Goal: Task Accomplishment & Management: Complete application form

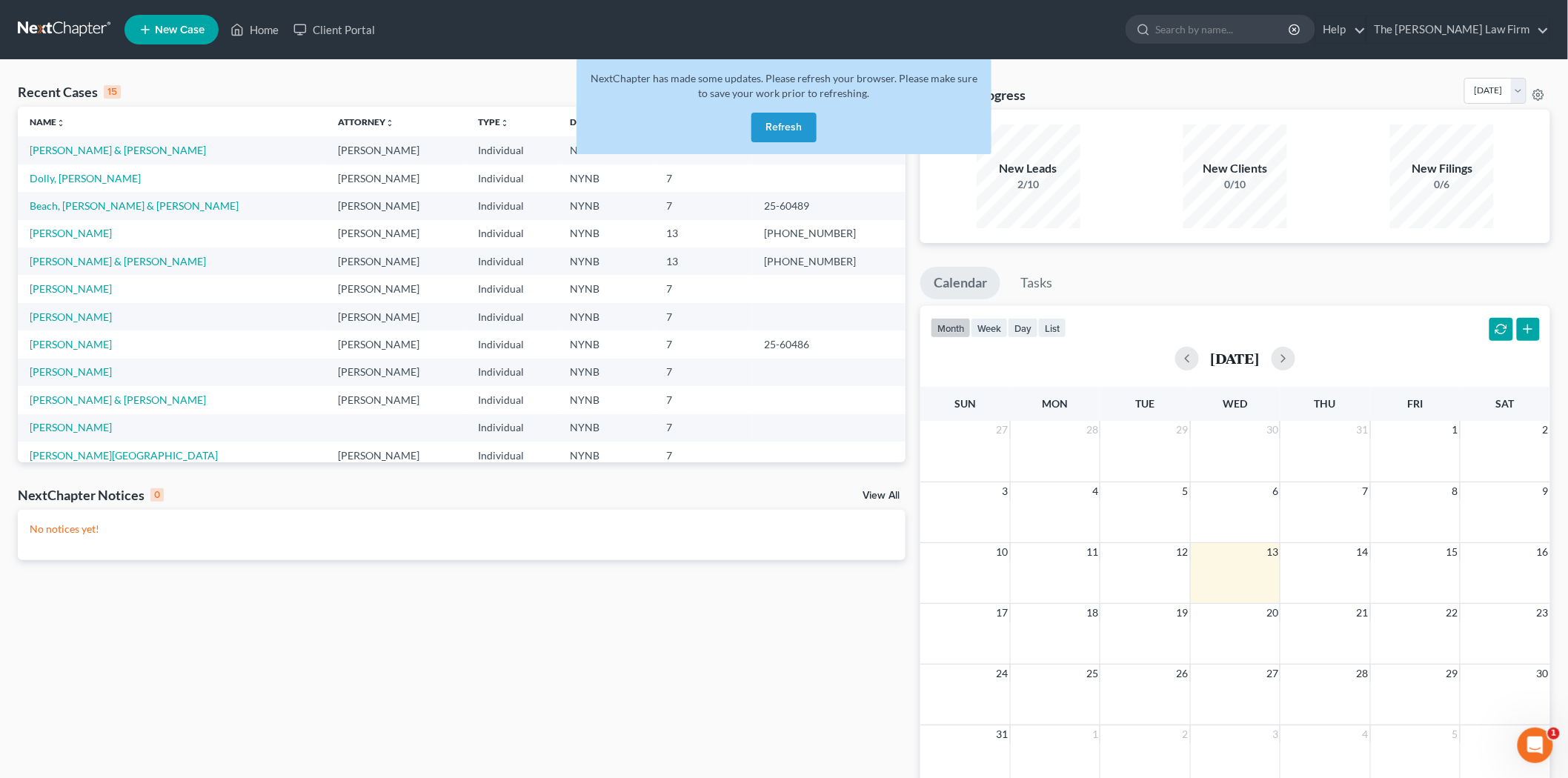
click at [781, 138] on button "Refresh" at bounding box center [784, 127] width 65 height 30
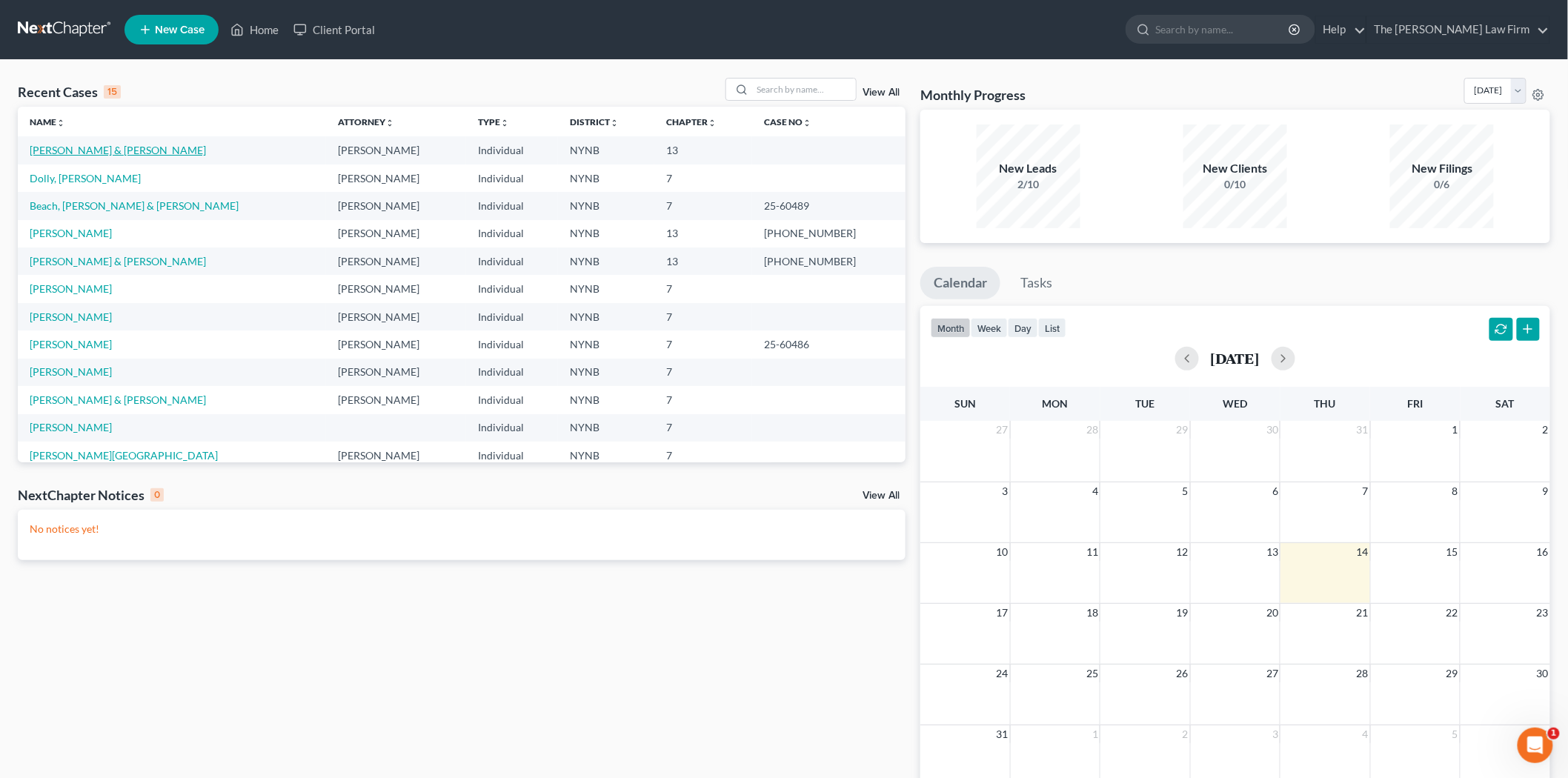
click at [78, 149] on link "[PERSON_NAME] & [PERSON_NAME]" at bounding box center [118, 150] width 176 height 13
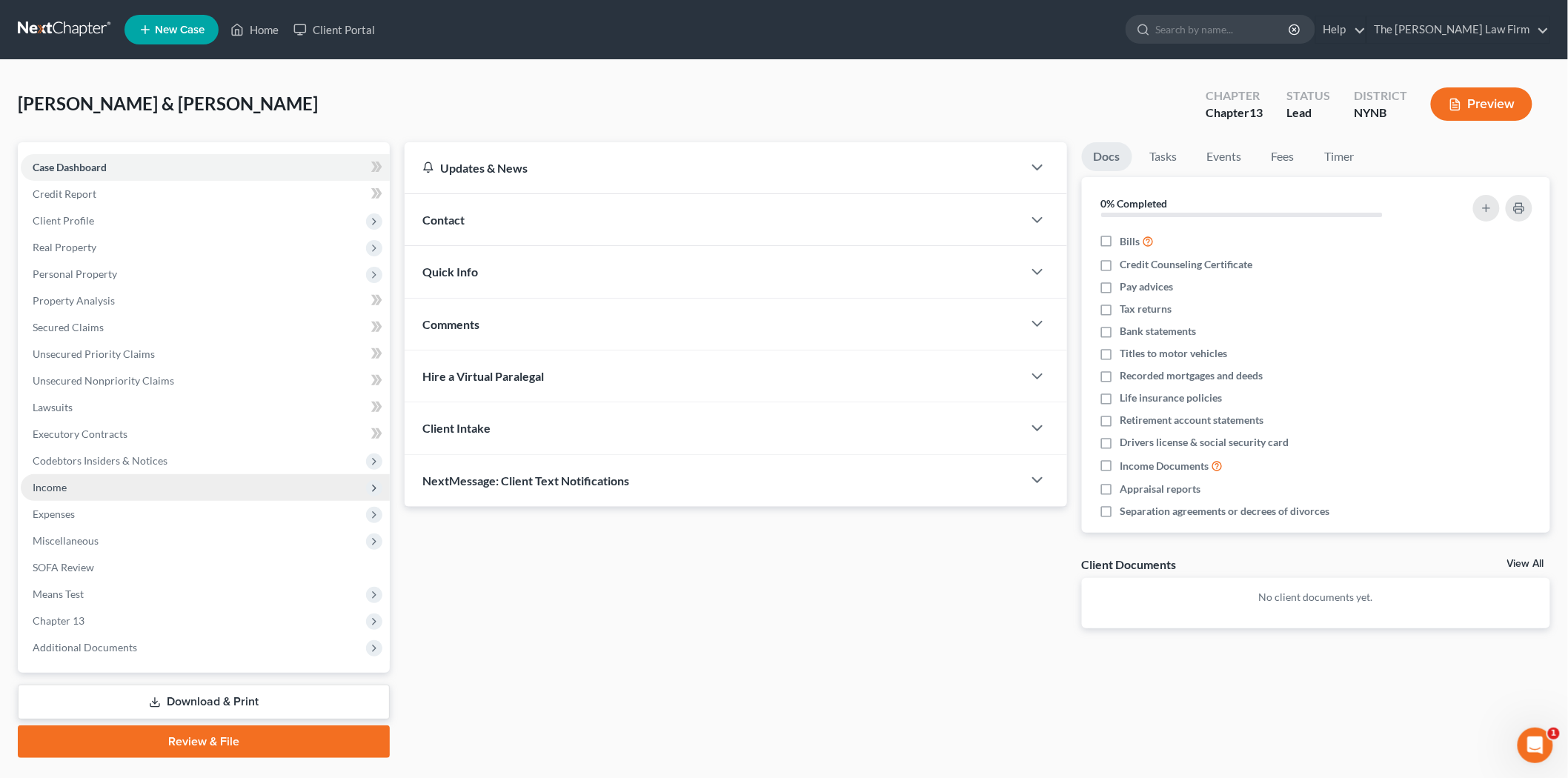
click at [106, 484] on span "Income" at bounding box center [205, 487] width 369 height 26
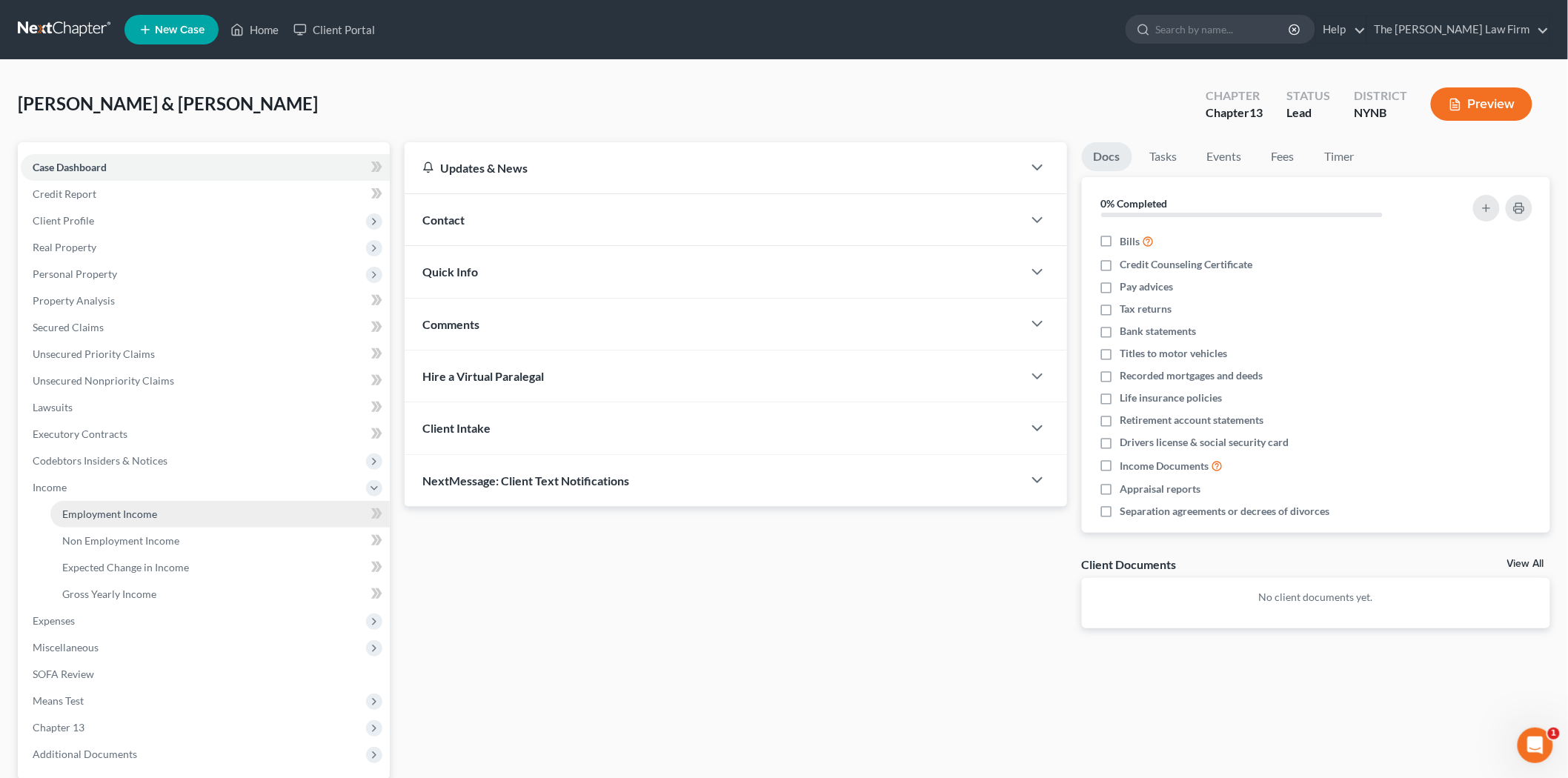
click at [134, 508] on span "Employment Income" at bounding box center [109, 514] width 94 height 13
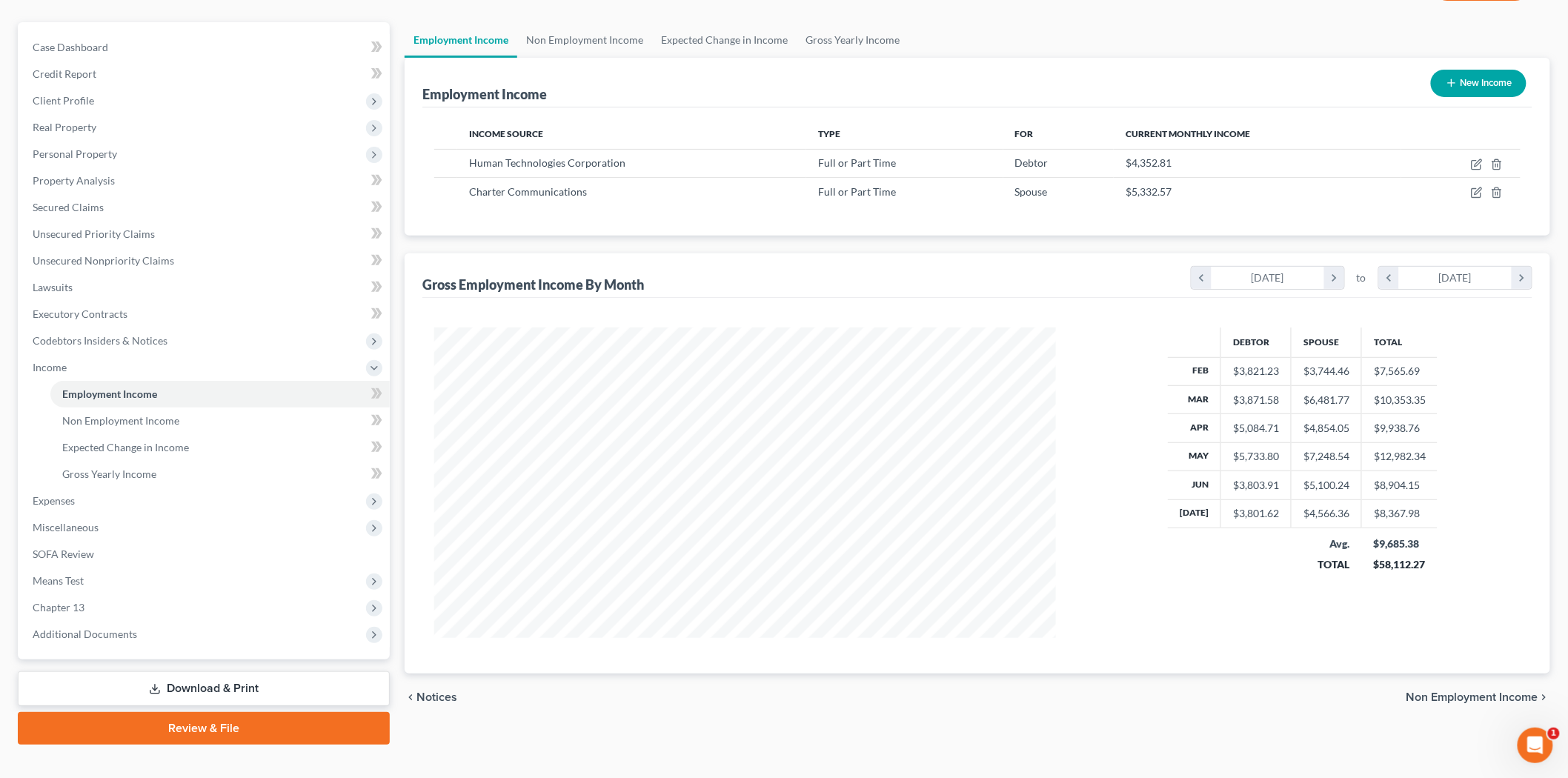
scroll to position [142, 0]
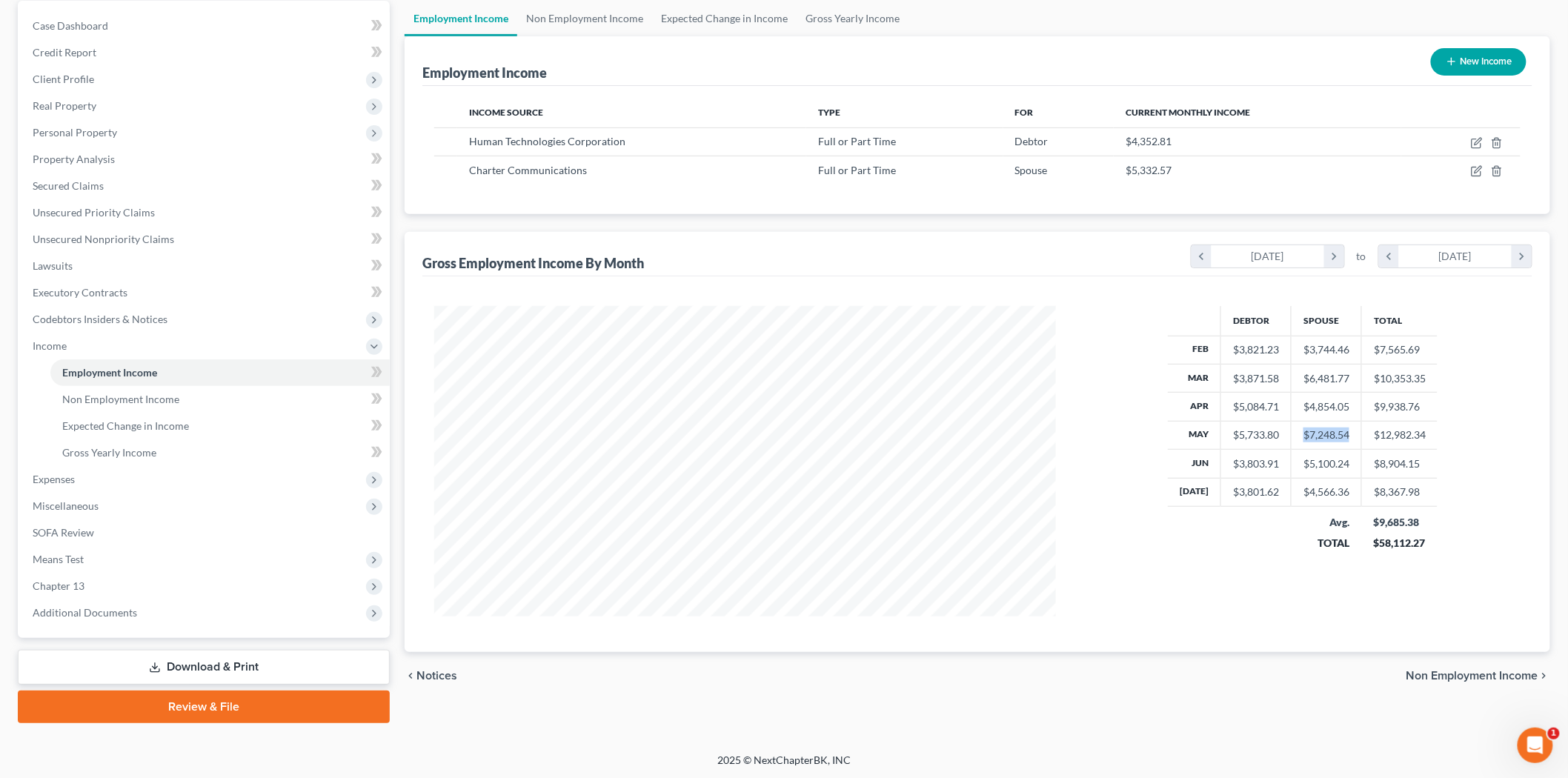
drag, startPoint x: 1295, startPoint y: 432, endPoint x: 1351, endPoint y: 434, distance: 56.0
click at [1351, 434] on td "$7,248.54" at bounding box center [1325, 434] width 70 height 28
drag, startPoint x: 1234, startPoint y: 441, endPoint x: 1287, endPoint y: 441, distance: 53.0
click at [1287, 441] on tr "May $5,733.80 $7,248.54 $12,982.34" at bounding box center [1302, 434] width 270 height 28
drag, startPoint x: 1224, startPoint y: 492, endPoint x: 1296, endPoint y: 494, distance: 72.0
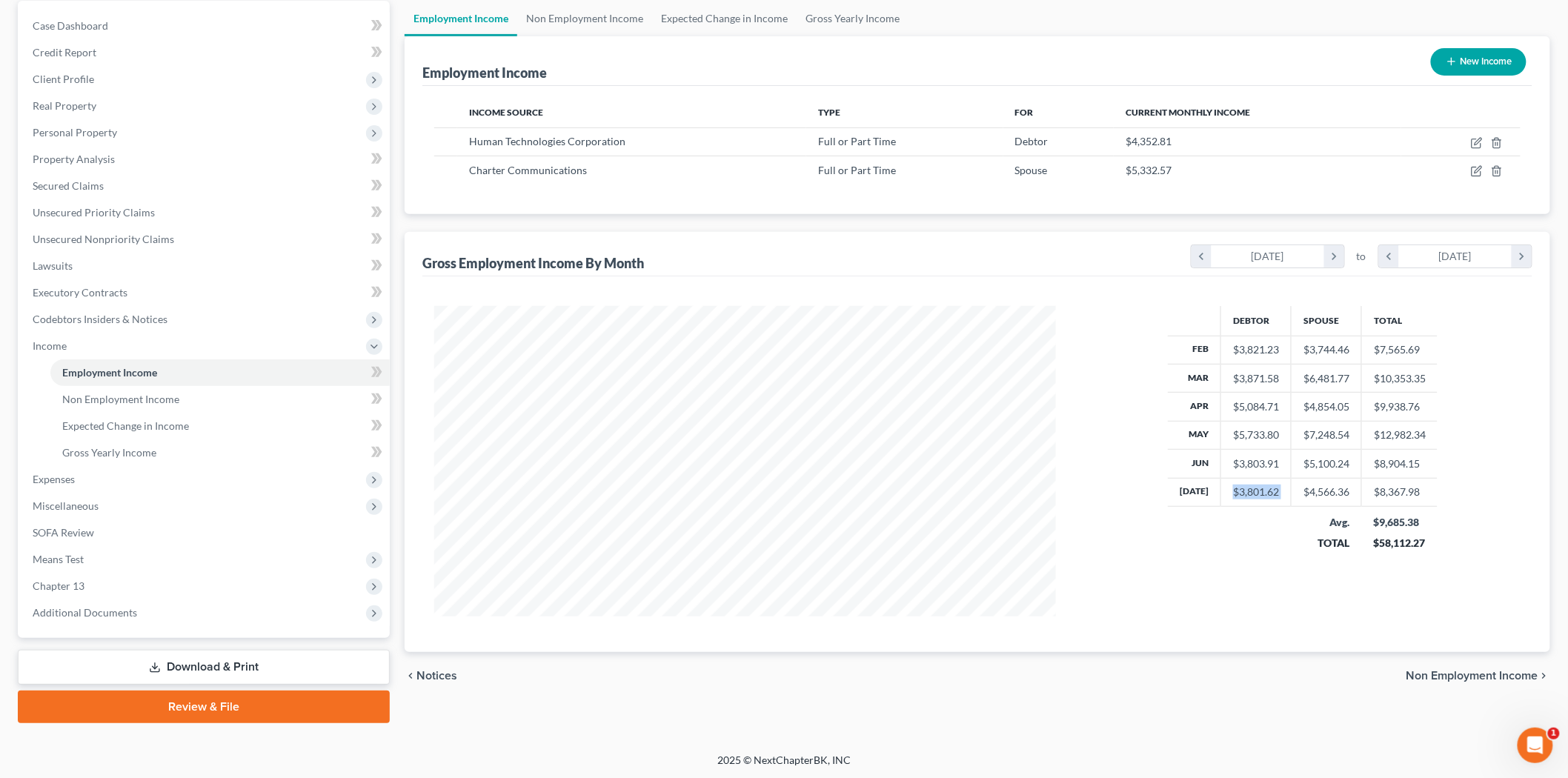
click at [1296, 494] on tr "Jul $3,801.62 $4,566.36 $8,367.98" at bounding box center [1302, 492] width 270 height 28
drag, startPoint x: 1309, startPoint y: 492, endPoint x: 1325, endPoint y: 492, distance: 16.0
click at [1325, 492] on div "$4,566.36" at bounding box center [1325, 492] width 46 height 15
click at [1405, 514] on td "$9,685.38 $58,112.27" at bounding box center [1400, 534] width 76 height 53
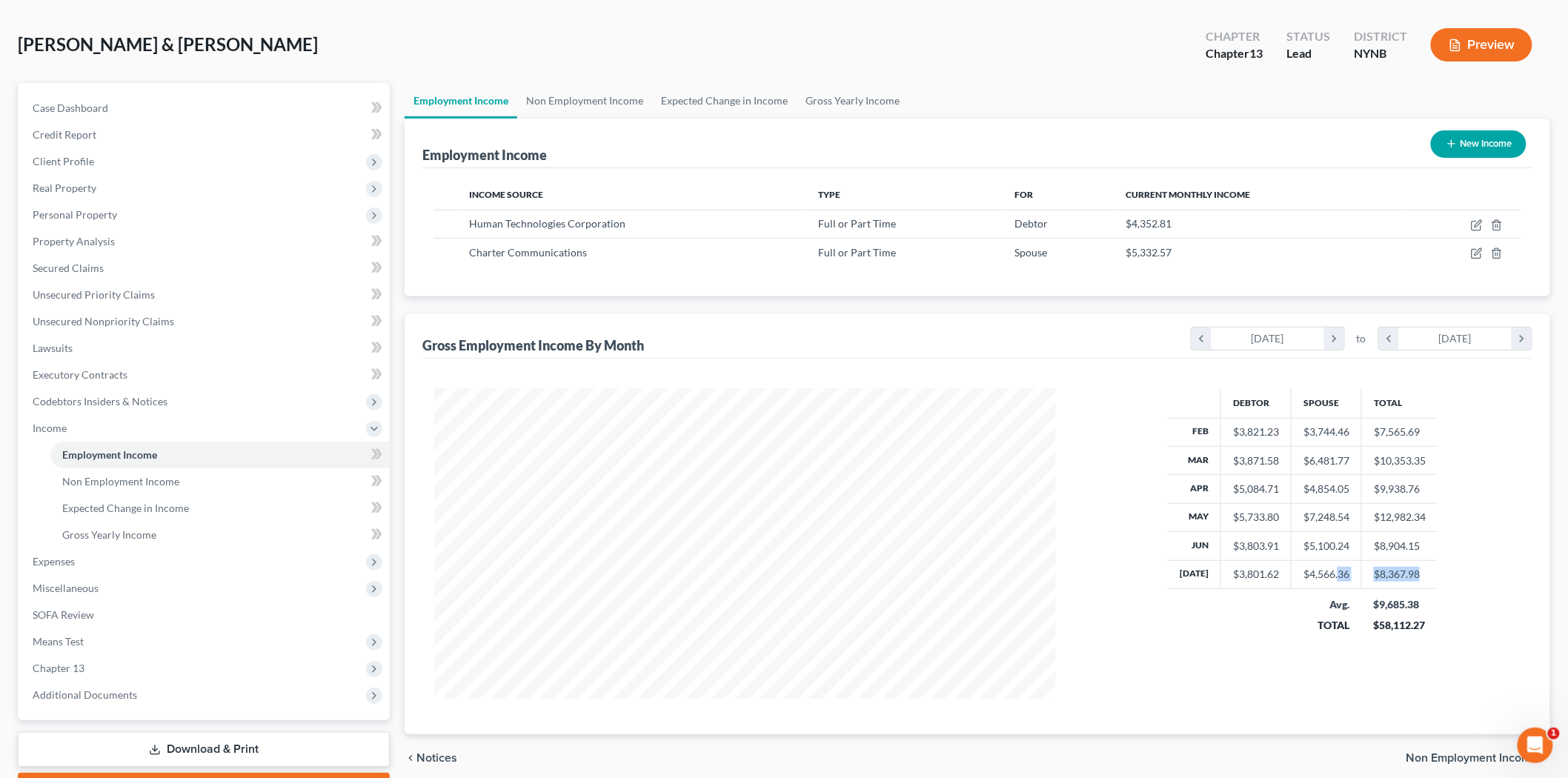
drag, startPoint x: 1441, startPoint y: 575, endPoint x: 1275, endPoint y: 604, distance: 168.5
click at [1335, 576] on div "Debtor Spouse Total Feb $3,821.23 $3,744.46 $7,565.69 Mar $3,871.58 $6,481.77 $…" at bounding box center [1303, 544] width 465 height 311
click at [1141, 641] on div "Debtor Spouse Total Feb $3,821.23 $3,744.46 $7,565.69 Mar $3,871.58 $6,481.77 $…" at bounding box center [1303, 544] width 465 height 311
drag, startPoint x: 1434, startPoint y: 517, endPoint x: 1339, endPoint y: 524, distance: 95.3
click at [1339, 524] on tr "May $5,733.80 $7,248.54 $12,982.34" at bounding box center [1302, 517] width 270 height 28
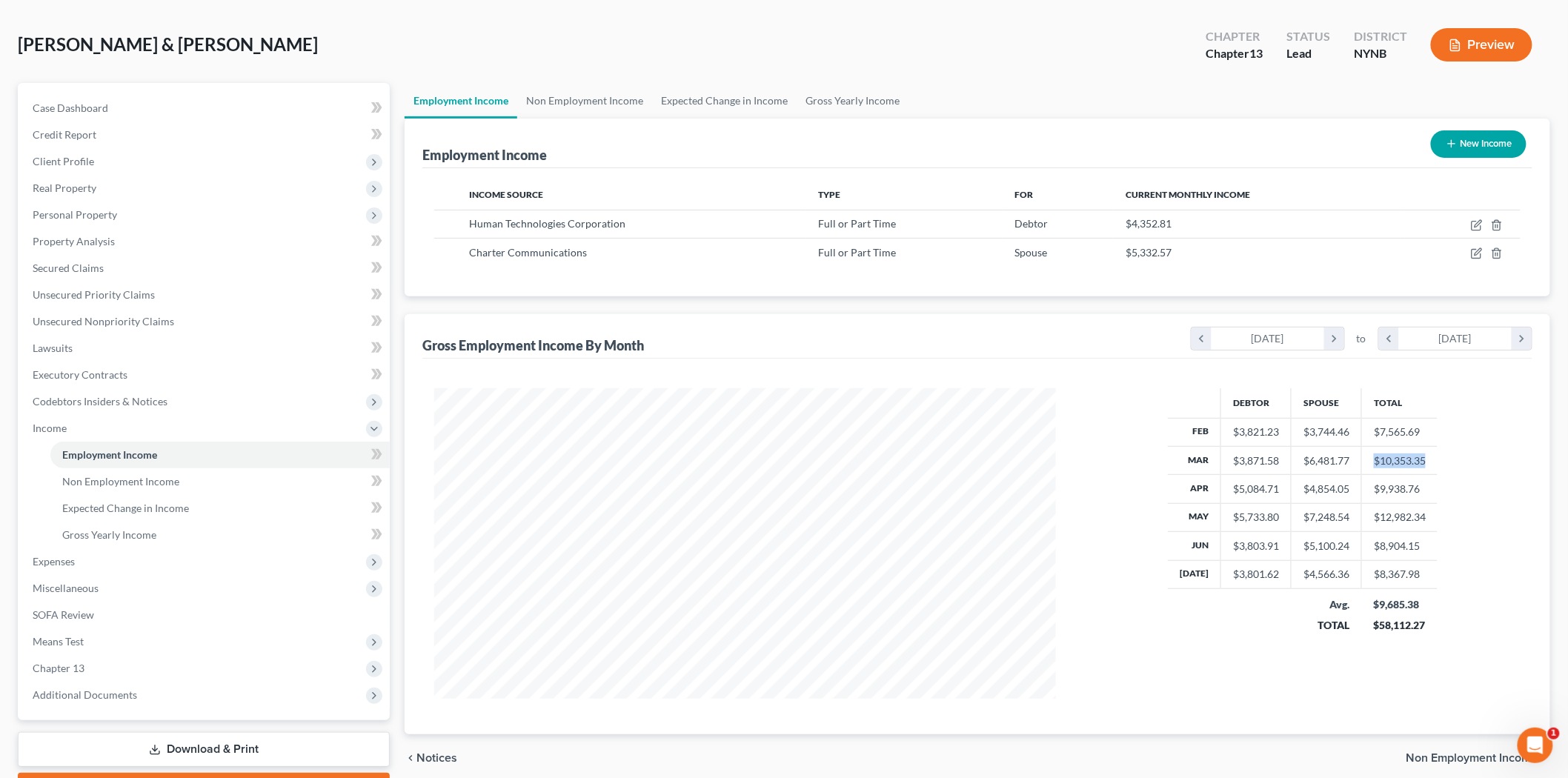
drag, startPoint x: 1366, startPoint y: 453, endPoint x: 1448, endPoint y: 451, distance: 82.0
click at [1448, 451] on div "Debtor Spouse Total Feb $3,821.23 $3,744.46 $7,565.69 Mar $3,871.58 $6,481.77 $…" at bounding box center [1303, 544] width 465 height 311
drag, startPoint x: 1467, startPoint y: 508, endPoint x: 1434, endPoint y: 480, distance: 43.3
click at [1358, 519] on div "Debtor Spouse Total Feb $3,821.23 $3,744.46 $7,565.69 Mar $3,871.58 $6,481.77 $…" at bounding box center [1303, 544] width 465 height 311
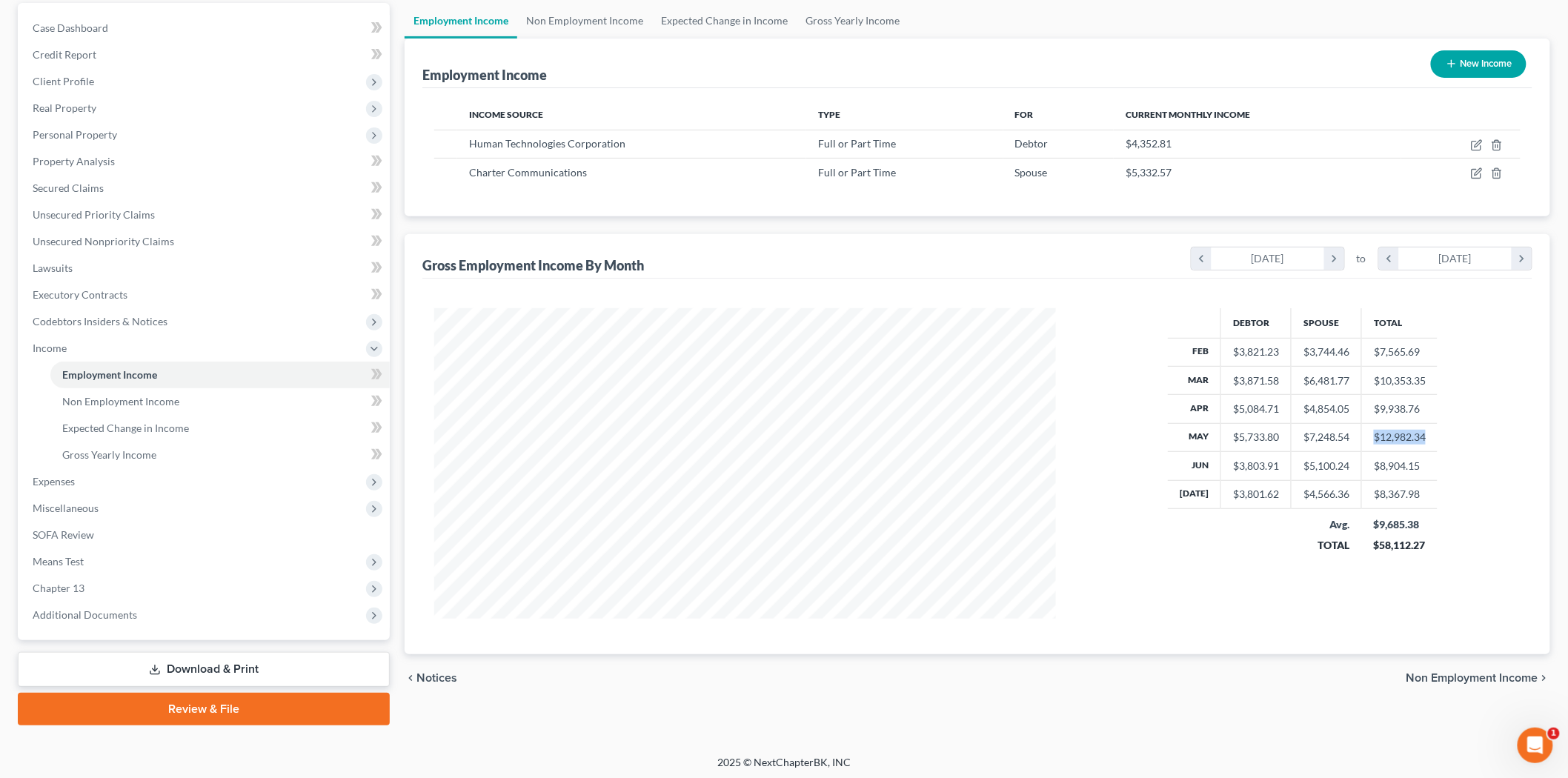
scroll to position [142, 0]
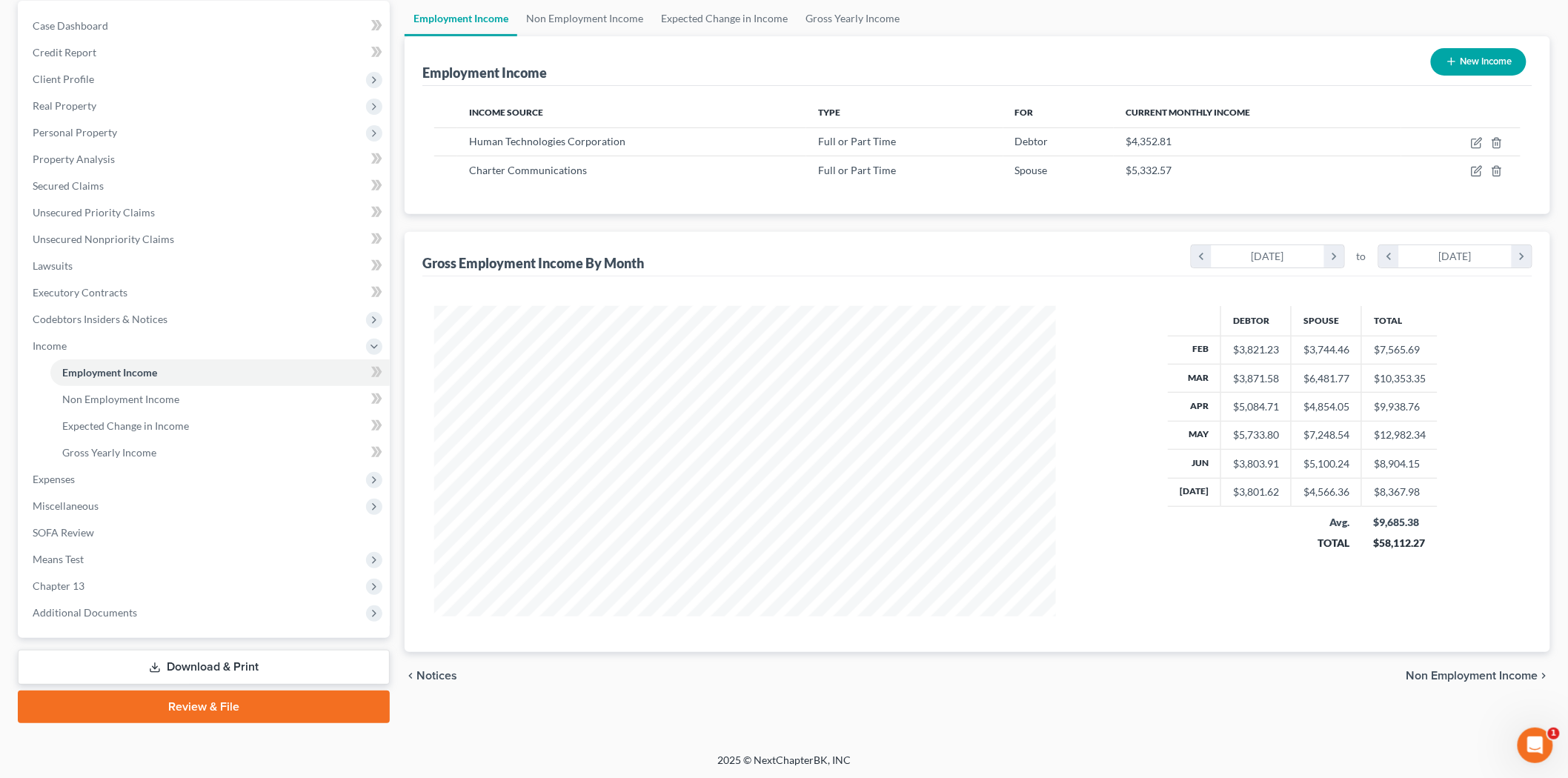
click at [1435, 455] on div "Debtor Spouse Total Feb $3,821.23 $3,744.46 $7,565.69 Mar $3,871.58 $6,481.77 $…" at bounding box center [1303, 462] width 465 height 311
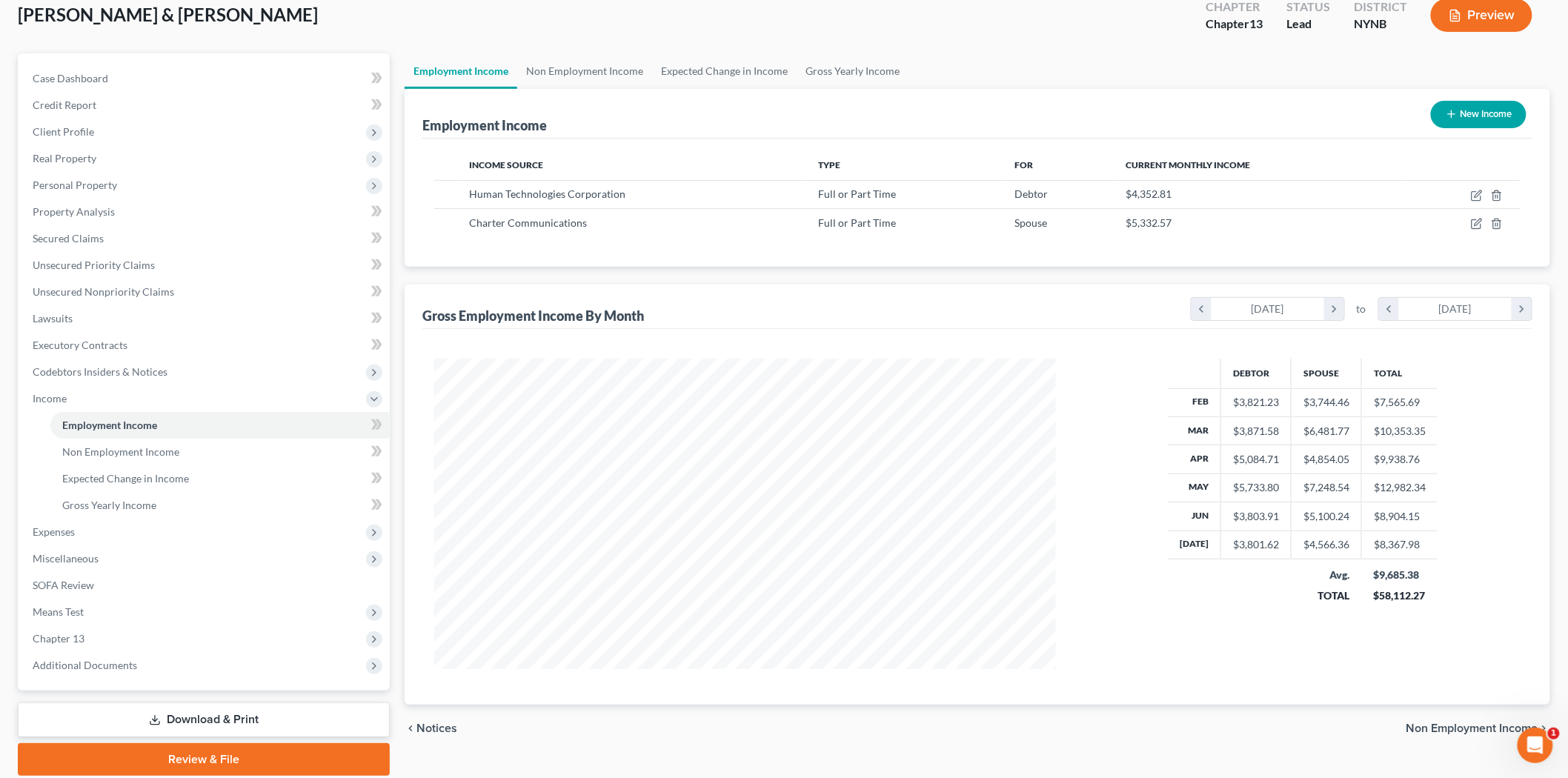
scroll to position [59, 0]
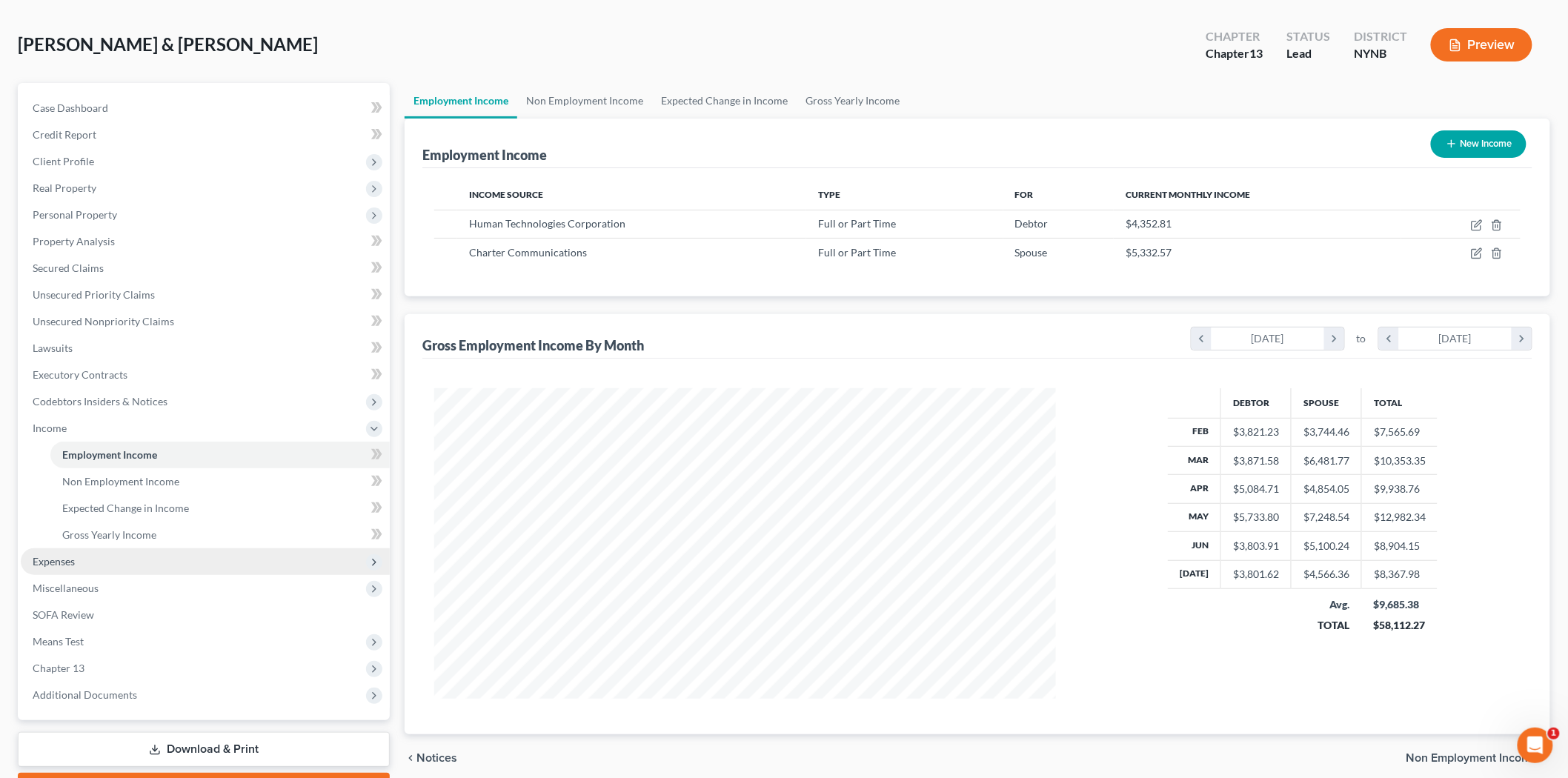
click at [66, 561] on span "Expenses" at bounding box center [54, 562] width 42 height 13
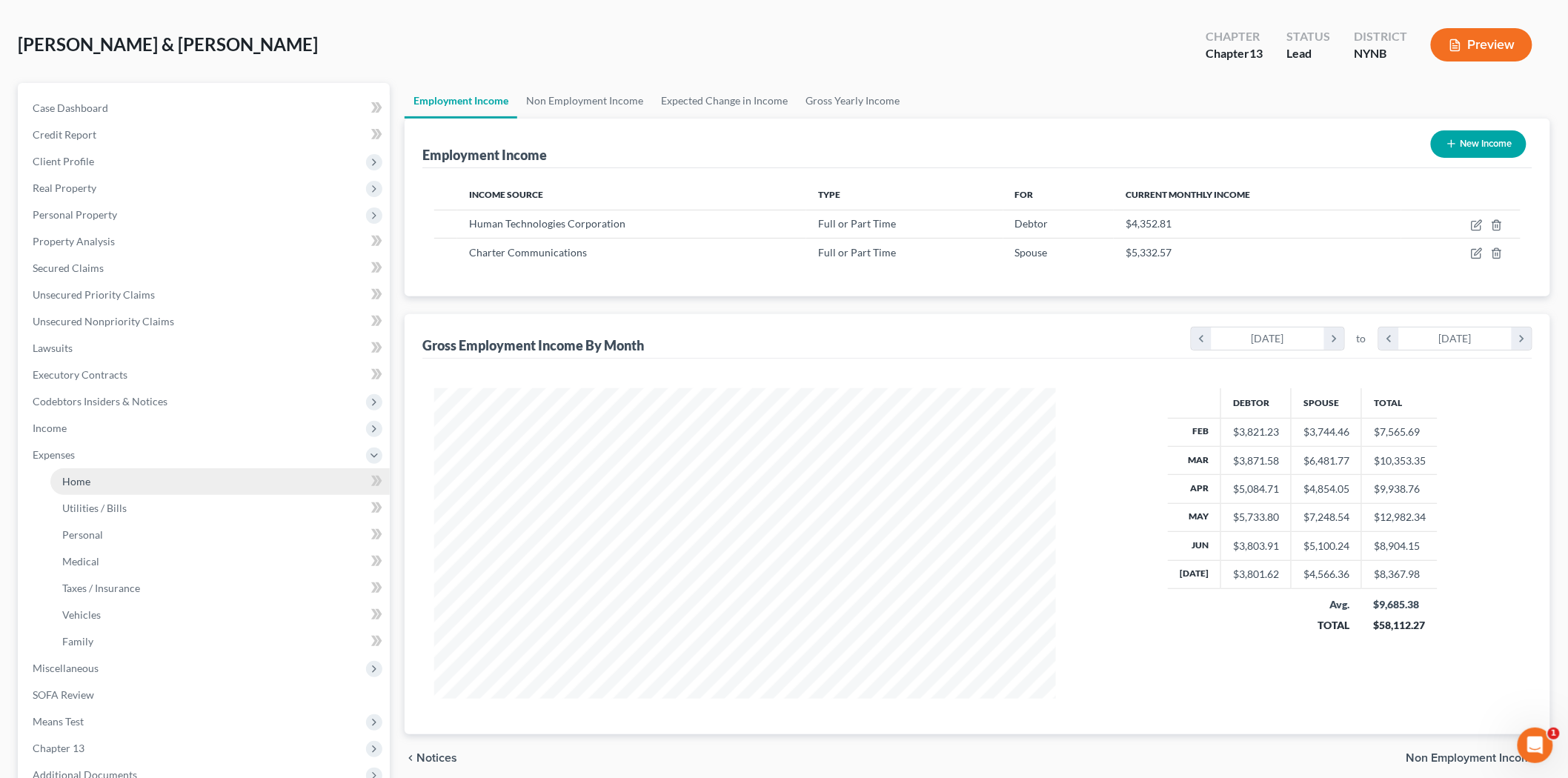
click at [93, 480] on link "Home" at bounding box center [219, 481] width 339 height 26
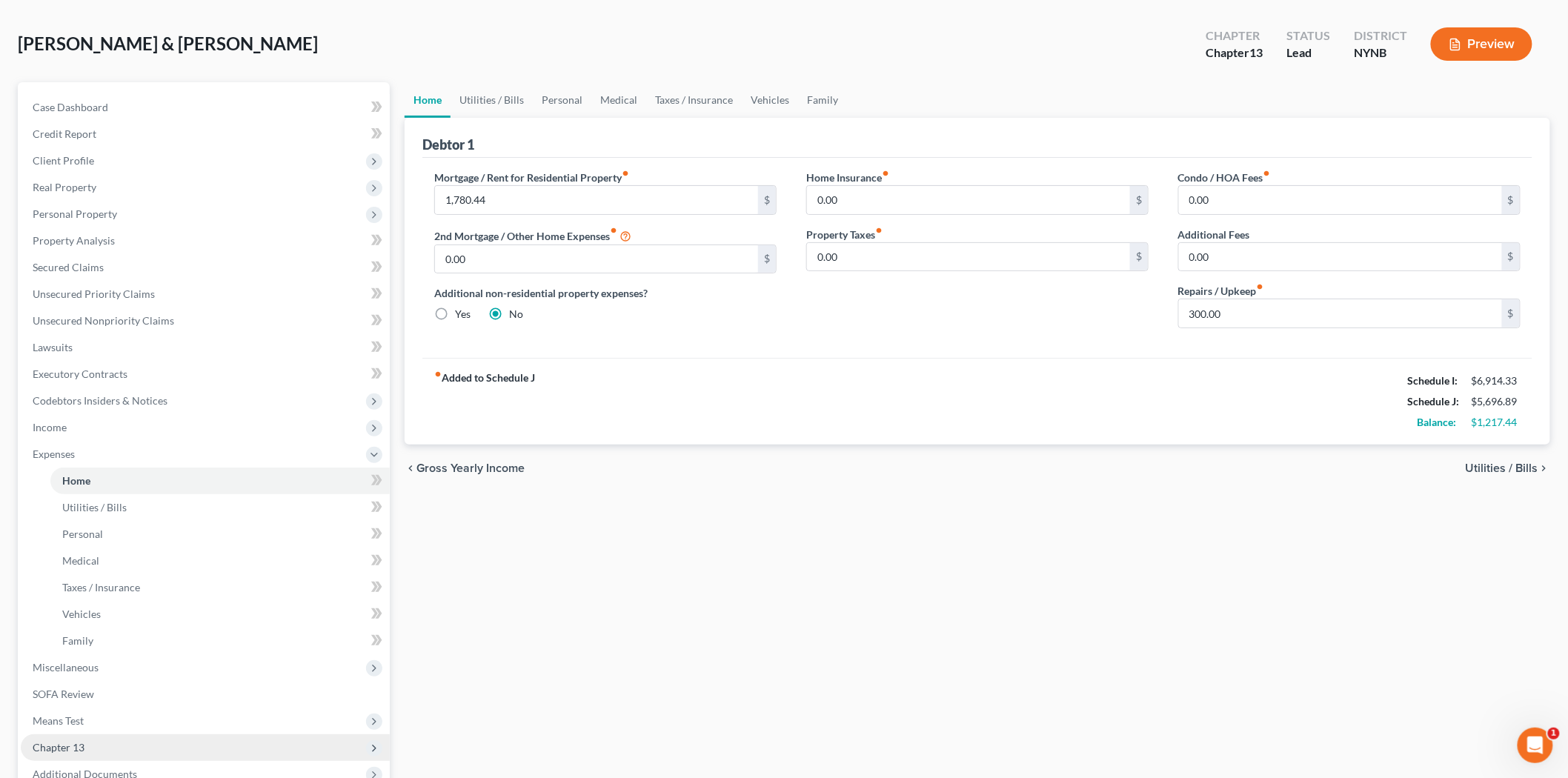
scroll to position [165, 0]
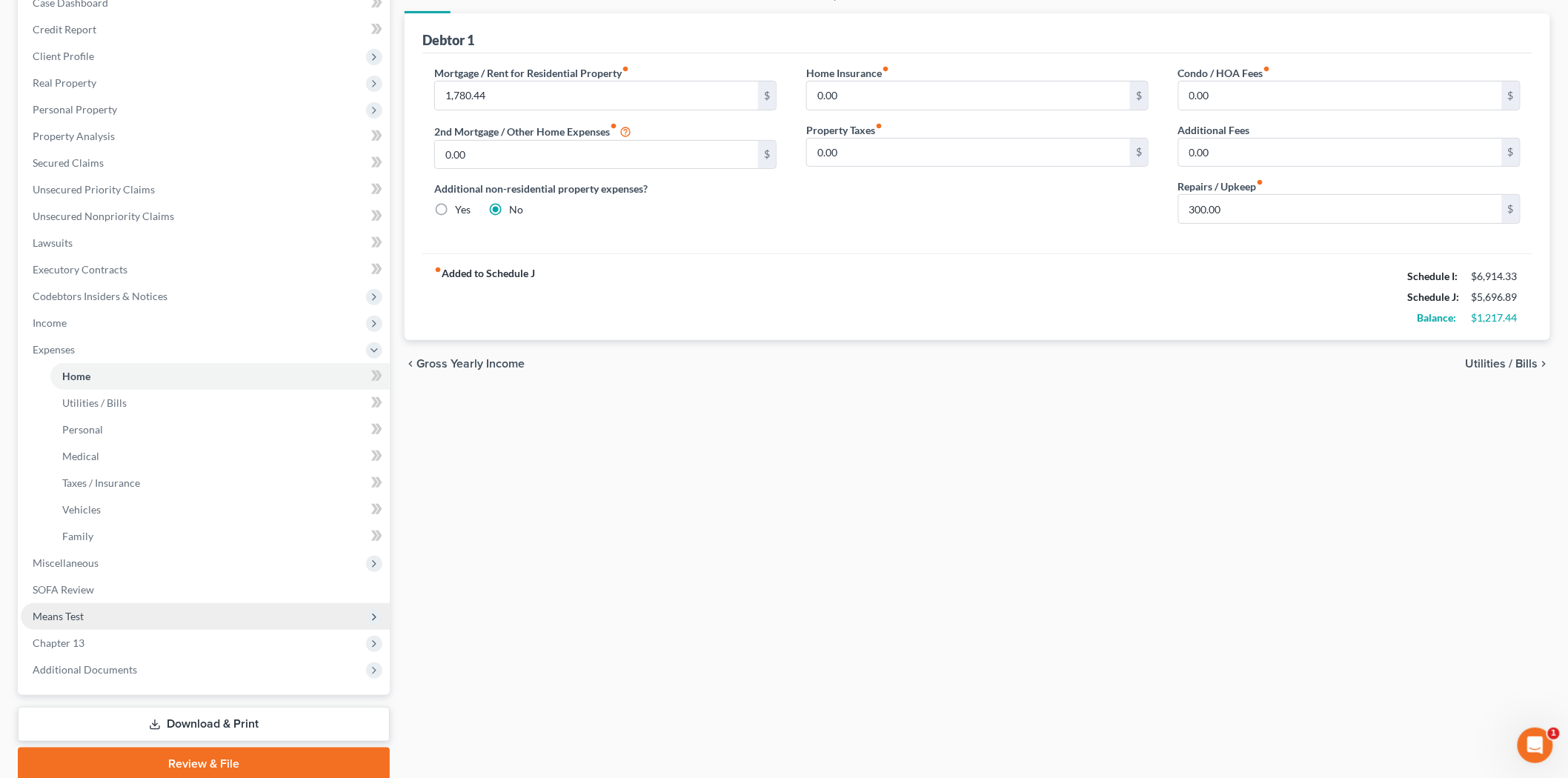
click at [105, 616] on span "Means Test" at bounding box center [205, 616] width 369 height 26
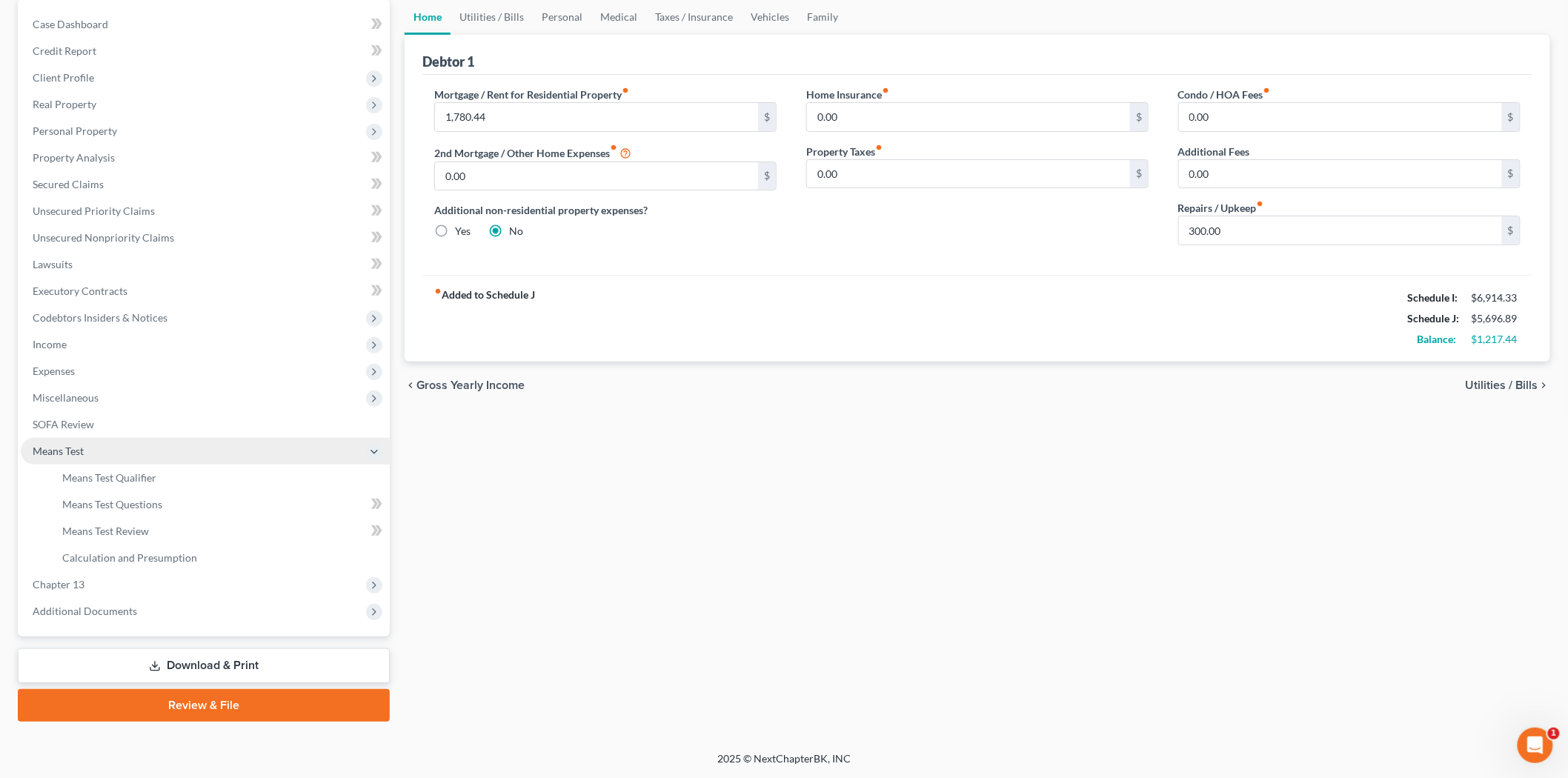
scroll to position [142, 0]
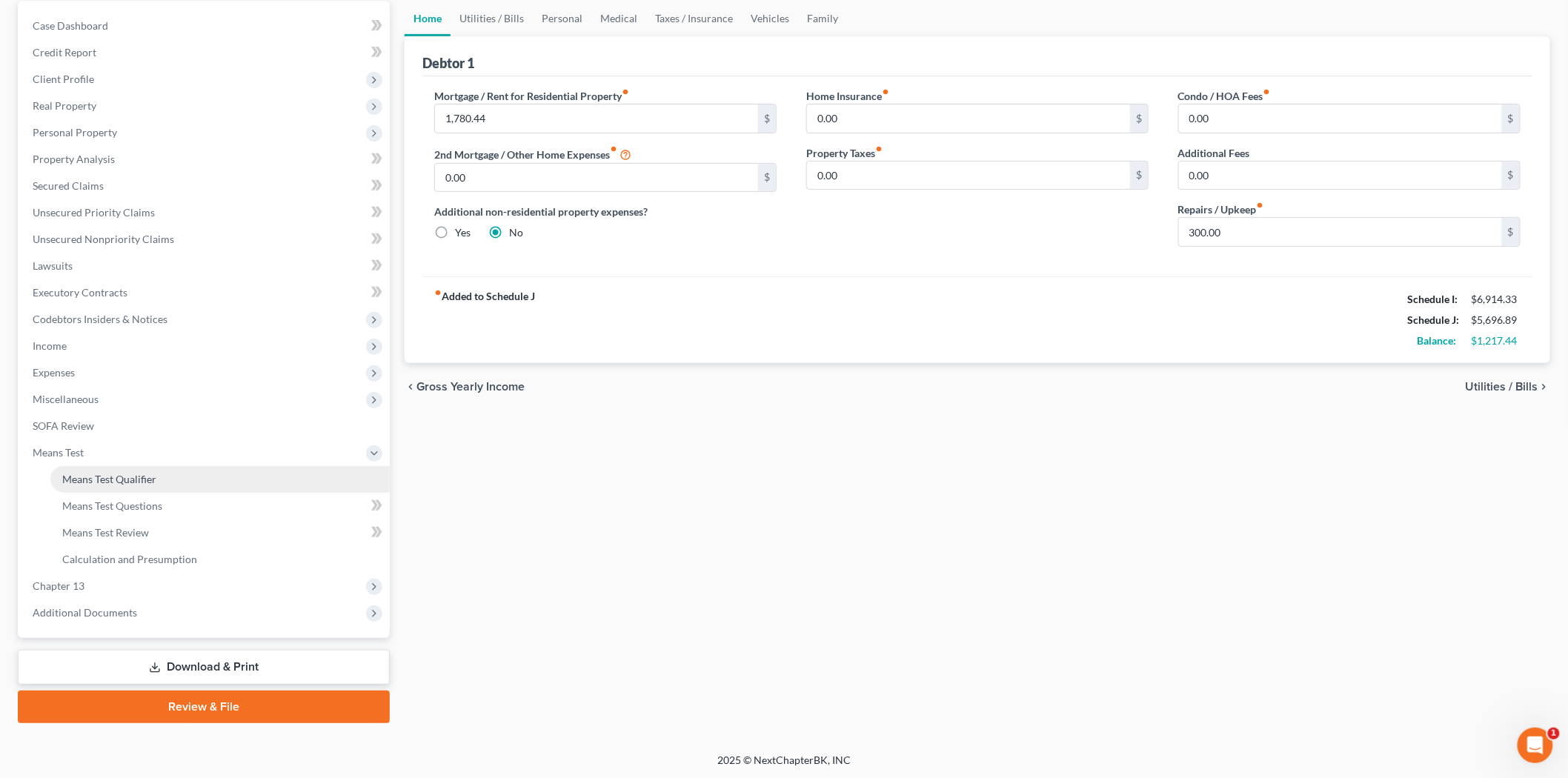
click at [123, 480] on span "Means Test Qualifier" at bounding box center [109, 479] width 94 height 13
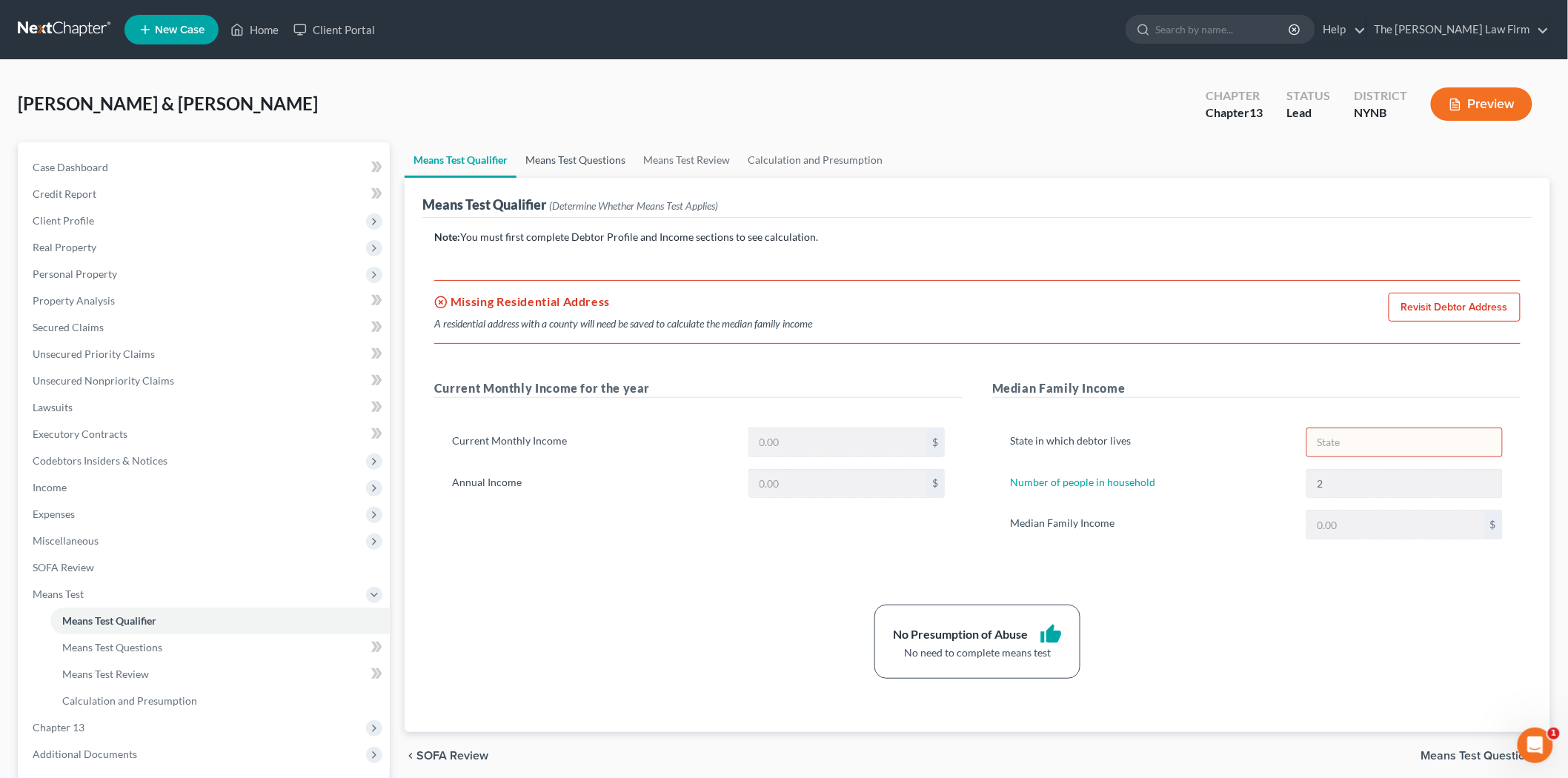
click at [576, 168] on link "Means Test Questions" at bounding box center [575, 160] width 118 height 35
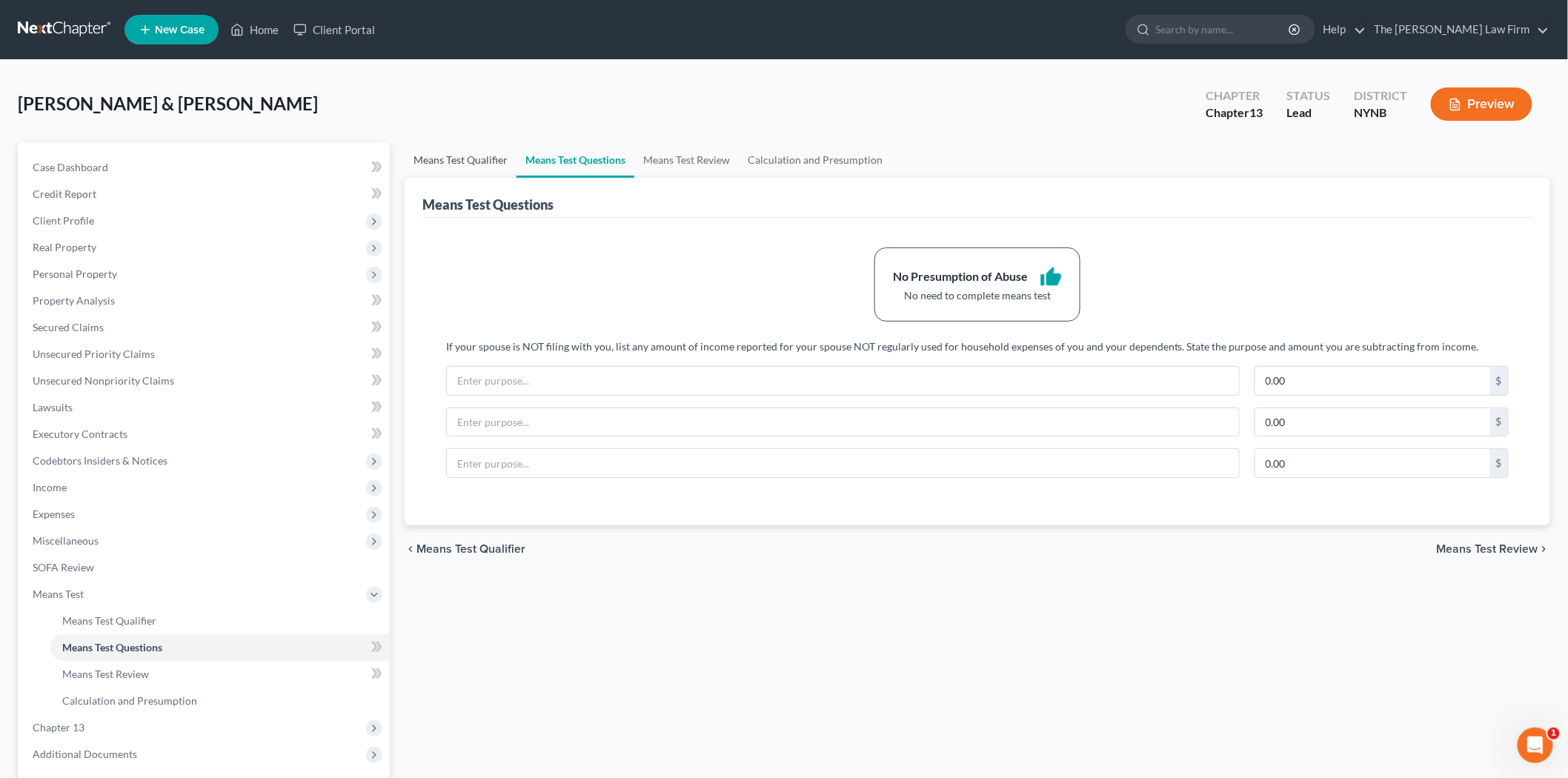
click at [462, 153] on link "Means Test Qualifier" at bounding box center [460, 160] width 112 height 35
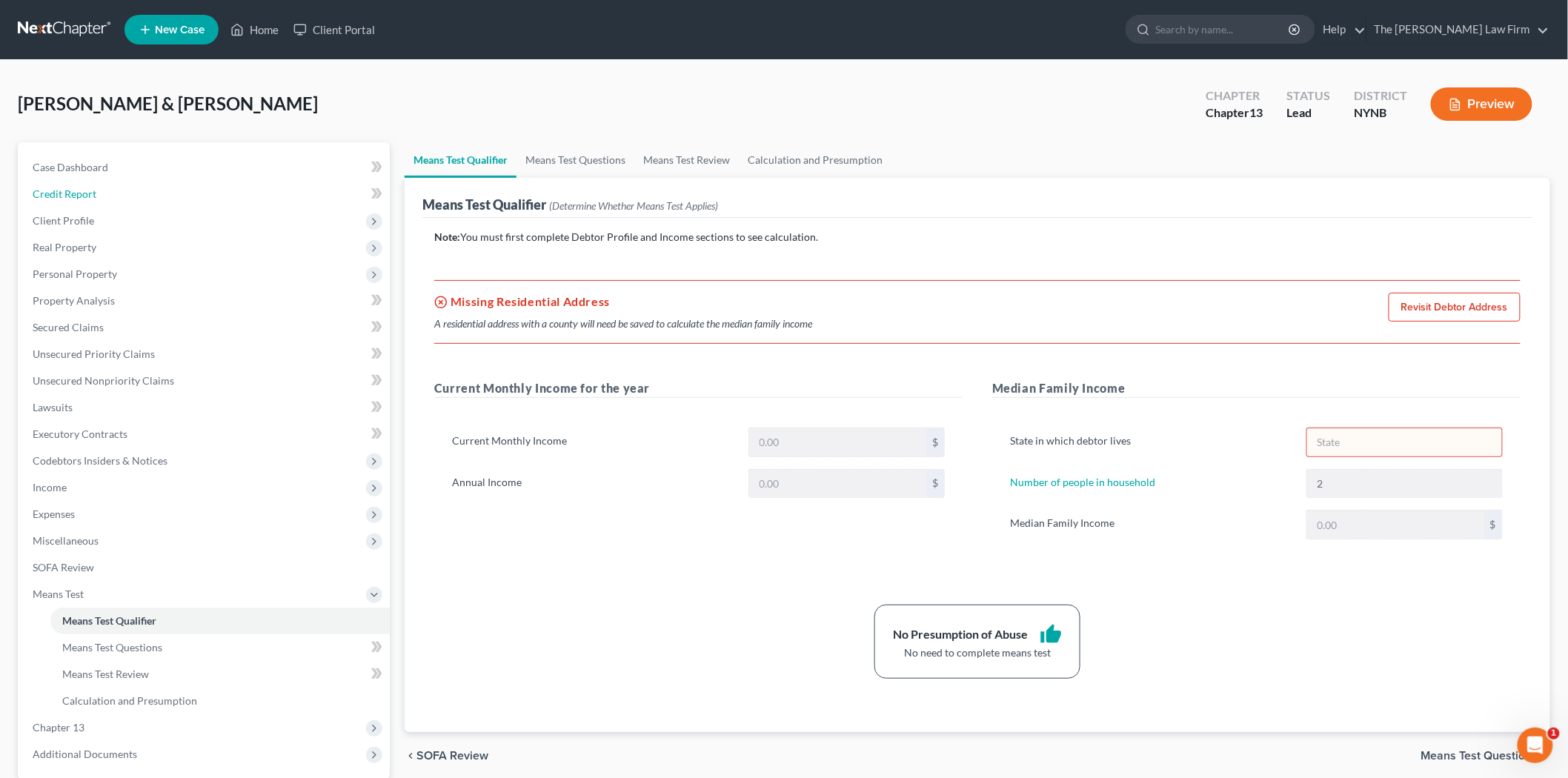
drag, startPoint x: 89, startPoint y: 194, endPoint x: 94, endPoint y: 151, distance: 43.3
click at [89, 193] on span "Credit Report" at bounding box center [65, 194] width 64 height 13
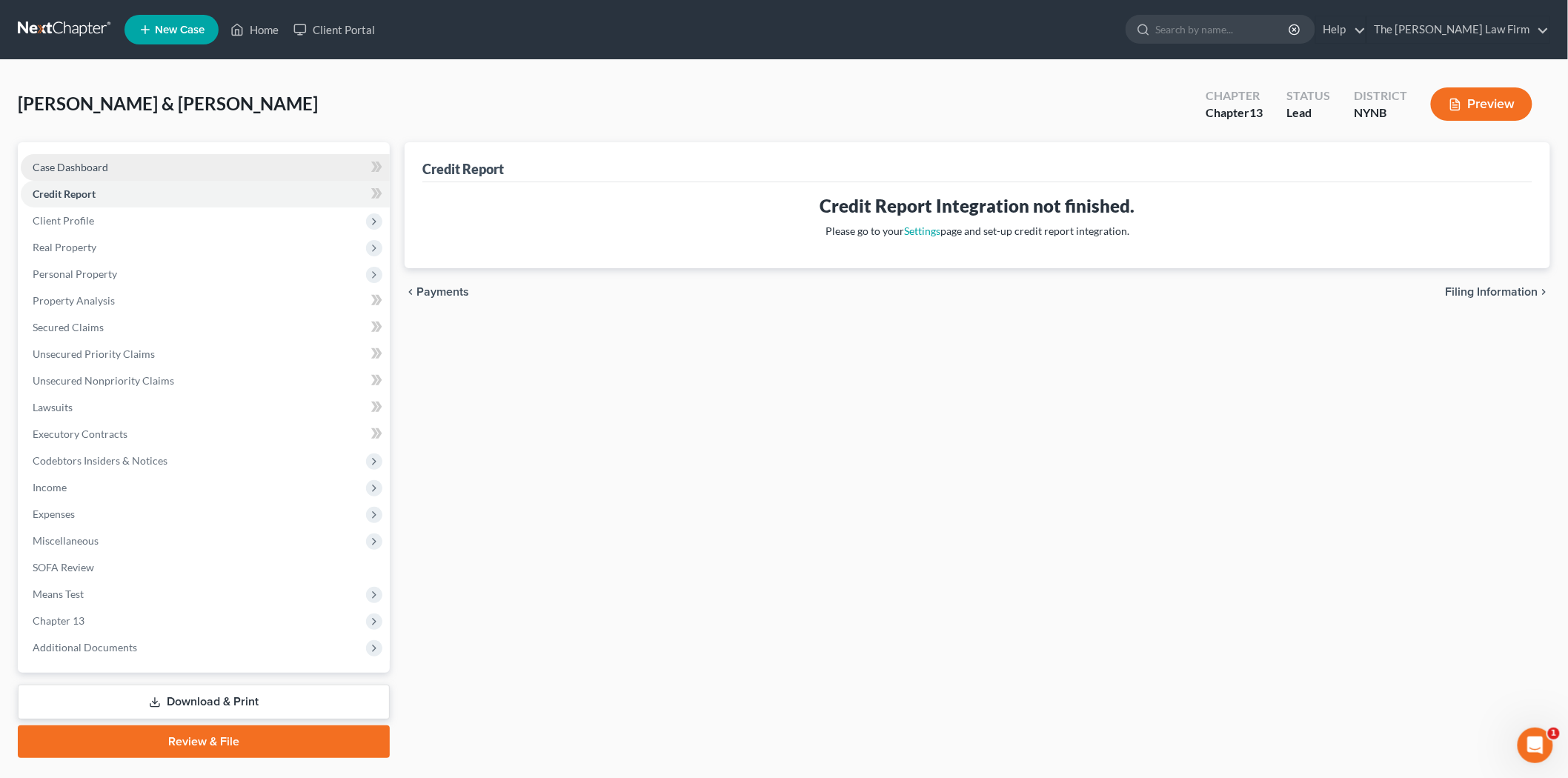
click at [97, 163] on span "Case Dashboard" at bounding box center [70, 167] width 75 height 13
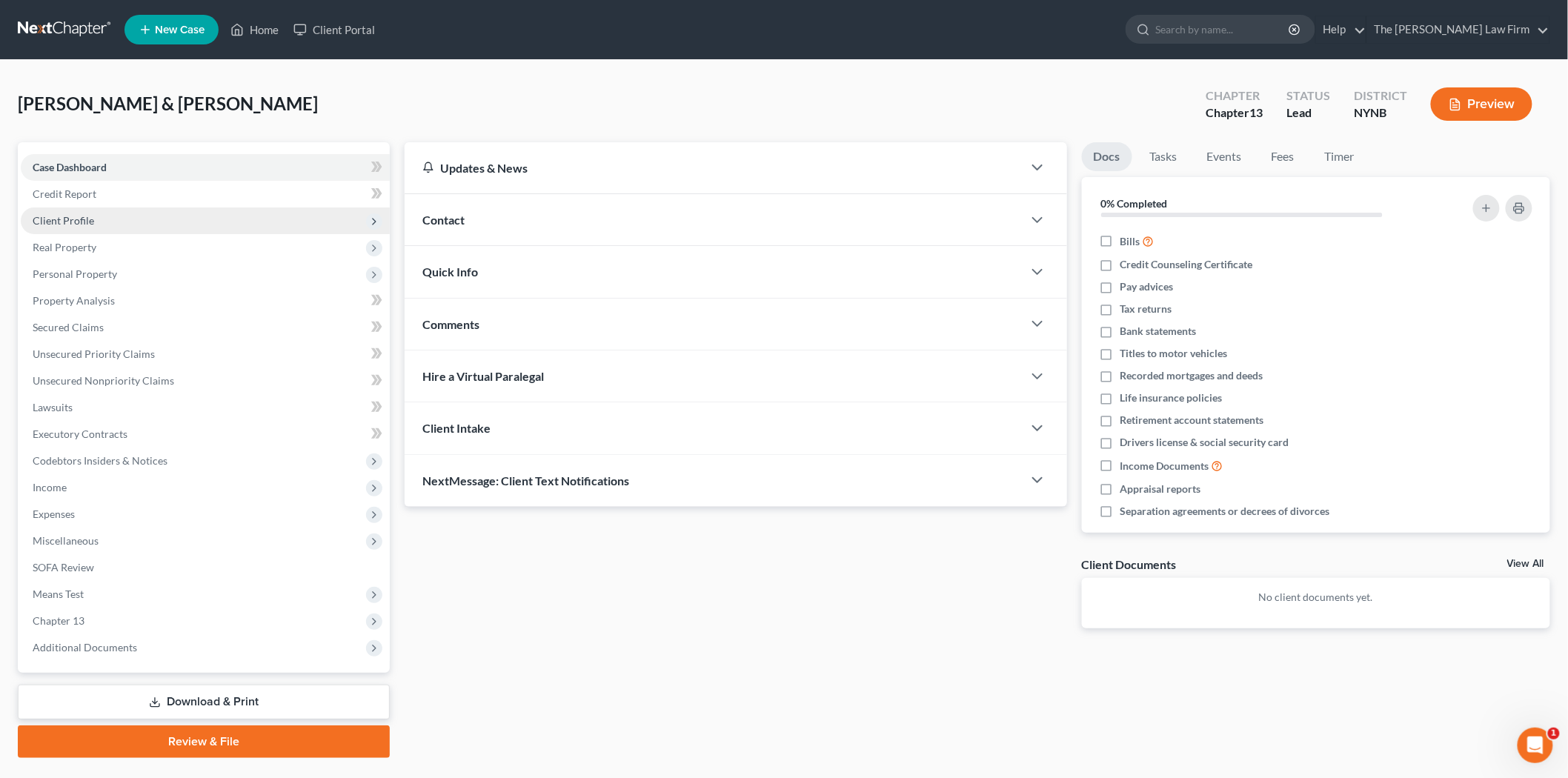
click at [109, 207] on span "Client Profile" at bounding box center [205, 220] width 369 height 26
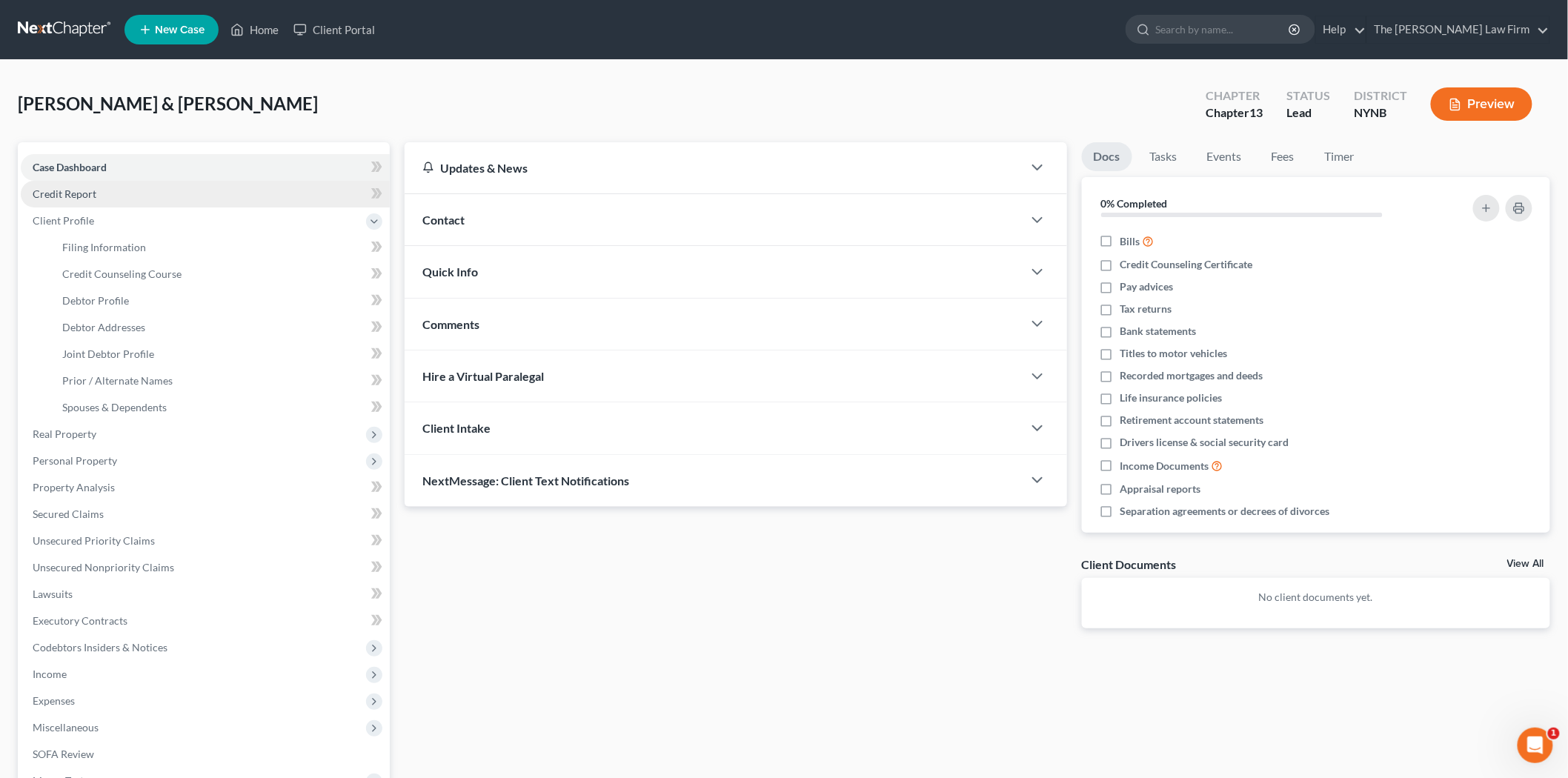
click at [112, 195] on link "Credit Report" at bounding box center [205, 194] width 369 height 26
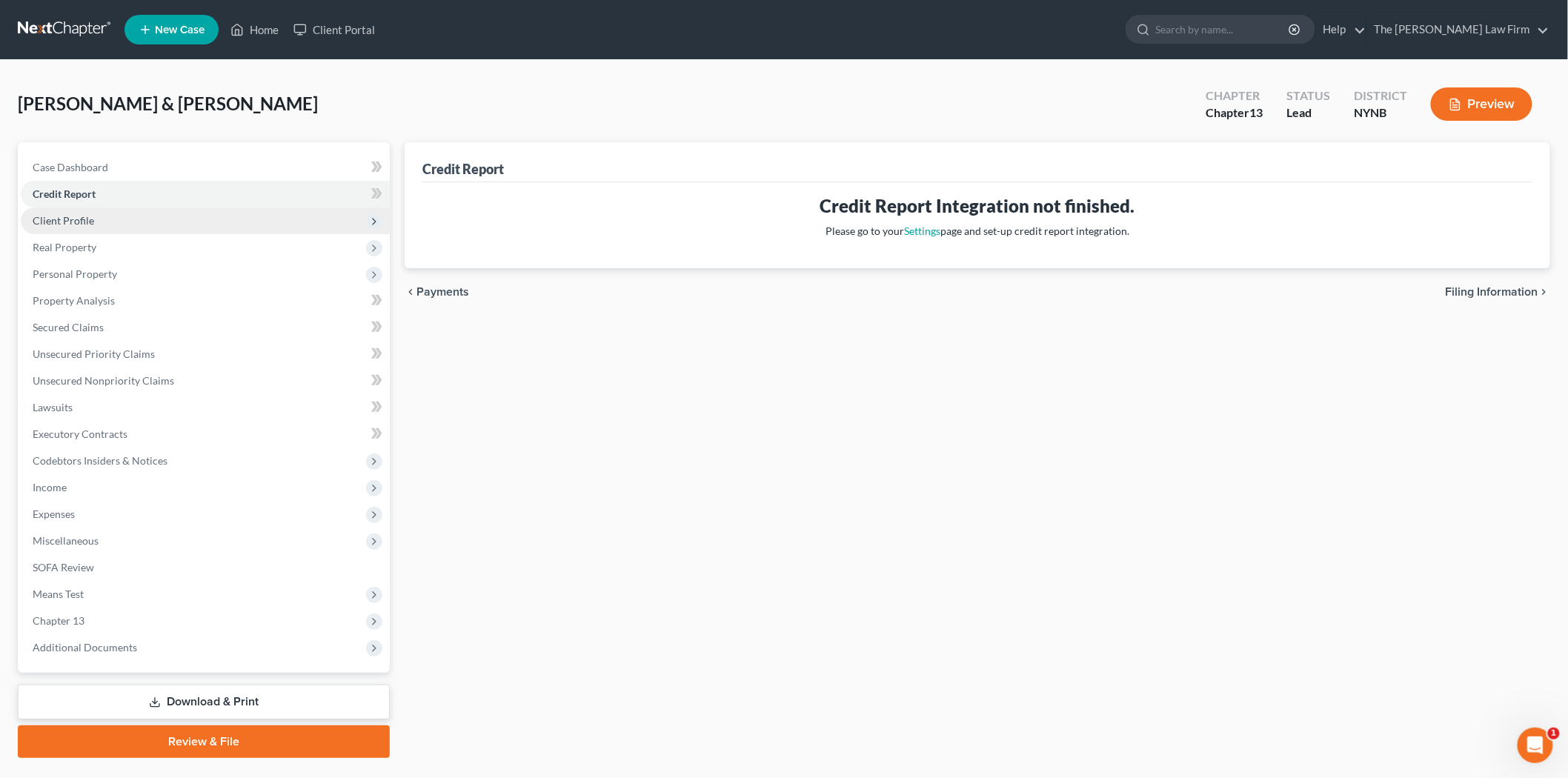
click at [159, 230] on span "Client Profile" at bounding box center [205, 220] width 369 height 26
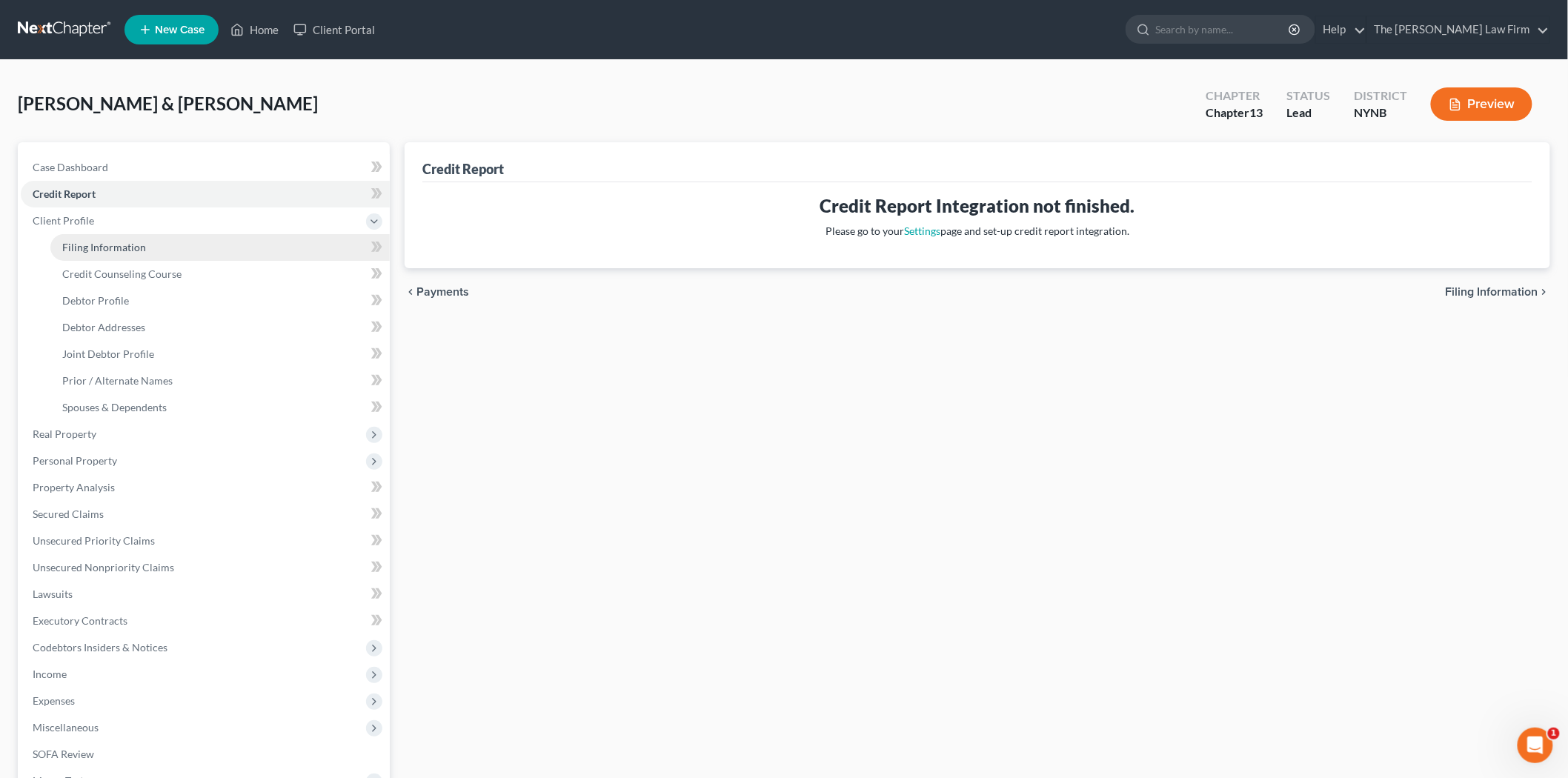
click at [126, 255] on link "Filing Information" at bounding box center [219, 247] width 339 height 26
select select "1"
select select "3"
select select "54"
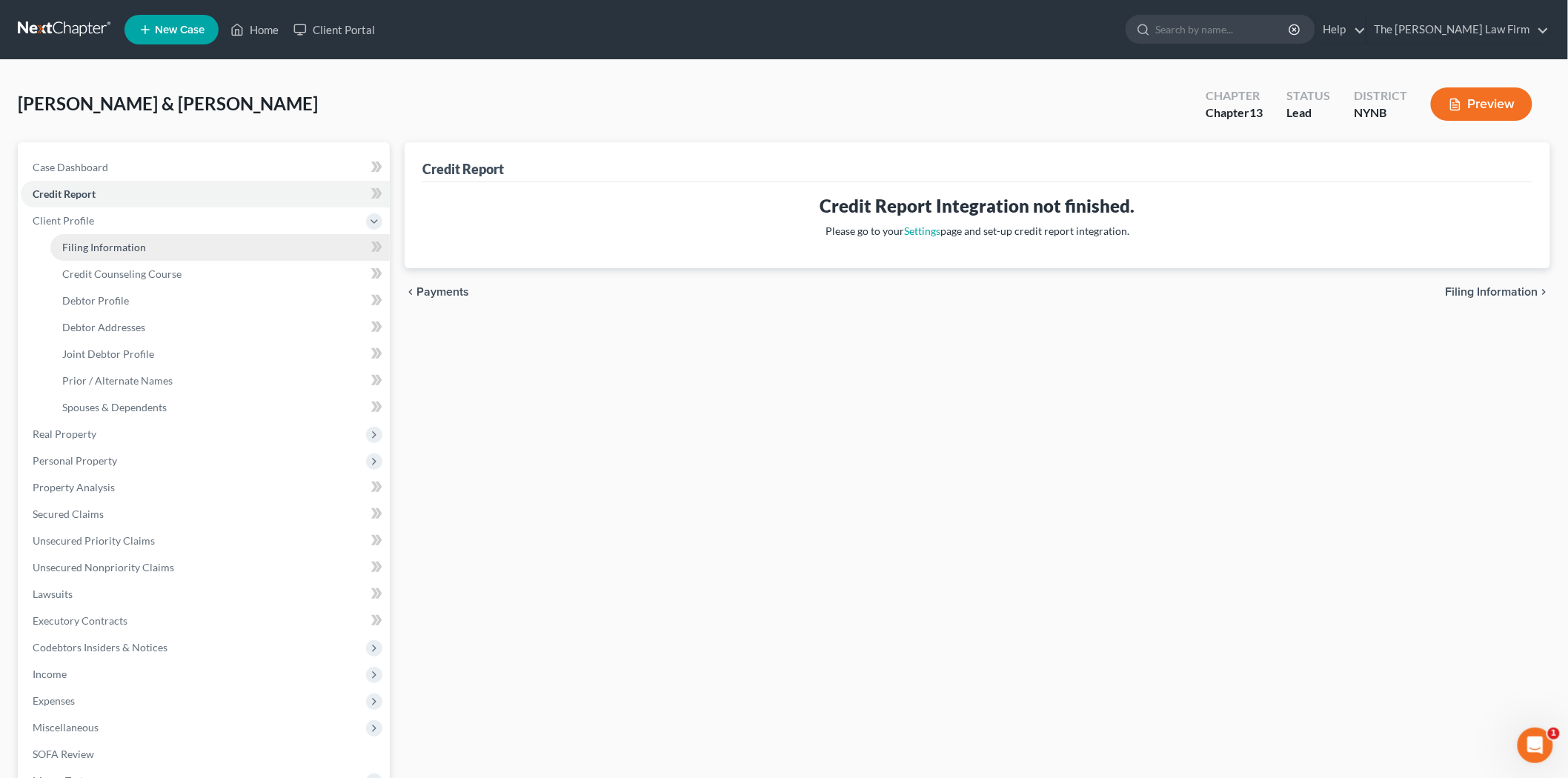
select select "1"
select select "35"
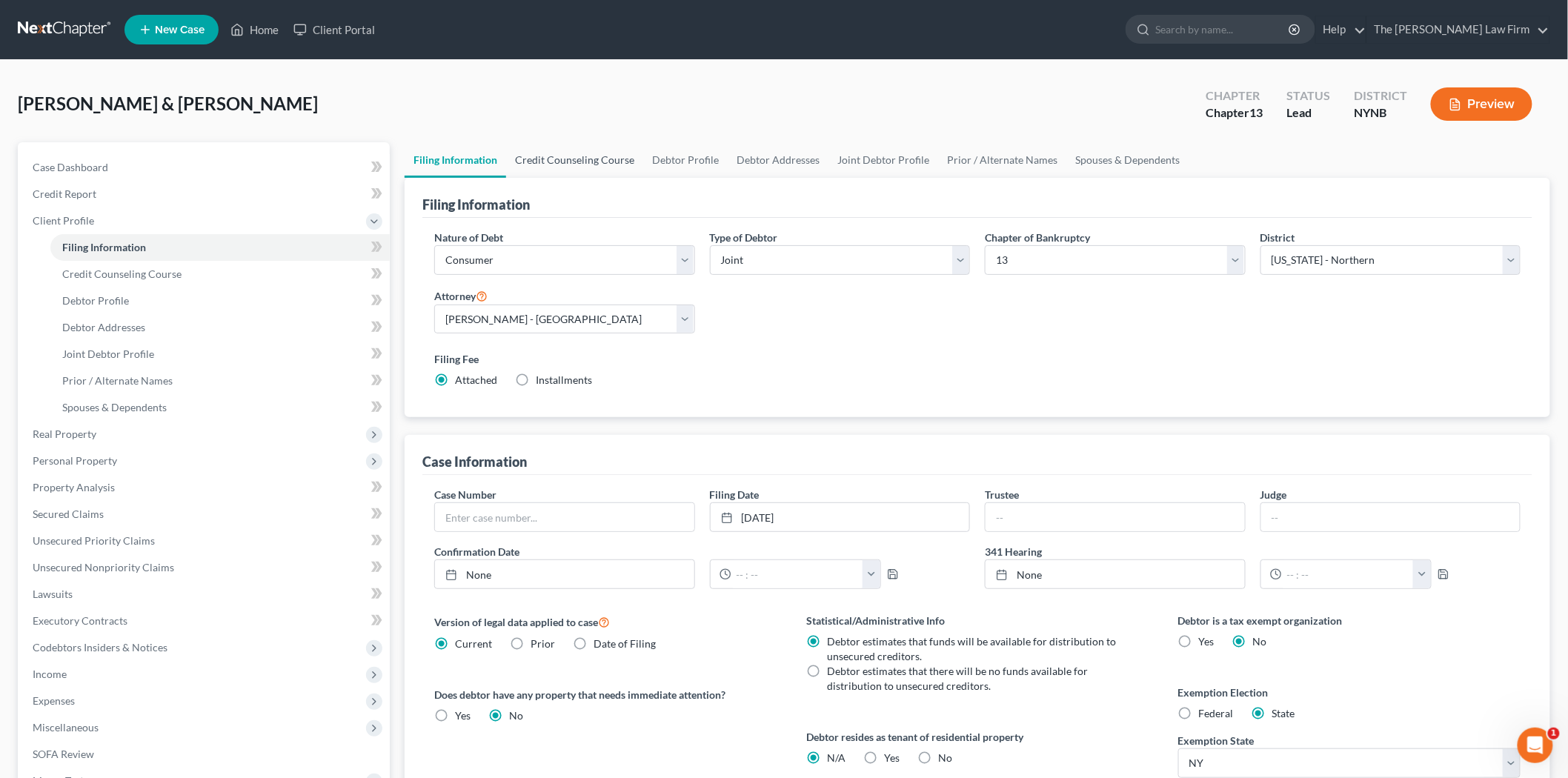
click at [560, 143] on link "Credit Counseling Course" at bounding box center [574, 160] width 137 height 35
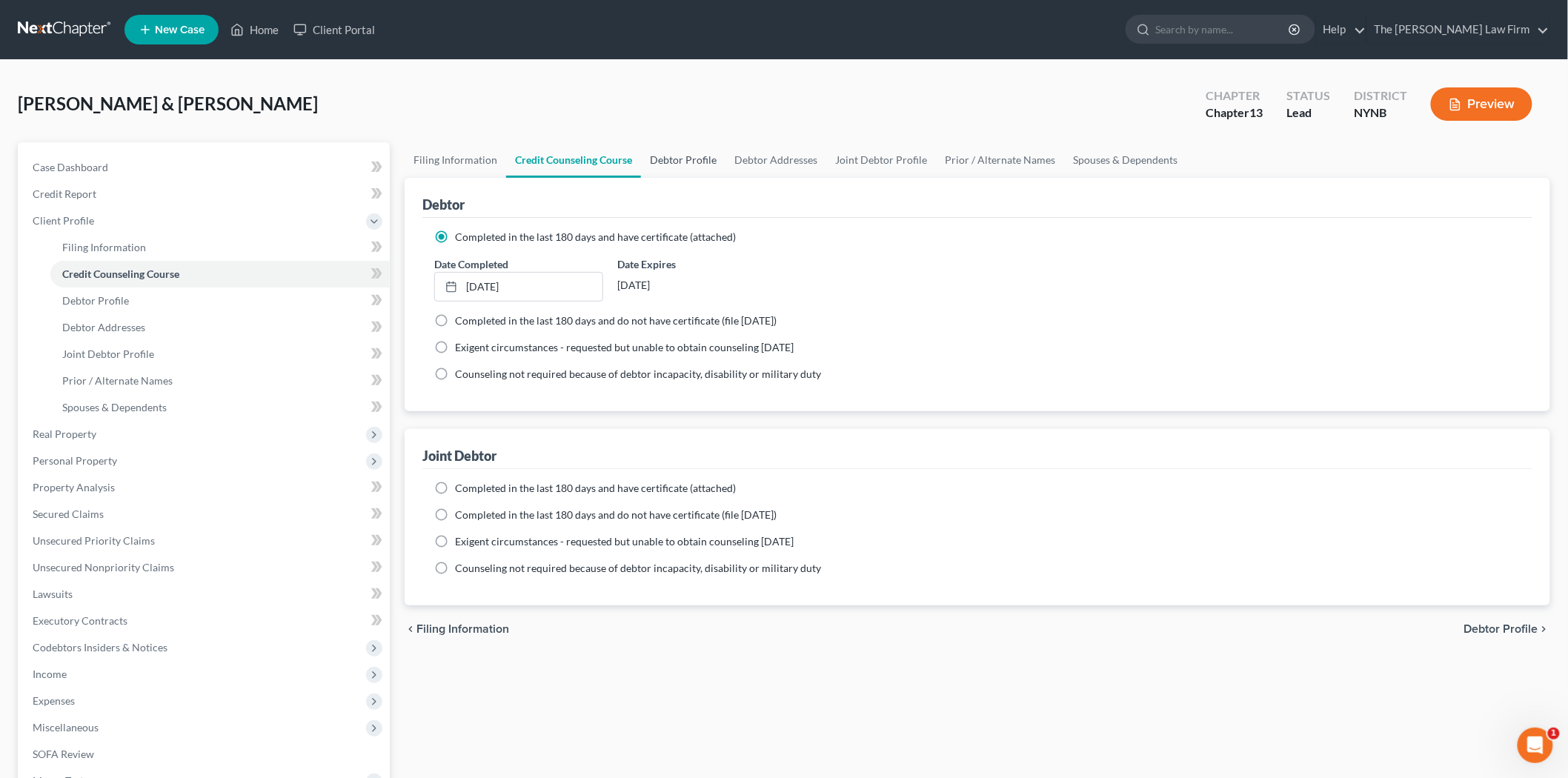
click at [664, 156] on link "Debtor Profile" at bounding box center [682, 160] width 84 height 35
select select "1"
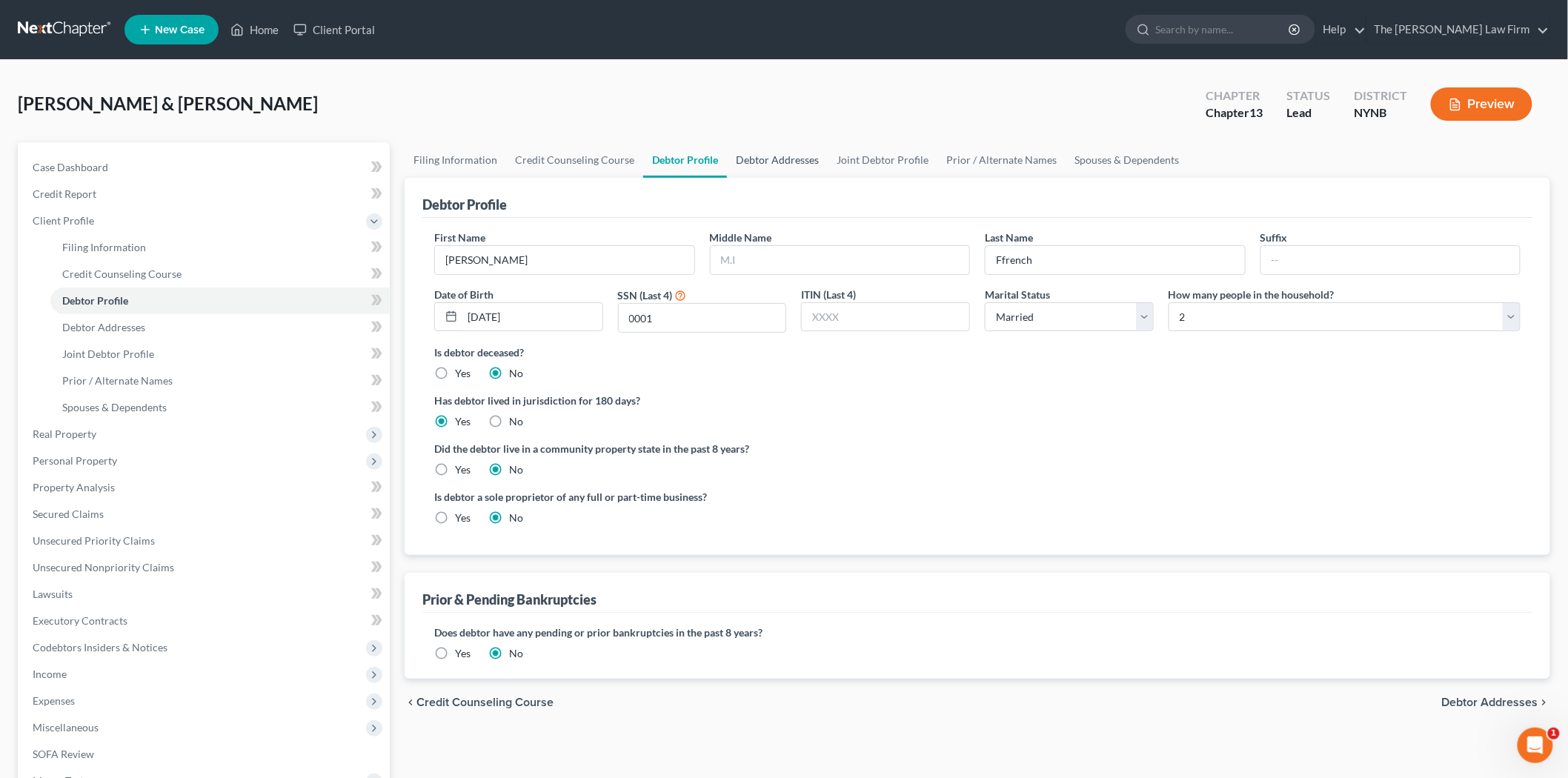
click at [783, 155] on link "Debtor Addresses" at bounding box center [777, 160] width 101 height 35
select select "0"
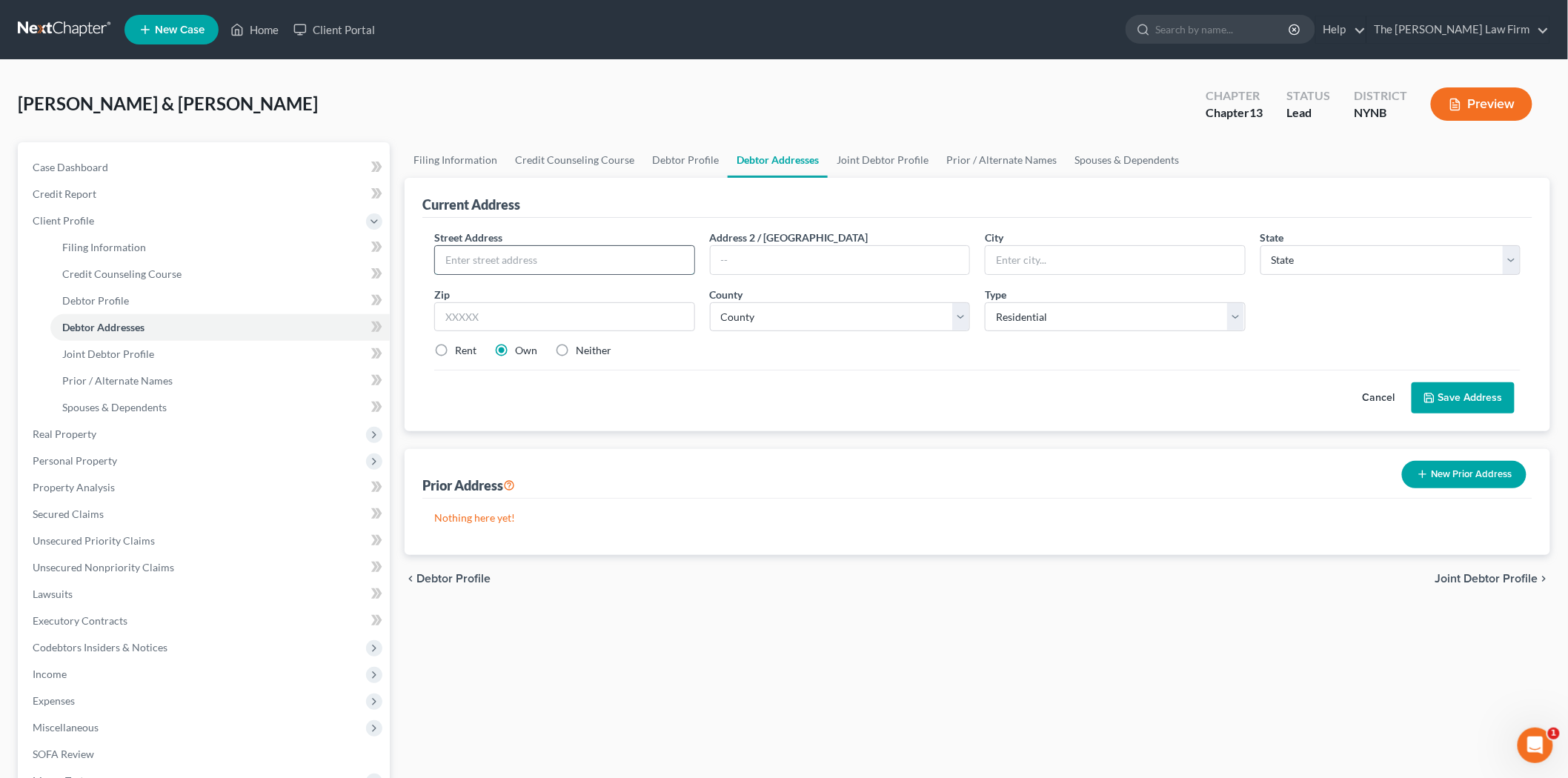
click at [502, 252] on input "text" at bounding box center [564, 260] width 259 height 28
paste input "Ann Marie Ffrench 1802 Culver Ct Utica,"
drag, startPoint x: 531, startPoint y: 261, endPoint x: 560, endPoint y: 264, distance: 29.2
click at [560, 264] on input "Ann Marie Ffrench 1802 Culver Ct Utica," at bounding box center [564, 260] width 259 height 28
type input "Ann Marie Ffrench 1802 Culver Ct Utica,"
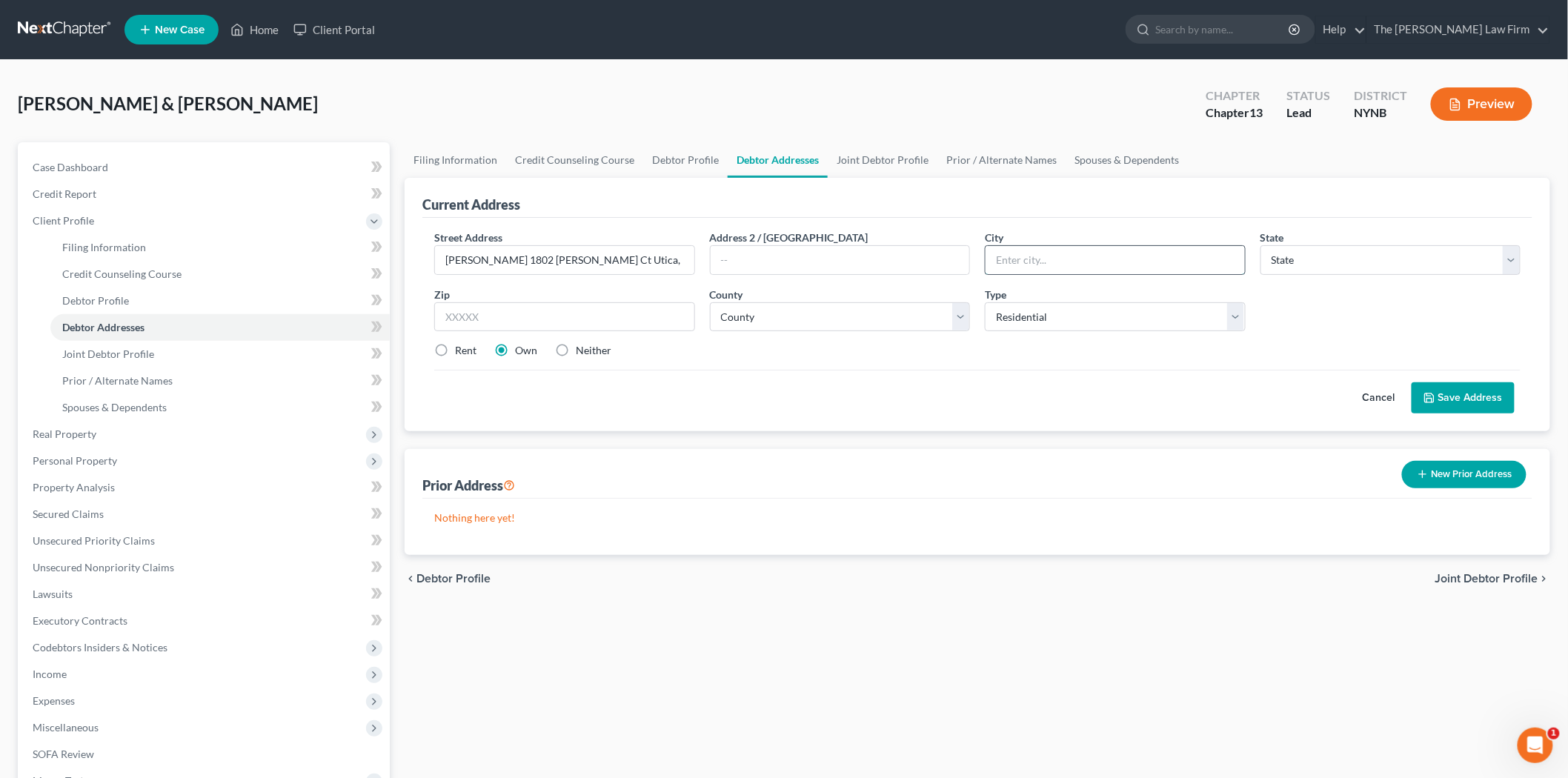
click at [1018, 267] on input "text" at bounding box center [1115, 260] width 259 height 28
paste input "1802"
type input "1802"
drag, startPoint x: 535, startPoint y: 260, endPoint x: 564, endPoint y: 260, distance: 29.0
click at [564, 260] on input "Ann Marie Ffrench 1802 Culver Ct Utica," at bounding box center [564, 260] width 259 height 28
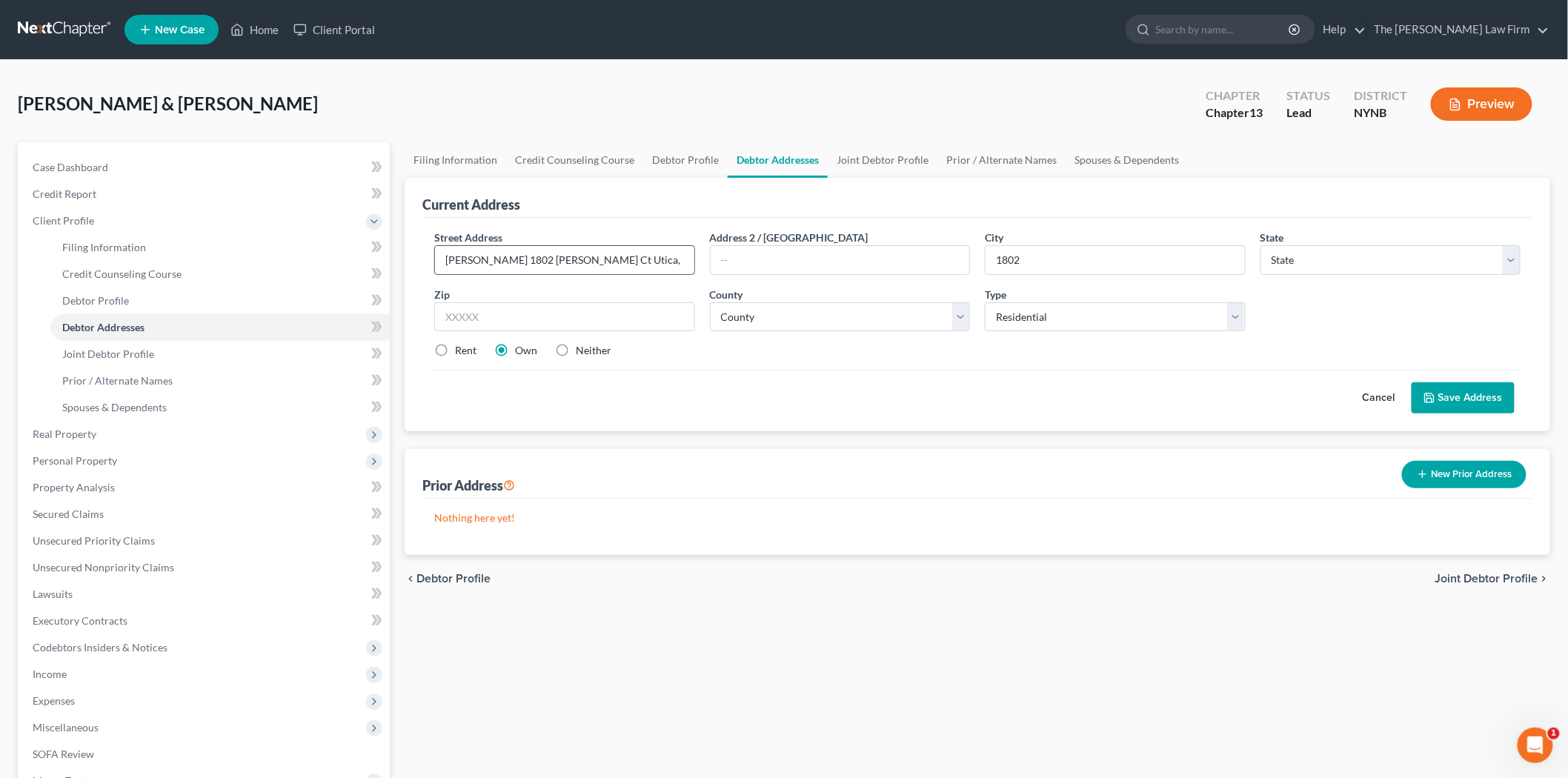
click at [453, 257] on input "Ann Marie Ffrench 1802 Culver Ct Utica," at bounding box center [564, 260] width 259 height 28
drag, startPoint x: 448, startPoint y: 255, endPoint x: 536, endPoint y: 261, distance: 88.2
click at [536, 261] on input "Ann Marie Ffrench 1802 Culver Ct Utica," at bounding box center [564, 260] width 259 height 28
drag, startPoint x: 559, startPoint y: 255, endPoint x: 519, endPoint y: 255, distance: 40.0
click at [519, 255] on input "1802 Culver Ct Utica," at bounding box center [564, 260] width 259 height 28
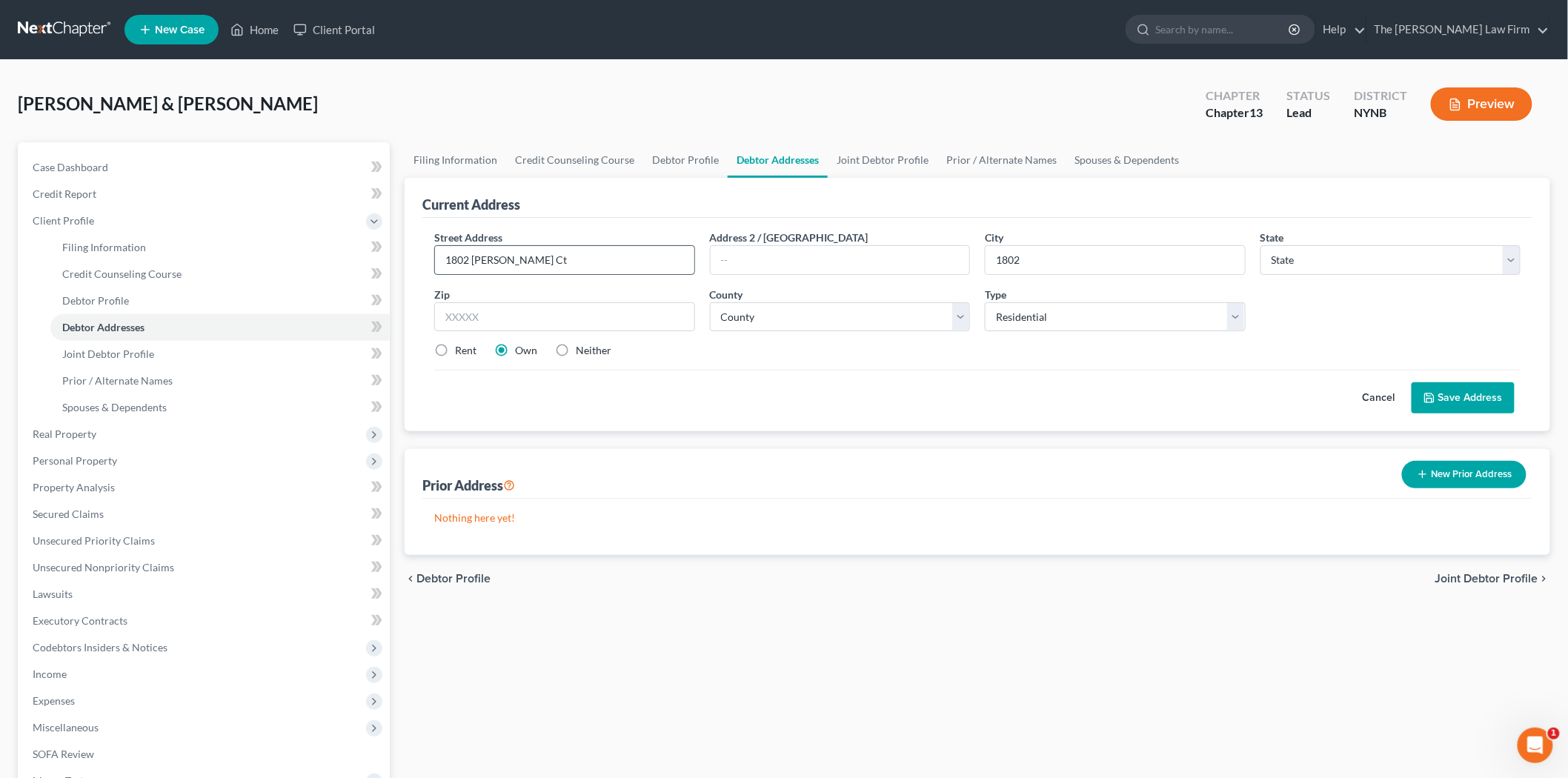
type input "1802 [PERSON_NAME] Ct"
type input "Utica"
select select "35"
click at [524, 305] on input "text" at bounding box center [564, 317] width 261 height 30
type input "13501"
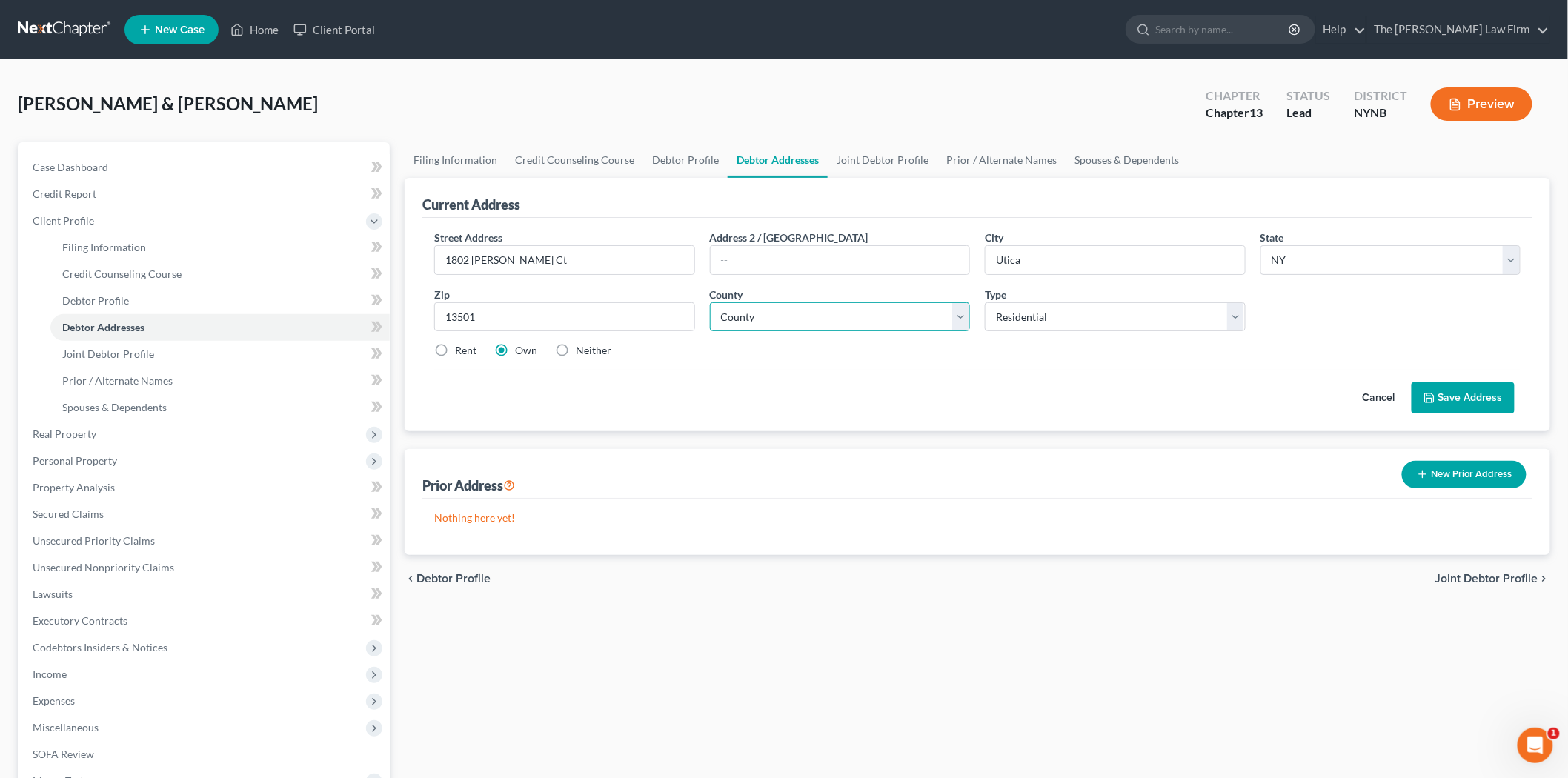
click at [743, 304] on select "County Albany County Allegany County Bronx County Broome County Cattaraugus Cou…" at bounding box center [839, 317] width 261 height 30
select select "32"
click at [710, 303] on select "County Albany County Allegany County Bronx County Broome County Cattaraugus Cou…" at bounding box center [839, 317] width 261 height 30
click at [1449, 400] on button "Save Address" at bounding box center [1462, 398] width 103 height 31
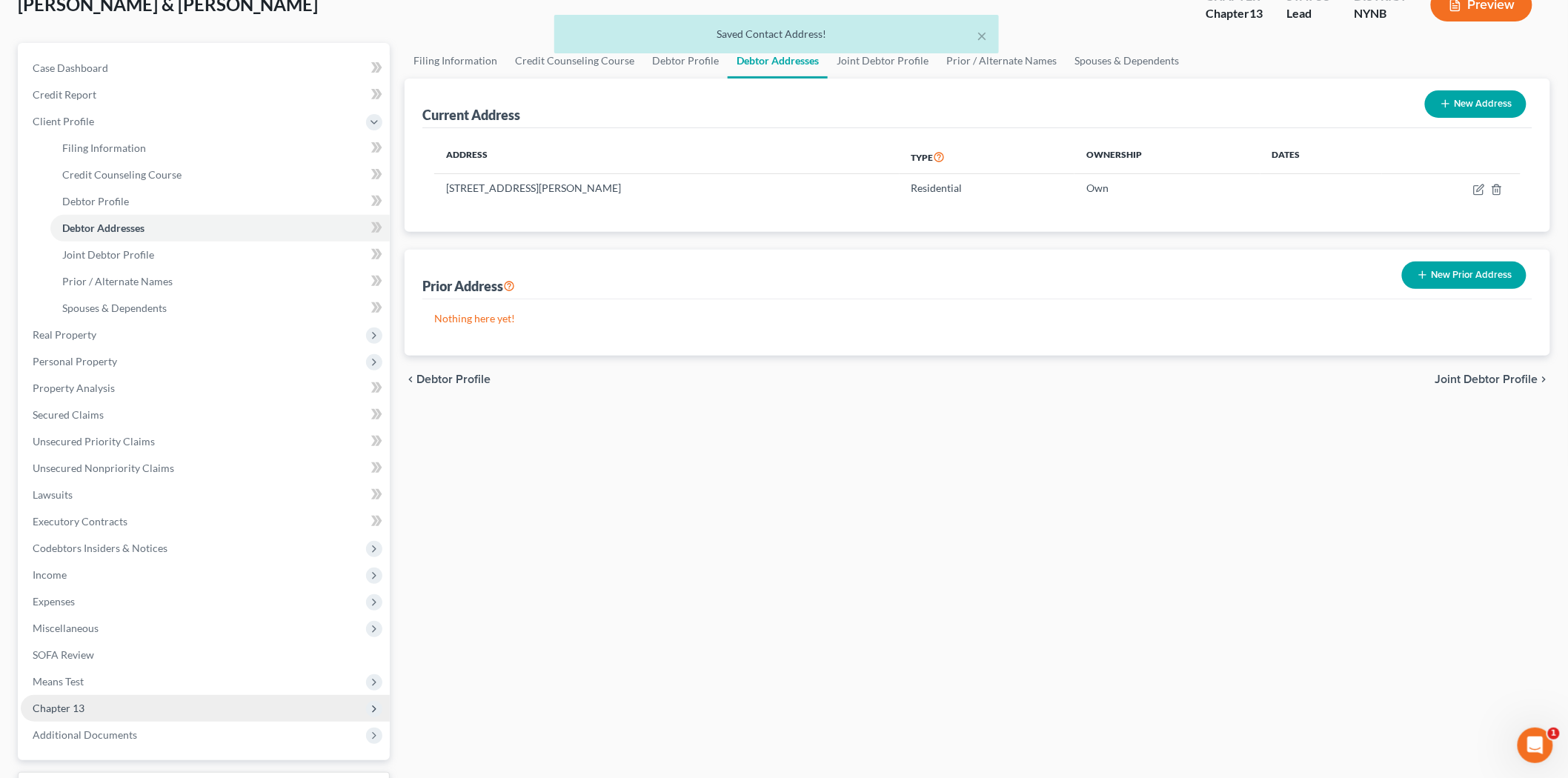
scroll to position [221, 0]
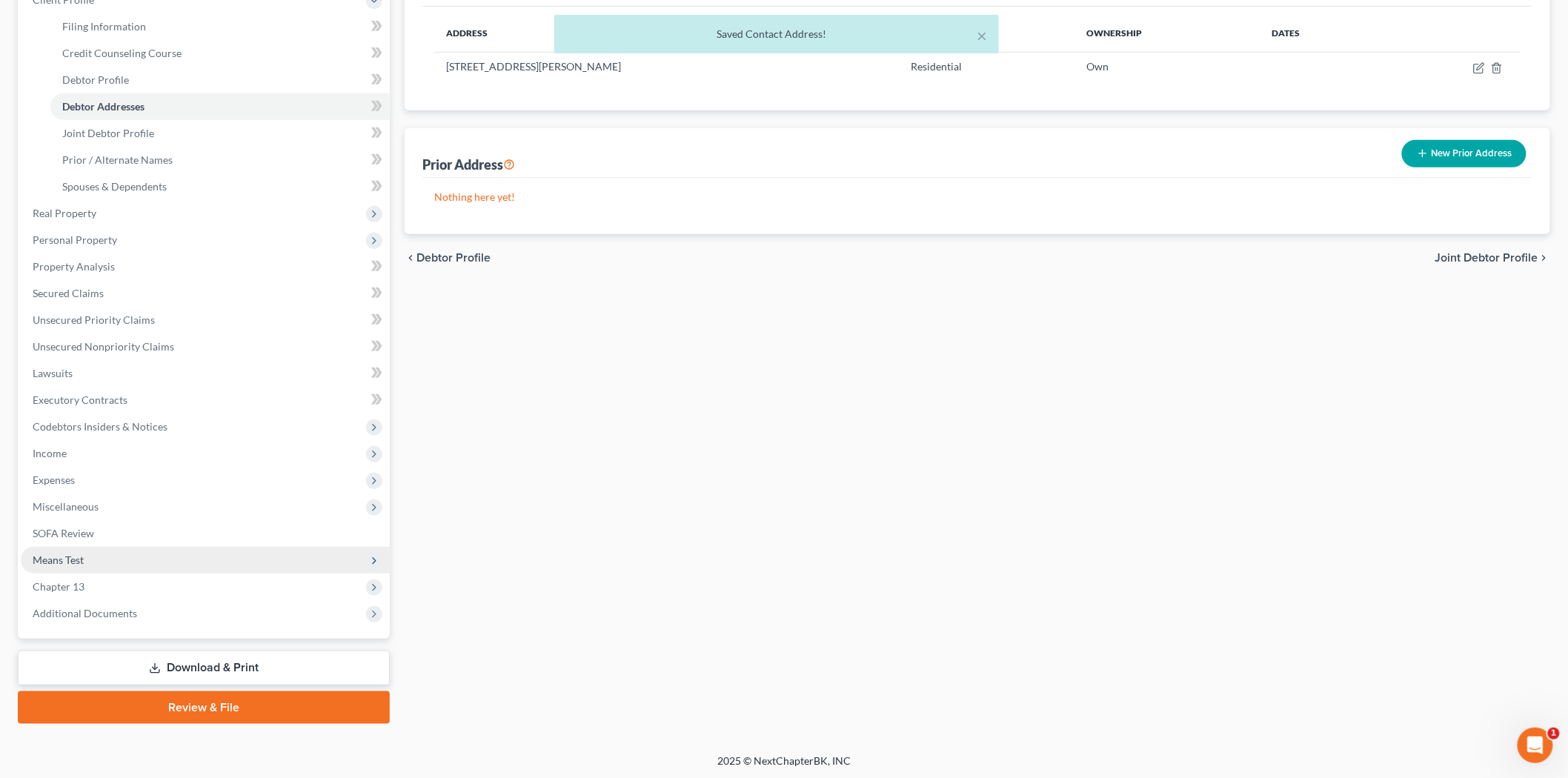
click at [128, 560] on span "Means Test" at bounding box center [205, 560] width 369 height 26
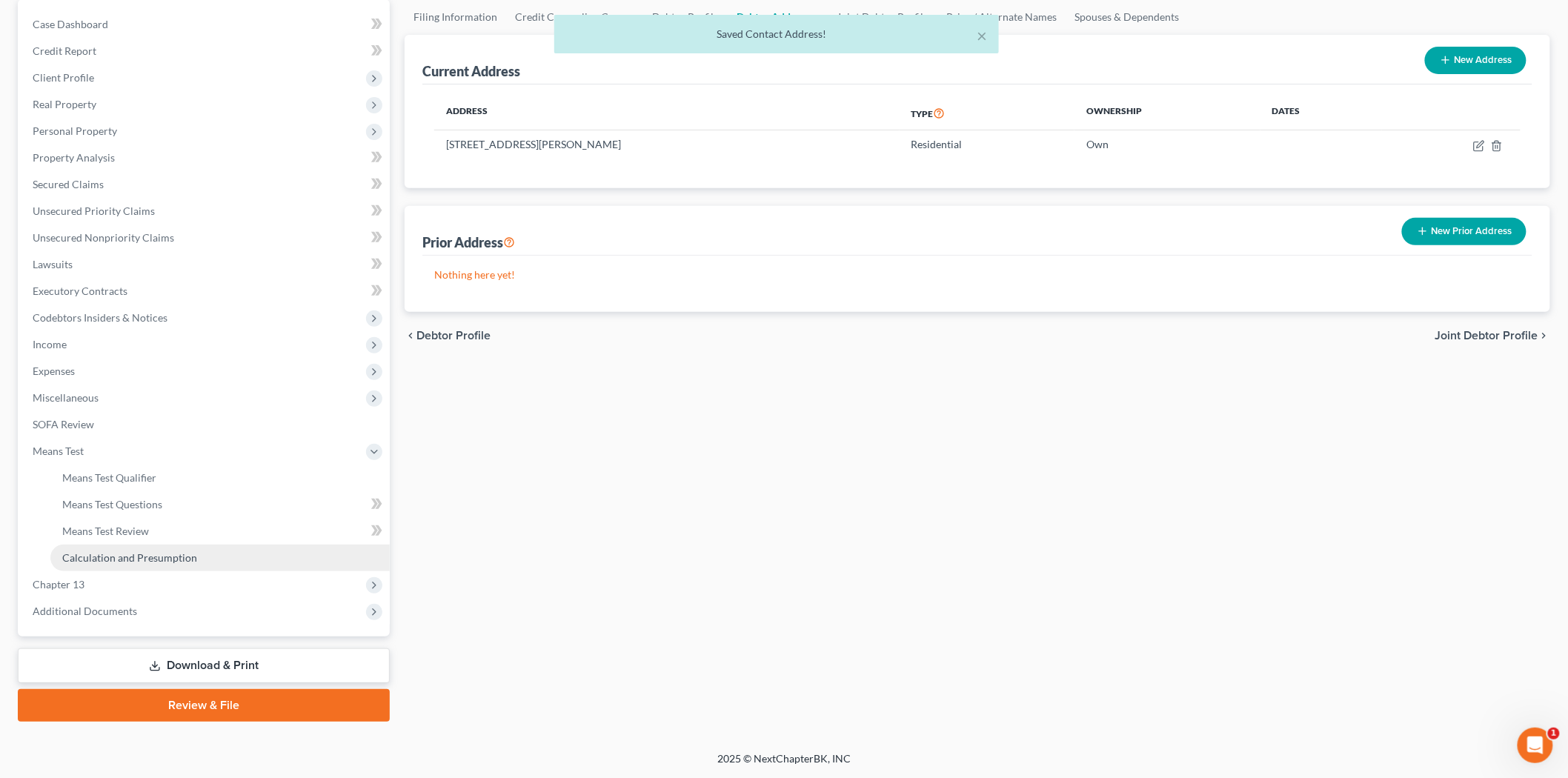
scroll to position [142, 0]
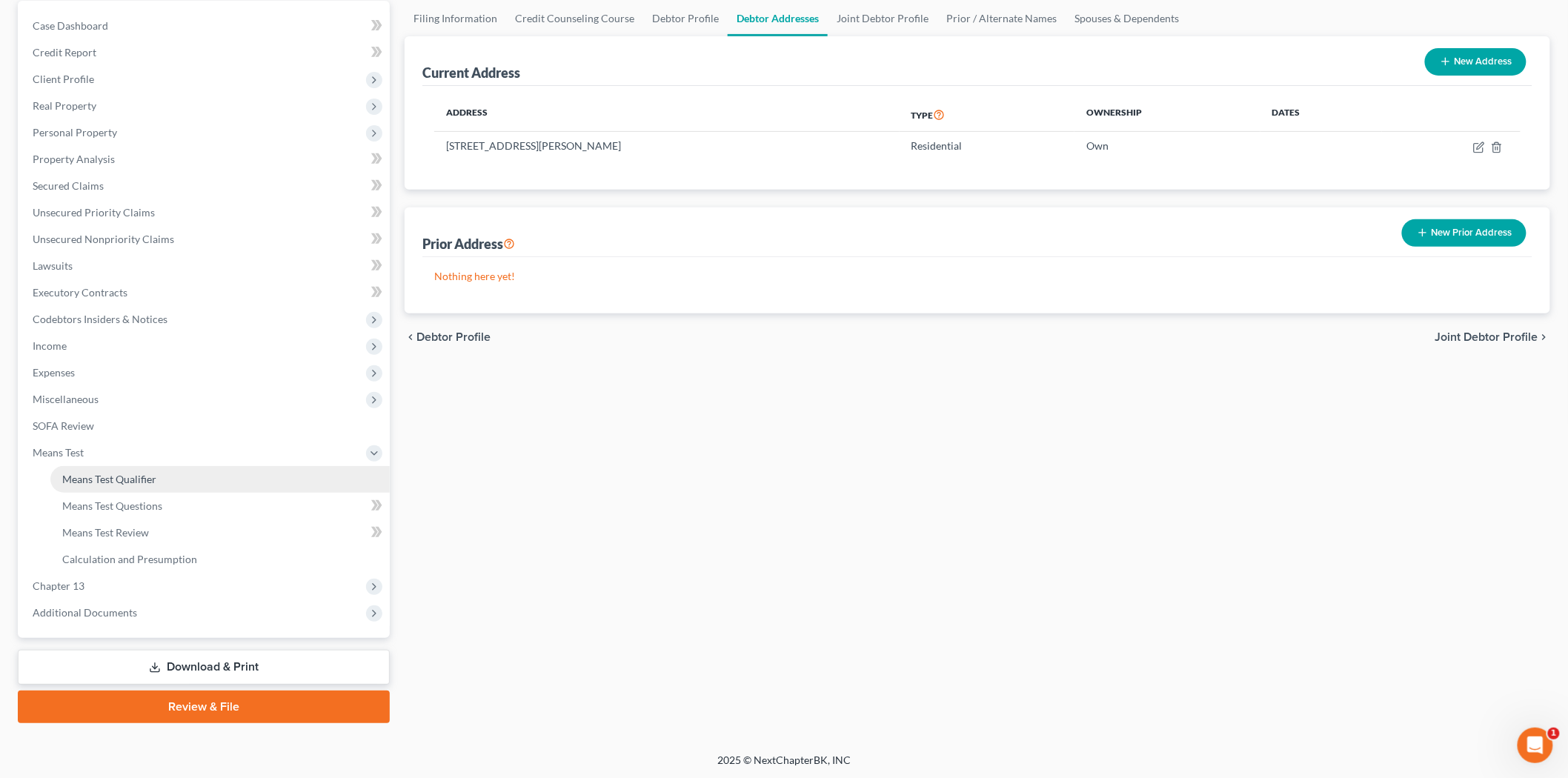
click at [142, 479] on span "Means Test Qualifier" at bounding box center [109, 479] width 94 height 13
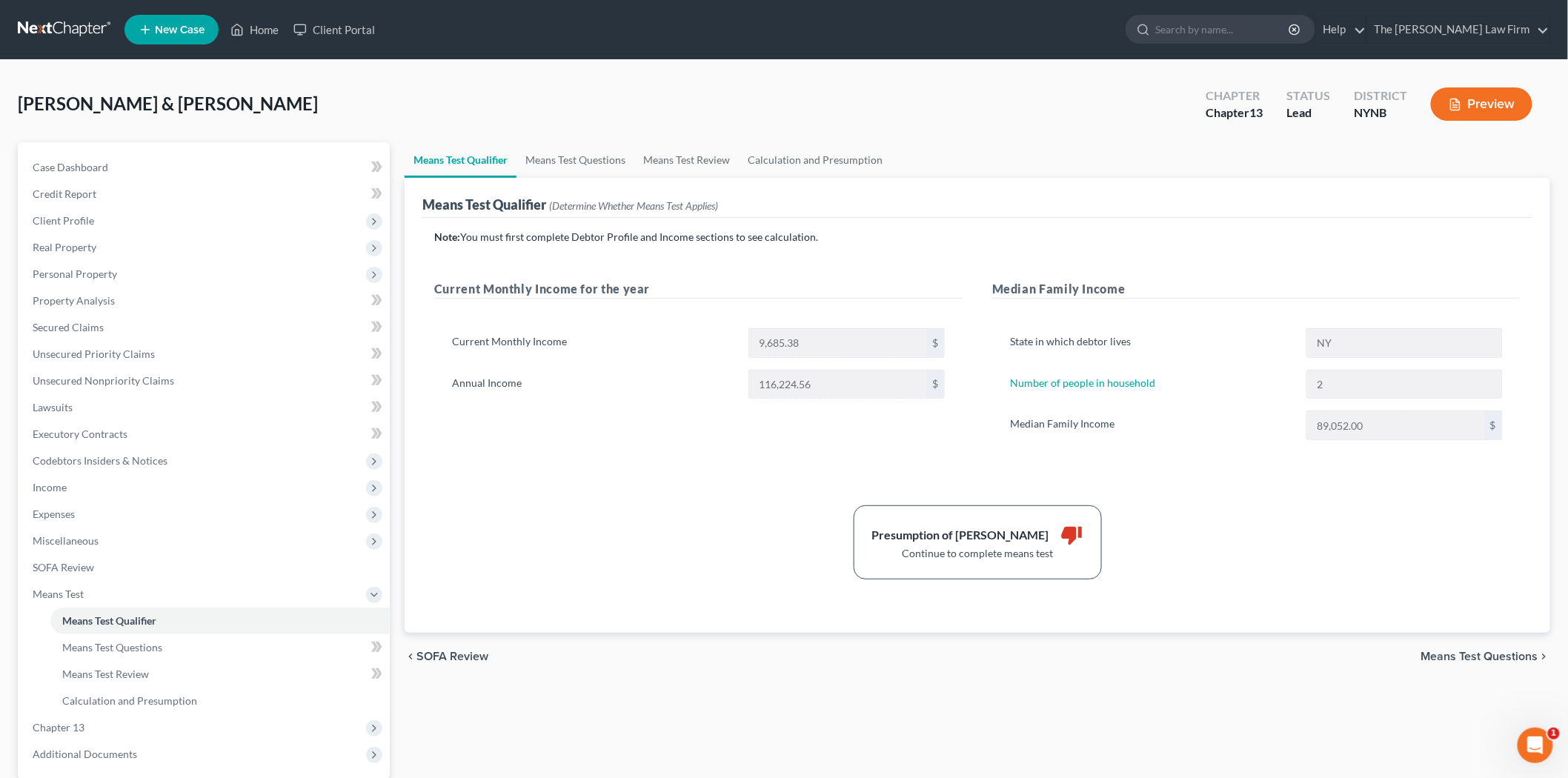
click at [739, 383] on div "Annual Income 116,224.56 $" at bounding box center [698, 384] width 508 height 30
click at [113, 730] on span "Chapter 13" at bounding box center [205, 727] width 369 height 26
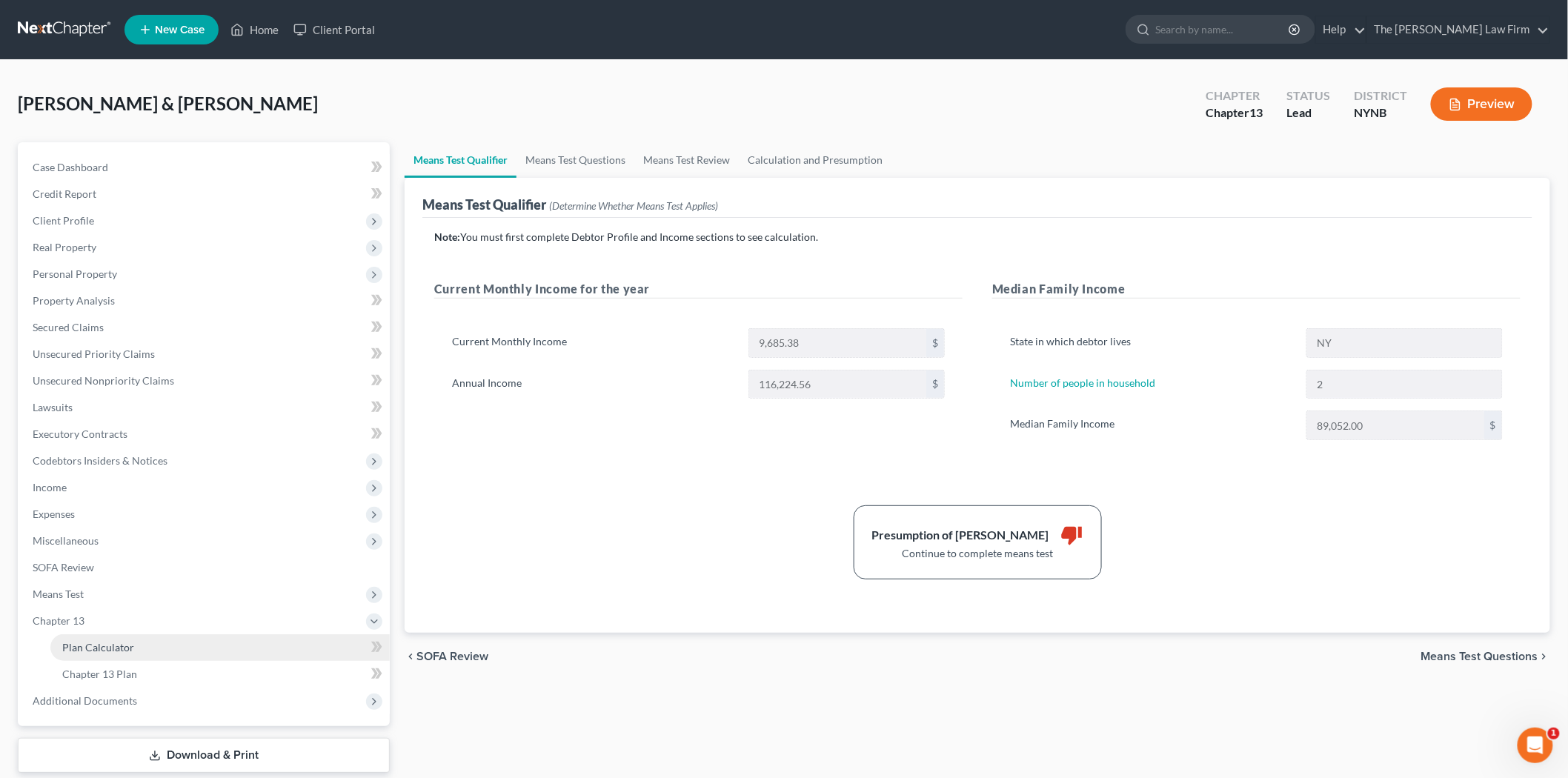
click at [143, 648] on link "Plan Calculator" at bounding box center [219, 647] width 339 height 26
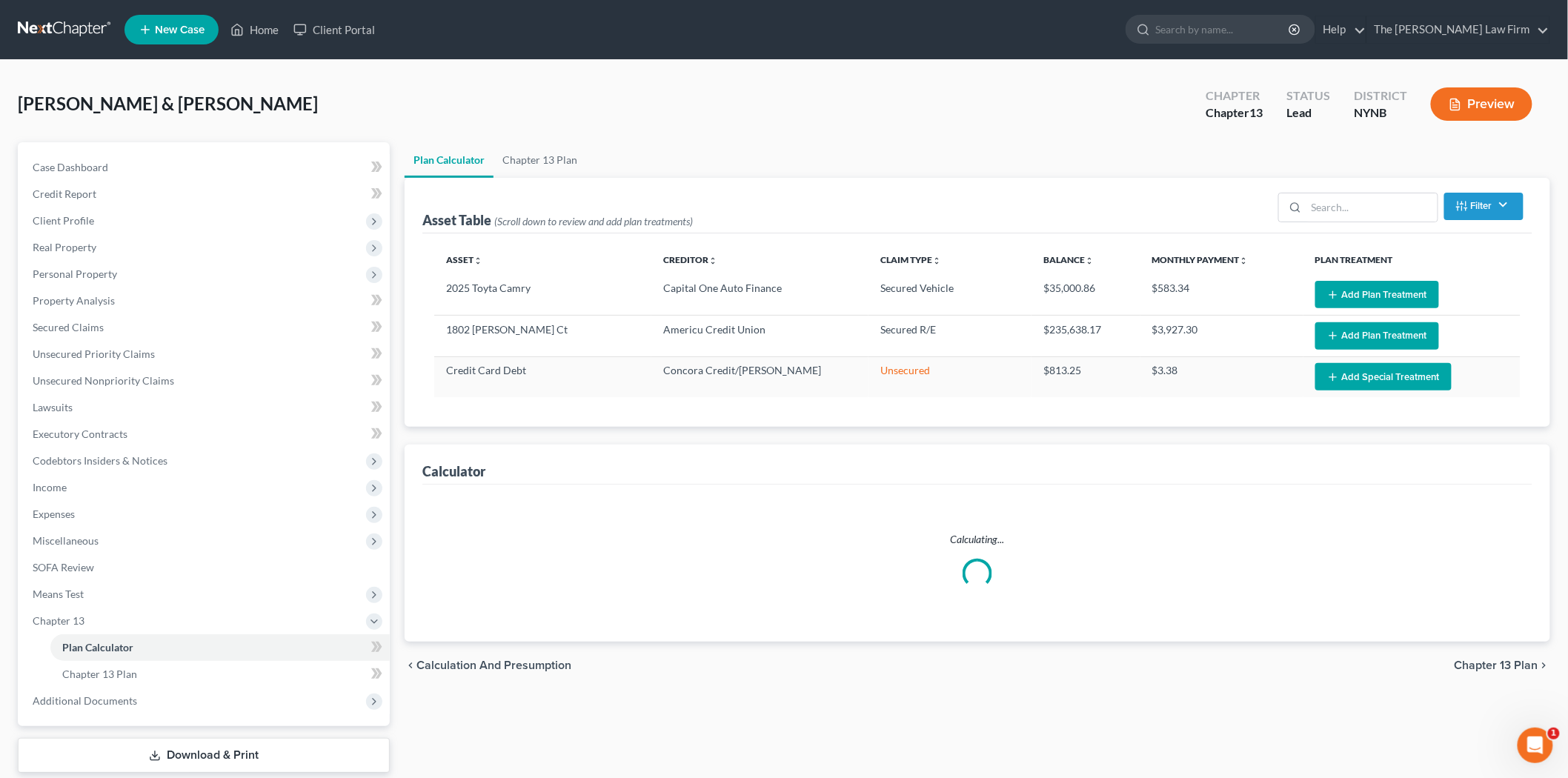
select select "59"
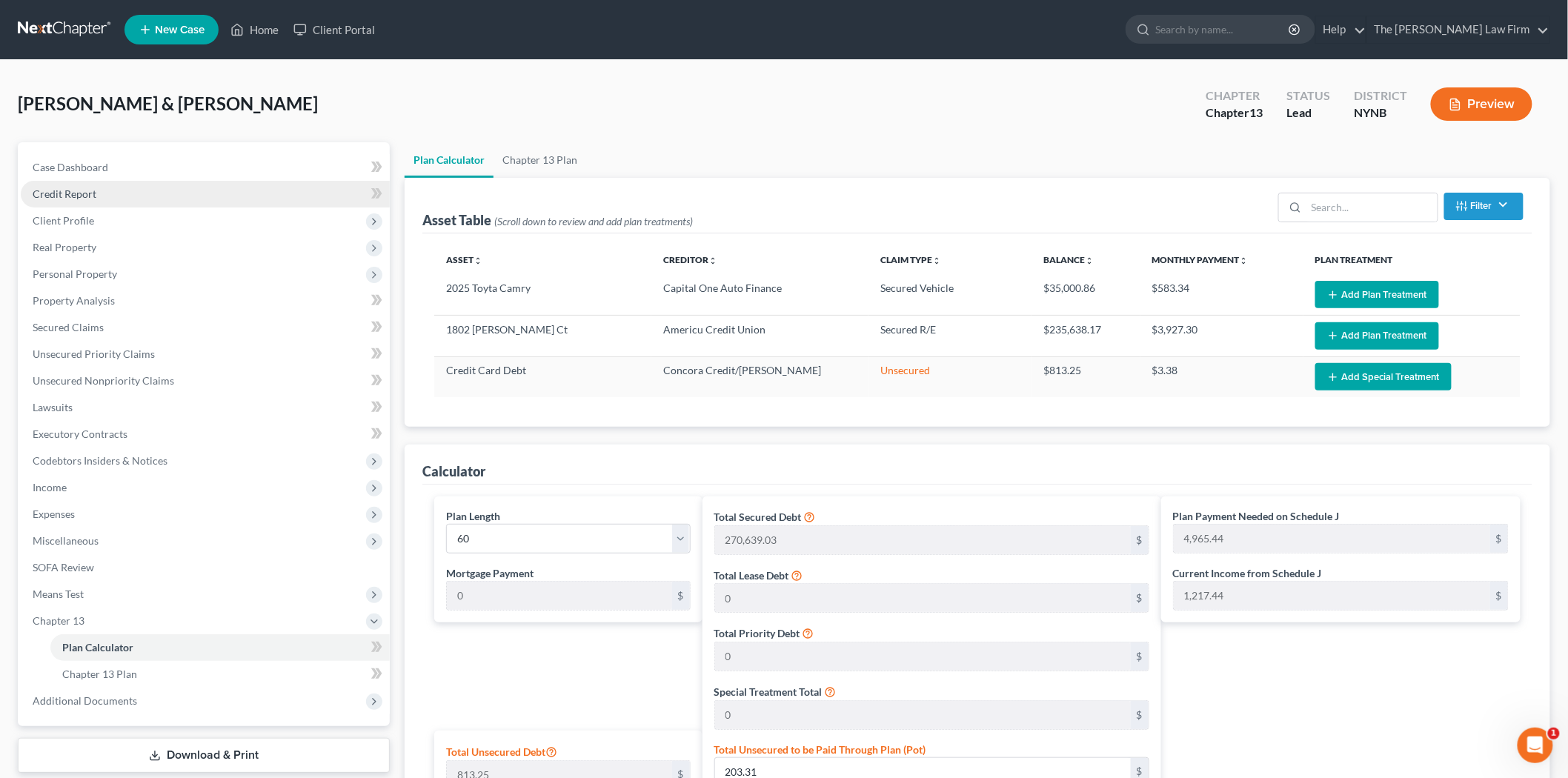
click at [70, 202] on link "Credit Report" at bounding box center [205, 194] width 369 height 26
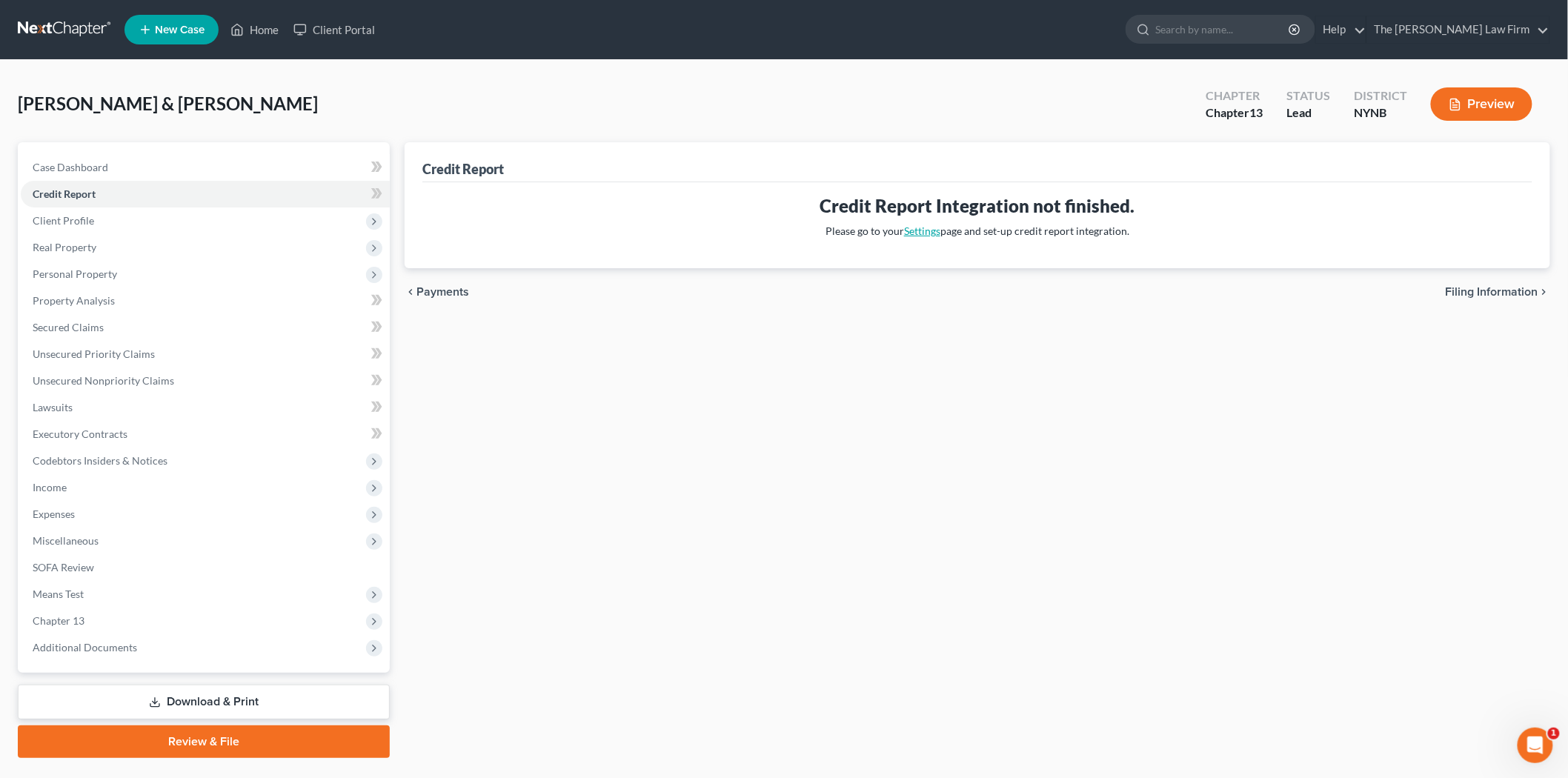
click at [918, 227] on link "Settings" at bounding box center [922, 231] width 36 height 13
click at [94, 588] on span "Means Test" at bounding box center [205, 593] width 369 height 26
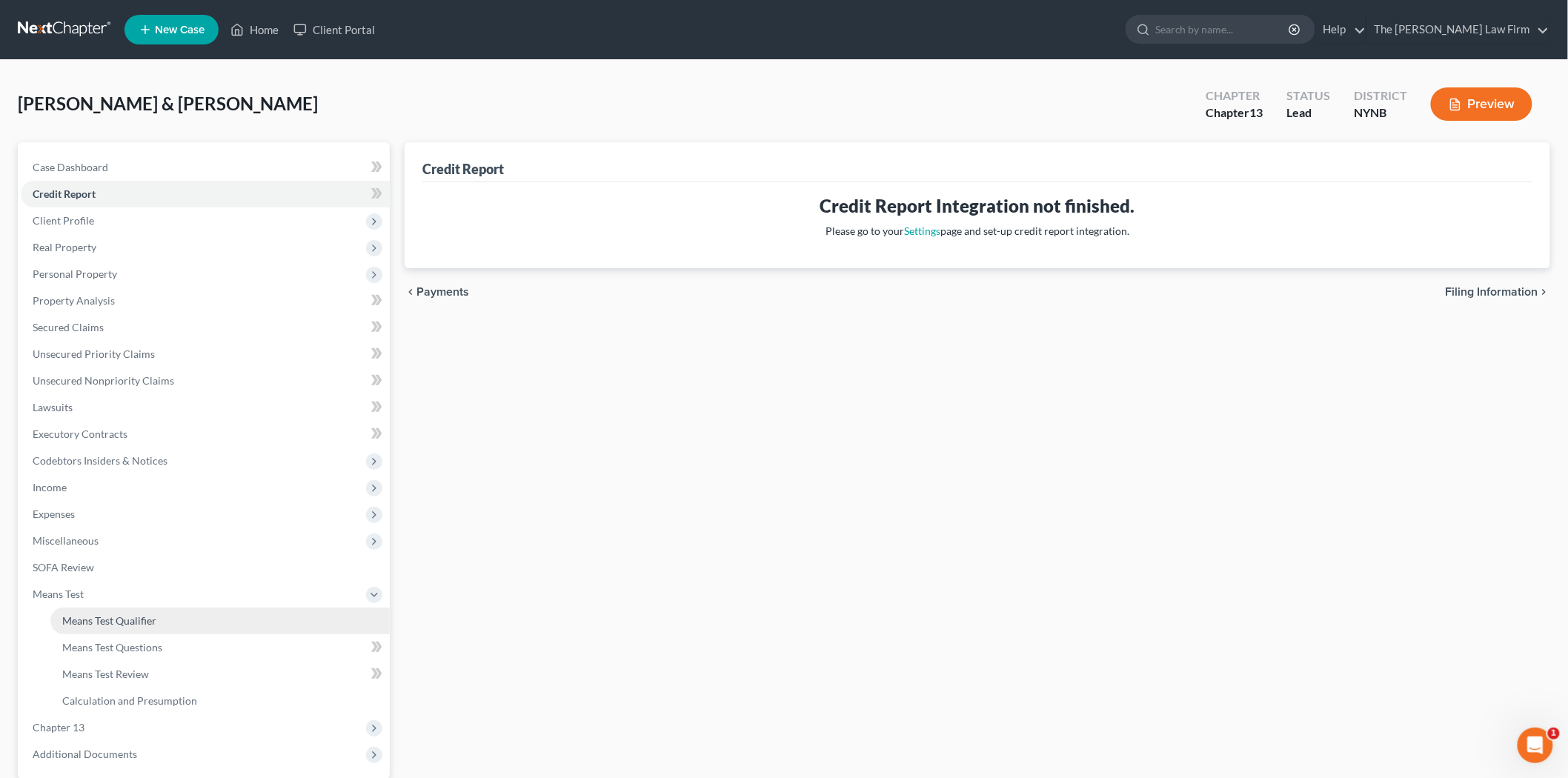
click at [122, 624] on span "Means Test Qualifier" at bounding box center [109, 621] width 94 height 13
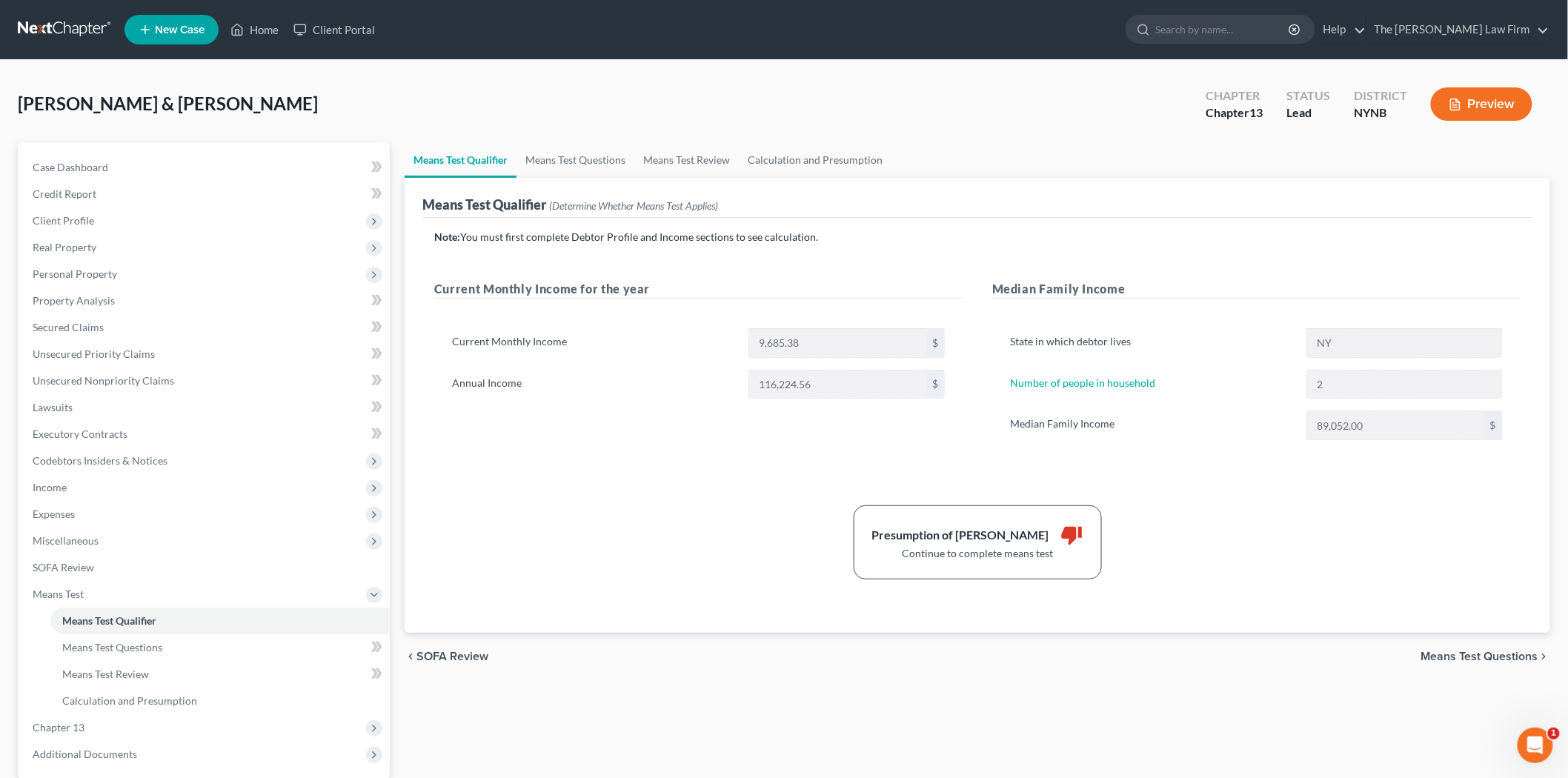
click at [1510, 112] on button "Preview" at bounding box center [1482, 104] width 102 height 34
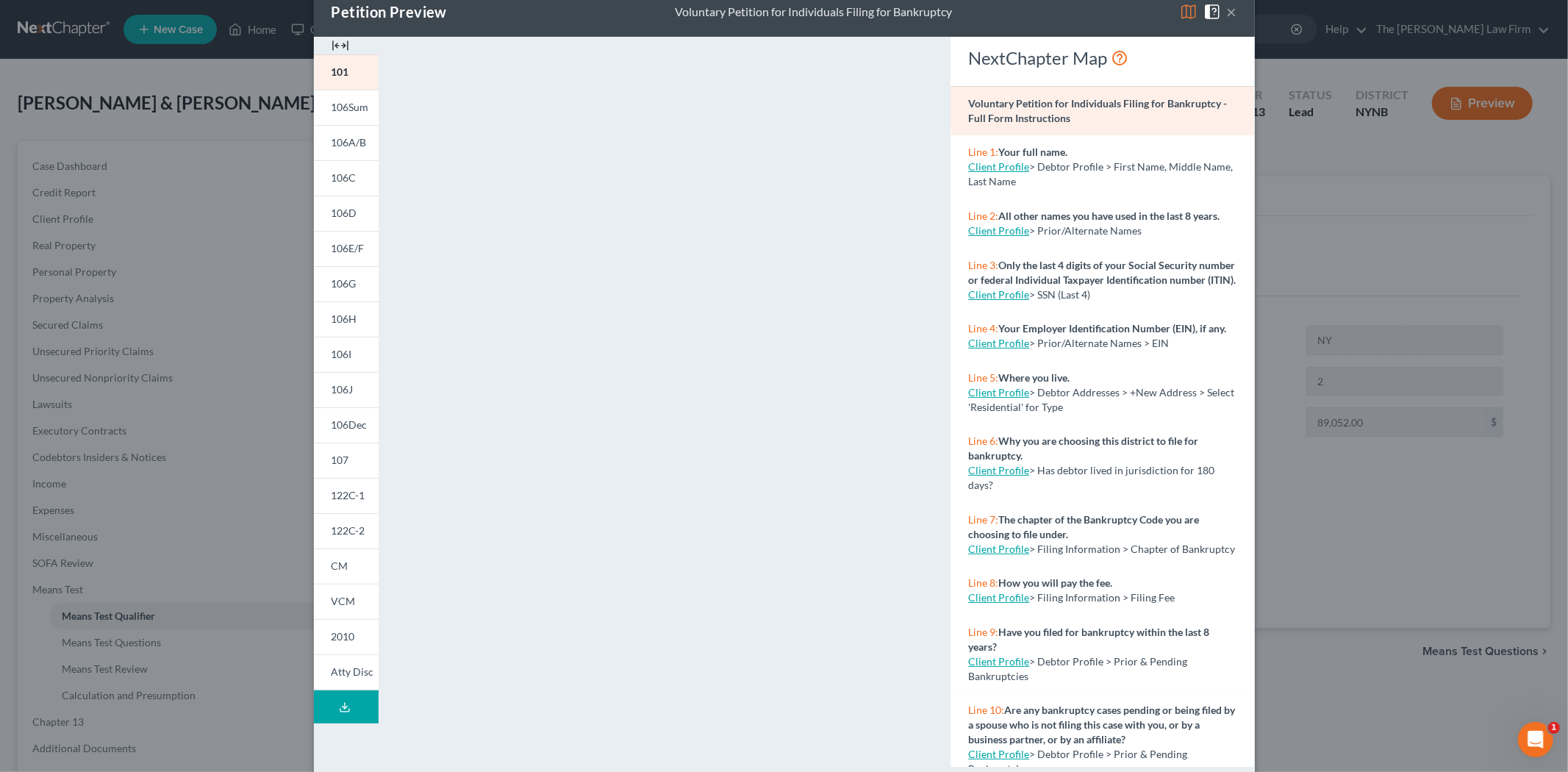
scroll to position [58, 0]
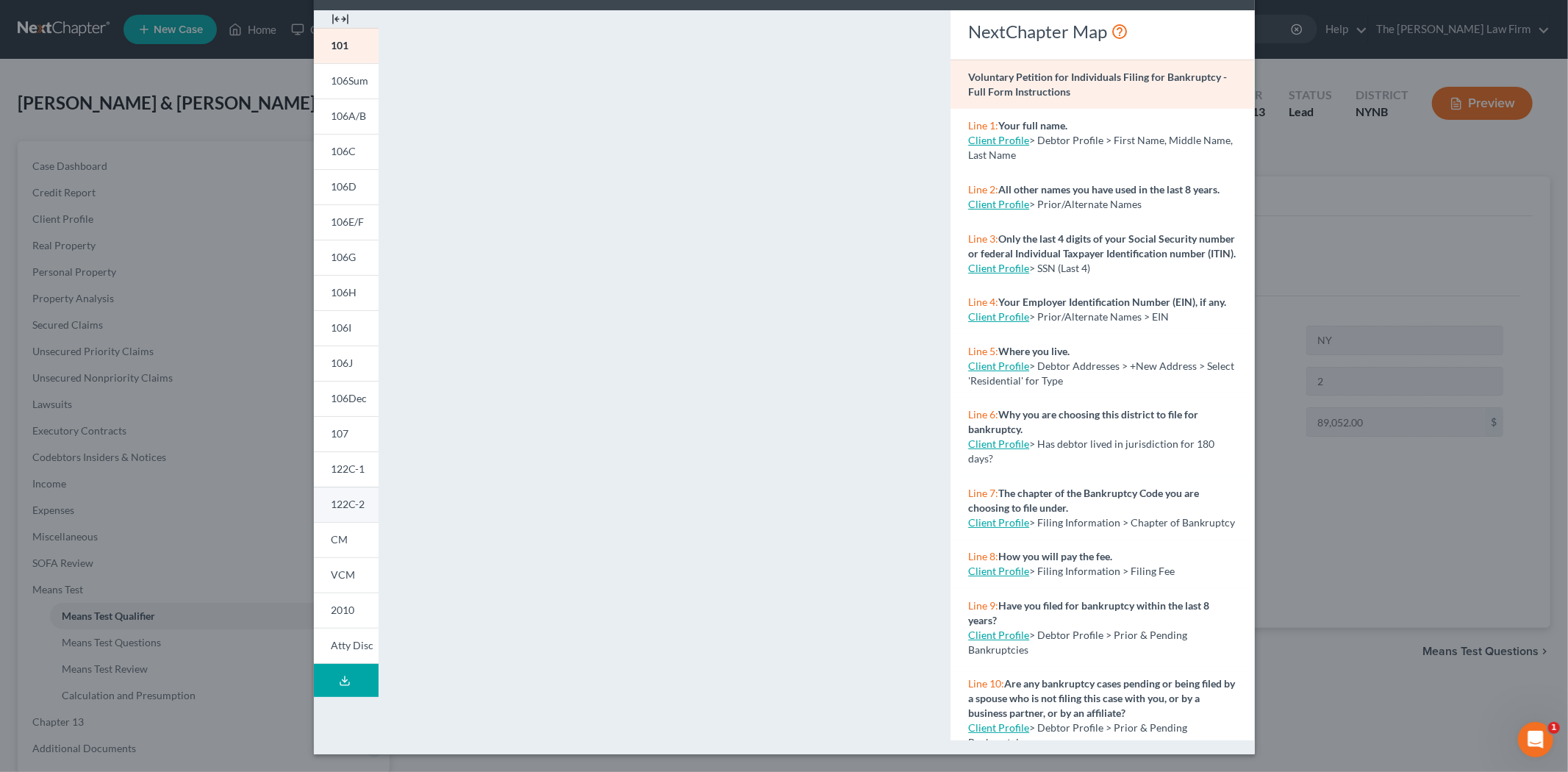
click at [353, 501] on span "122C-2" at bounding box center [349, 504] width 34 height 13
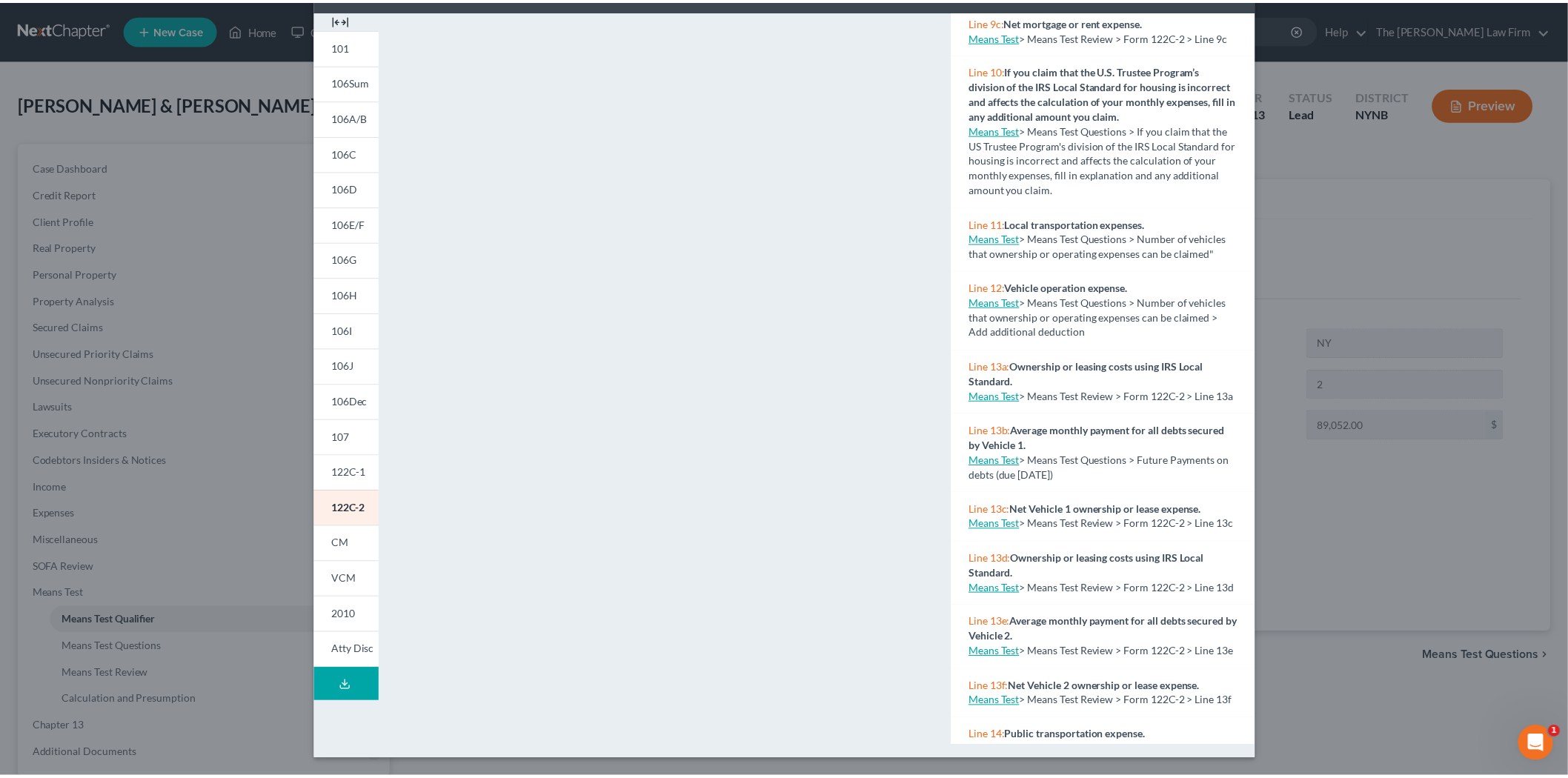
scroll to position [1317, 0]
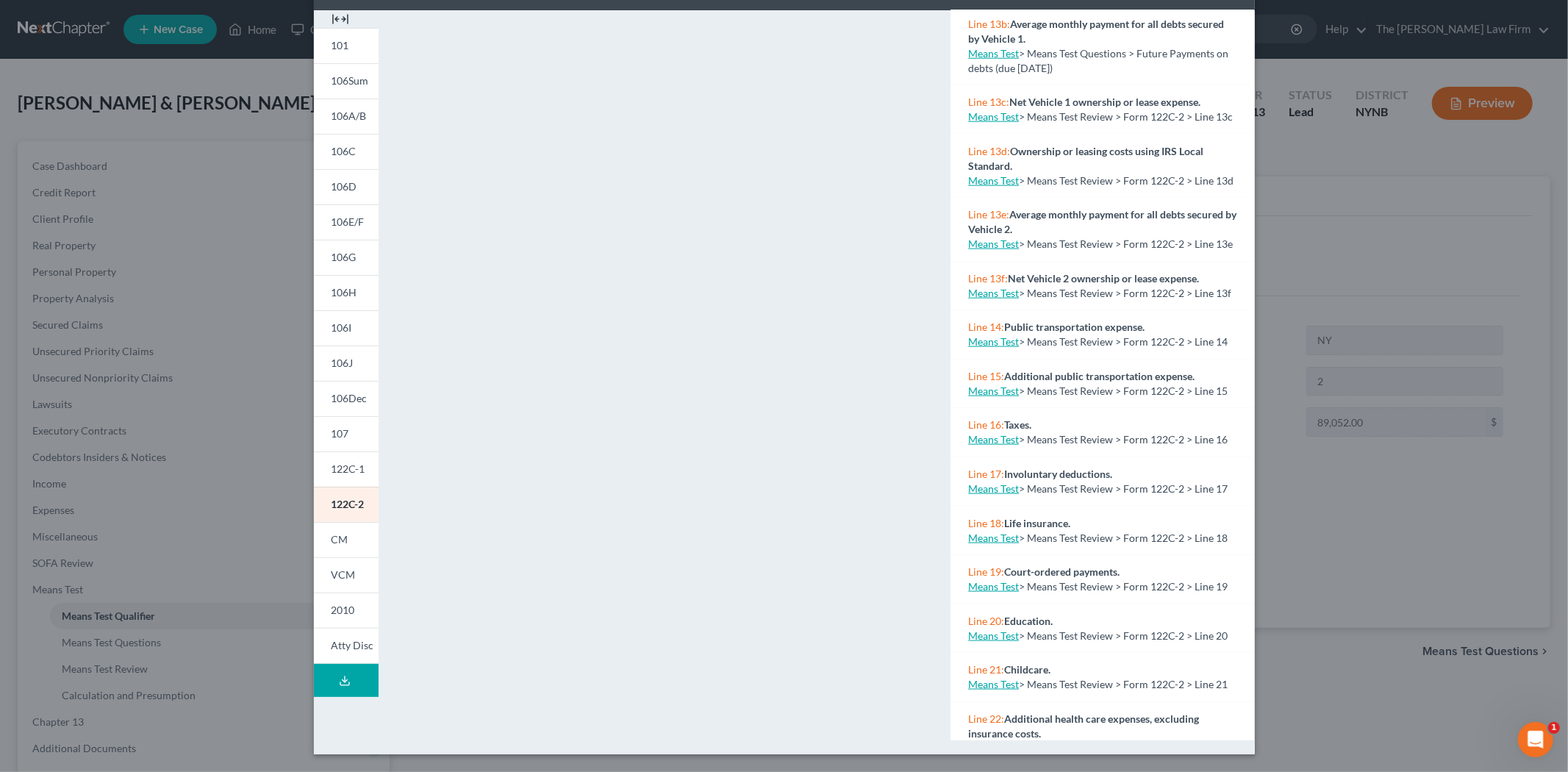
click at [1379, 465] on div "Petition Preview Chapter 13 Calculation of Your Disposable Income × 101 106Sum …" at bounding box center [784, 386] width 1568 height 772
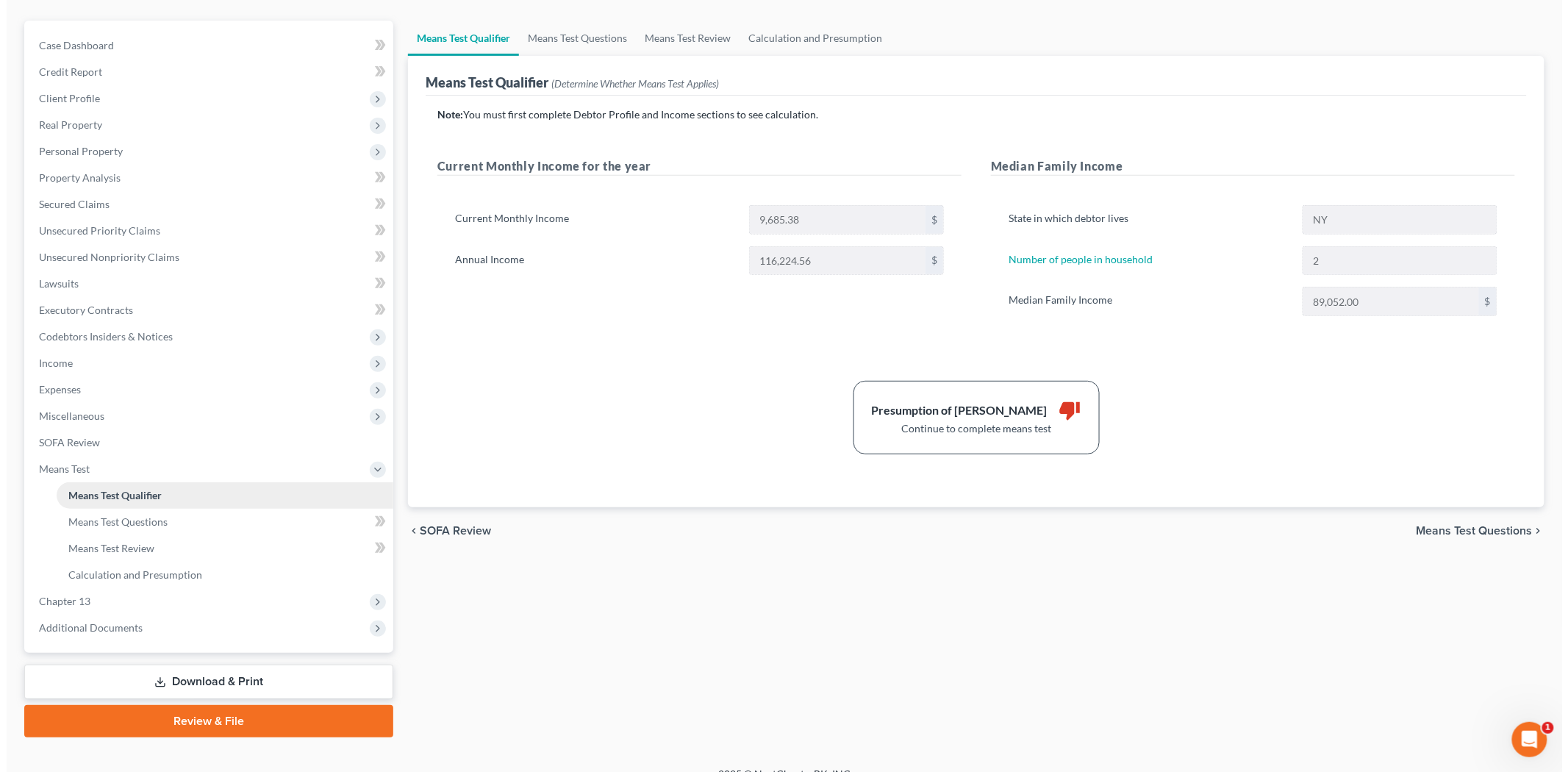
scroll to position [0, 0]
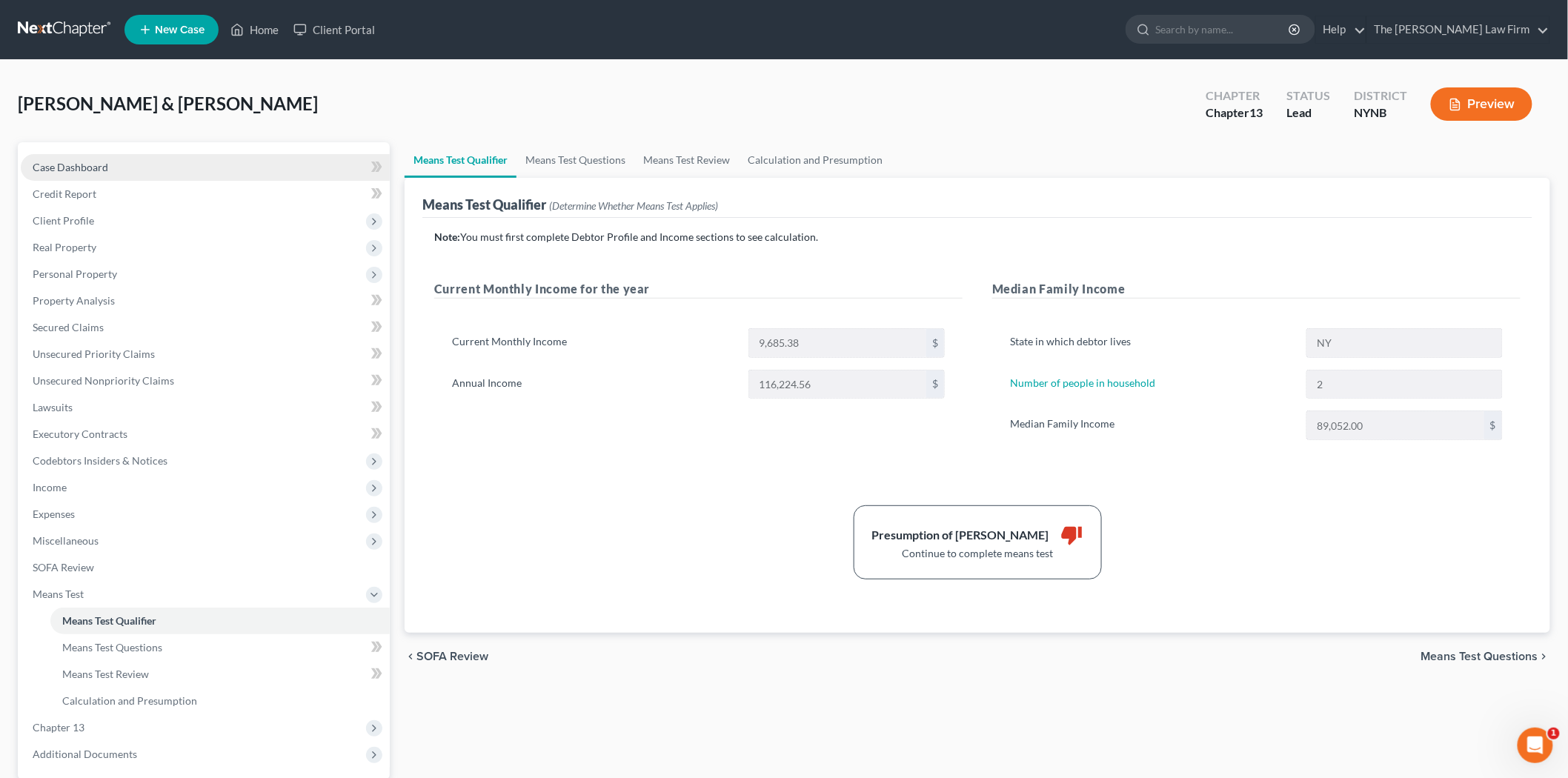
click at [109, 162] on link "Case Dashboard" at bounding box center [205, 167] width 369 height 26
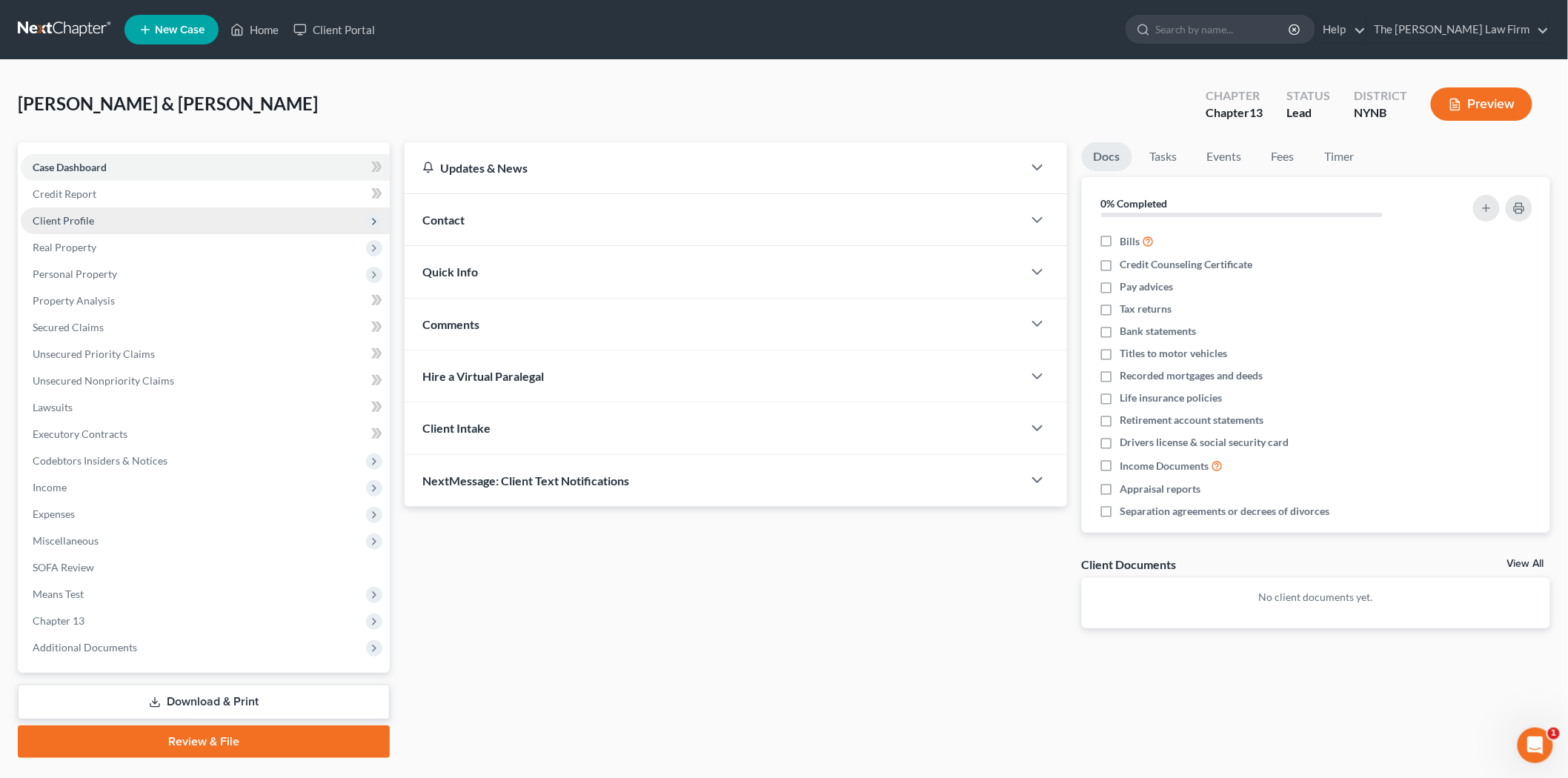
click at [92, 209] on span "Client Profile" at bounding box center [205, 220] width 369 height 26
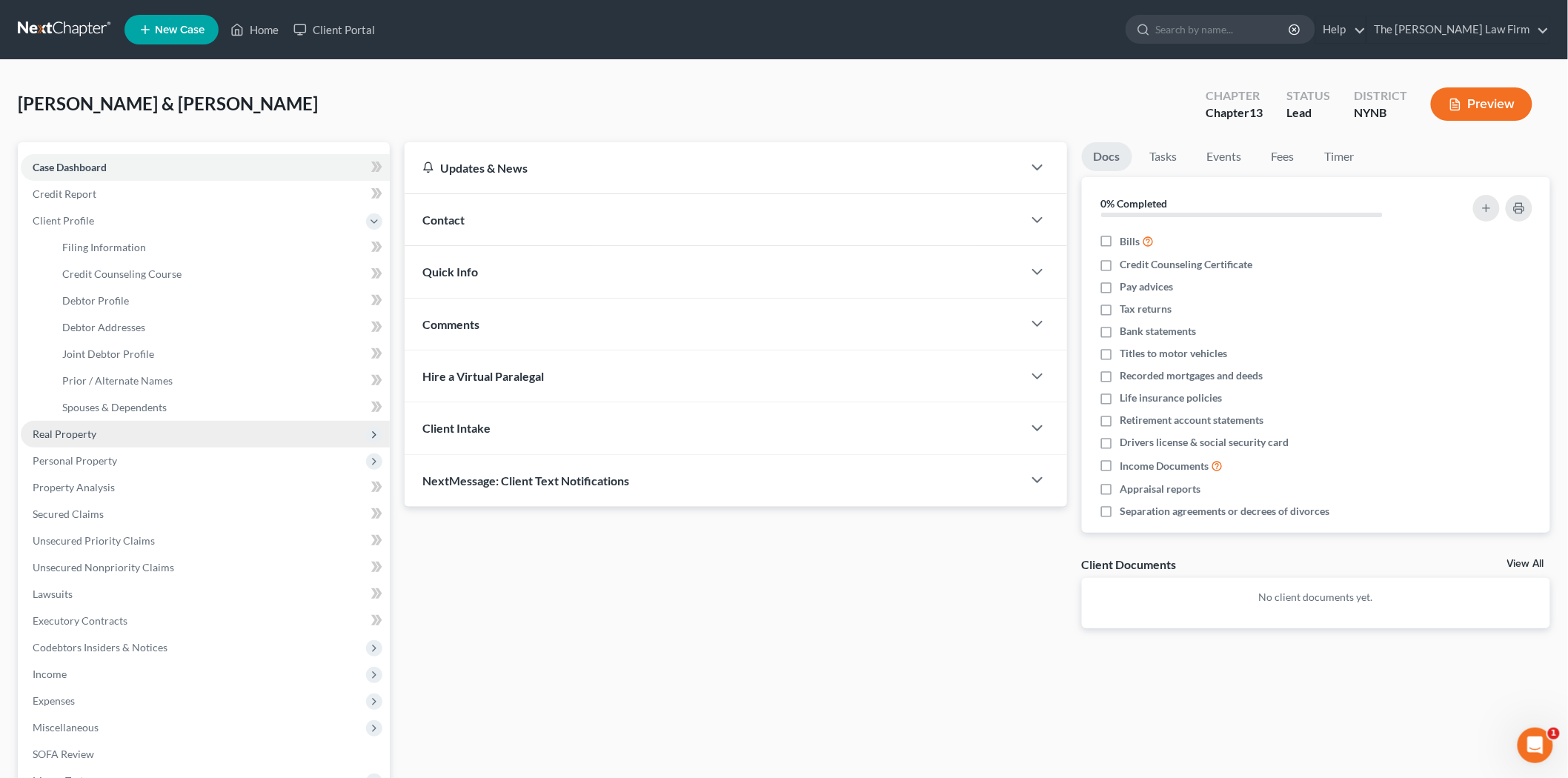
click at [83, 435] on span "Real Property" at bounding box center [65, 434] width 64 height 13
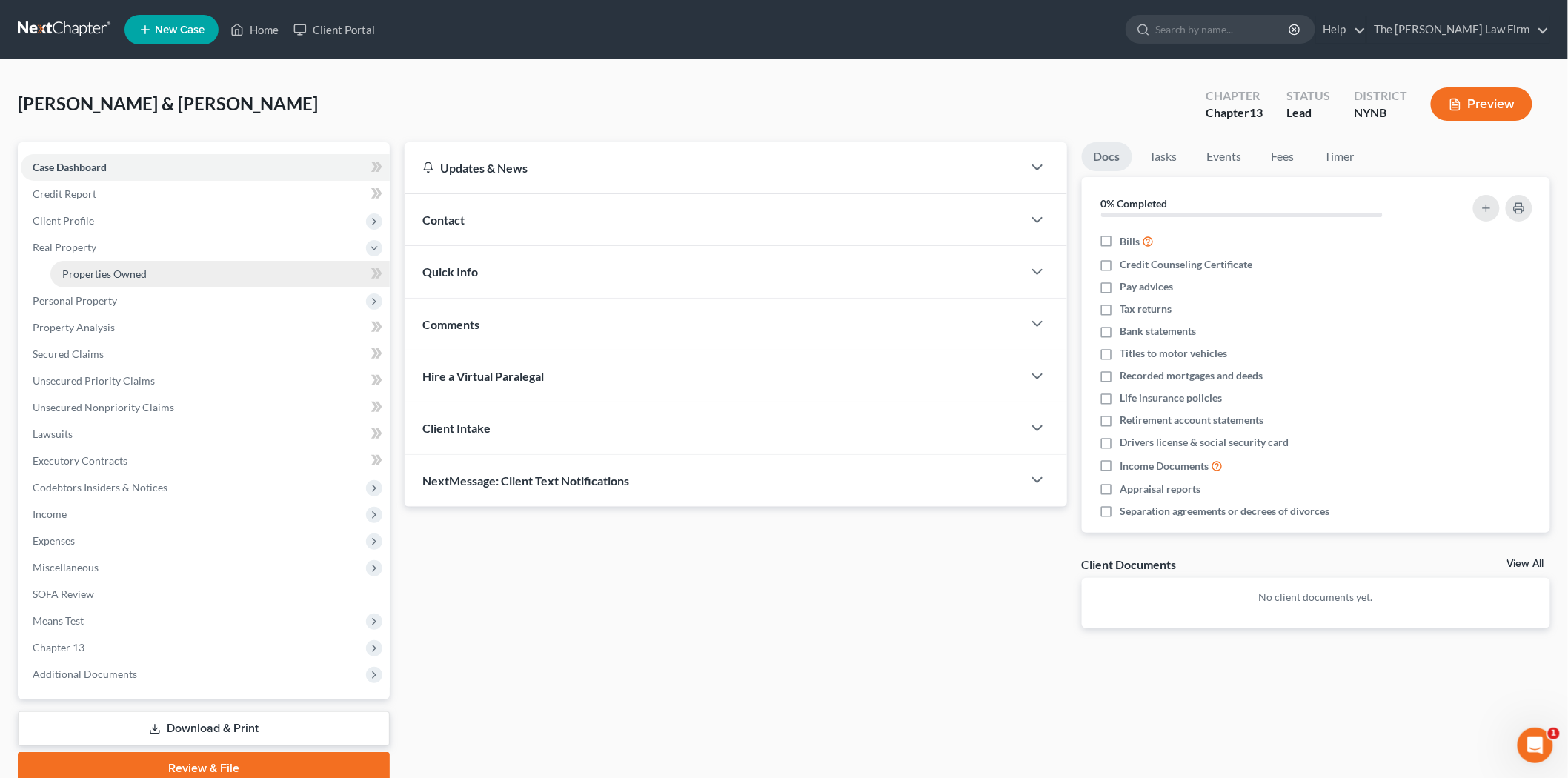
click at [102, 269] on span "Properties Owned" at bounding box center [104, 274] width 84 height 13
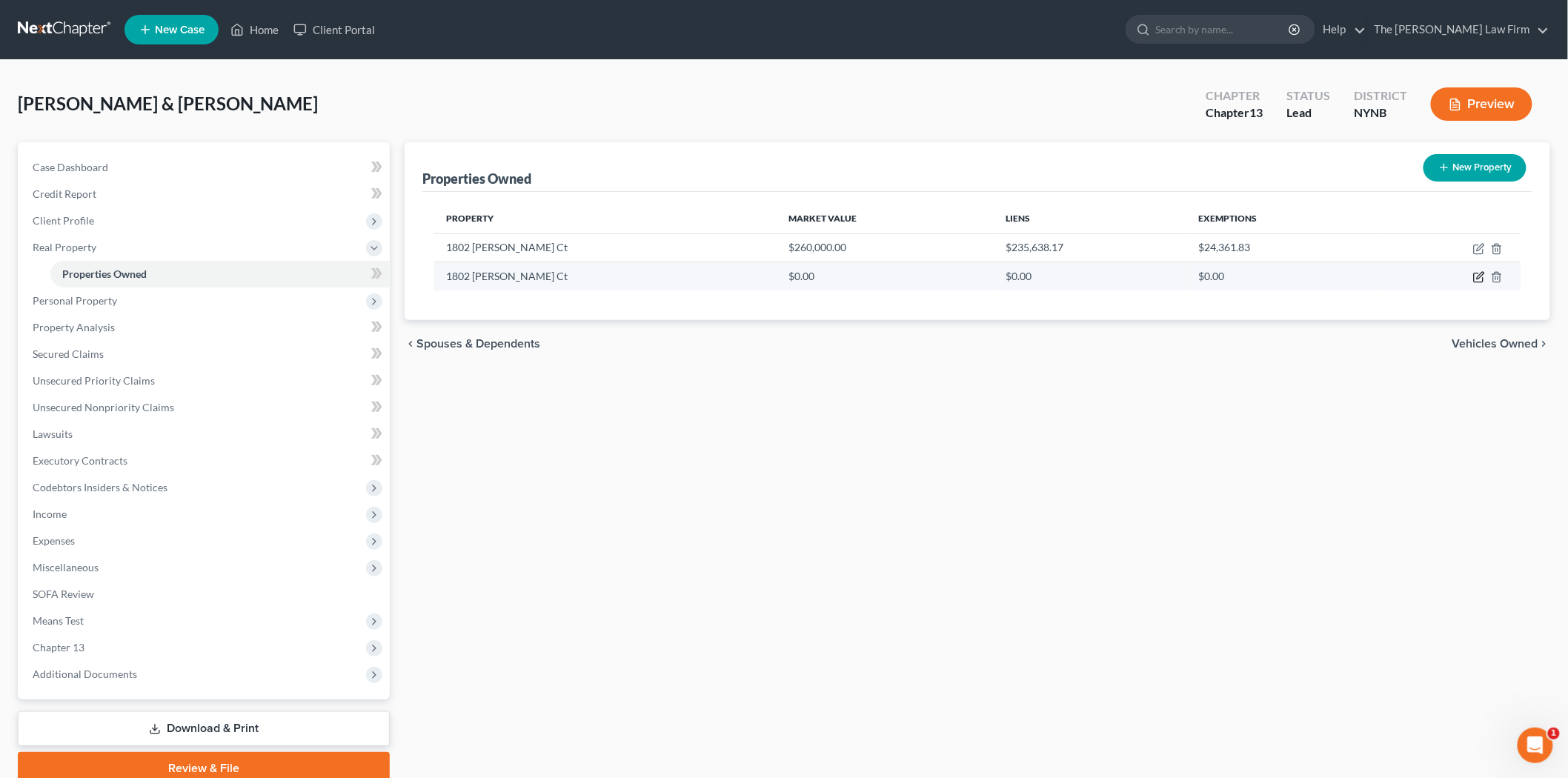
click at [1479, 279] on icon "button" at bounding box center [1478, 276] width 12 height 12
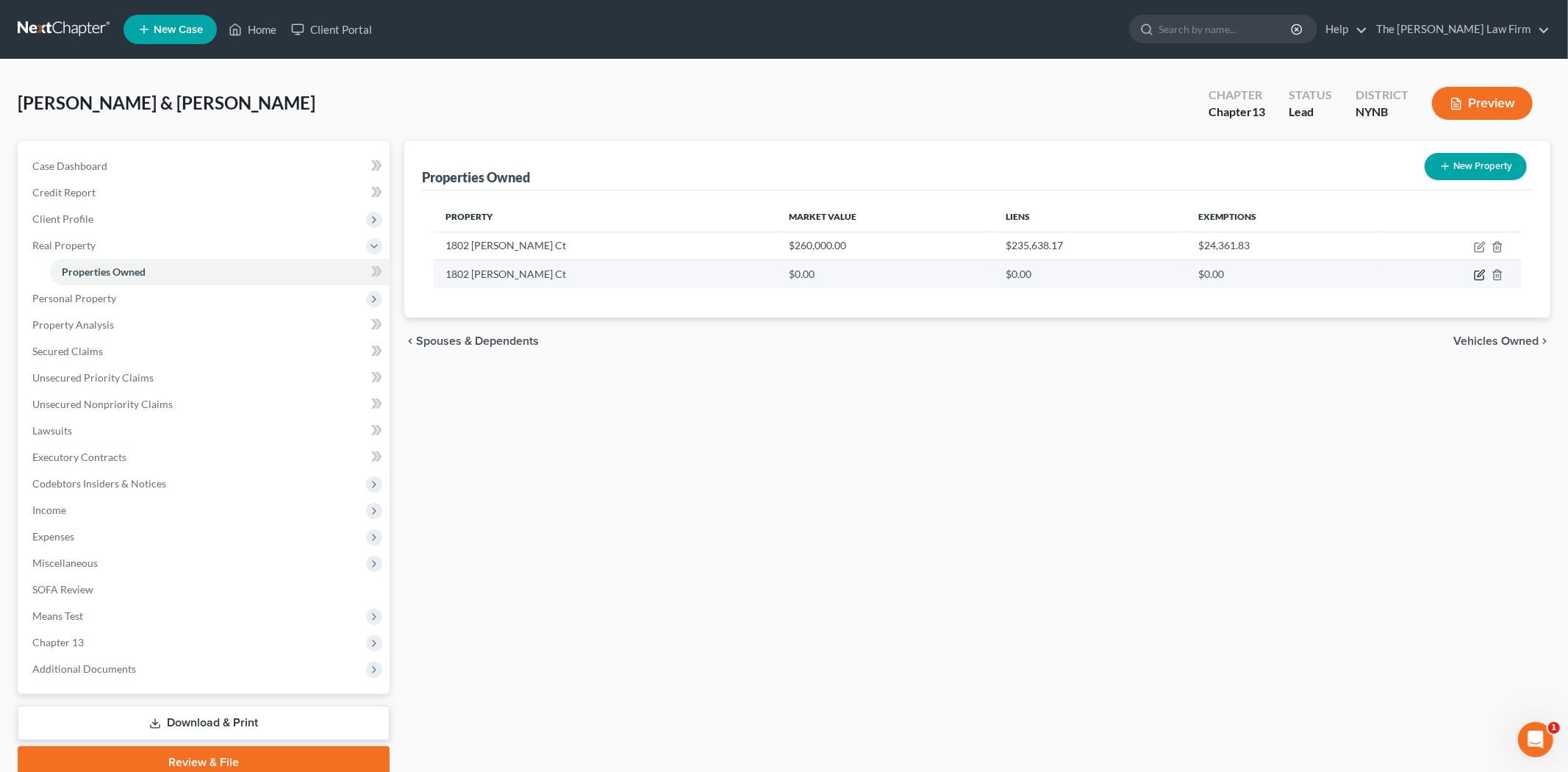
select select "35"
select select "32"
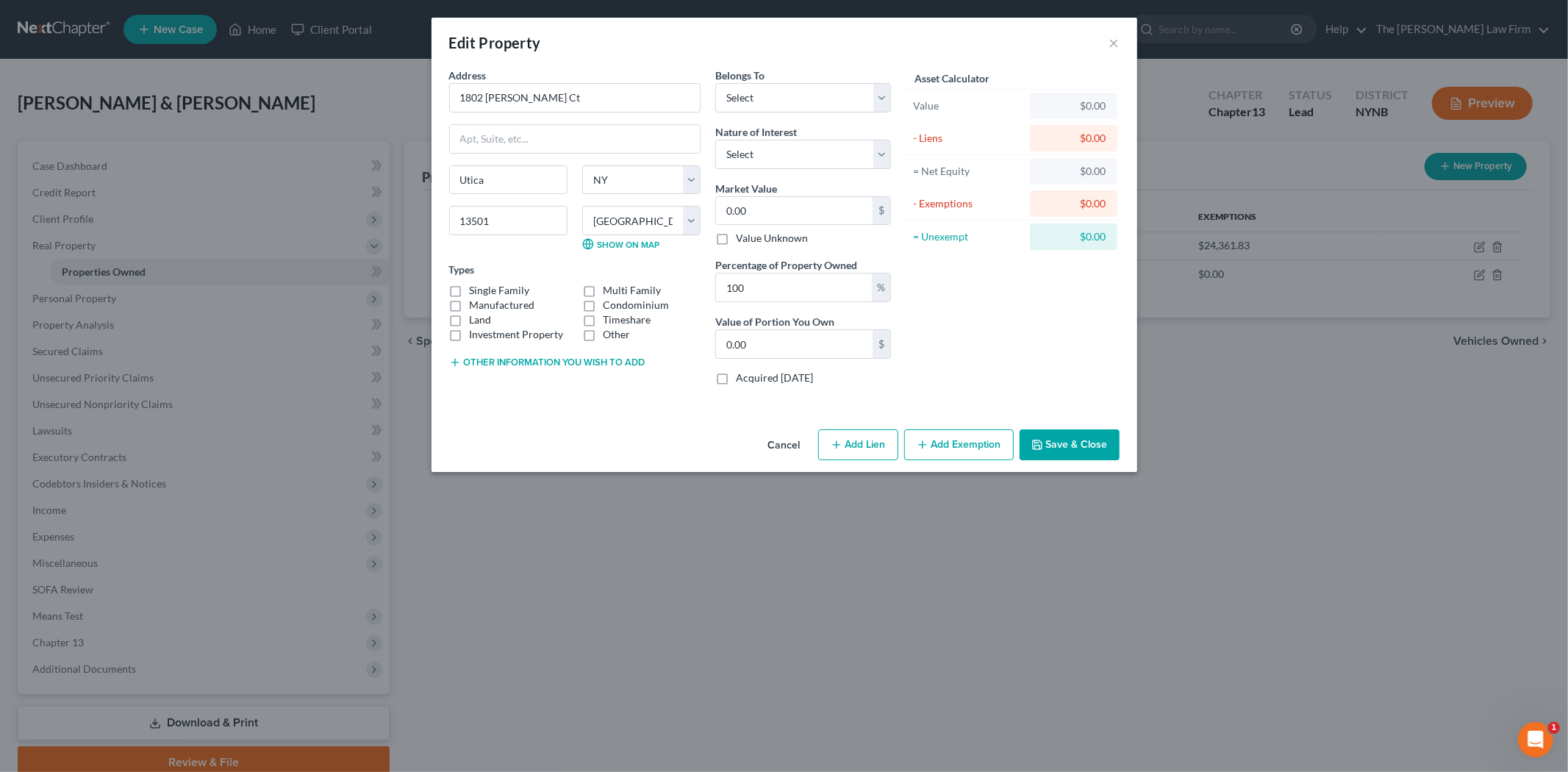
click at [791, 446] on button "Cancel" at bounding box center [784, 446] width 56 height 30
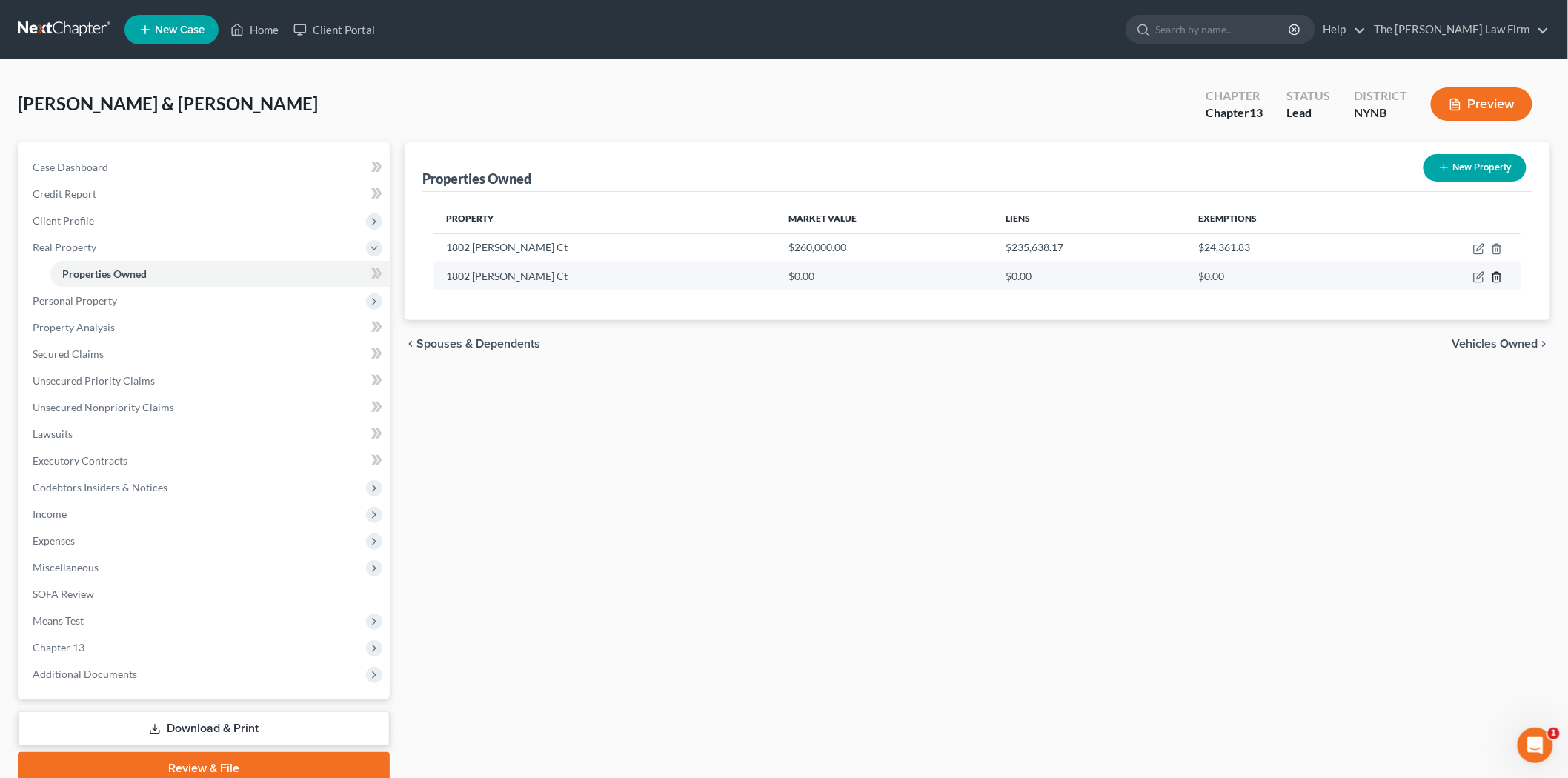
click at [1499, 279] on icon "button" at bounding box center [1496, 276] width 12 height 12
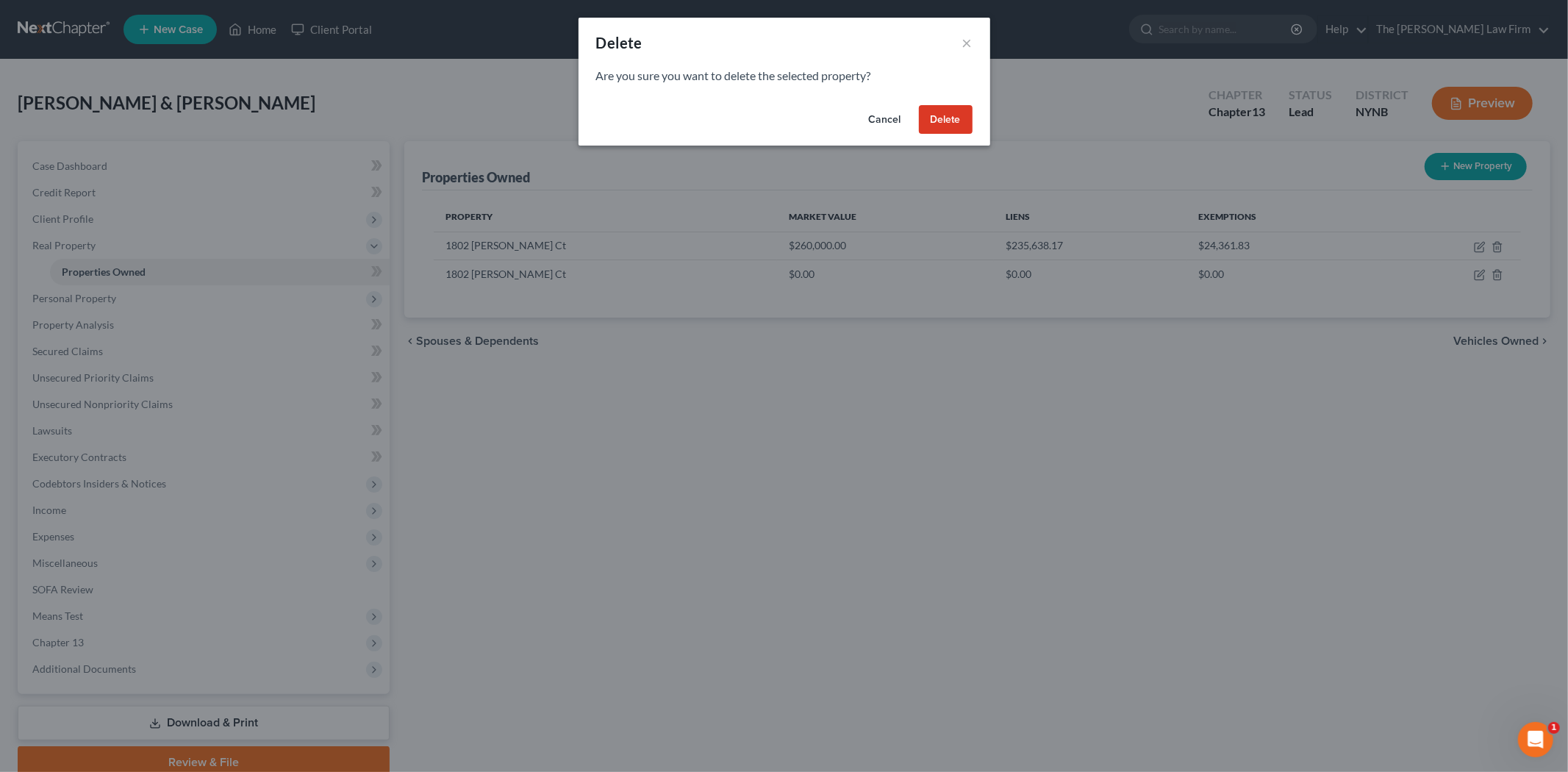
click at [959, 120] on button "Delete" at bounding box center [946, 120] width 54 height 30
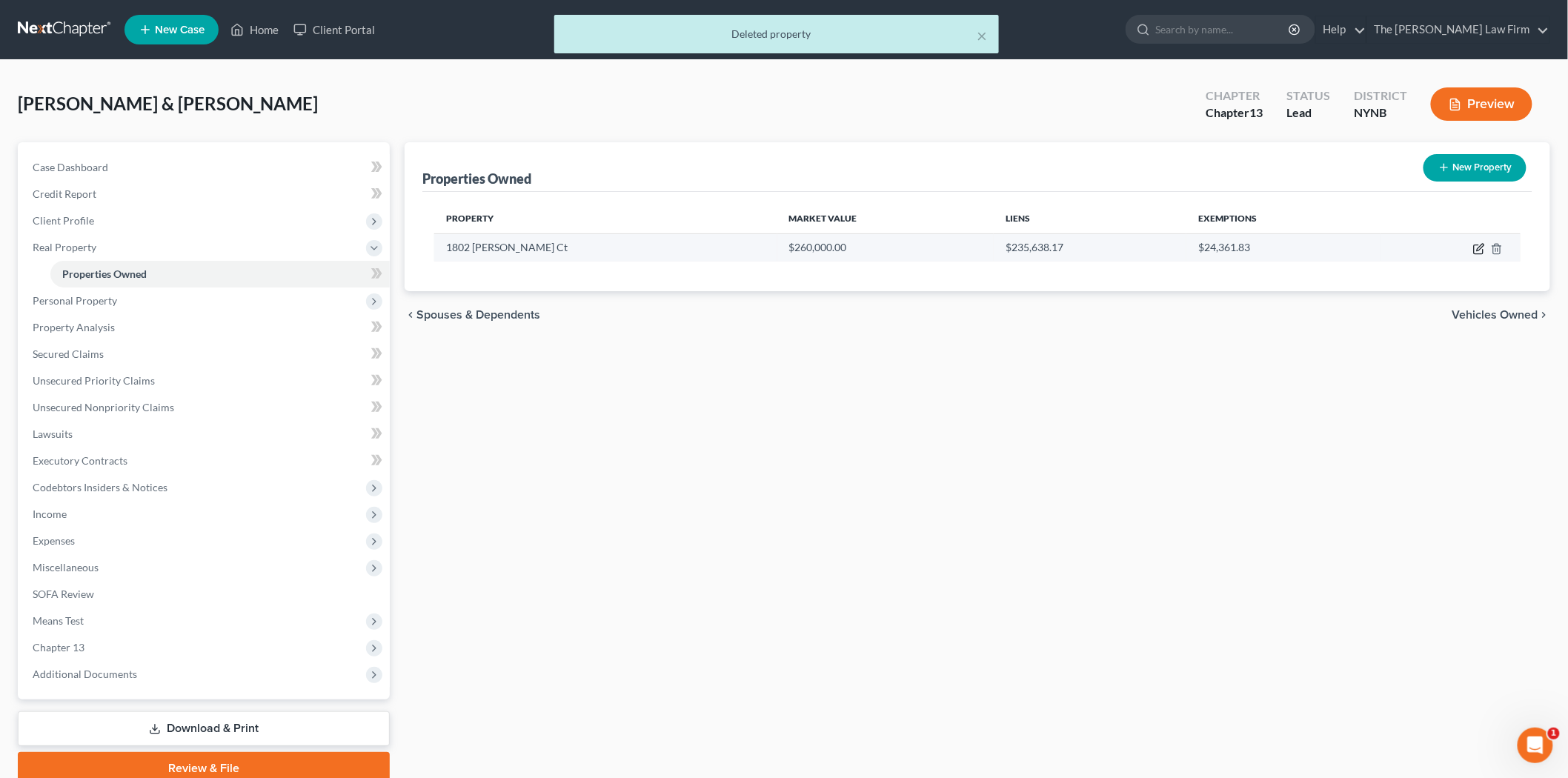
click at [1473, 249] on icon "button" at bounding box center [1478, 248] width 12 height 12
select select "35"
select select "2"
select select "0"
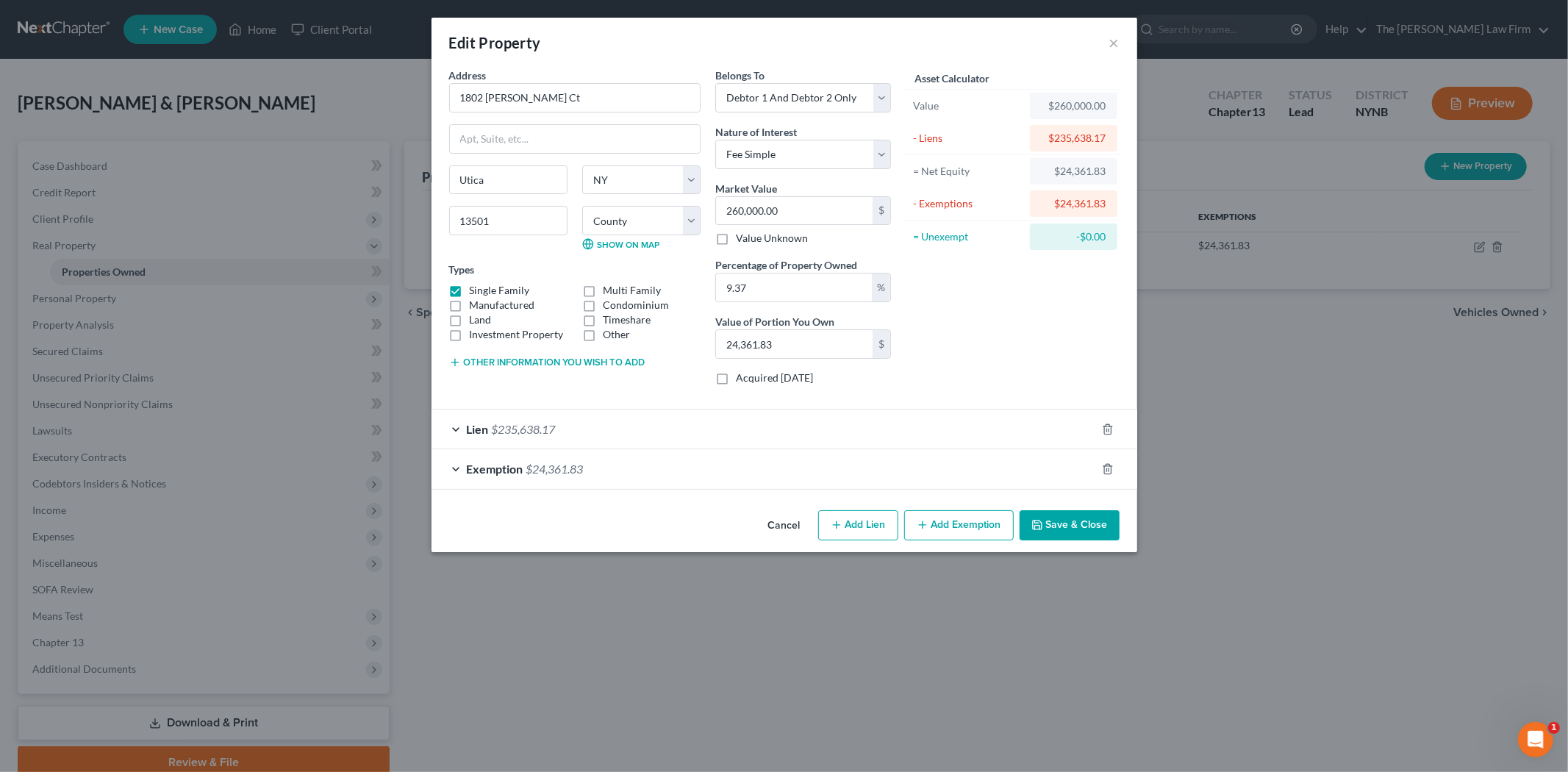
click at [596, 435] on div "Lien $235,638.17" at bounding box center [764, 428] width 665 height 39
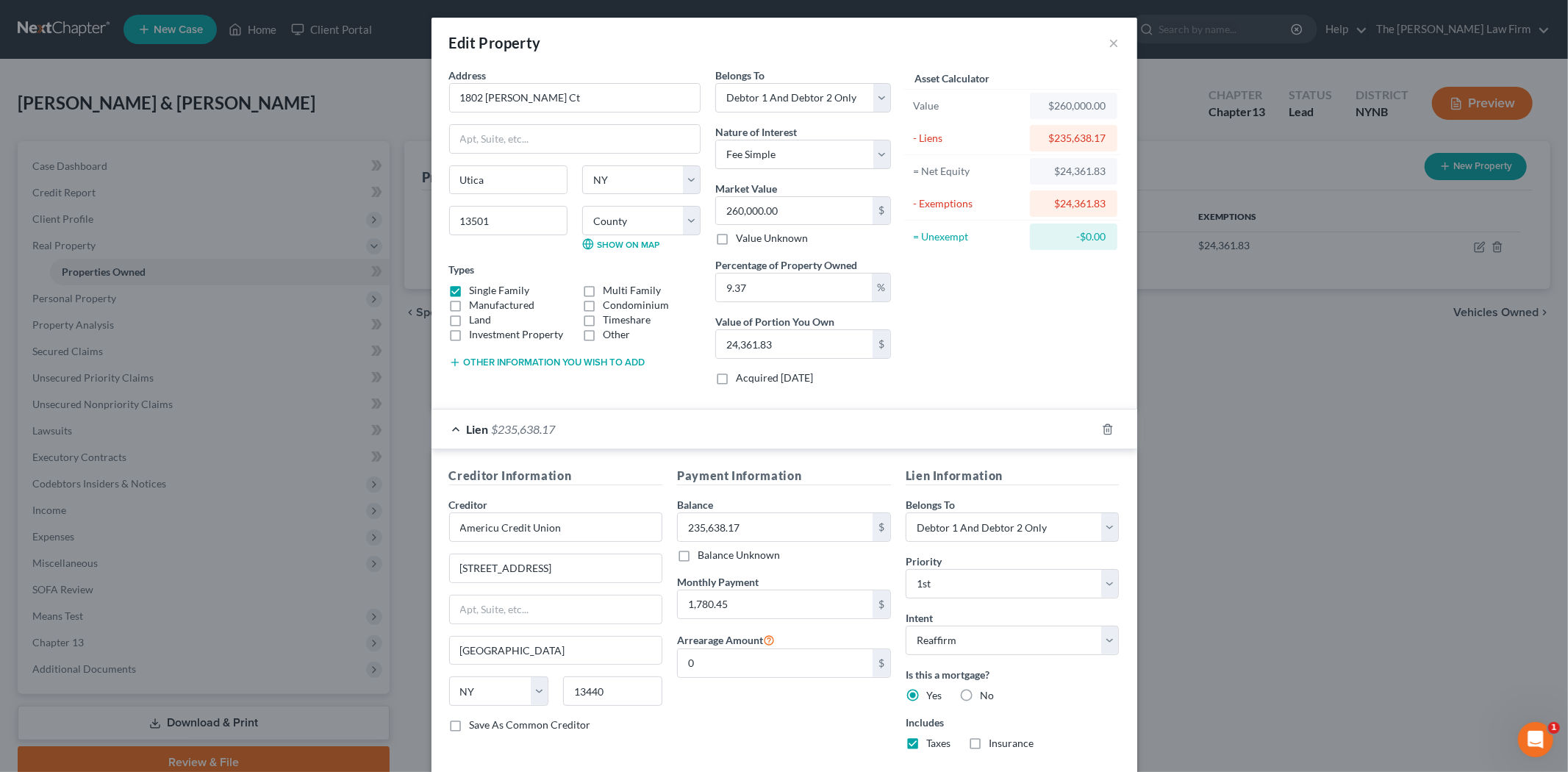
click at [642, 437] on div "Lien $235,638.17" at bounding box center [764, 428] width 665 height 39
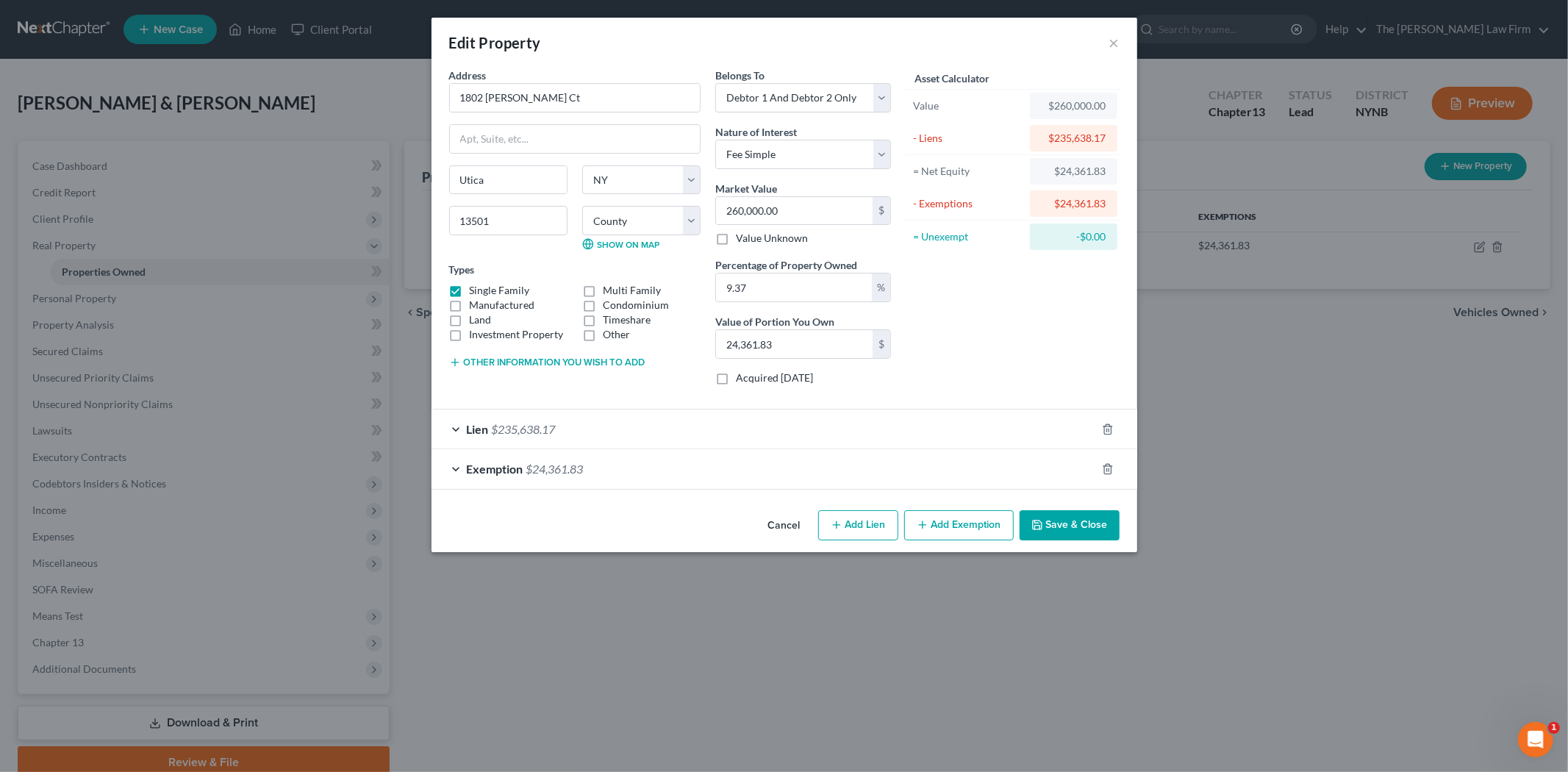
click at [568, 462] on span "$24,361.83" at bounding box center [555, 468] width 58 height 14
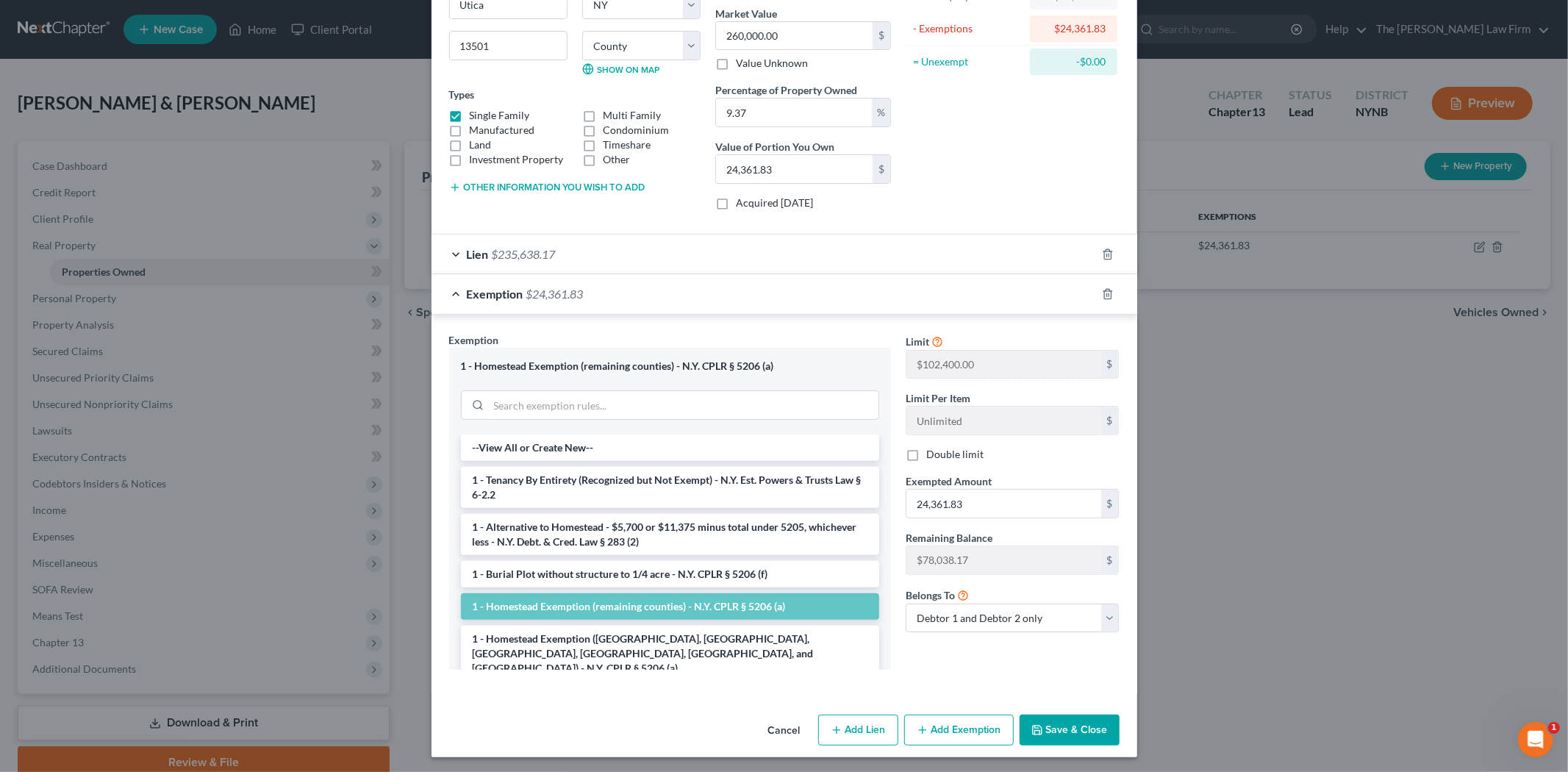
scroll to position [179, 0]
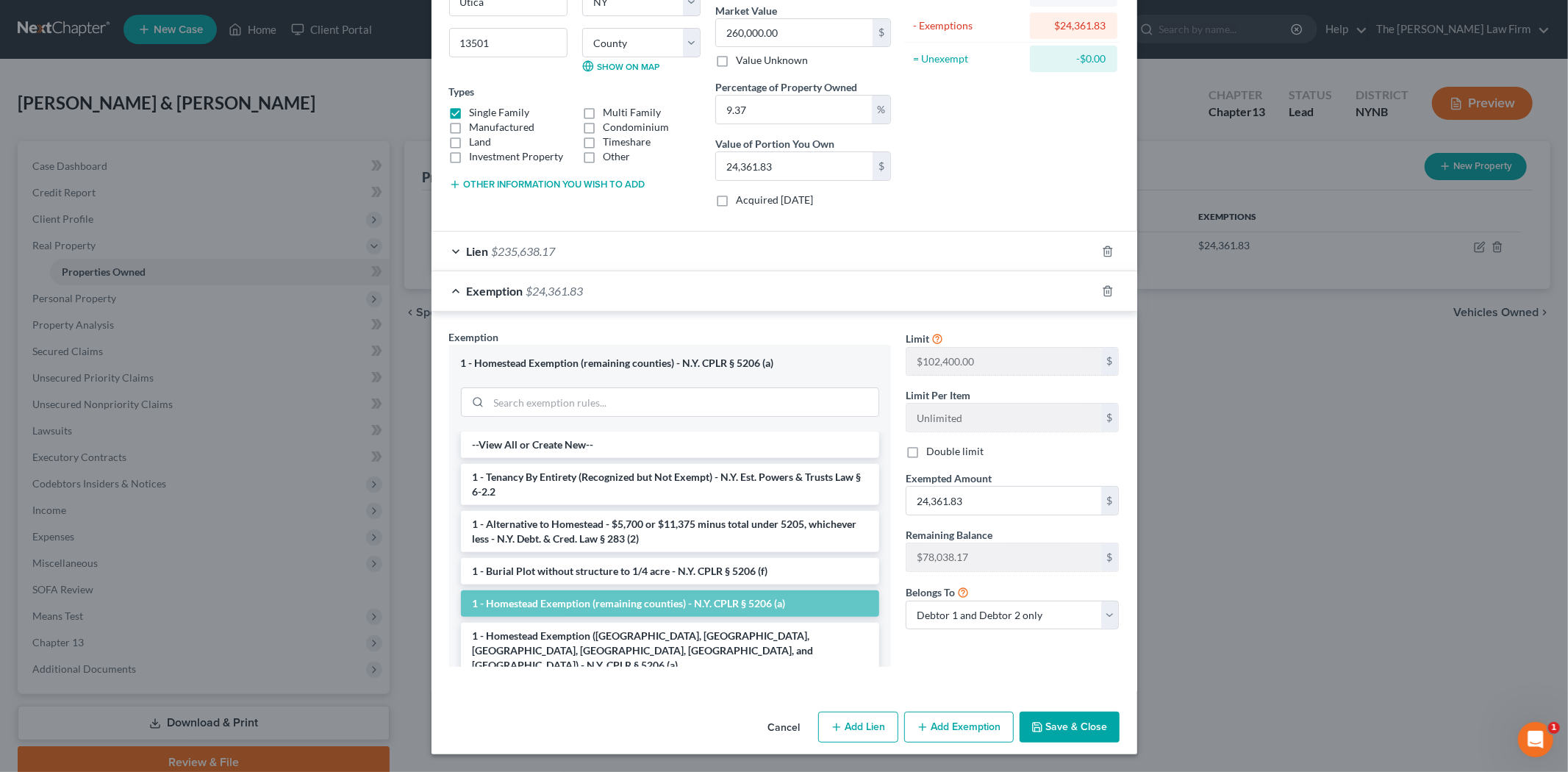
click at [564, 294] on span "$24,361.83" at bounding box center [555, 290] width 58 height 14
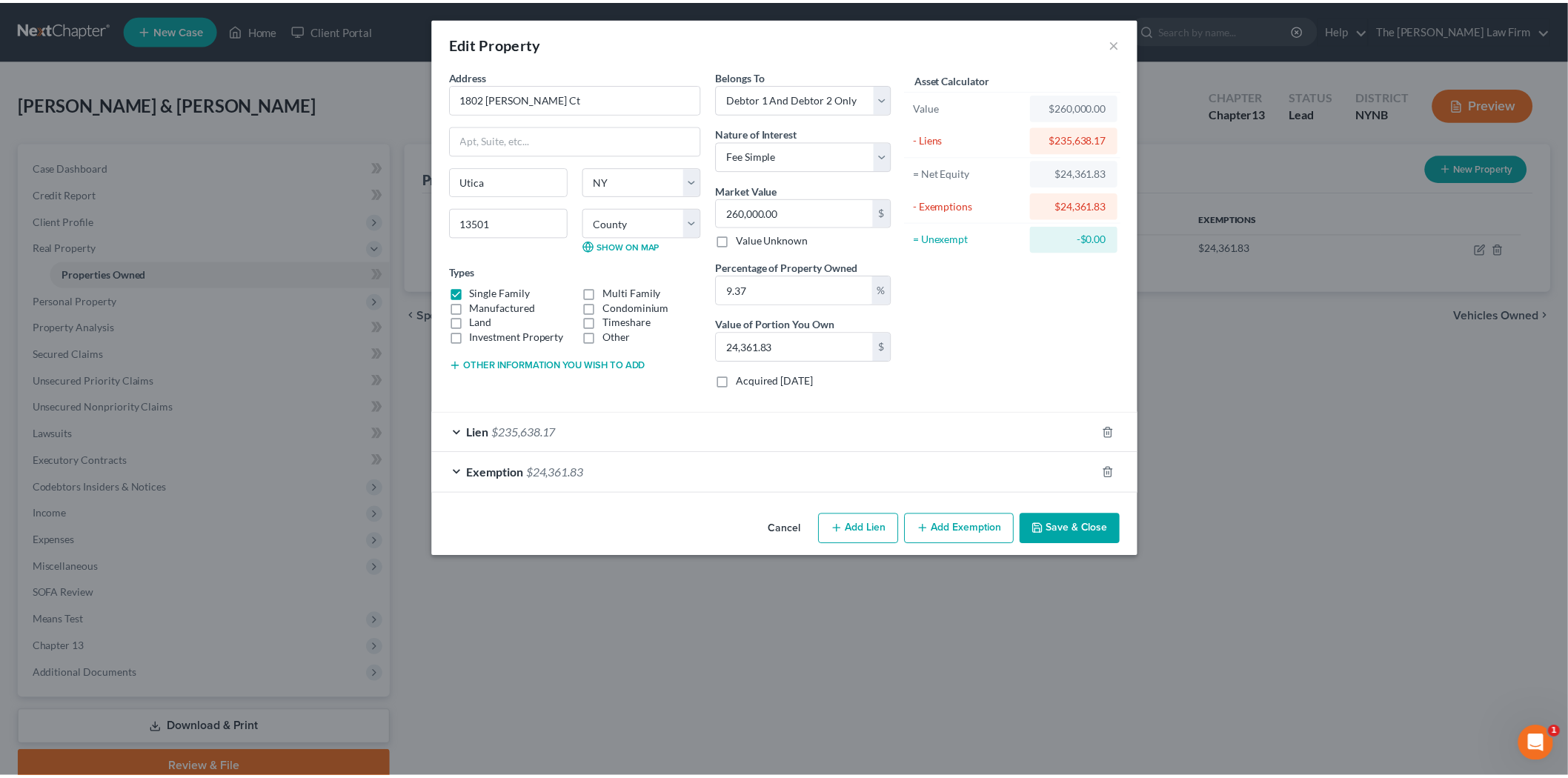
scroll to position [0, 0]
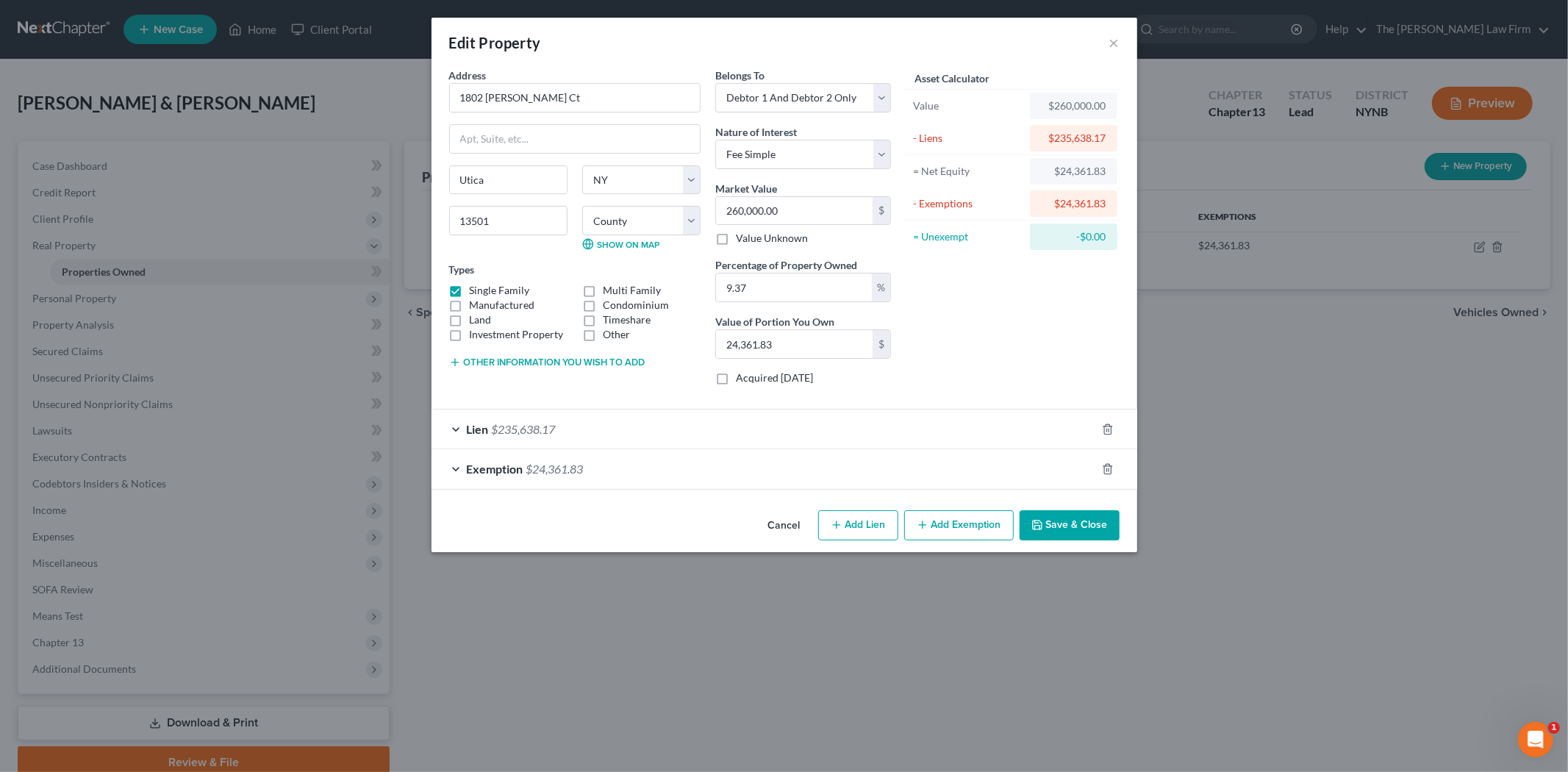
click at [1030, 519] on button "Save & Close" at bounding box center [1069, 526] width 100 height 31
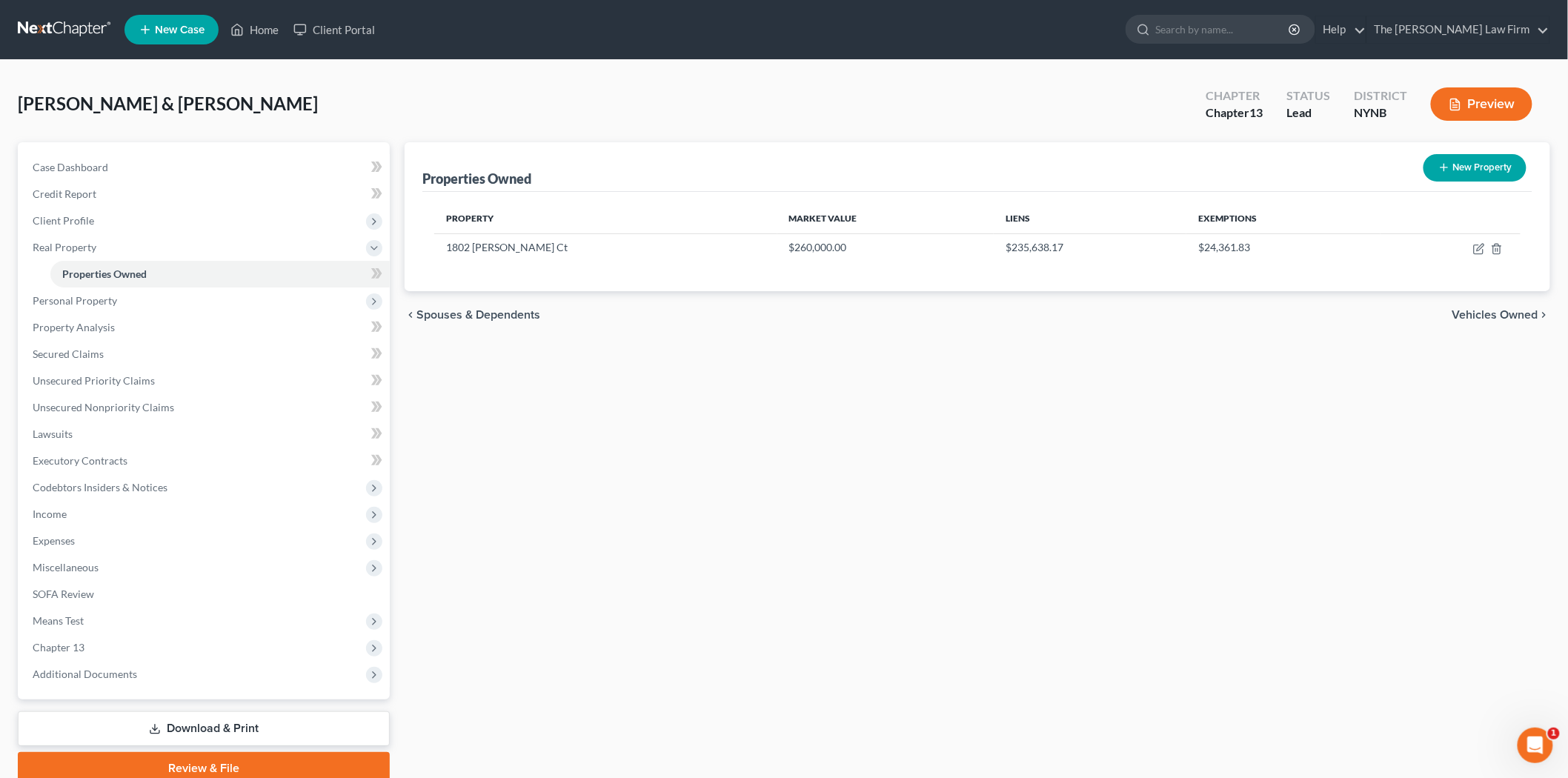
click at [1528, 742] on icon "Open Intercom Messenger" at bounding box center [1534, 745] width 25 height 25
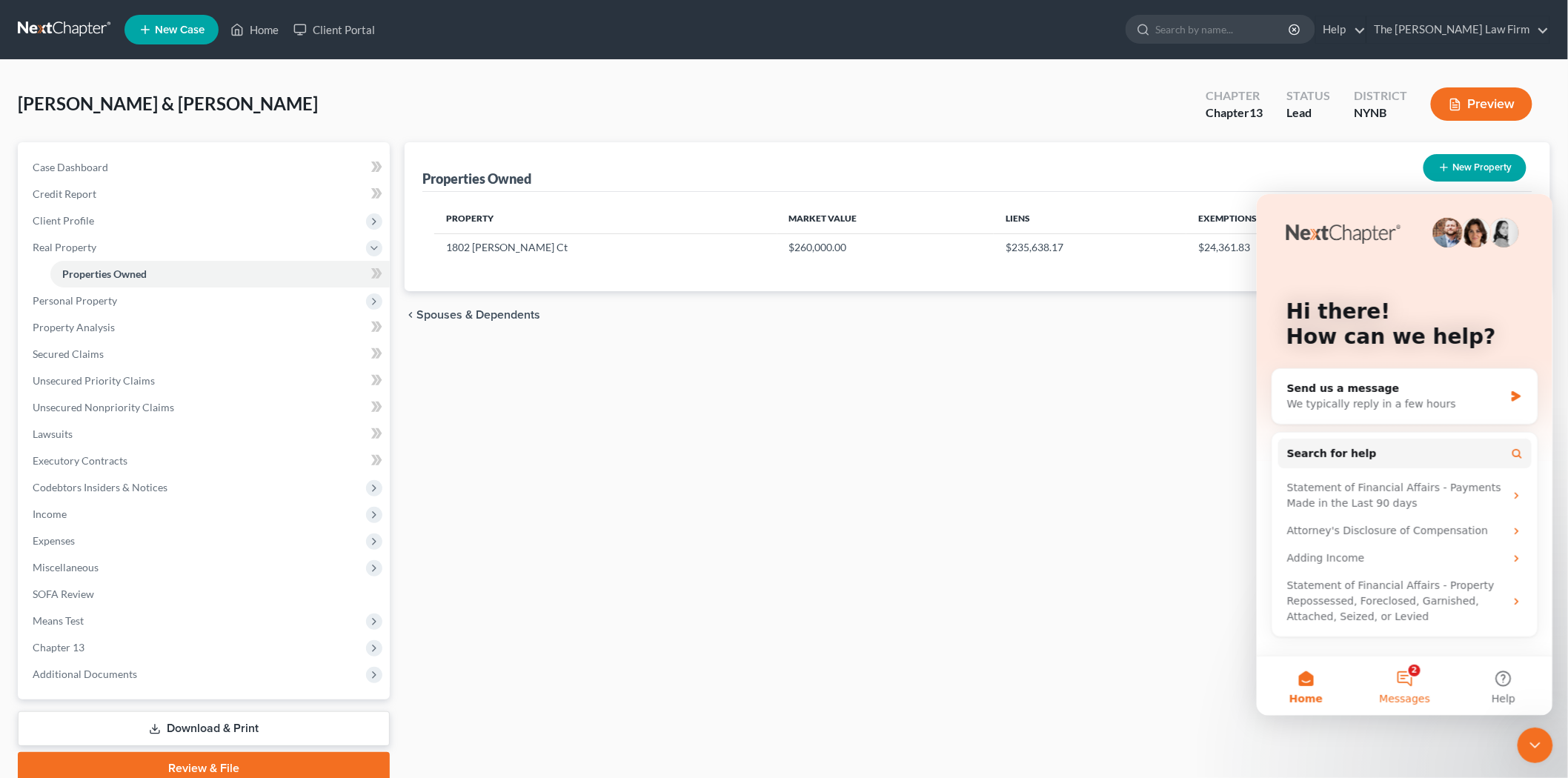
click at [1409, 680] on button "2 Messages" at bounding box center [1404, 685] width 98 height 59
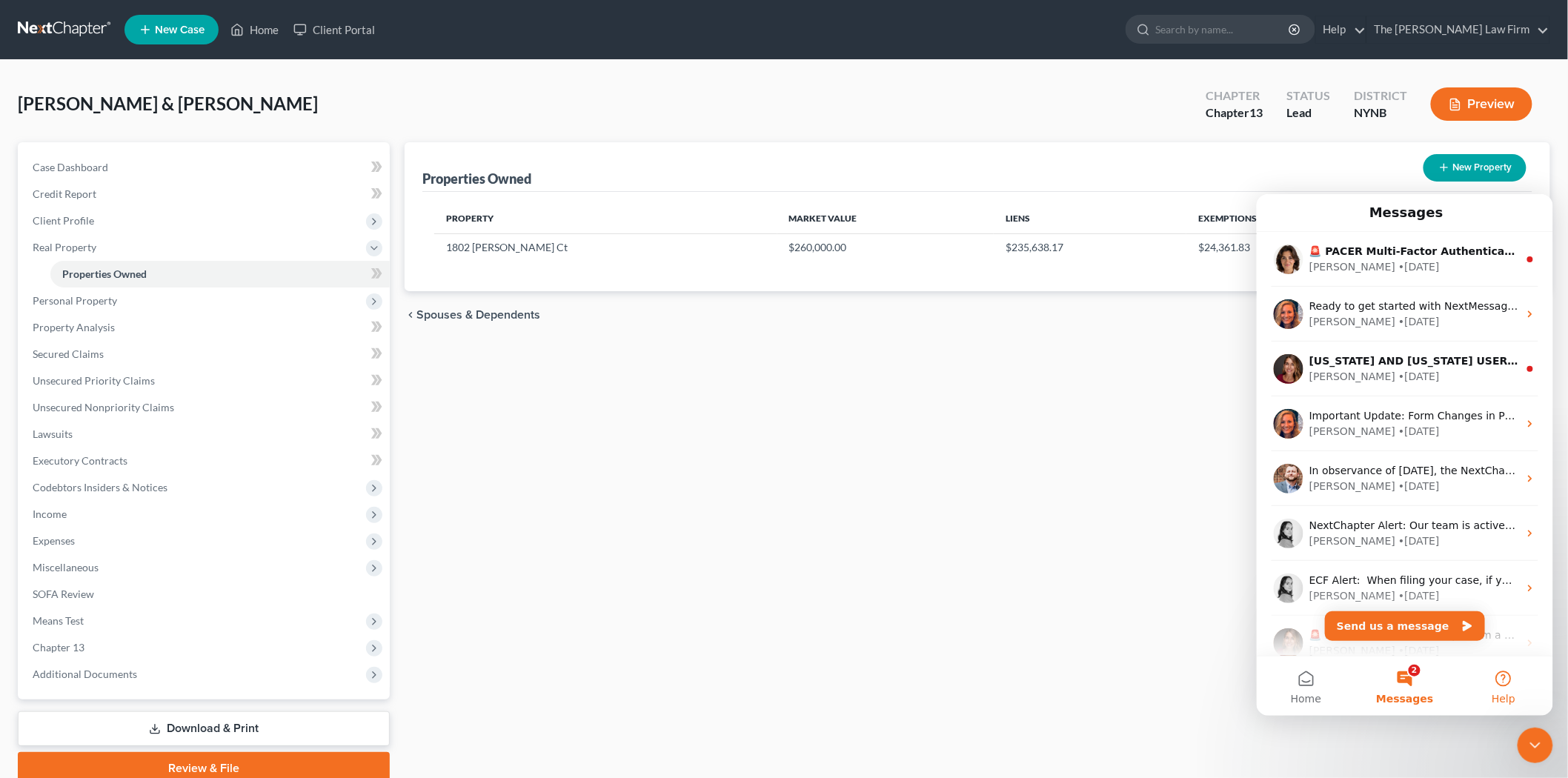
click at [1513, 679] on button "Help" at bounding box center [1503, 685] width 98 height 59
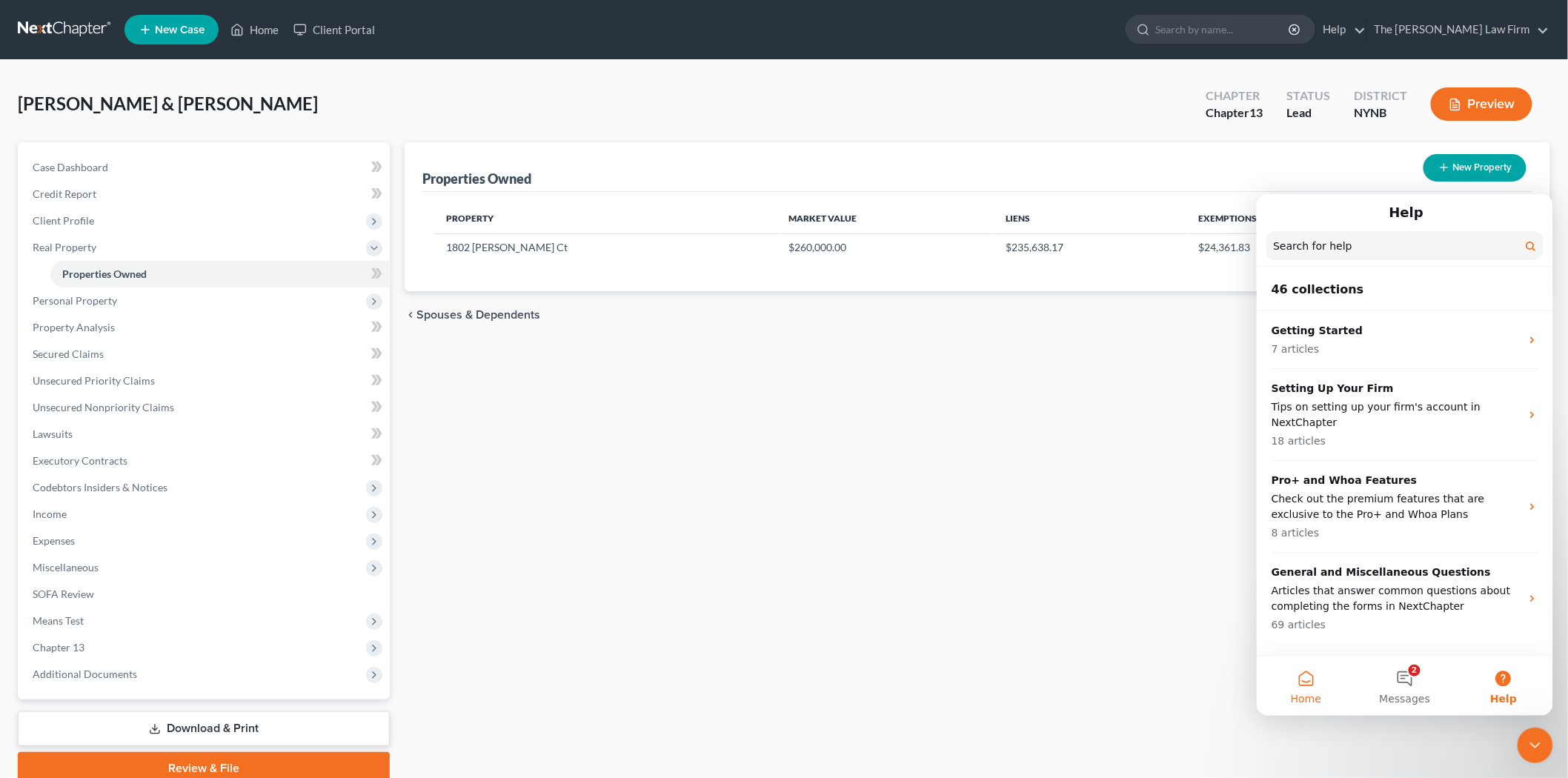
click at [1303, 679] on button "Home" at bounding box center [1305, 685] width 98 height 59
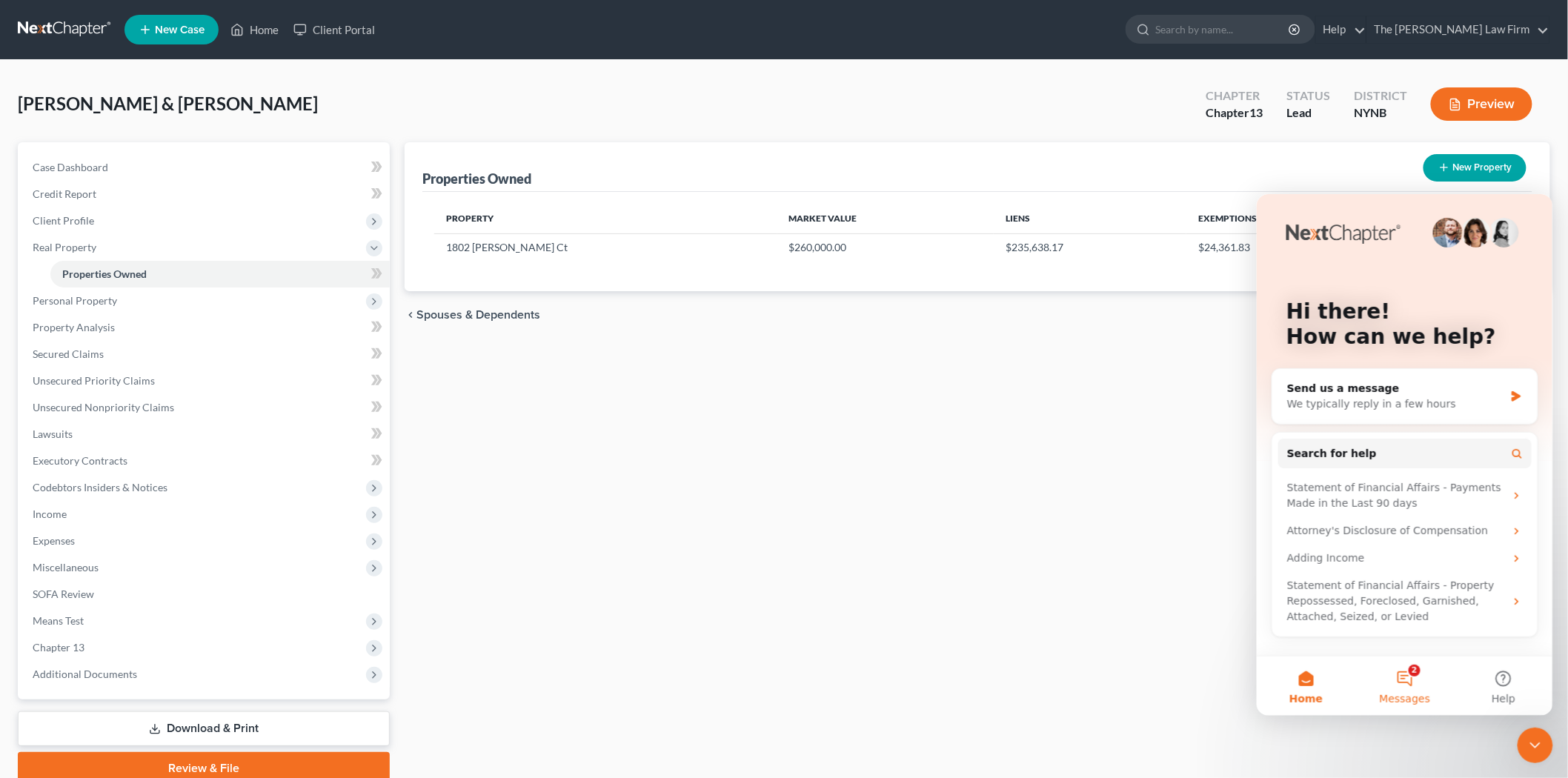
click at [1420, 669] on button "2 Messages" at bounding box center [1404, 685] width 98 height 59
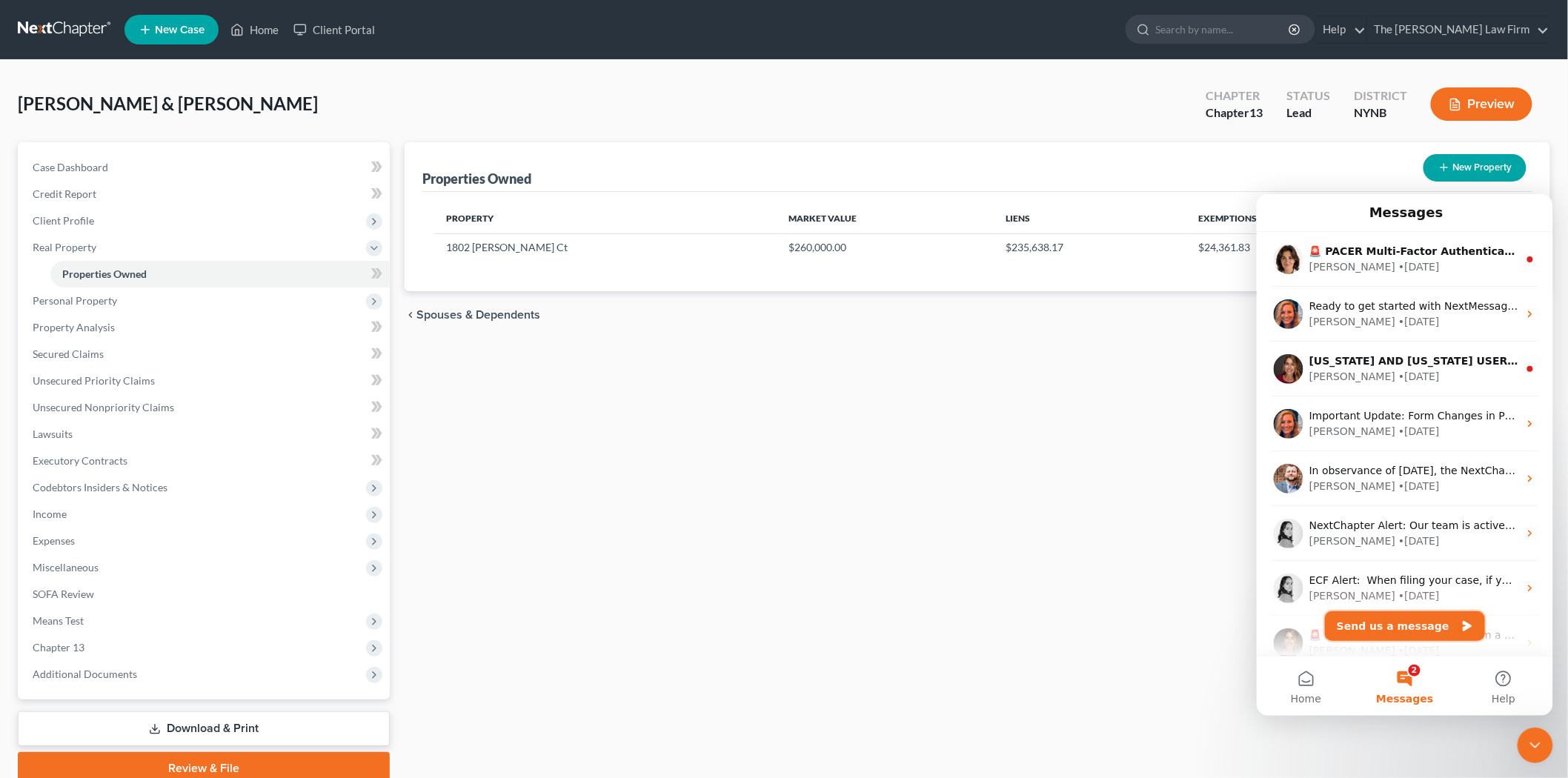
click at [1393, 619] on button "Send us a message" at bounding box center [1404, 625] width 160 height 30
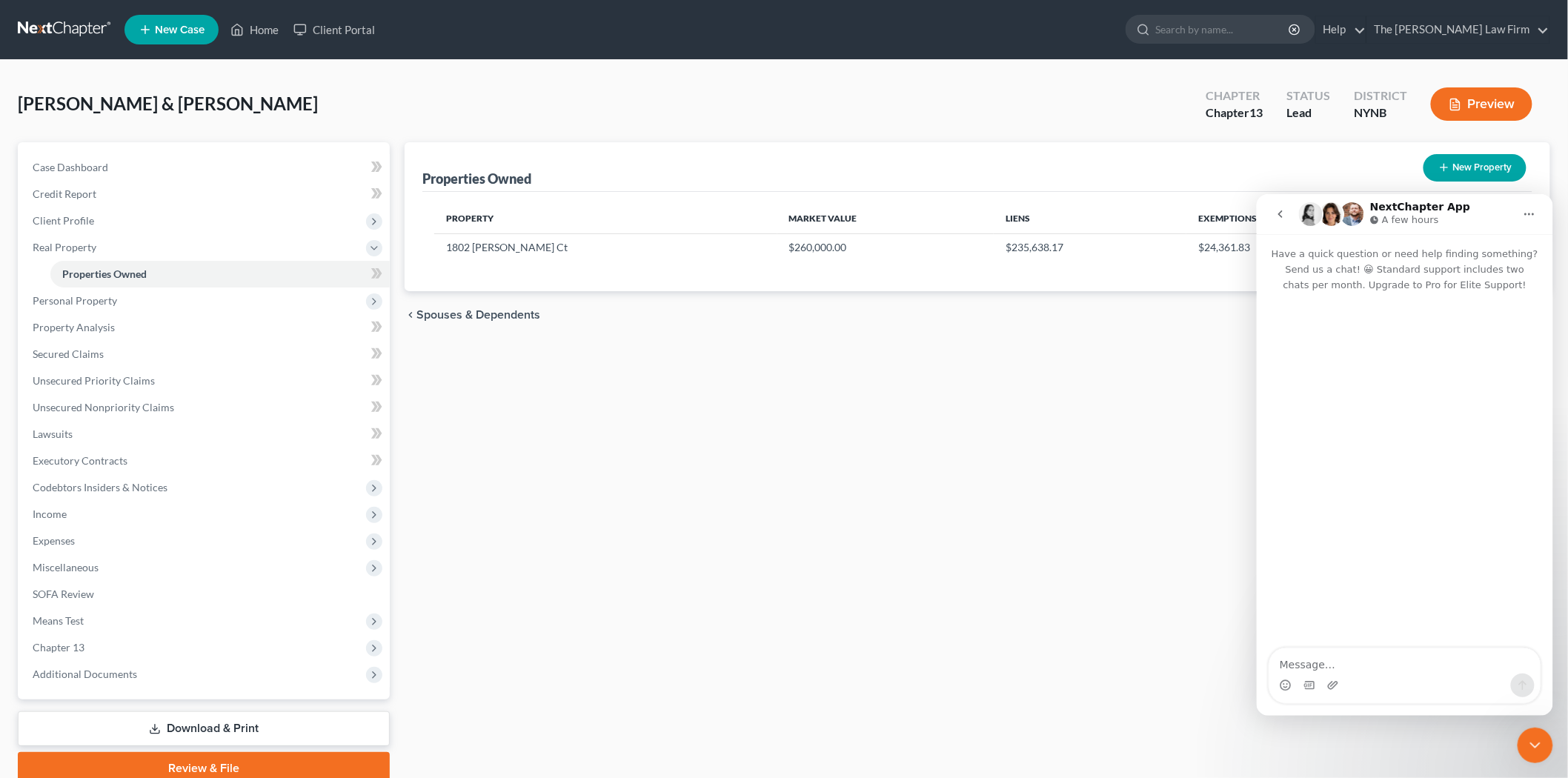
click at [64, 20] on link at bounding box center [65, 29] width 94 height 26
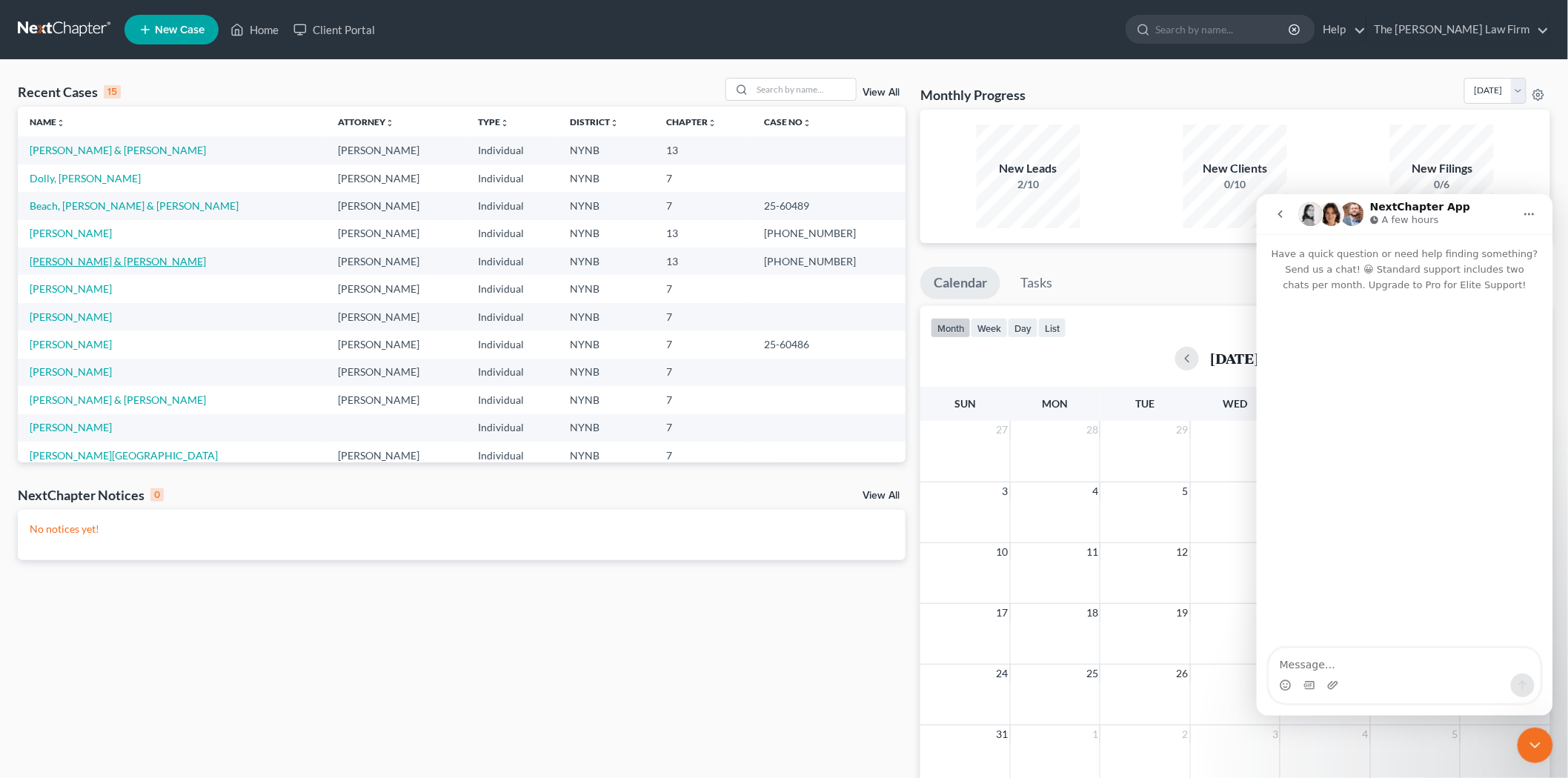
click at [94, 263] on link "[PERSON_NAME] & [PERSON_NAME]" at bounding box center [118, 262] width 176 height 13
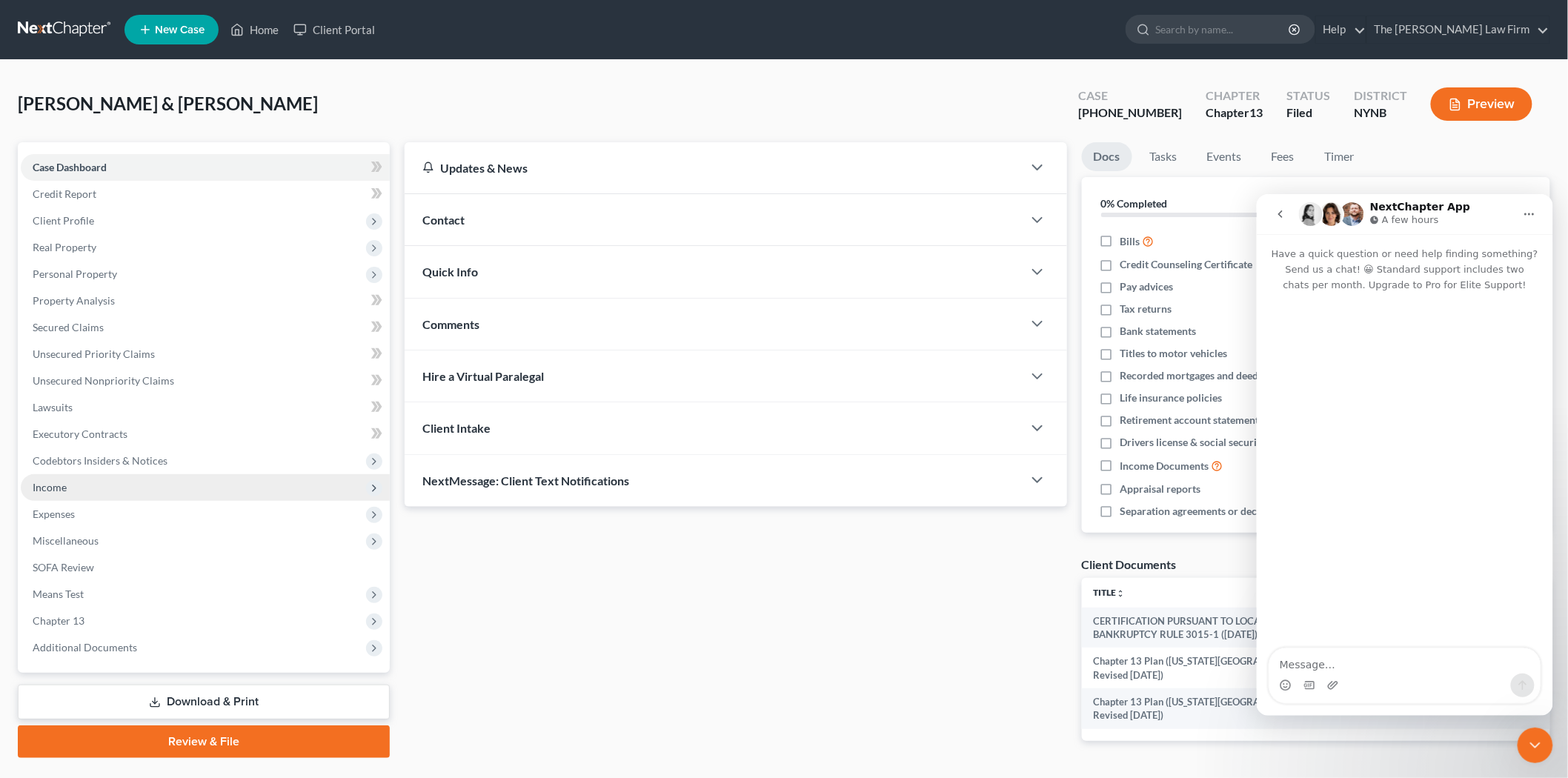
click at [90, 488] on span "Income" at bounding box center [205, 487] width 369 height 26
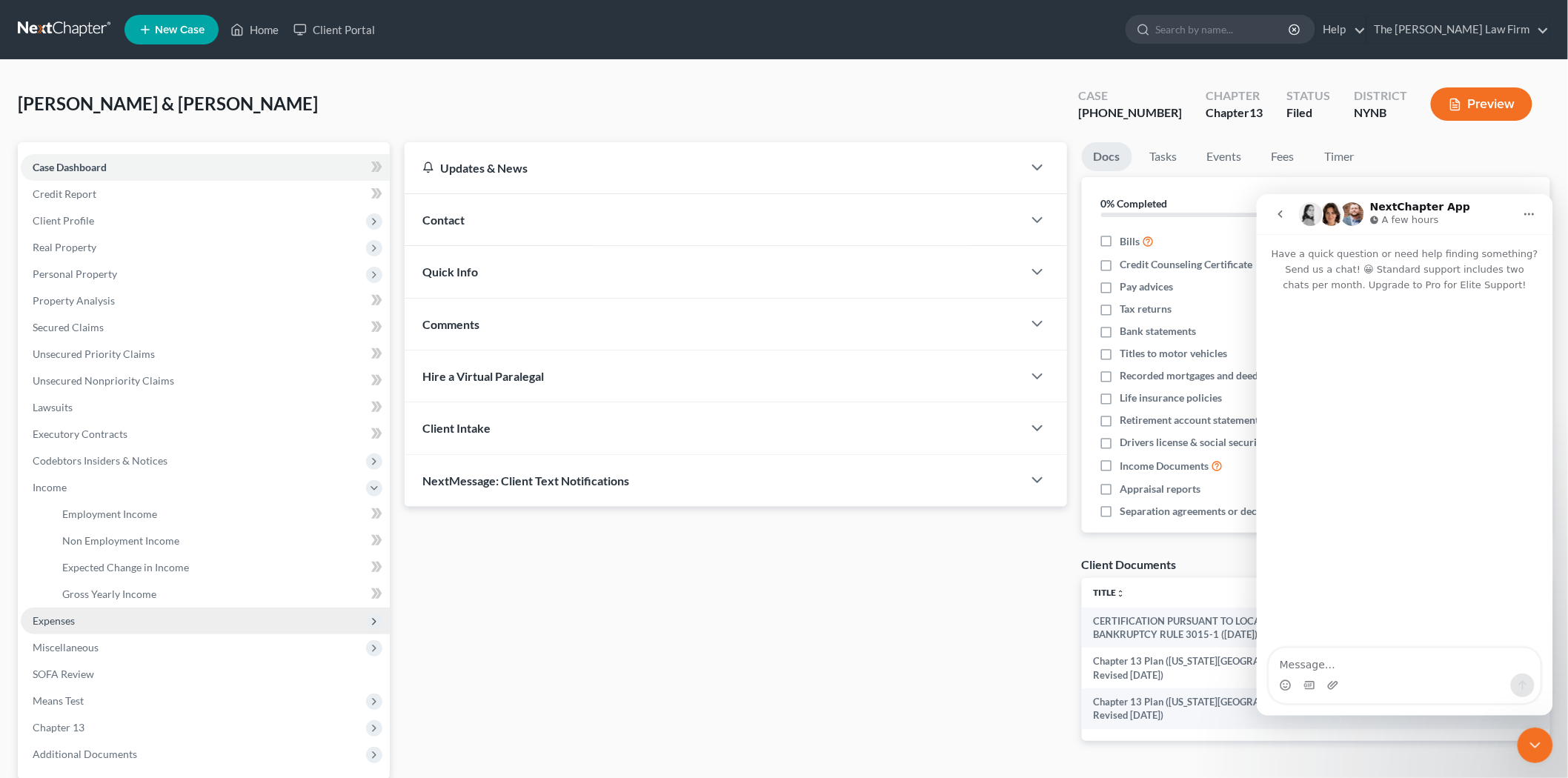
click at [94, 611] on span "Expenses" at bounding box center [205, 621] width 369 height 26
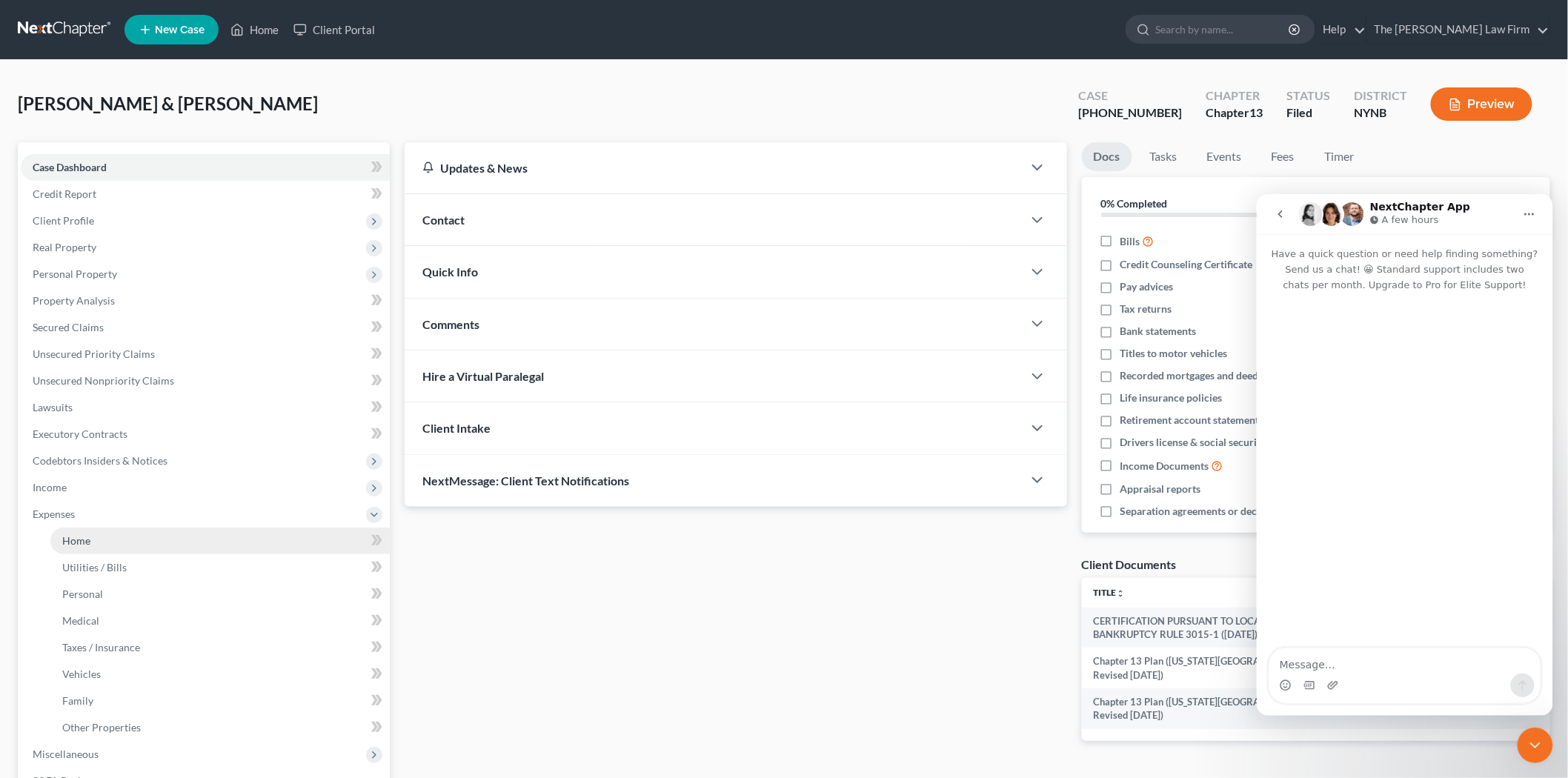
click at [151, 541] on link "Home" at bounding box center [219, 541] width 339 height 26
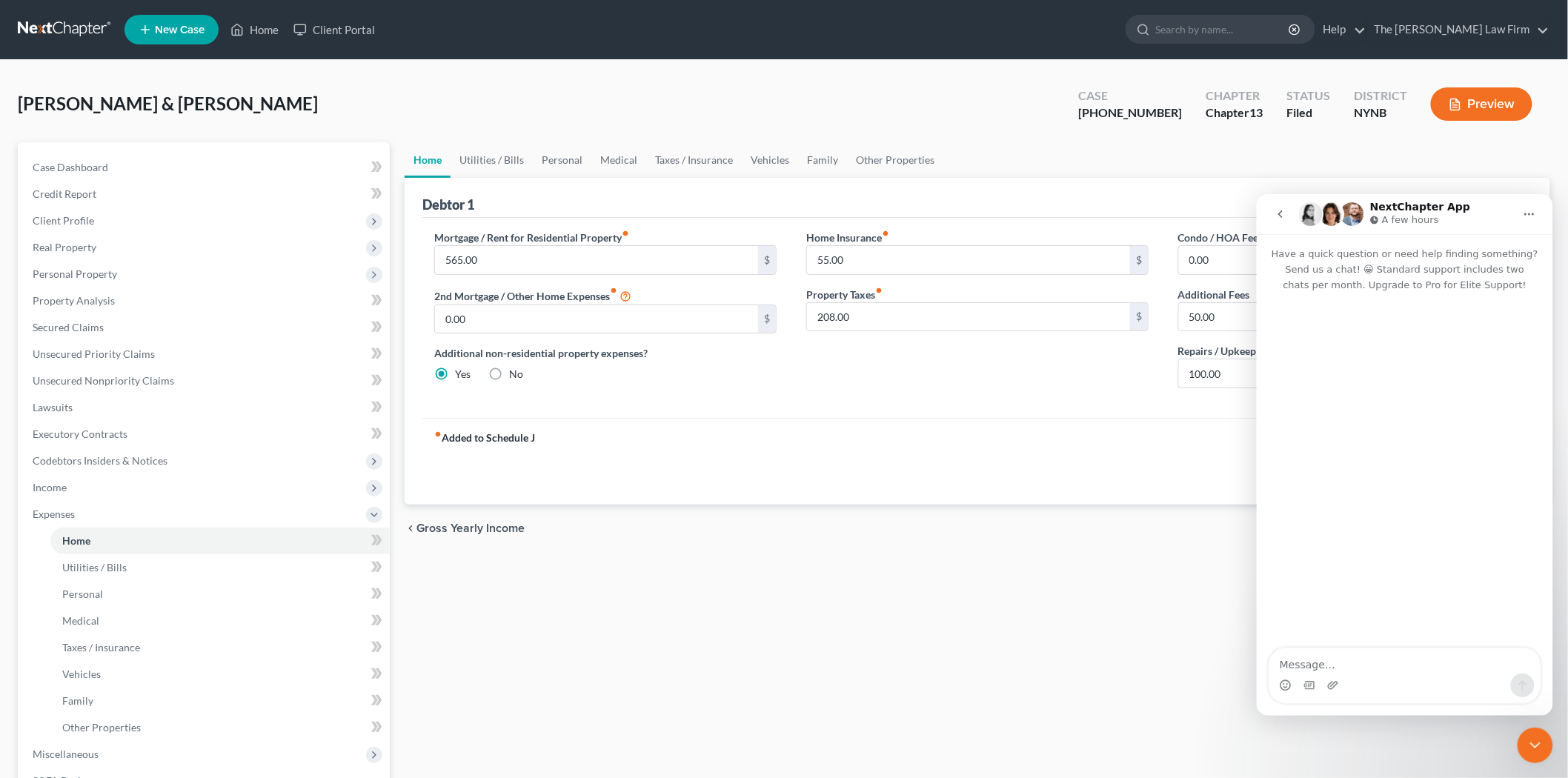
click at [1275, 220] on button "go back" at bounding box center [1279, 213] width 28 height 28
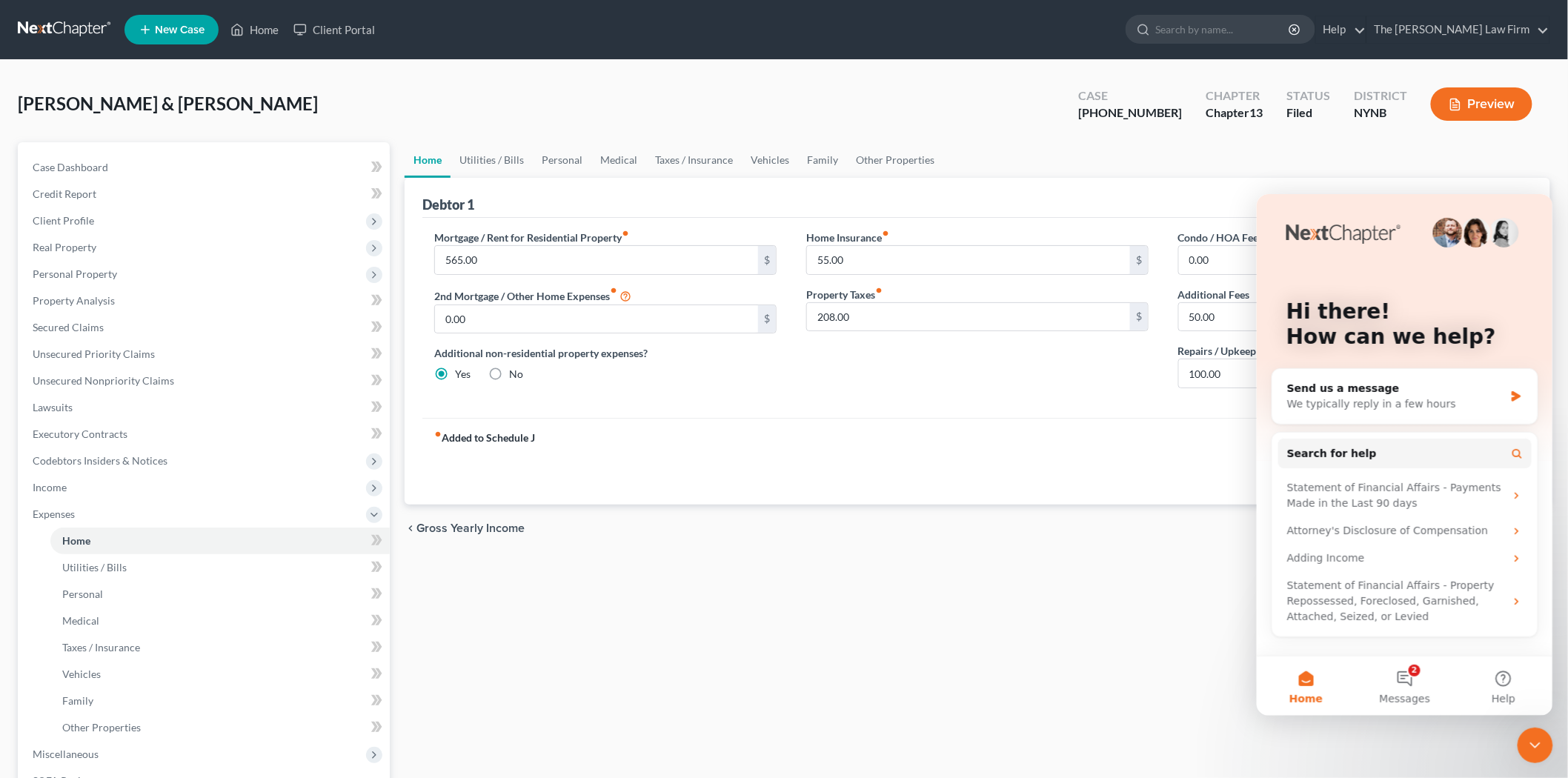
click at [1102, 677] on div "Home Utilities / Bills Personal Medical Taxes / Insurance Vehicles Family Other…" at bounding box center [977, 557] width 1160 height 830
click at [1528, 736] on icon "Close Intercom Messenger" at bounding box center [1534, 745] width 18 height 18
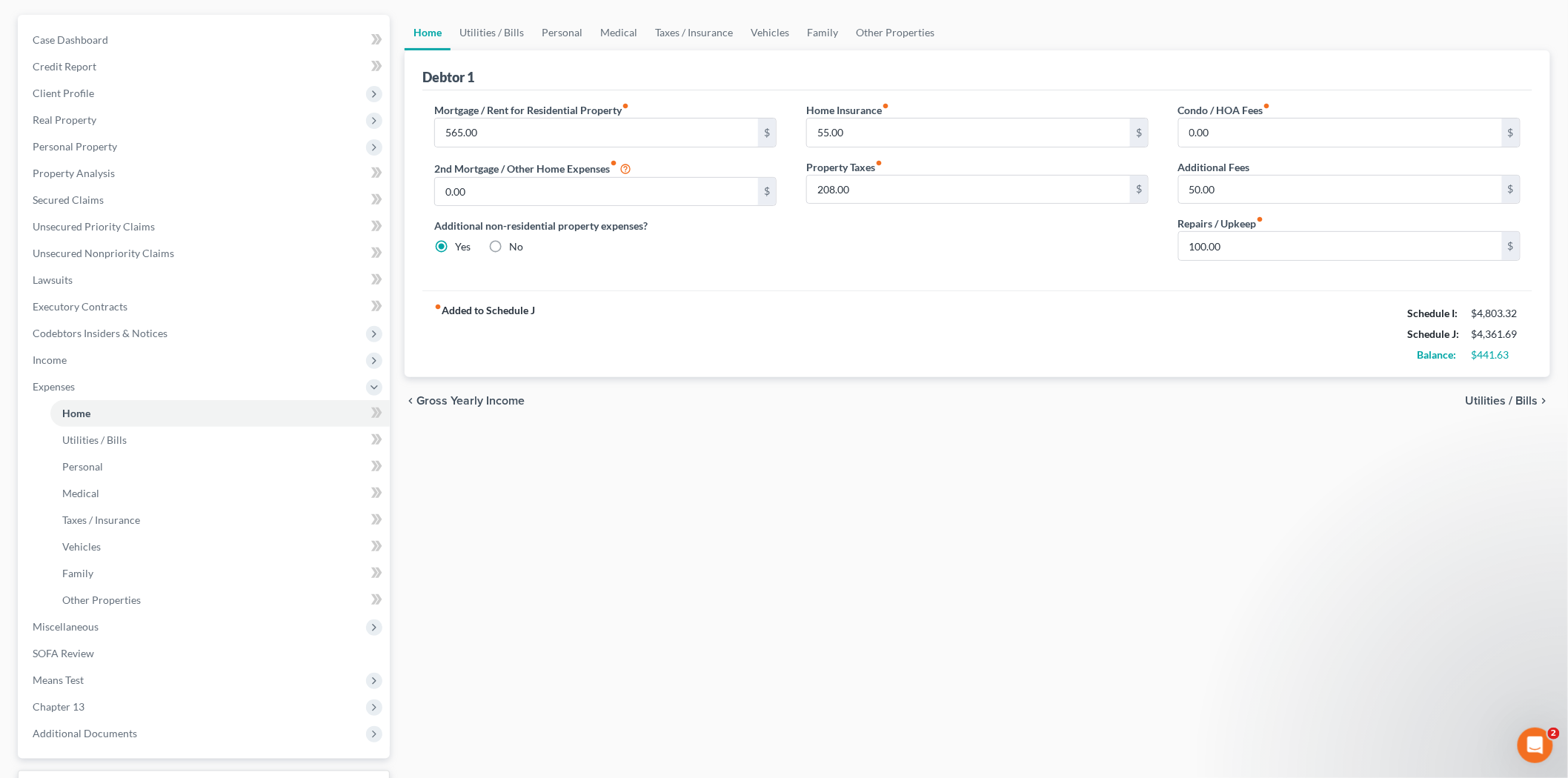
scroll to position [165, 0]
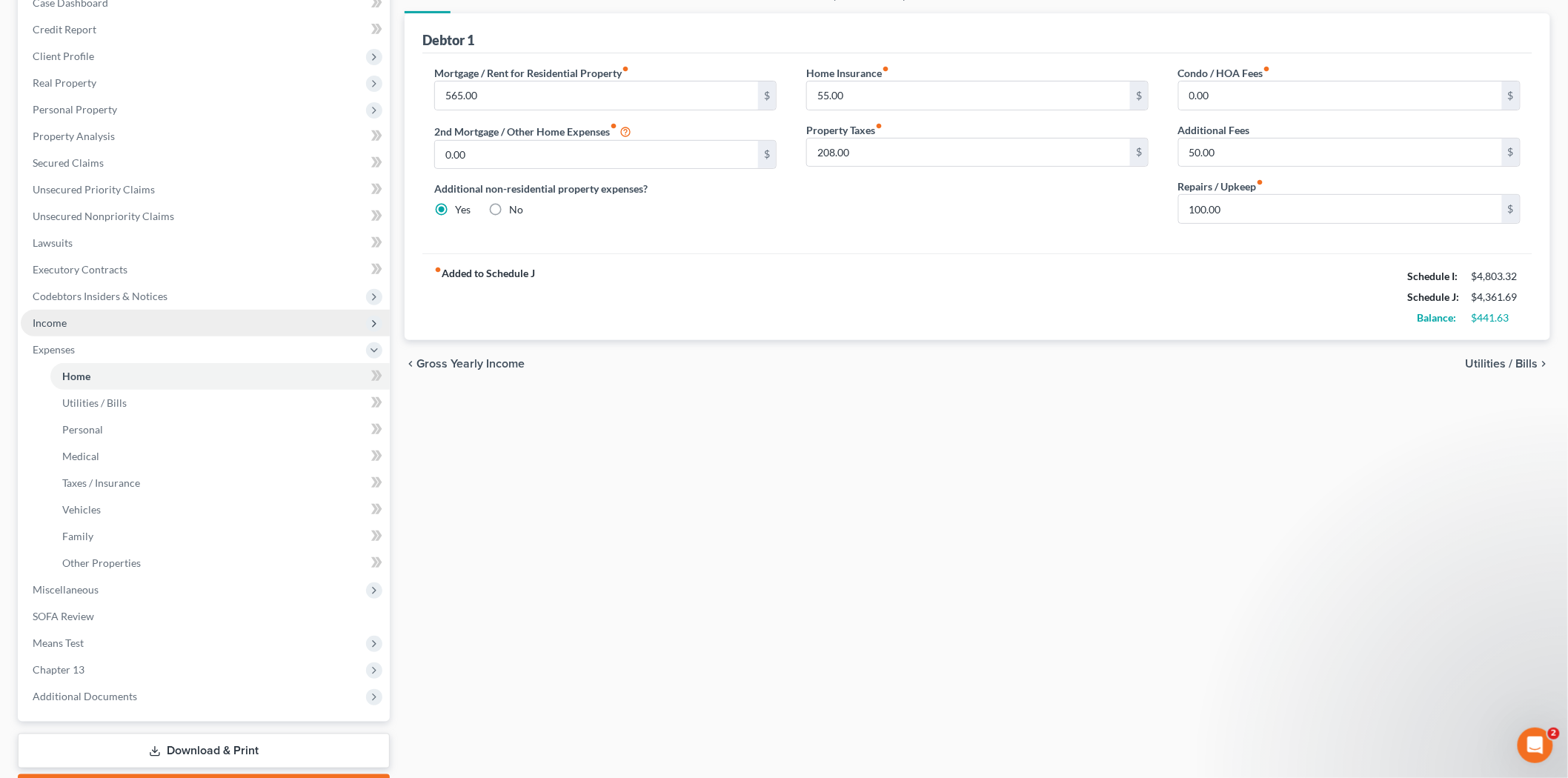
click at [86, 323] on span "Income" at bounding box center [205, 323] width 369 height 26
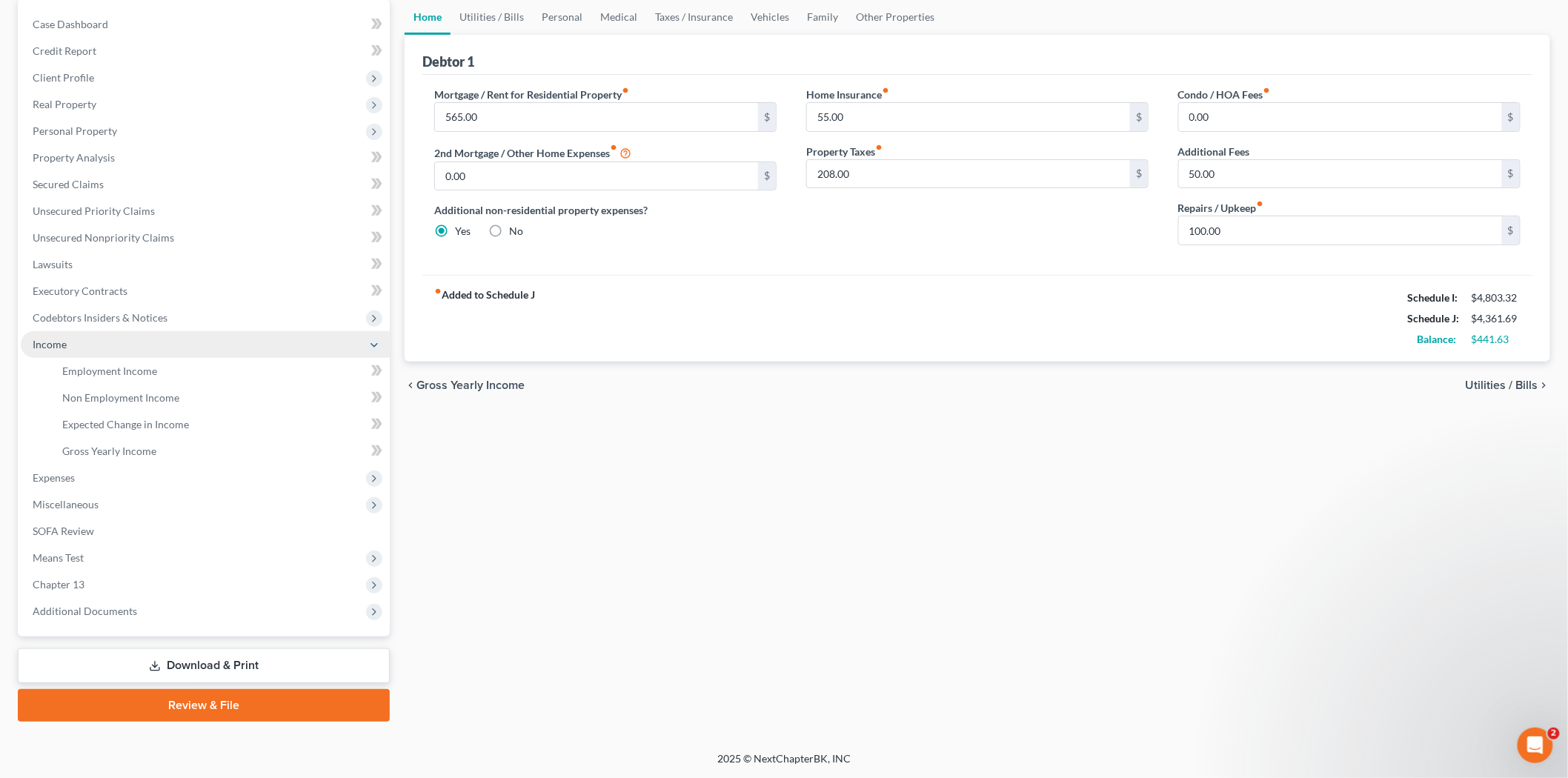
scroll to position [142, 0]
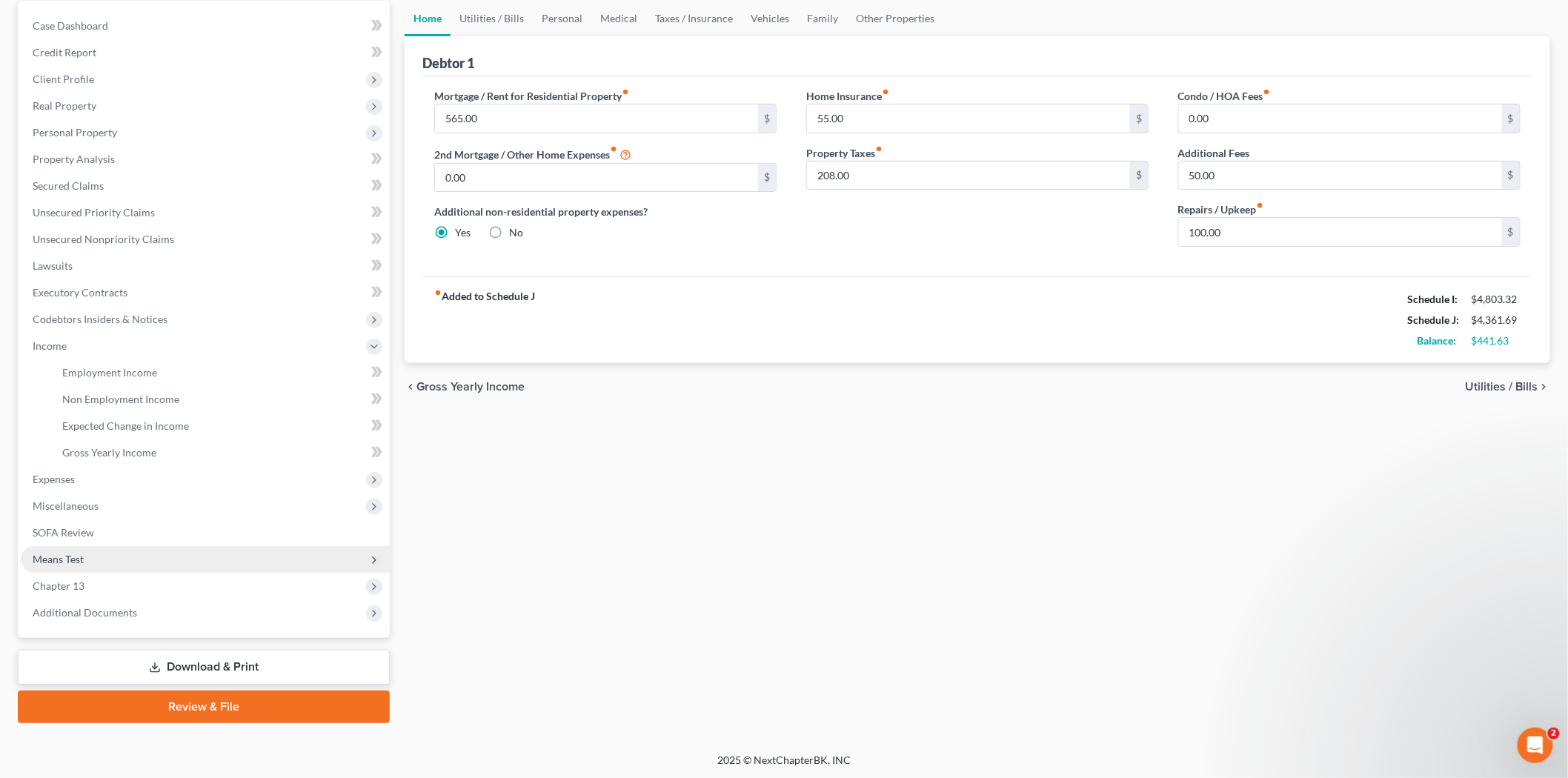
click at [78, 553] on span "Means Test" at bounding box center [58, 559] width 51 height 13
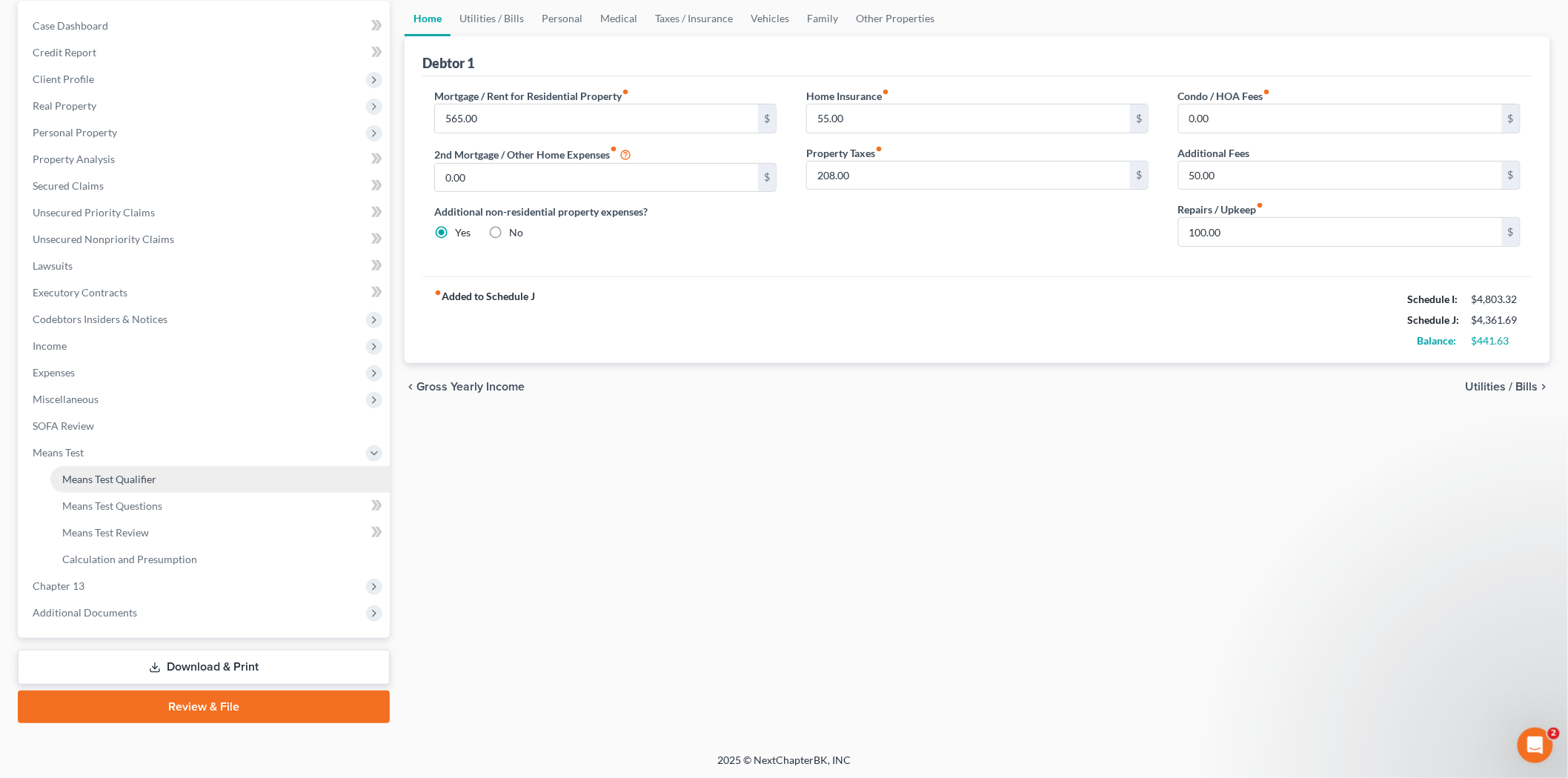
click at [142, 473] on span "Means Test Qualifier" at bounding box center [109, 479] width 94 height 13
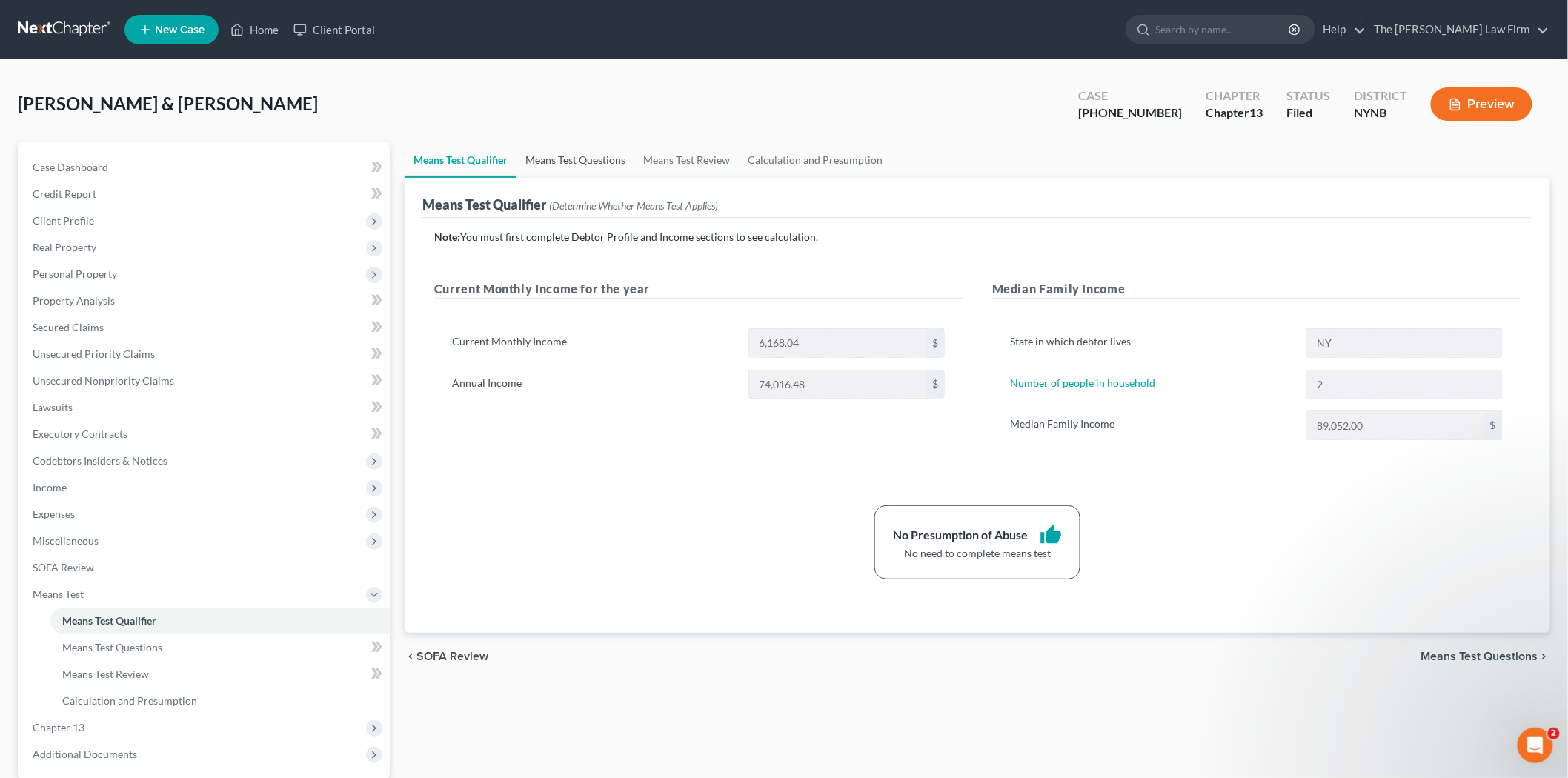
click at [606, 159] on link "Means Test Questions" at bounding box center [575, 160] width 118 height 35
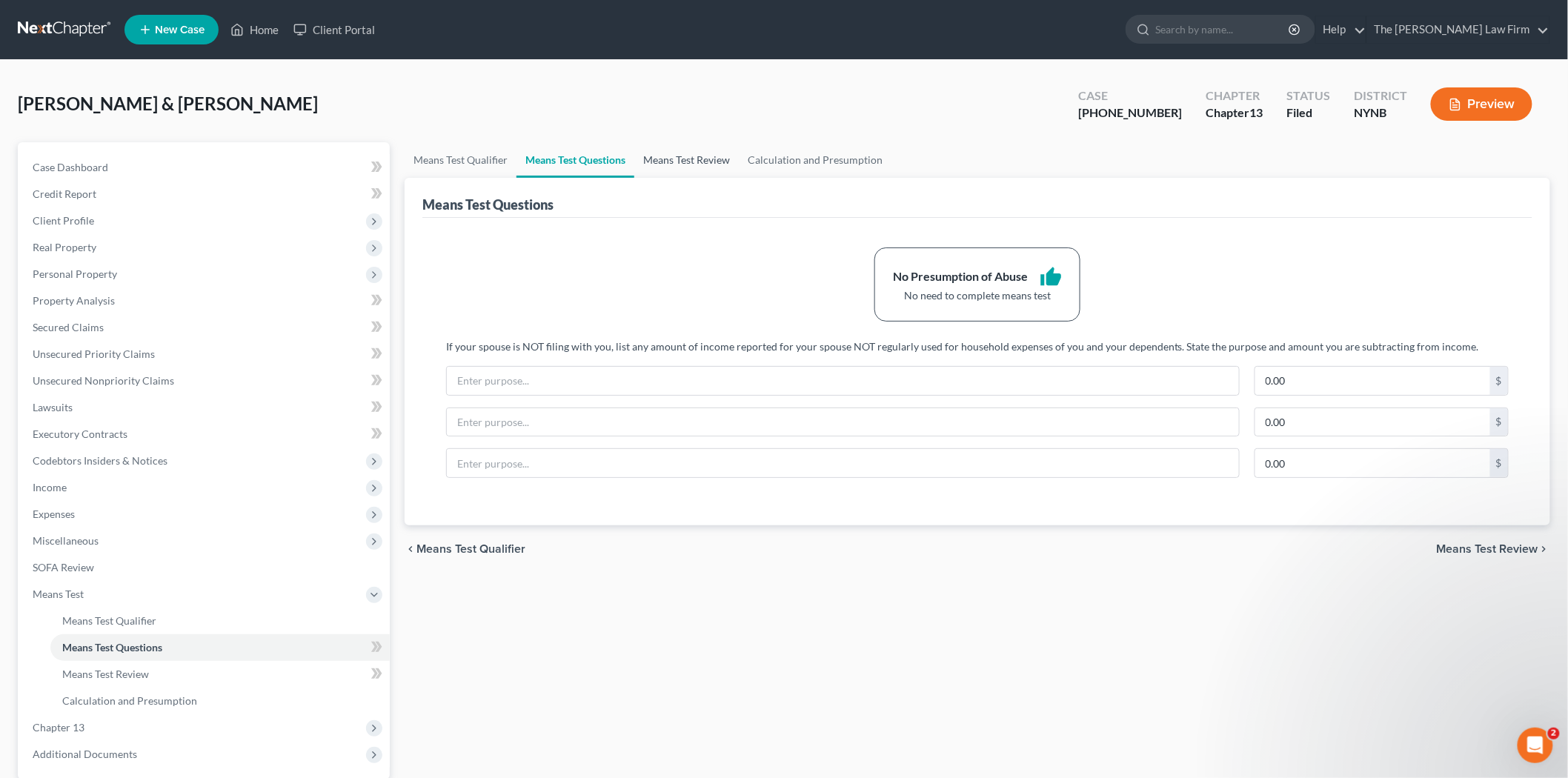
click at [678, 160] on link "Means Test Review" at bounding box center [686, 160] width 104 height 35
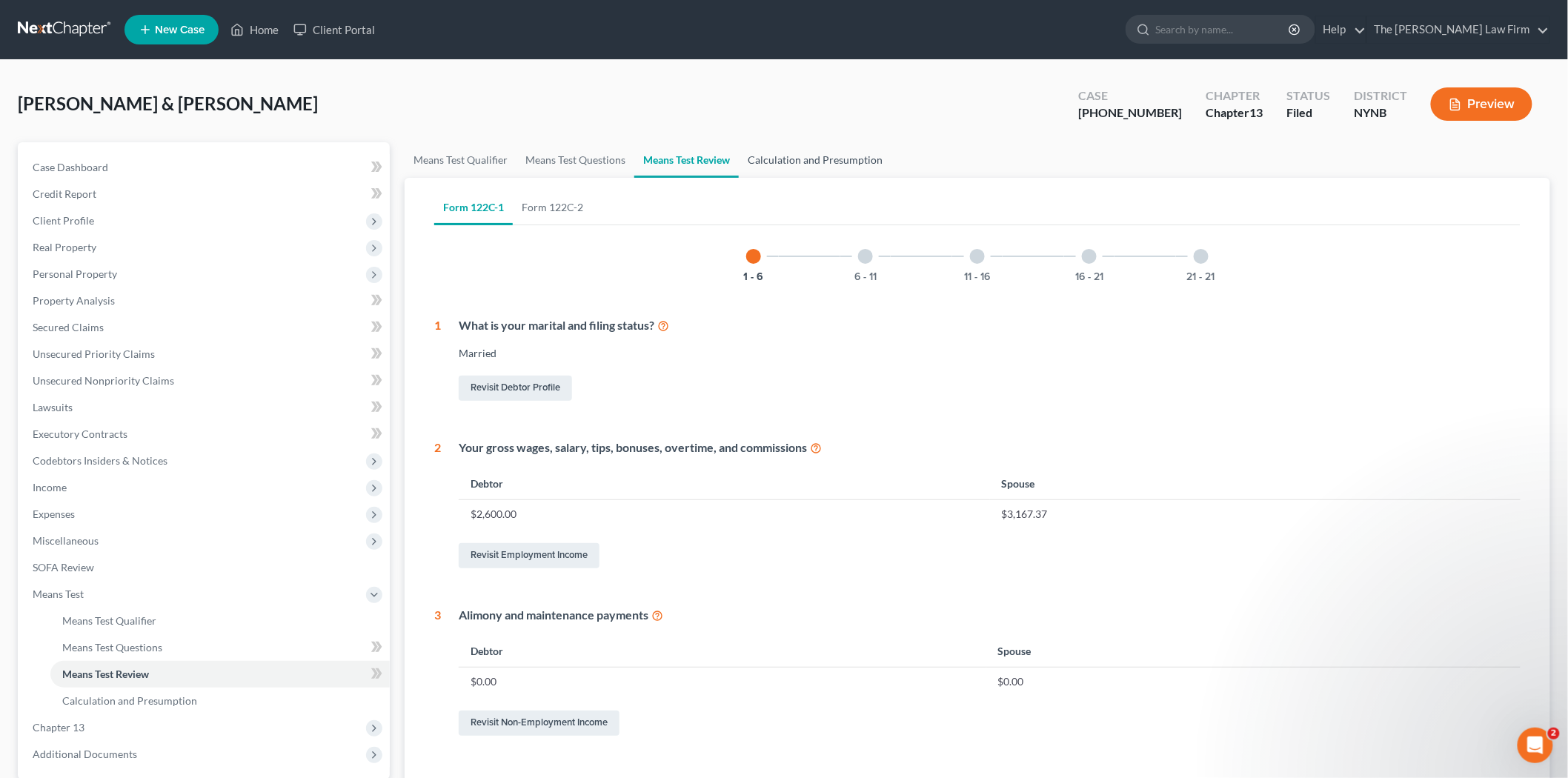
click at [793, 154] on link "Calculation and Presumption" at bounding box center [815, 160] width 153 height 35
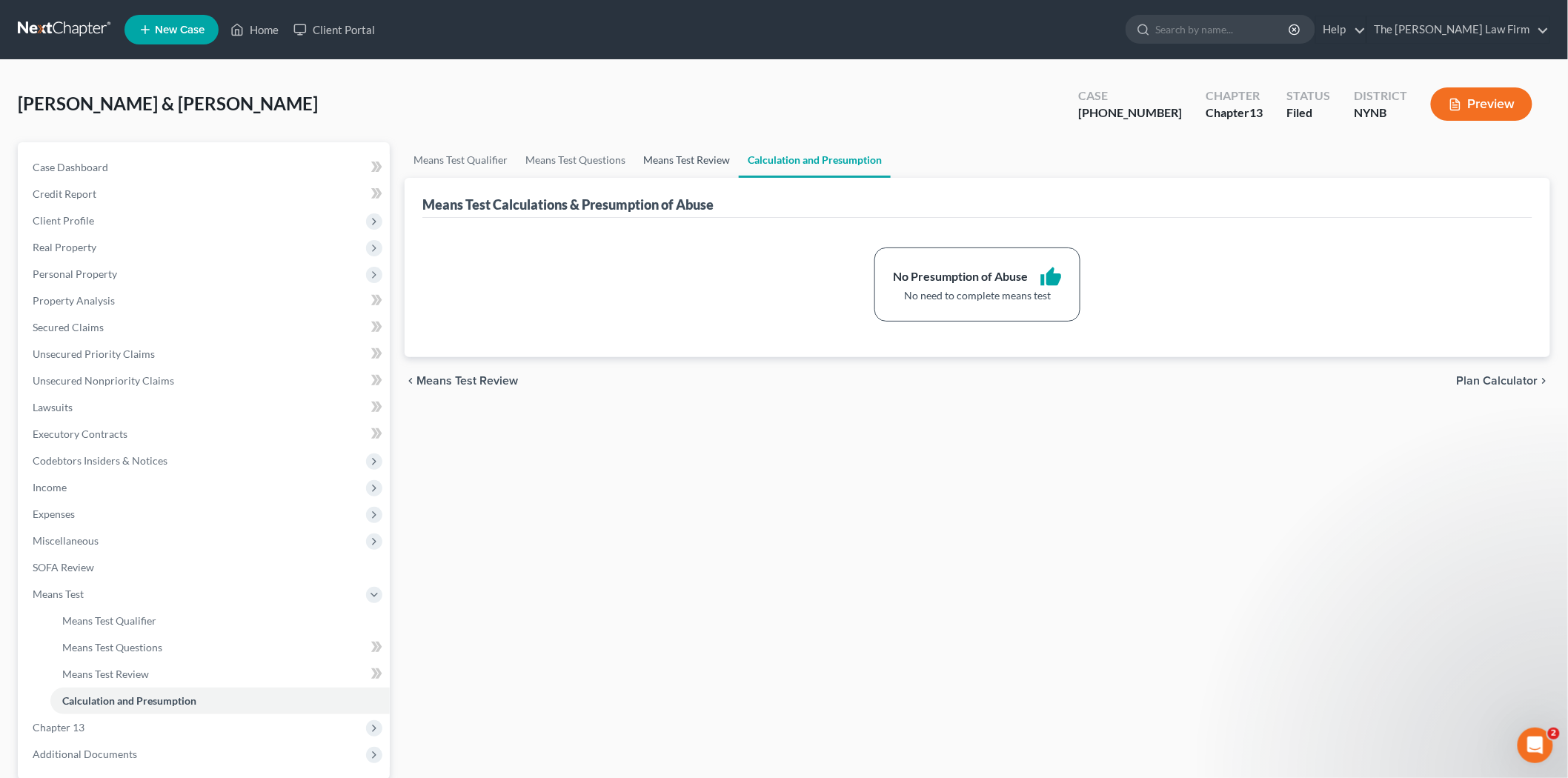
click at [719, 151] on link "Means Test Review" at bounding box center [686, 160] width 104 height 35
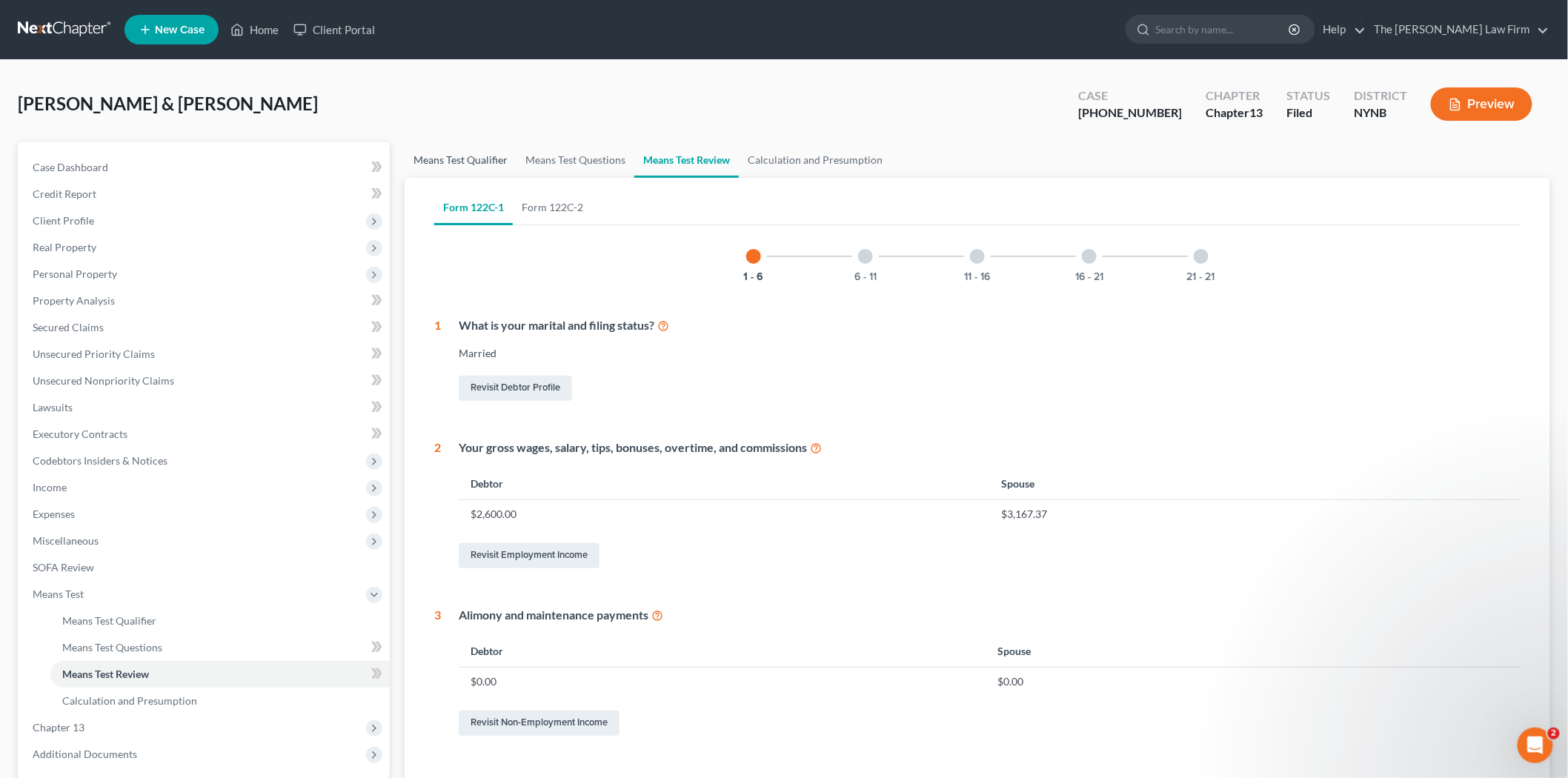
click at [485, 167] on link "Means Test Qualifier" at bounding box center [460, 160] width 112 height 35
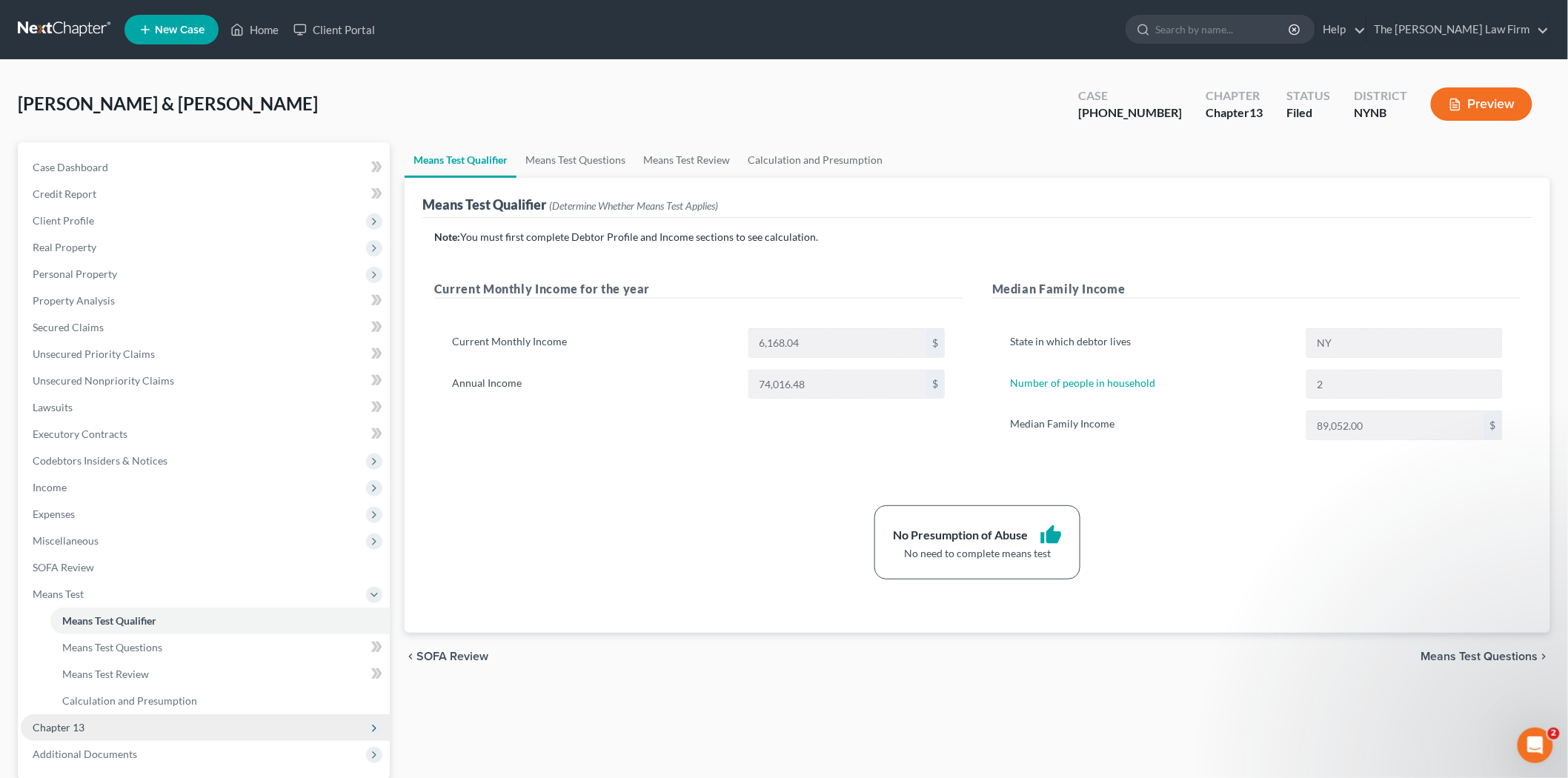
click at [118, 731] on span "Chapter 13" at bounding box center [205, 727] width 369 height 26
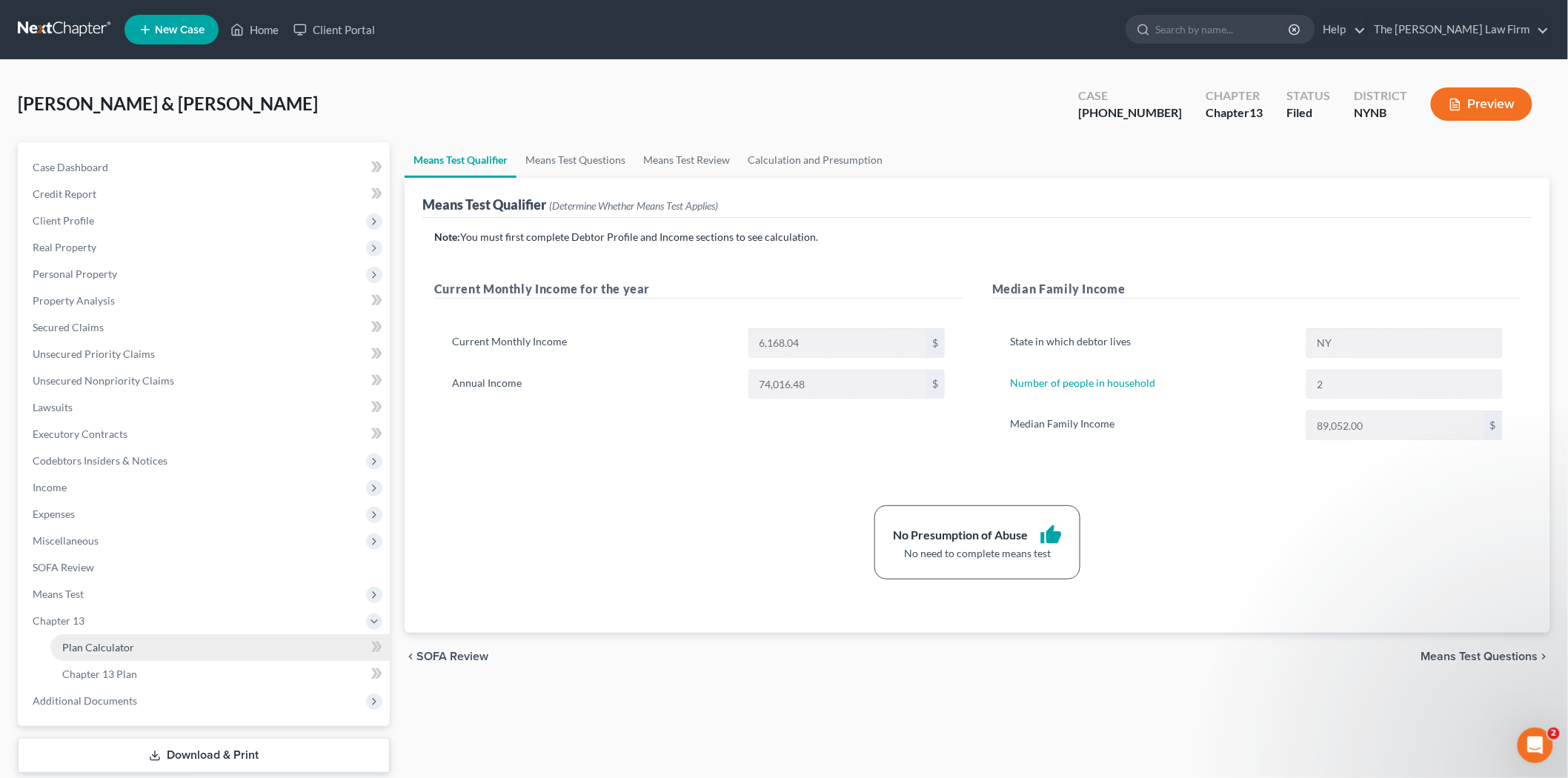
click at [117, 649] on span "Plan Calculator" at bounding box center [97, 647] width 72 height 13
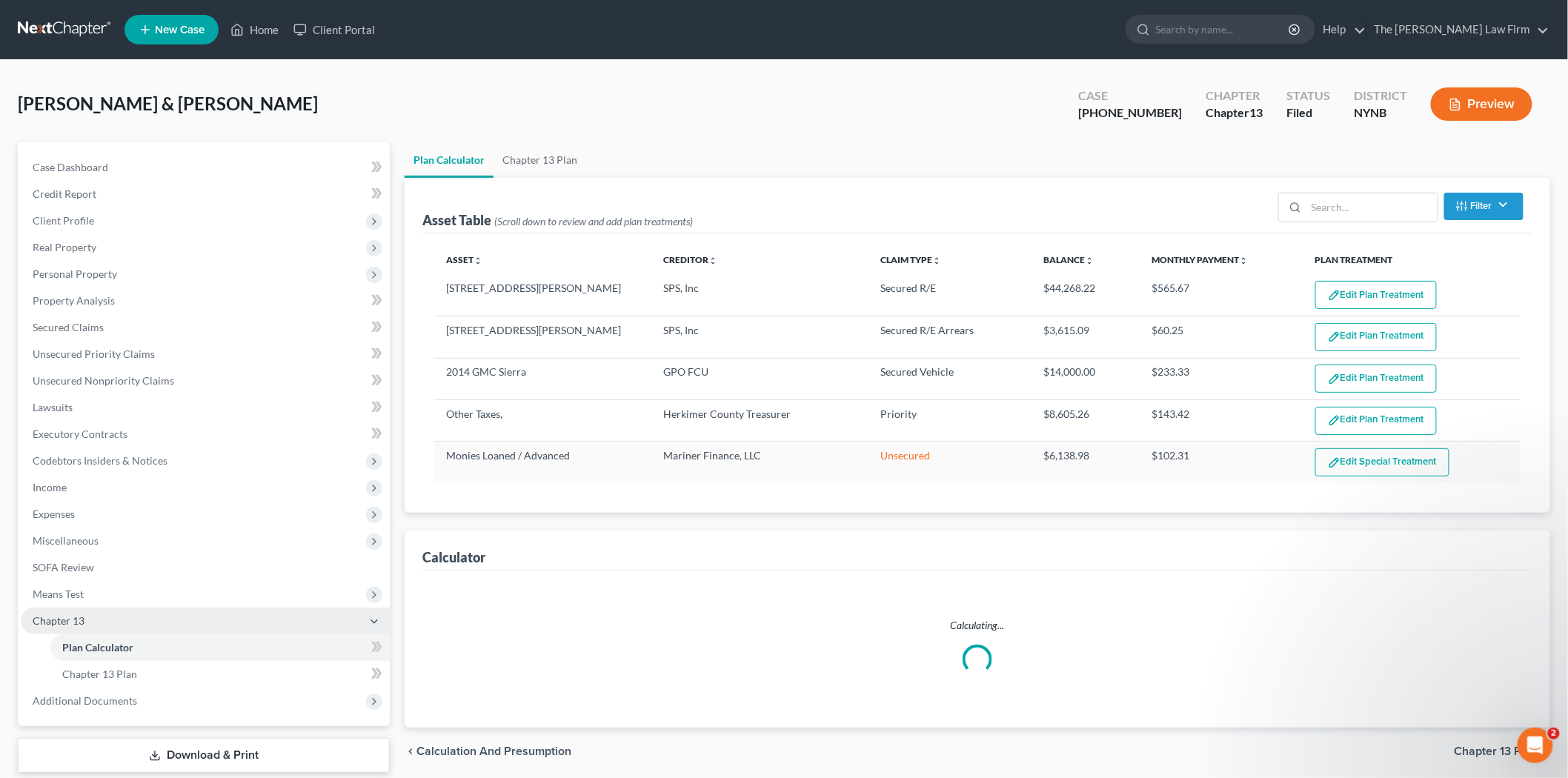
select select "59"
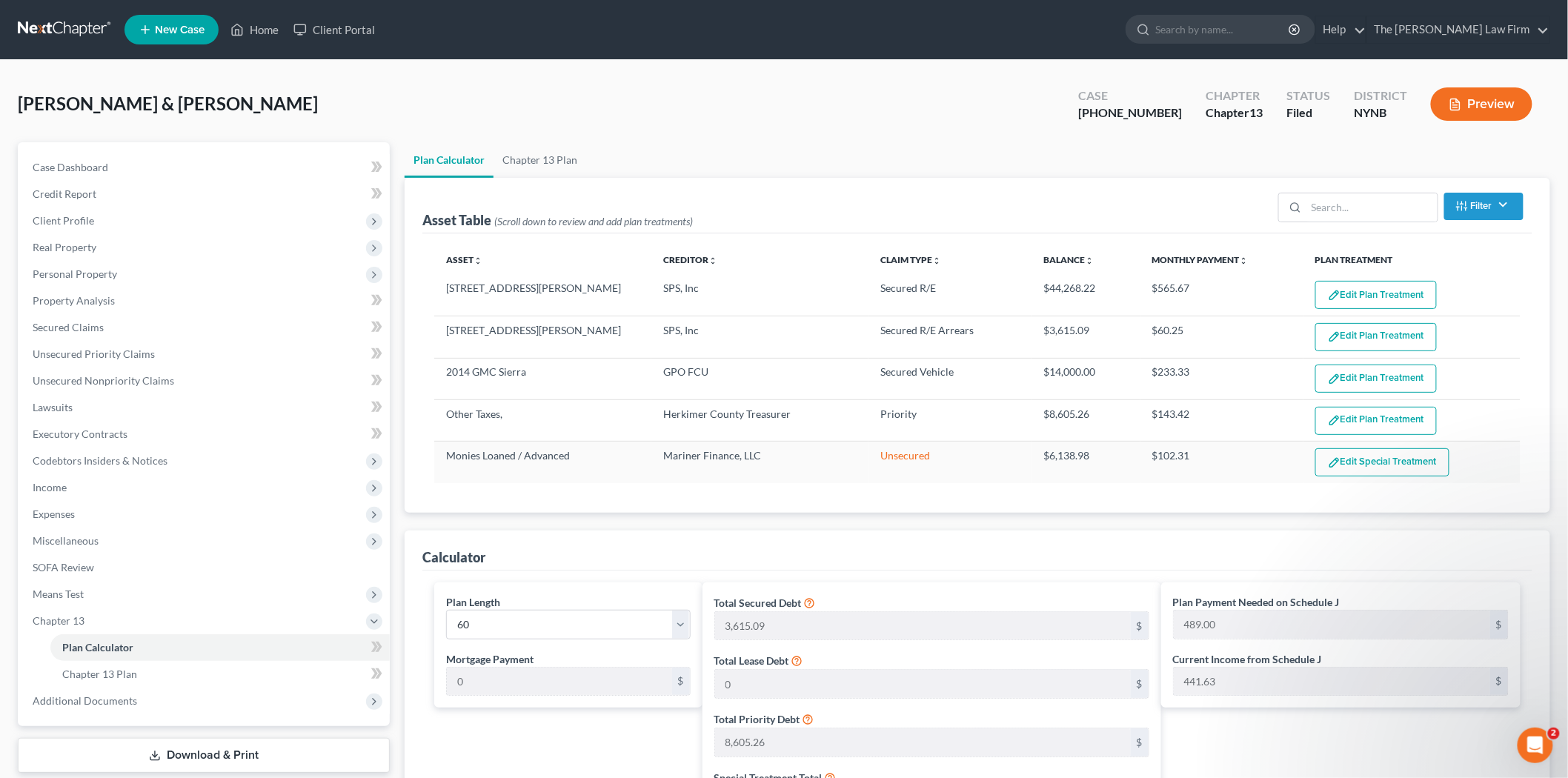
click at [57, 39] on link at bounding box center [65, 29] width 94 height 26
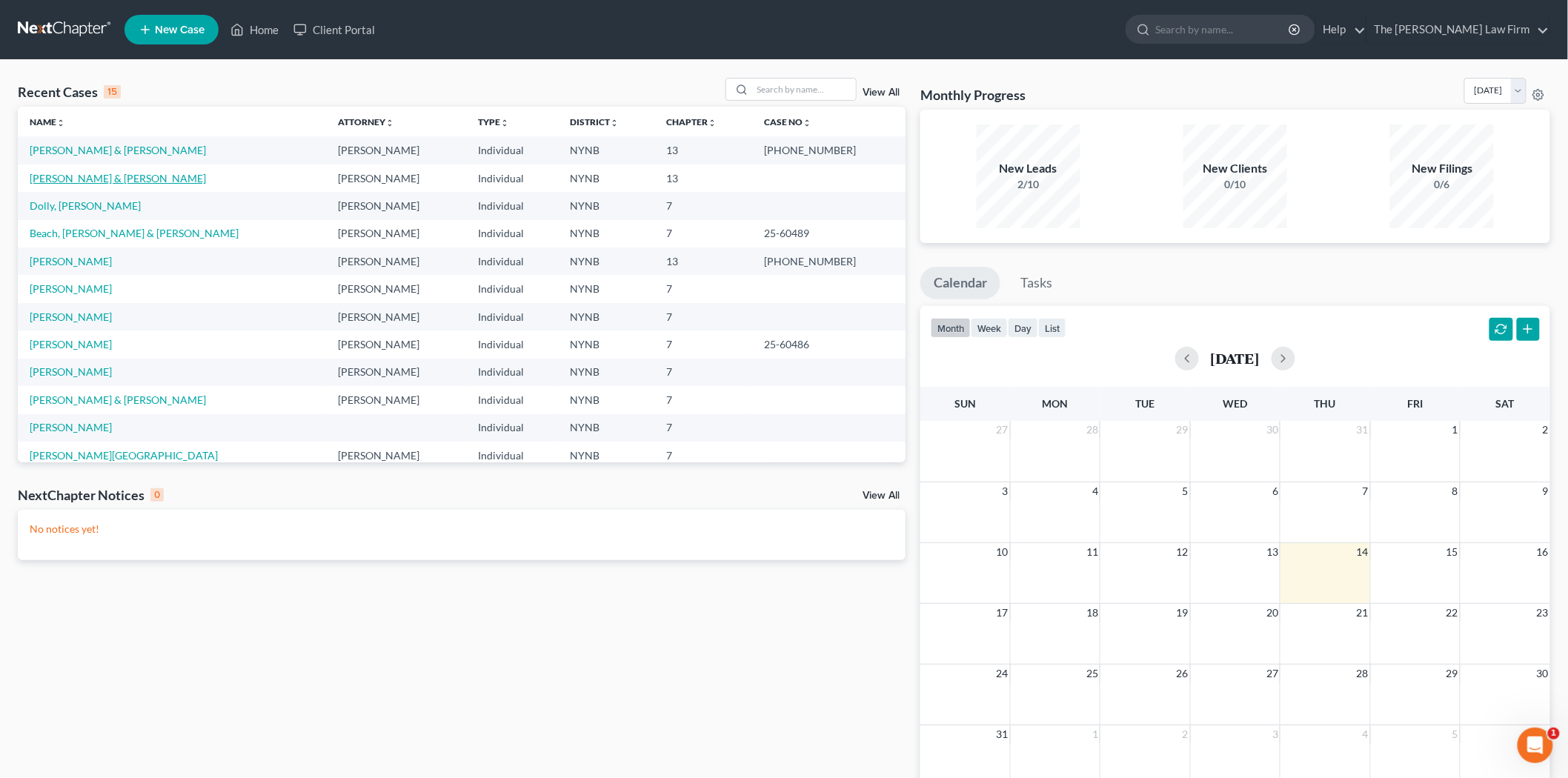
click at [53, 179] on link "[PERSON_NAME] & [PERSON_NAME]" at bounding box center [118, 178] width 176 height 13
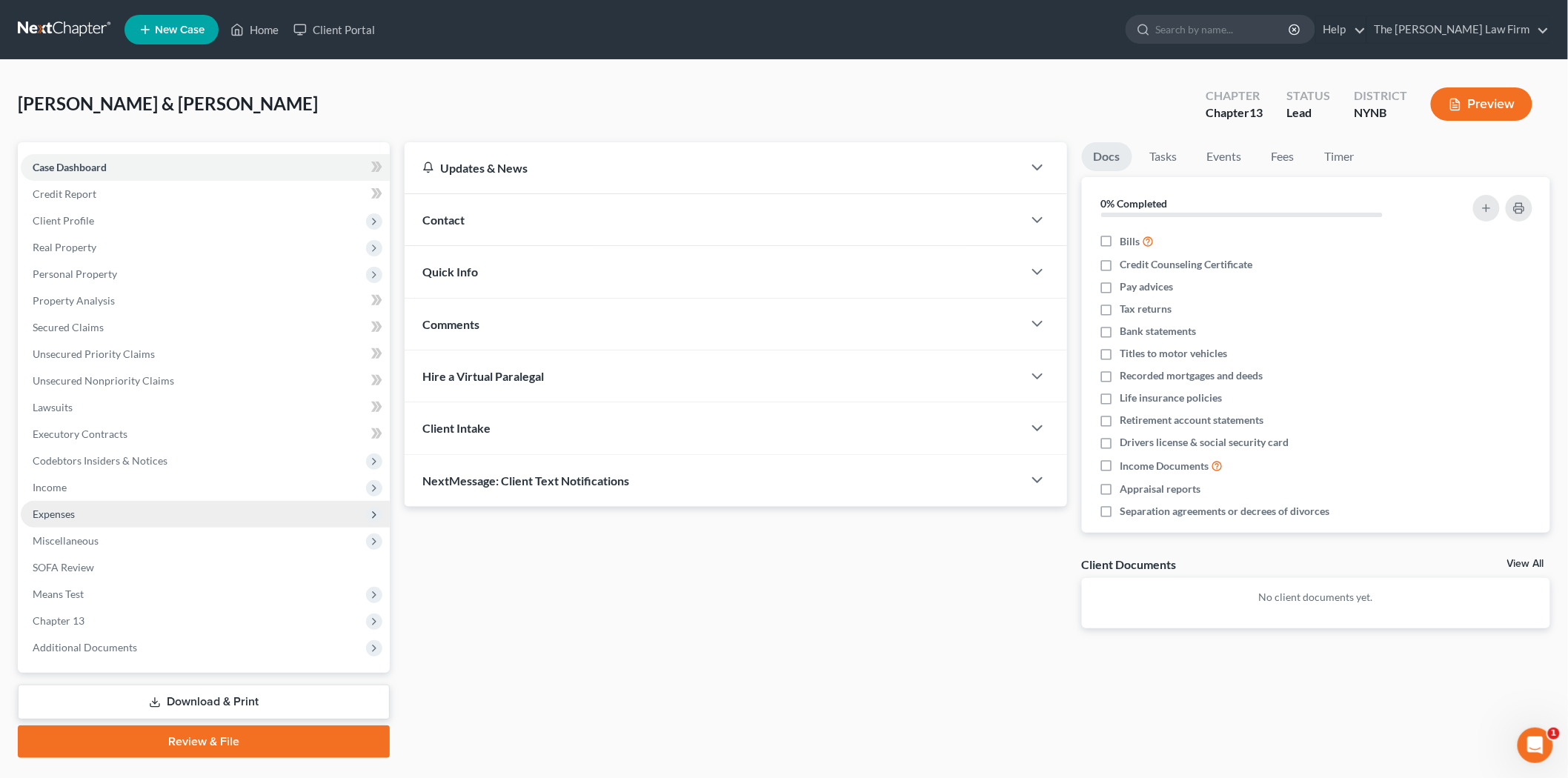
click at [98, 514] on span "Expenses" at bounding box center [205, 514] width 369 height 26
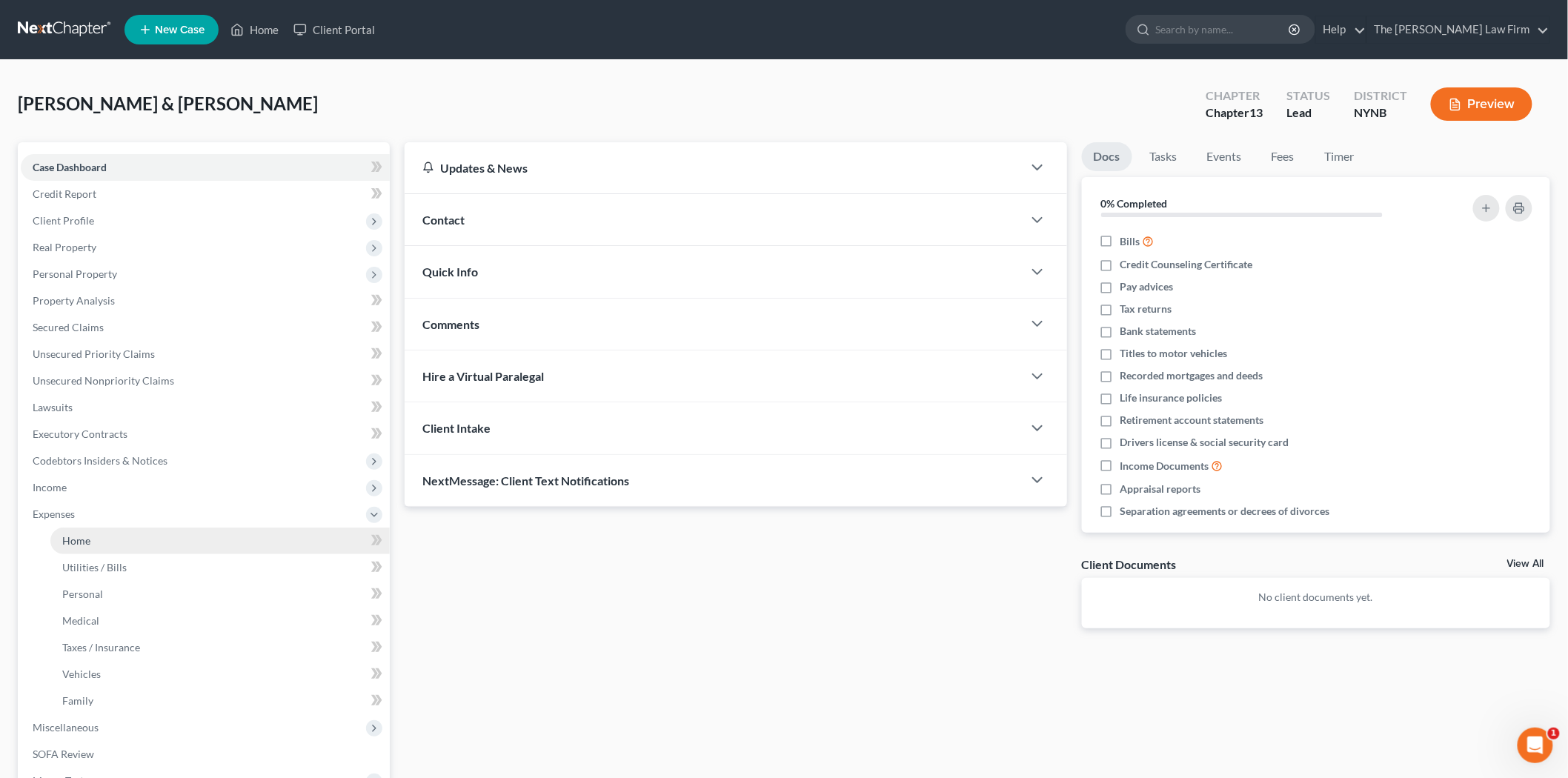
click at [89, 538] on span "Home" at bounding box center [75, 541] width 28 height 13
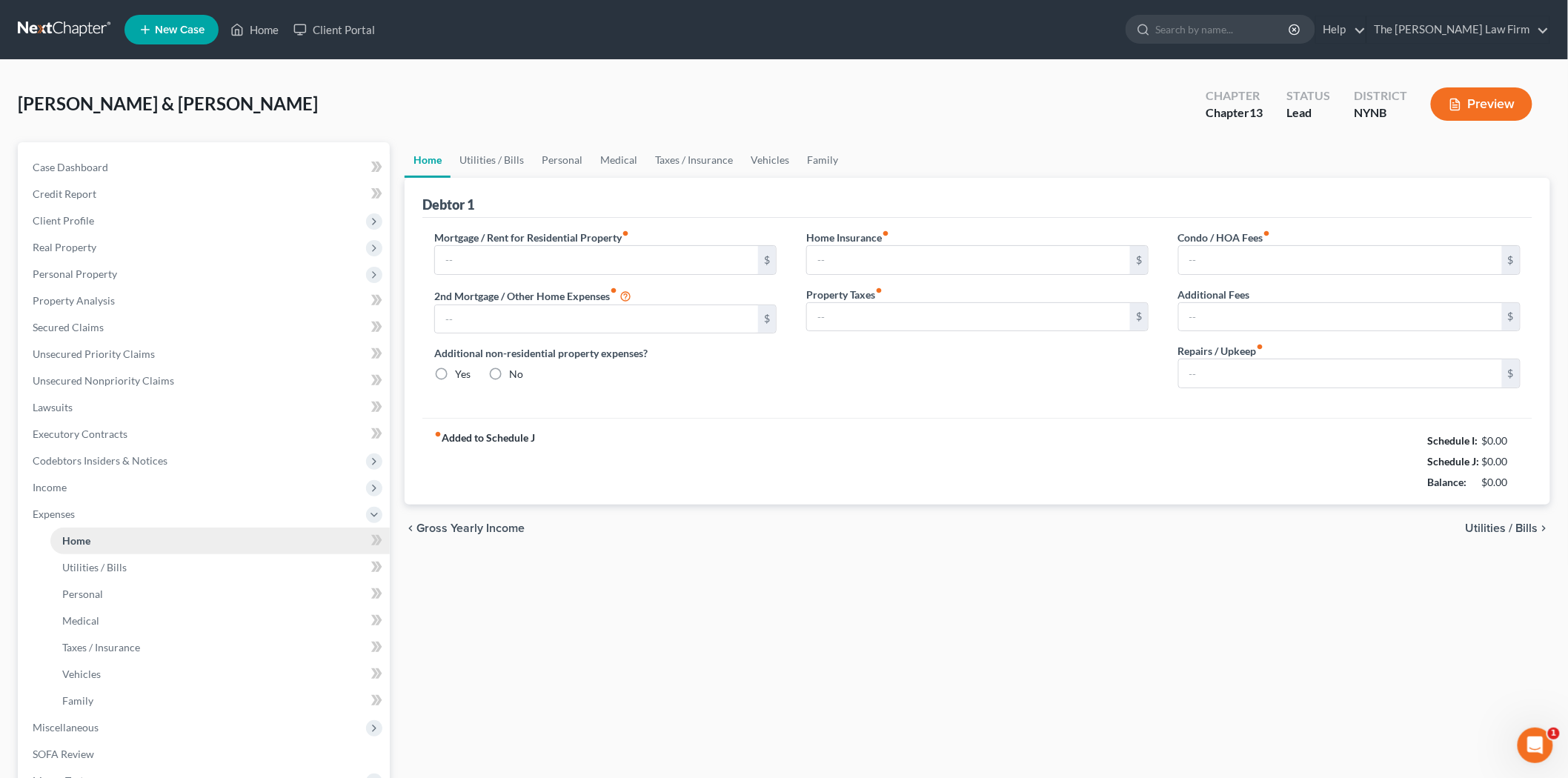
type input "1,780.44"
type input "0.00"
radio input "true"
type input "0.00"
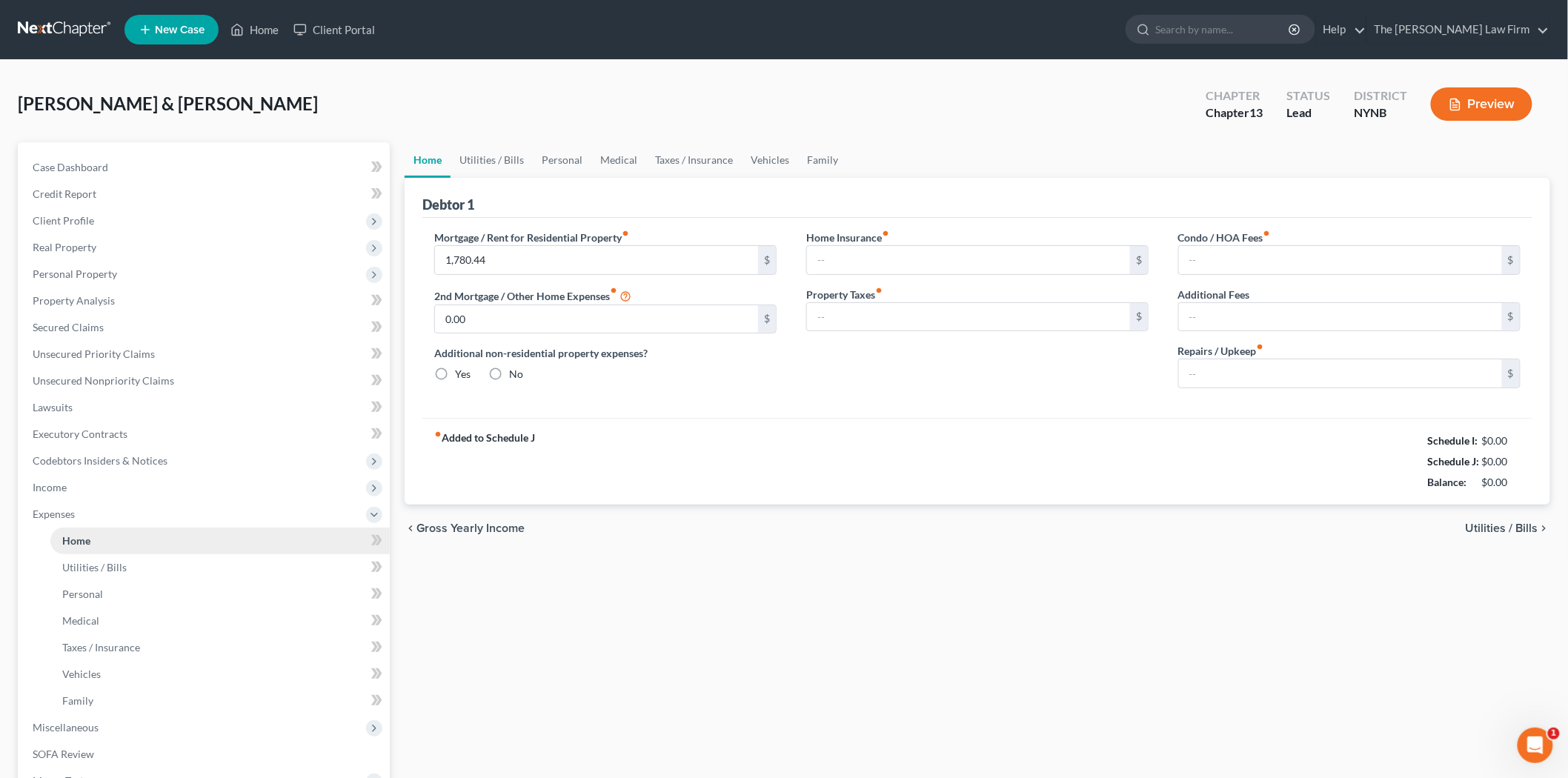
type input "0.00"
type input "300.00"
drag, startPoint x: 1468, startPoint y: 440, endPoint x: 1534, endPoint y: 443, distance: 66.1
click at [1534, 443] on div "Debtor 1 Mortgage / Rent for Residential Property fiber_manual_record 1,780.44 …" at bounding box center [977, 342] width 1146 height 327
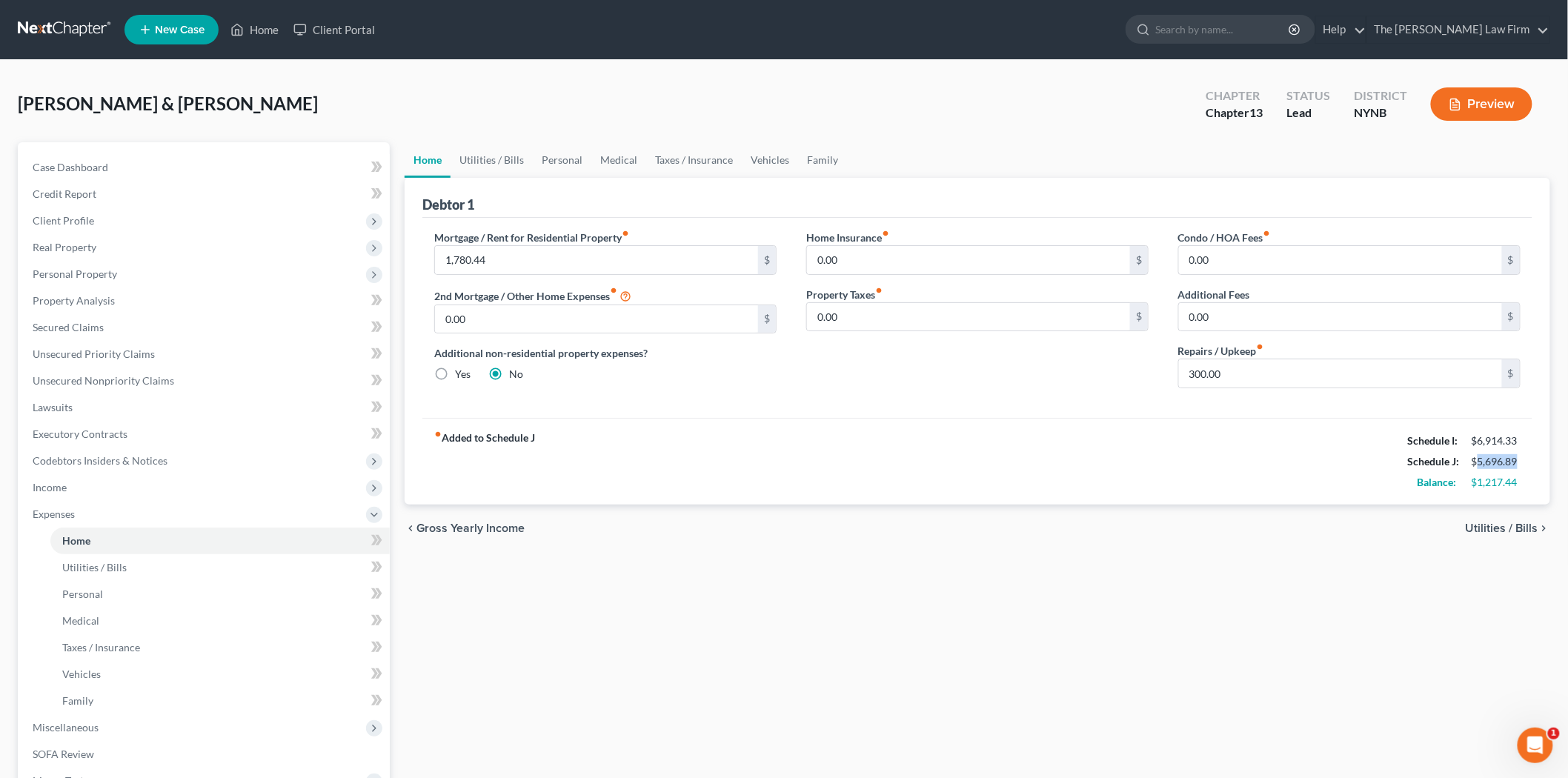
drag, startPoint x: 1479, startPoint y: 463, endPoint x: 1523, endPoint y: 460, distance: 44.1
click at [1523, 460] on div "$5,696.89" at bounding box center [1495, 462] width 64 height 15
click at [484, 161] on link "Utilities / Bills" at bounding box center [491, 160] width 83 height 35
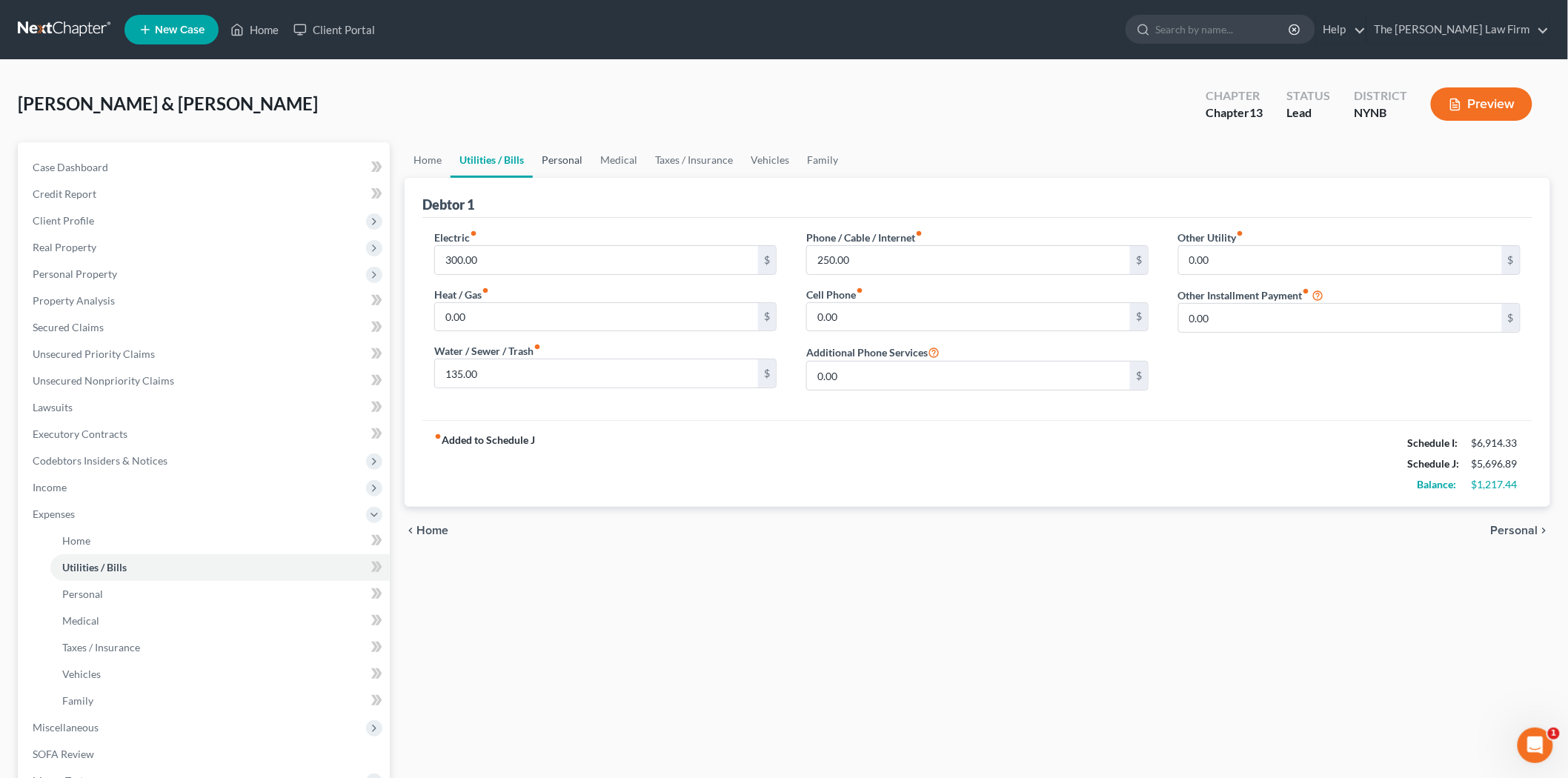
click at [571, 161] on link "Personal" at bounding box center [561, 160] width 58 height 35
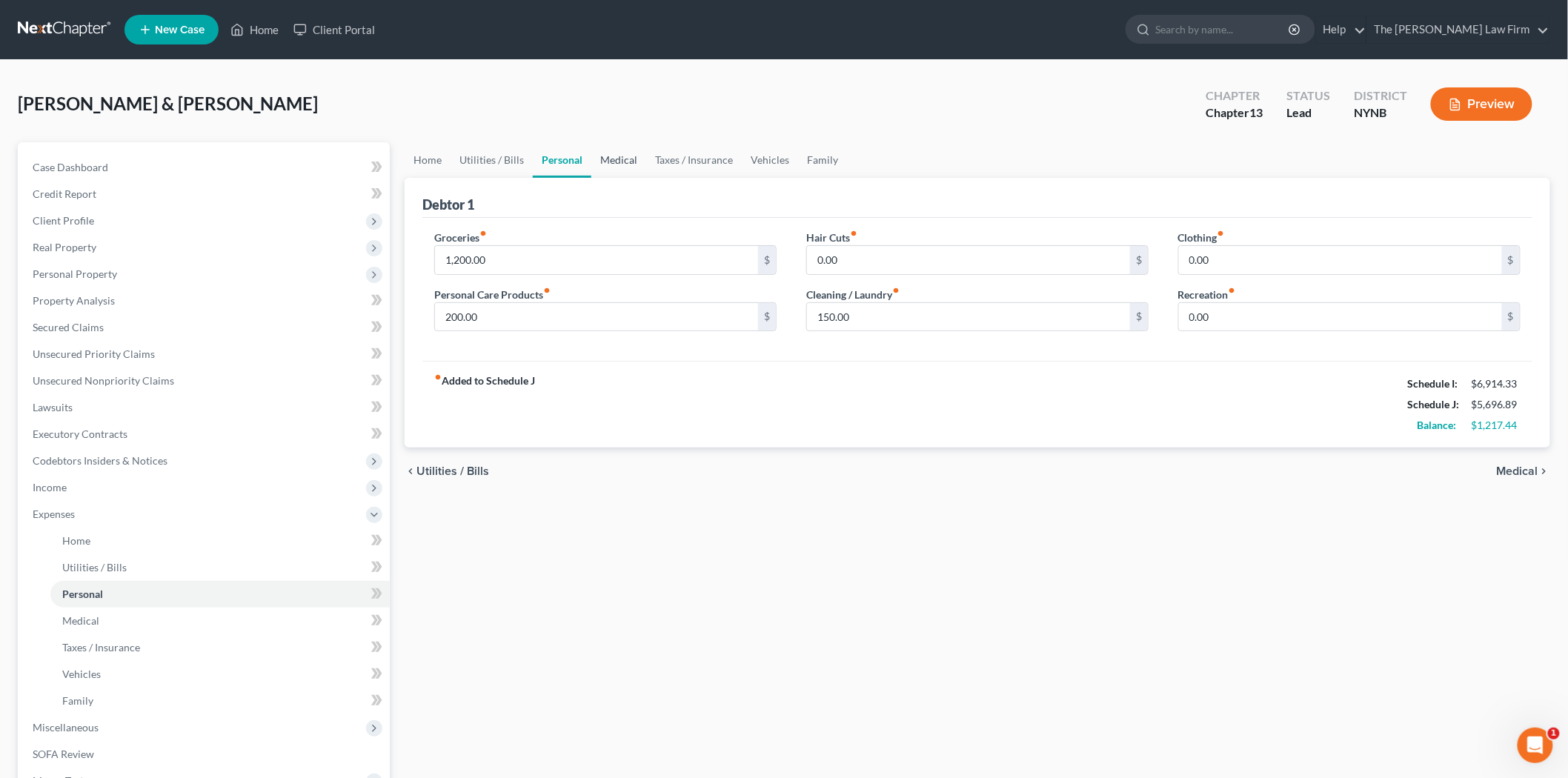
click at [609, 155] on link "Medical" at bounding box center [619, 160] width 55 height 35
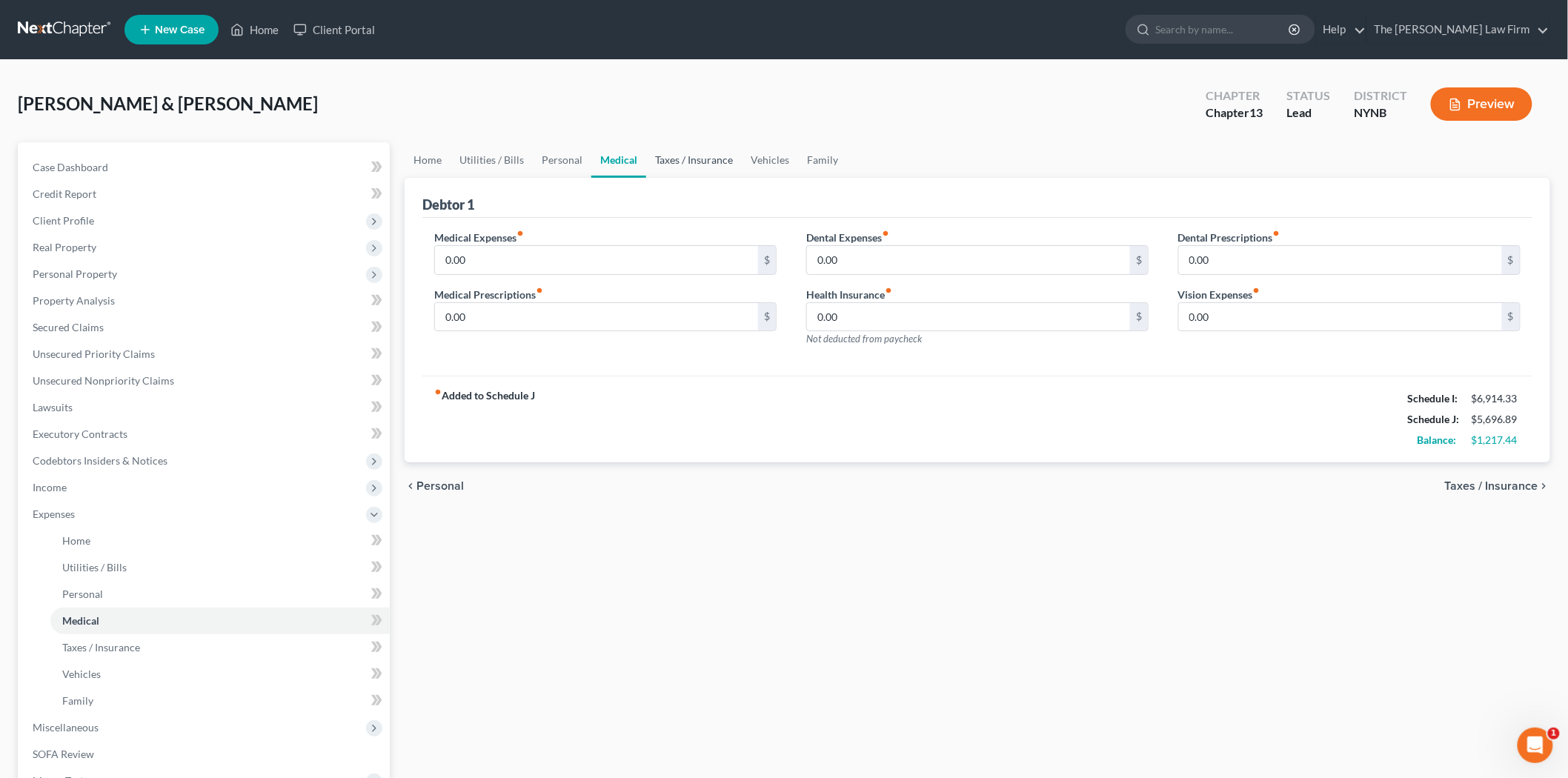
click at [675, 159] on link "Taxes / Insurance" at bounding box center [693, 160] width 95 height 35
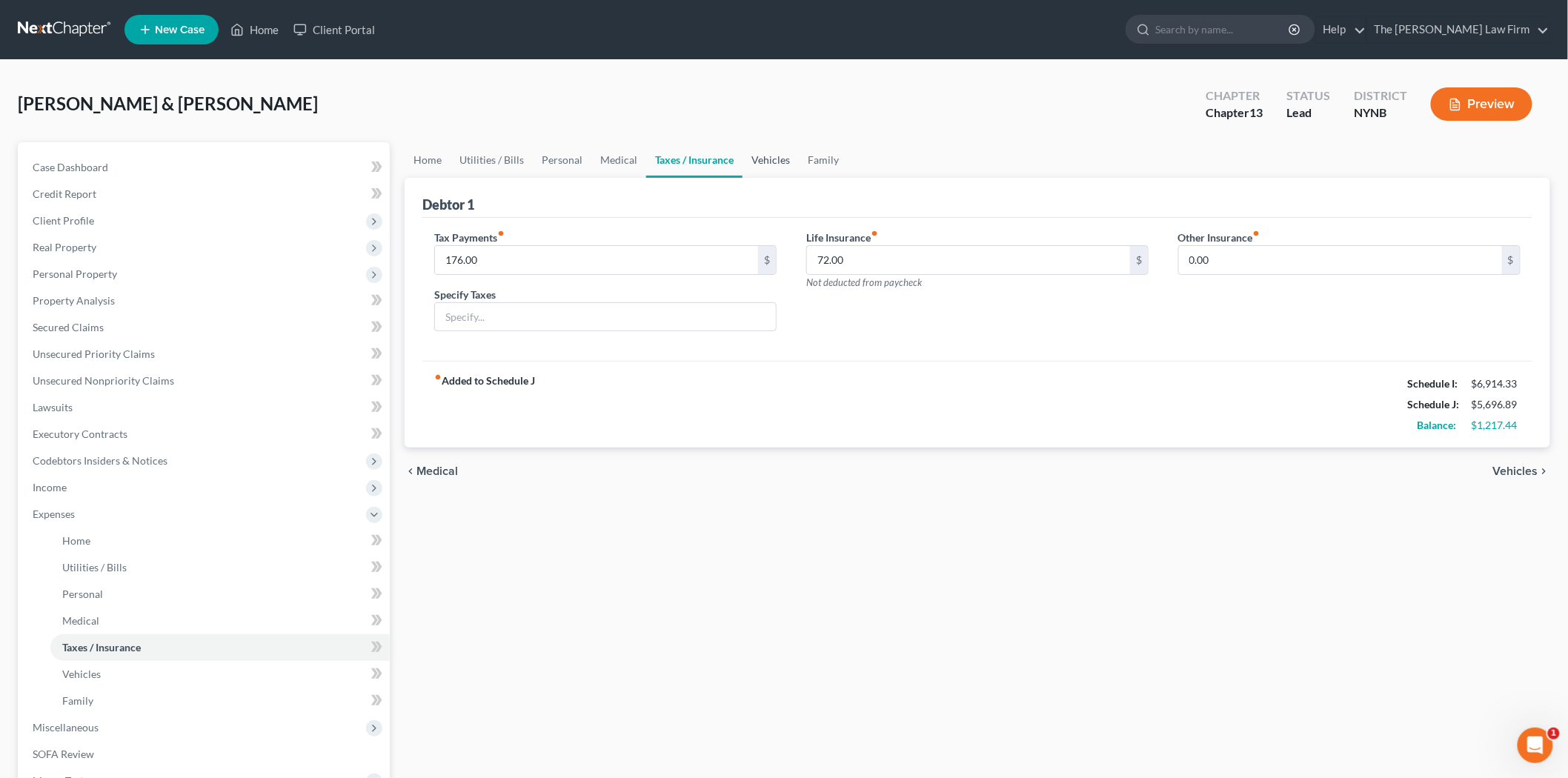
click at [751, 165] on link "Vehicles" at bounding box center [770, 160] width 56 height 35
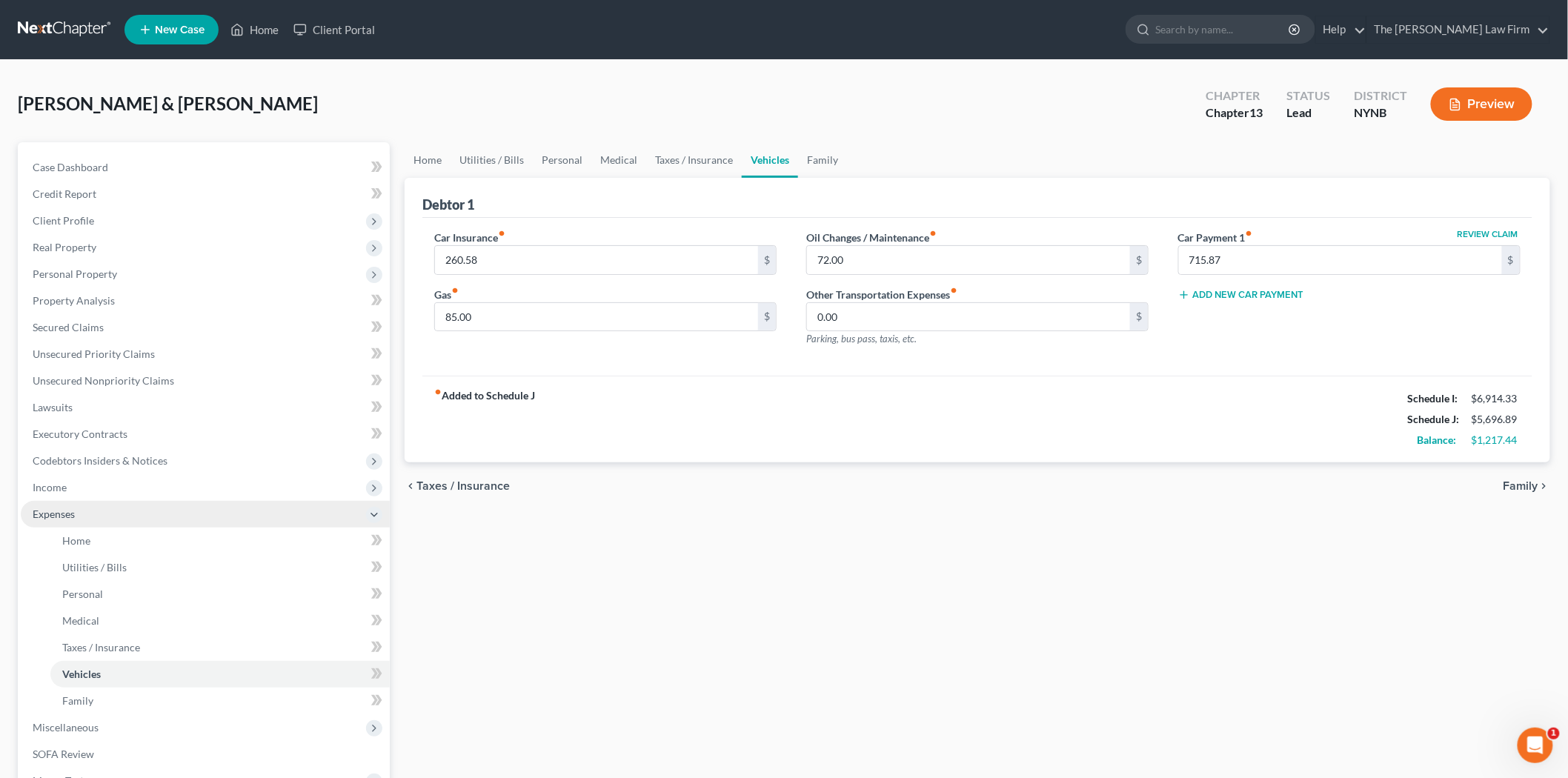
scroll to position [165, 0]
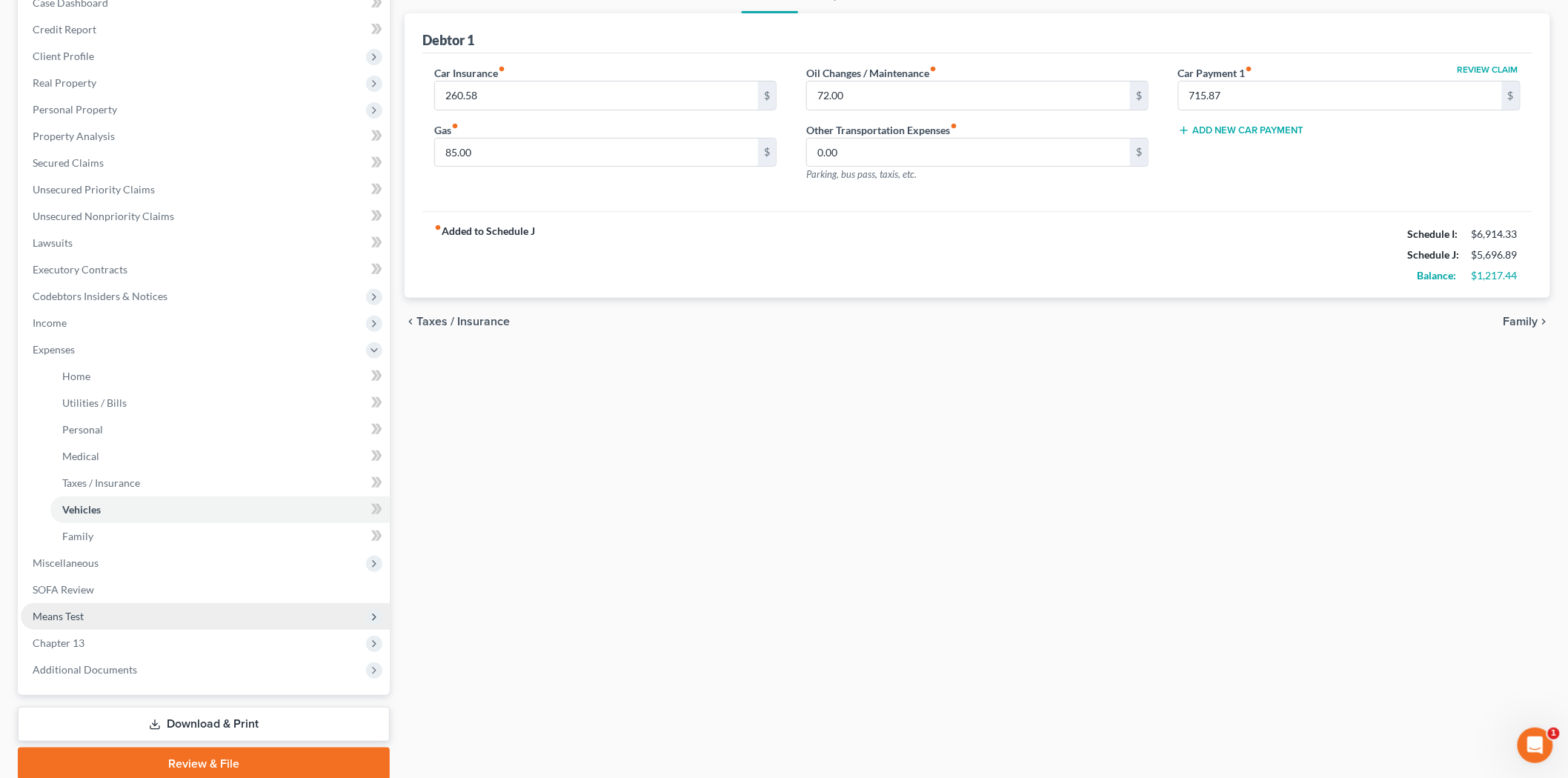
click at [137, 623] on span "Means Test" at bounding box center [205, 616] width 369 height 26
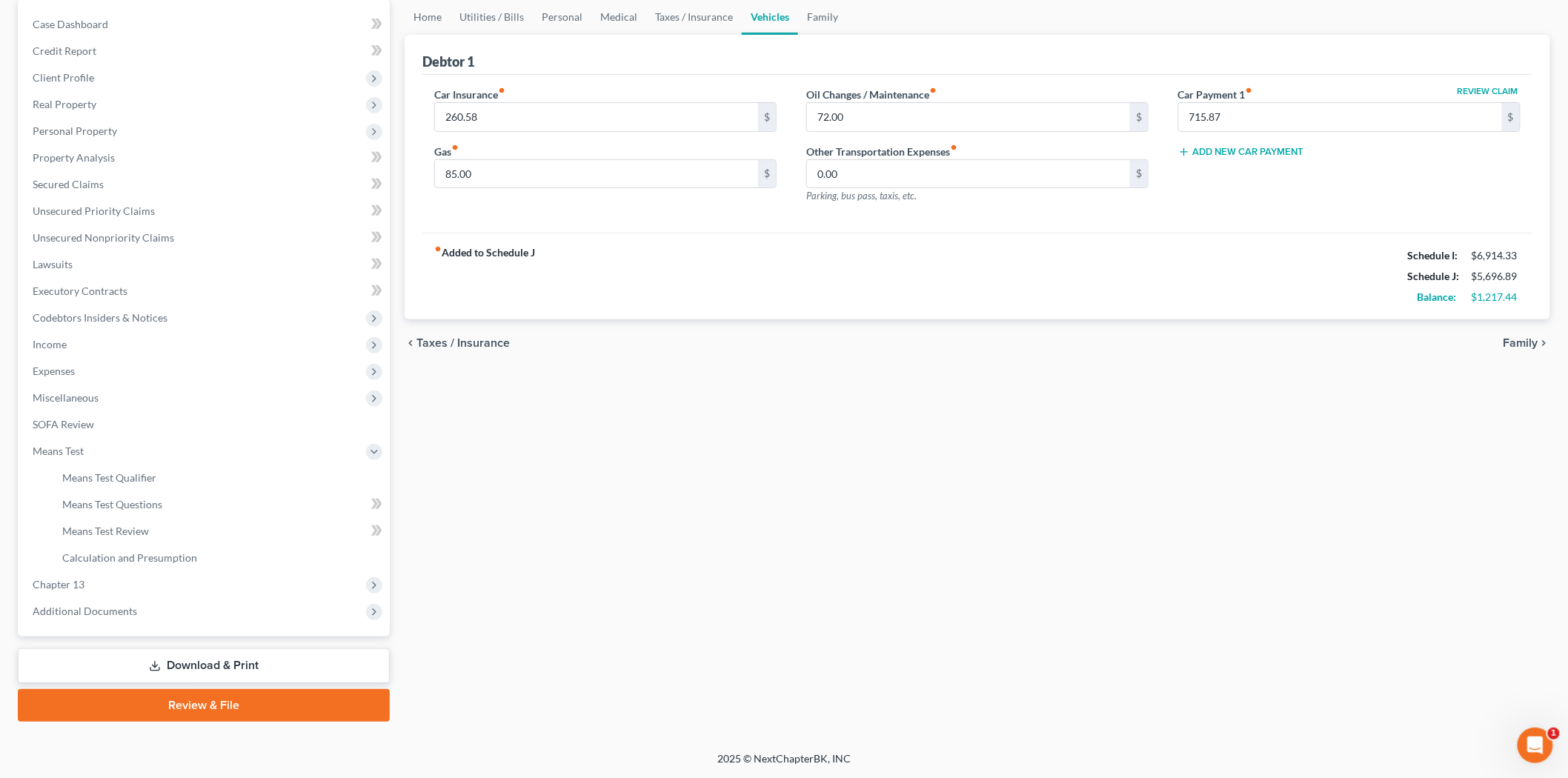
scroll to position [142, 0]
click at [152, 549] on link "Calculation and Presumption" at bounding box center [219, 559] width 339 height 26
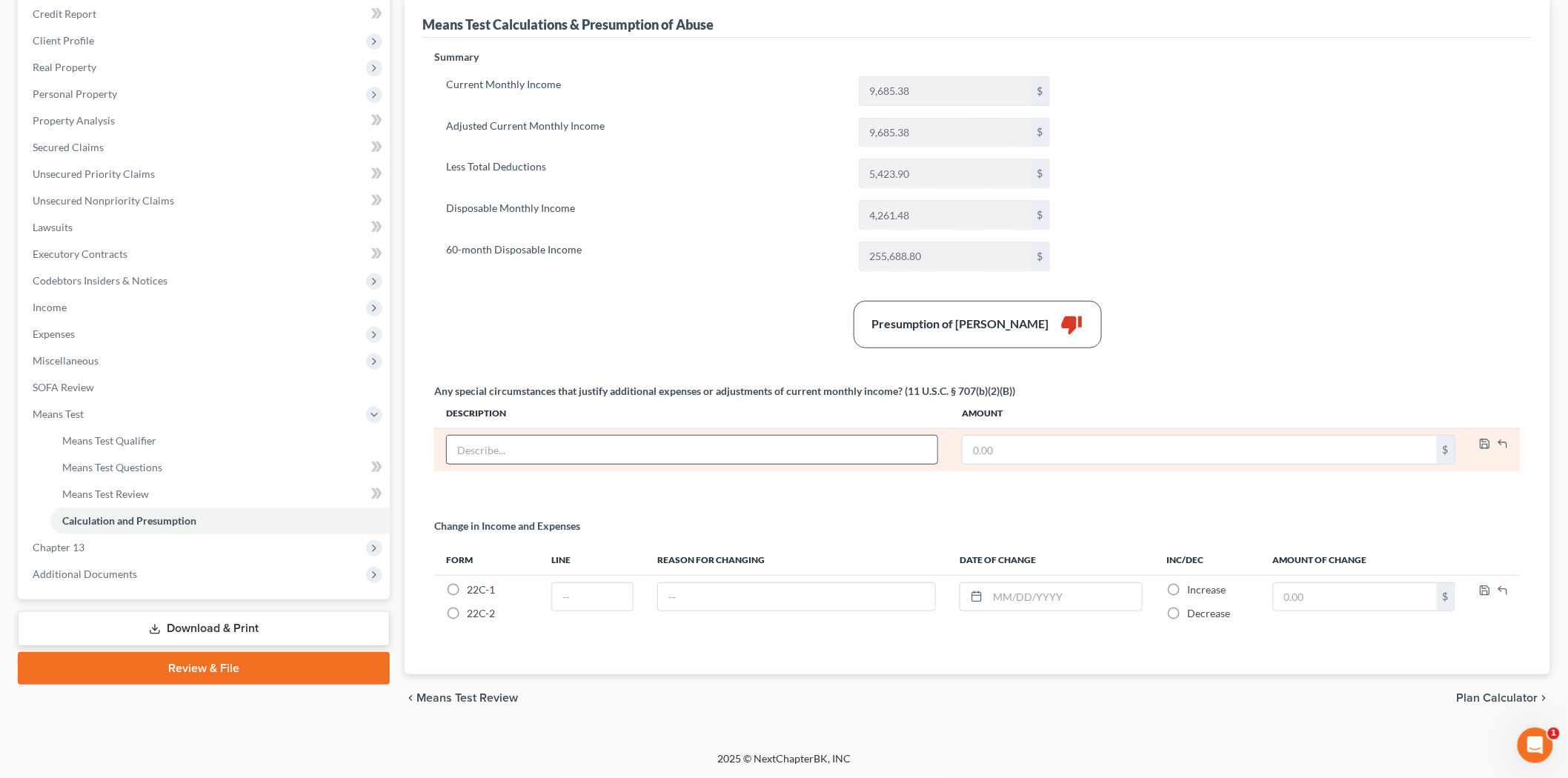
scroll to position [16, 0]
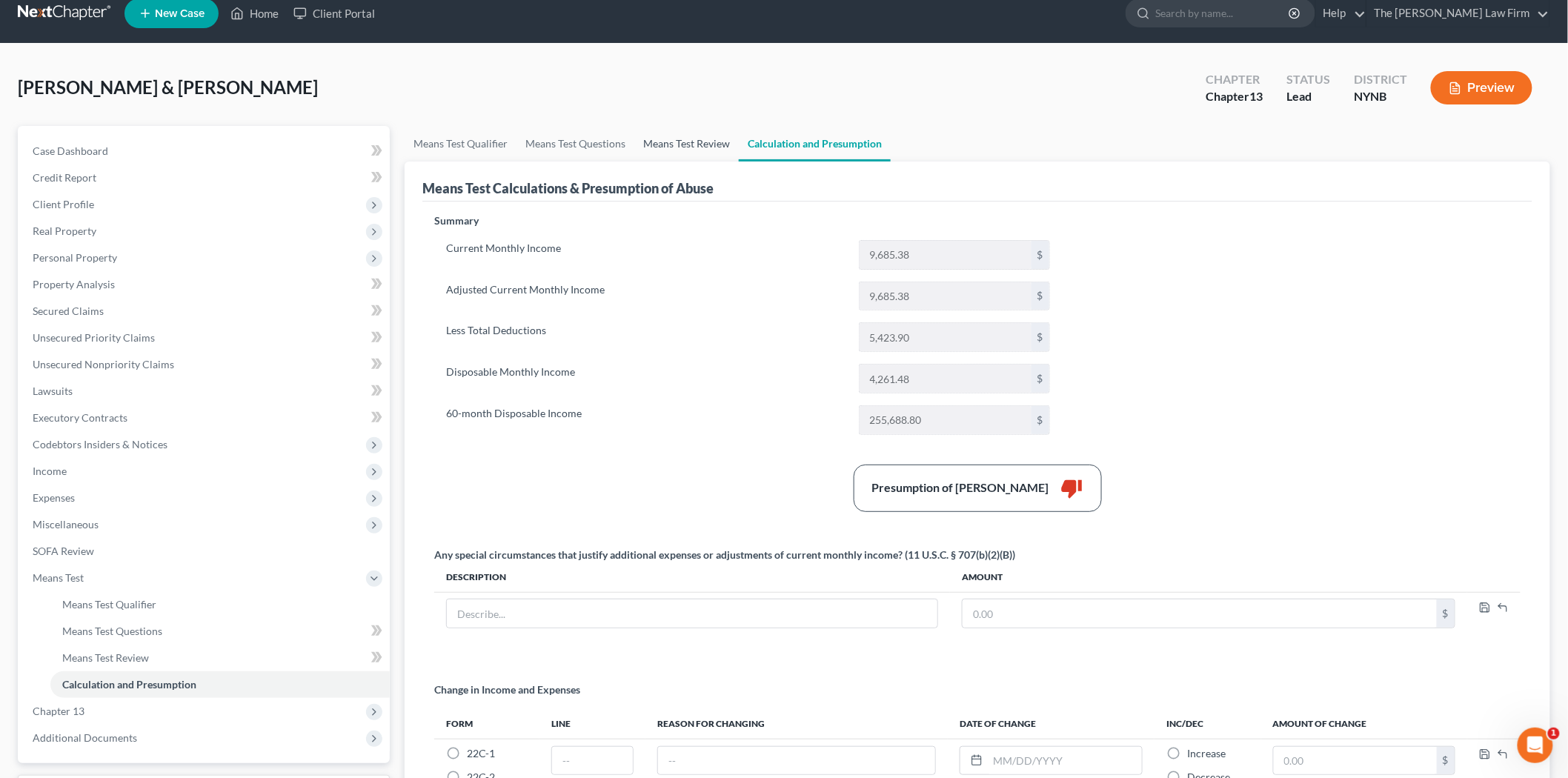
click at [692, 151] on link "Means Test Review" at bounding box center [686, 144] width 104 height 35
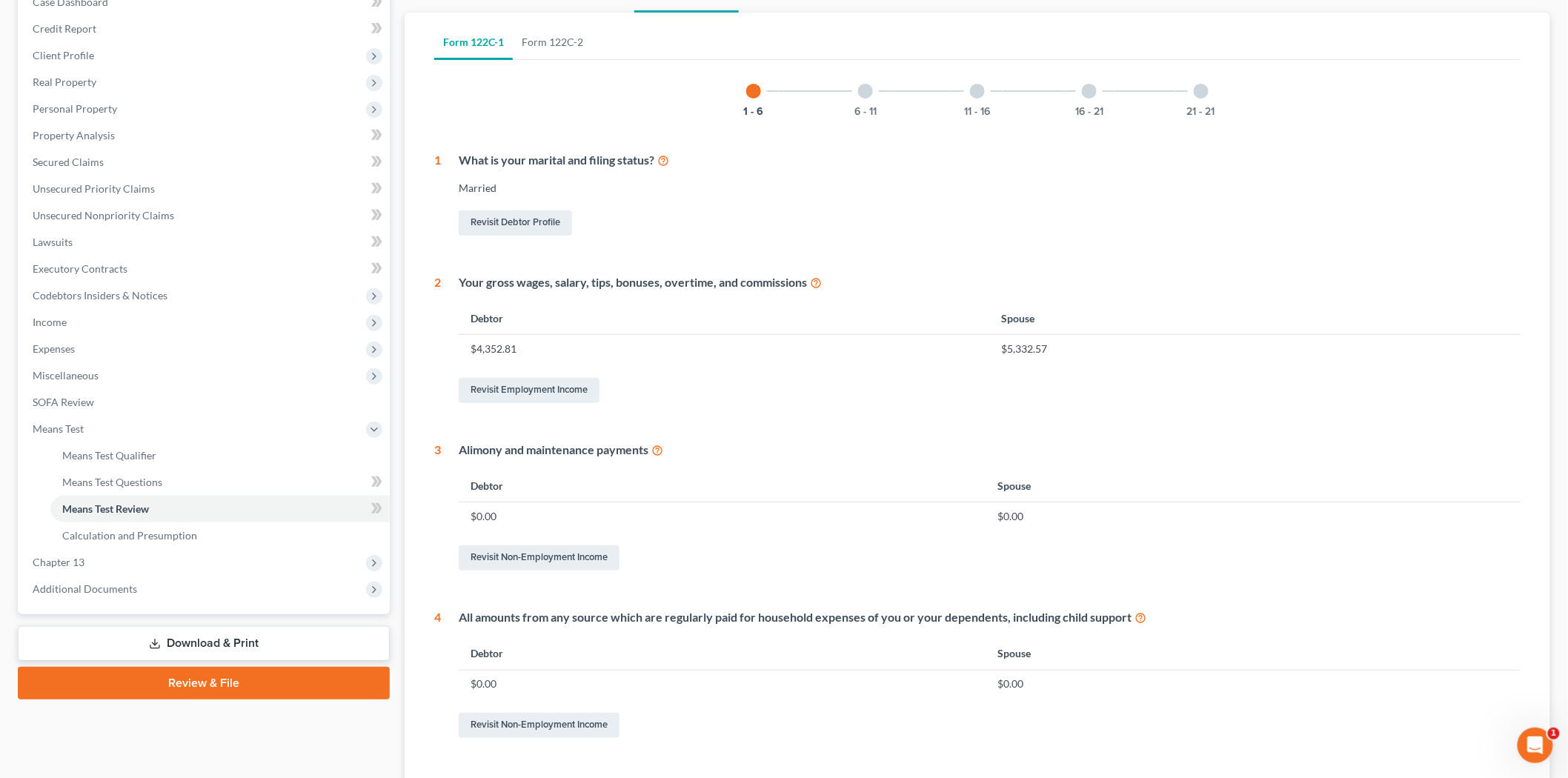
scroll to position [165, 0]
click at [90, 547] on link "Calculation and Presumption" at bounding box center [219, 536] width 339 height 26
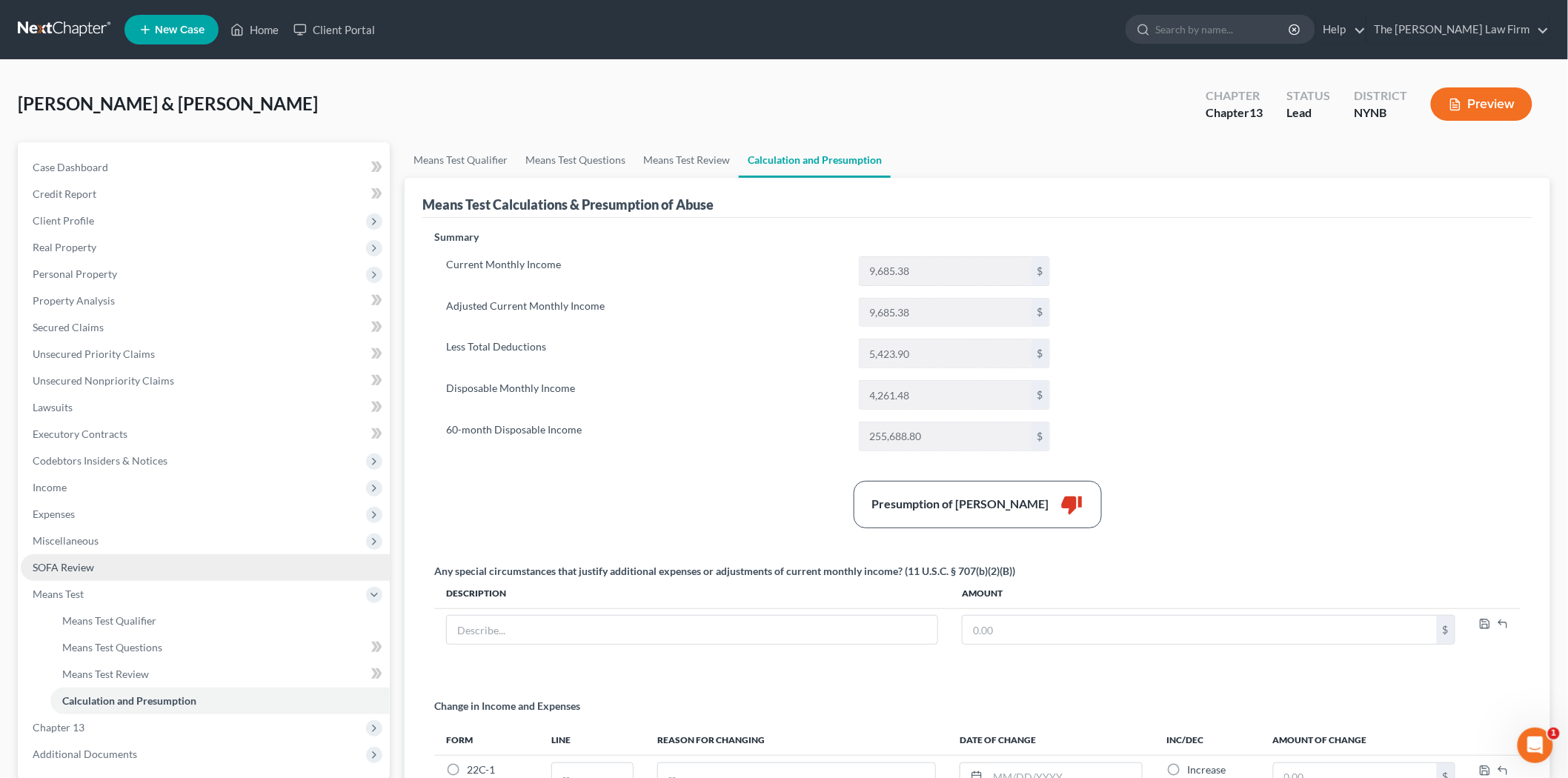
click at [86, 566] on span "SOFA Review" at bounding box center [64, 567] width 62 height 13
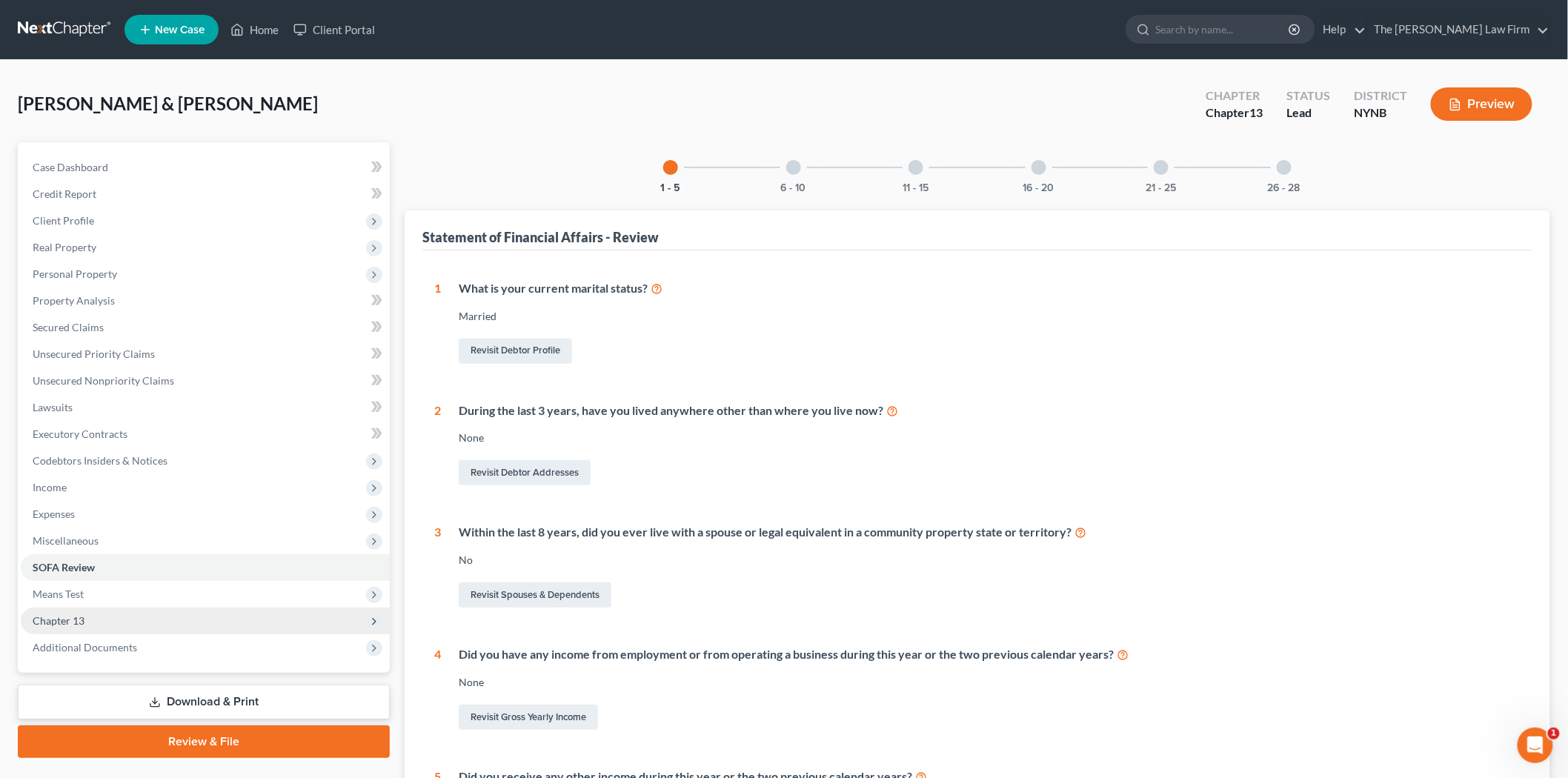
click at [84, 612] on span "Chapter 13" at bounding box center [205, 621] width 369 height 26
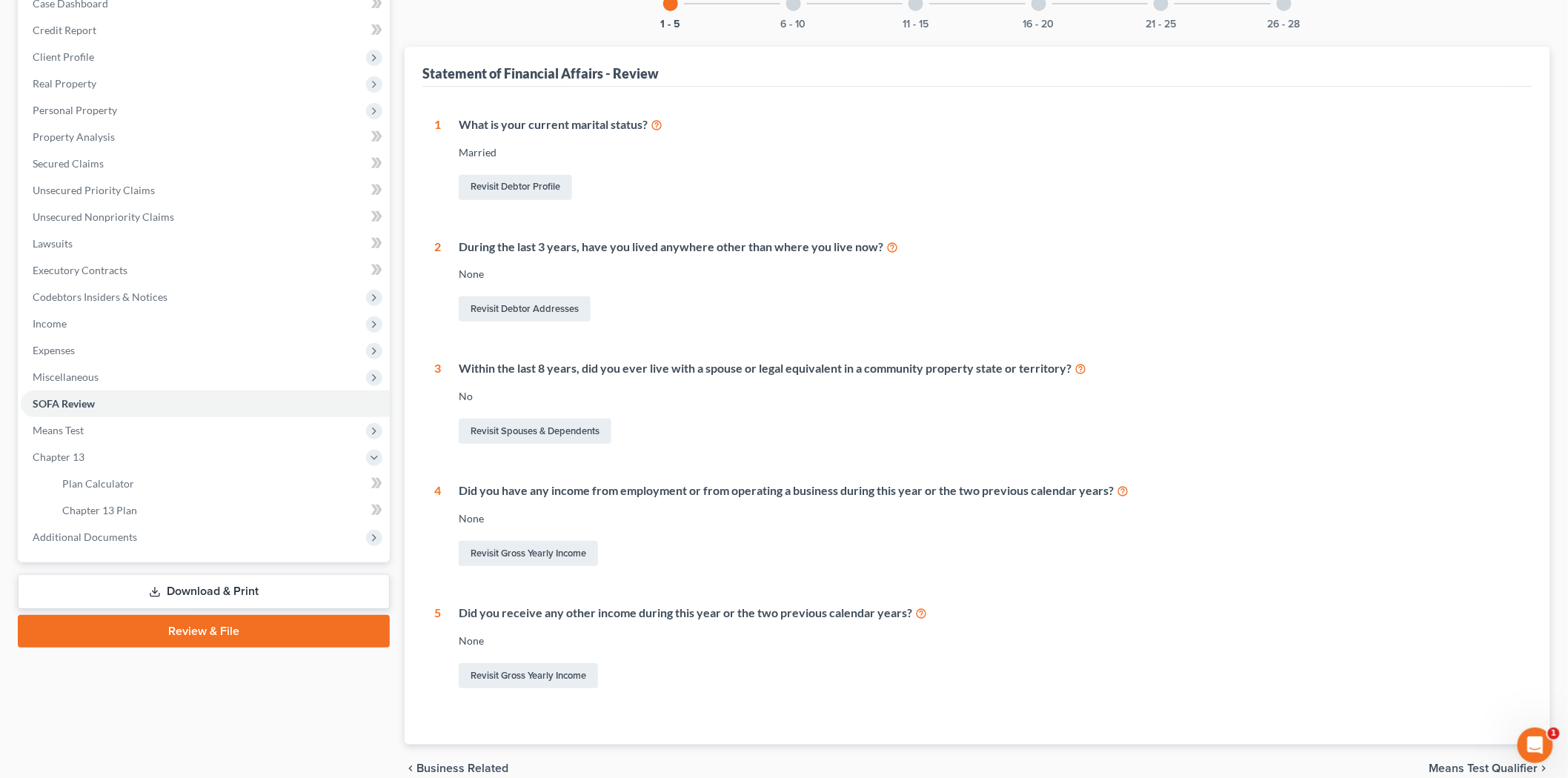
scroll to position [165, 0]
click at [111, 477] on span "Plan Calculator" at bounding box center [97, 483] width 72 height 13
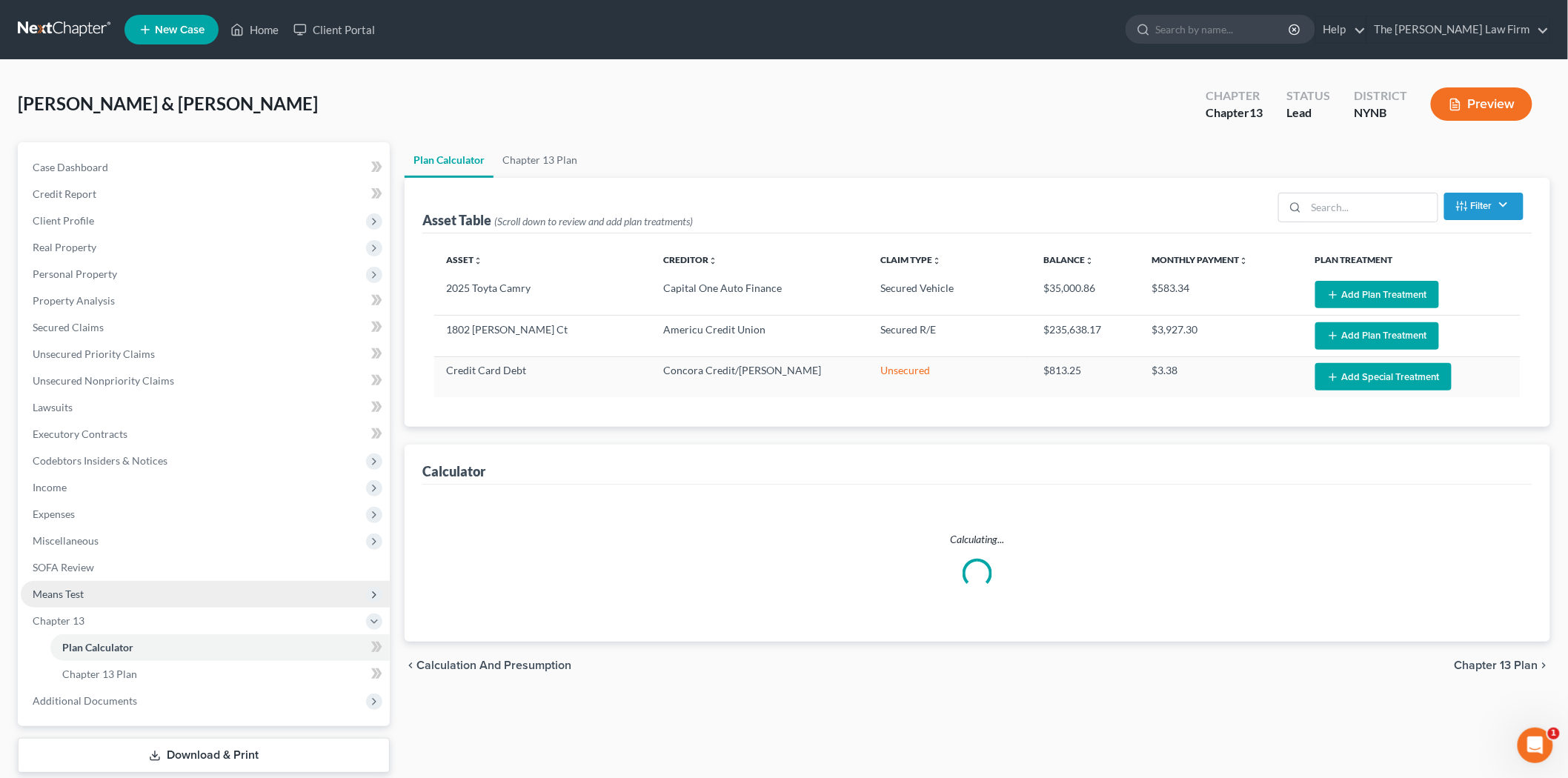
select select "59"
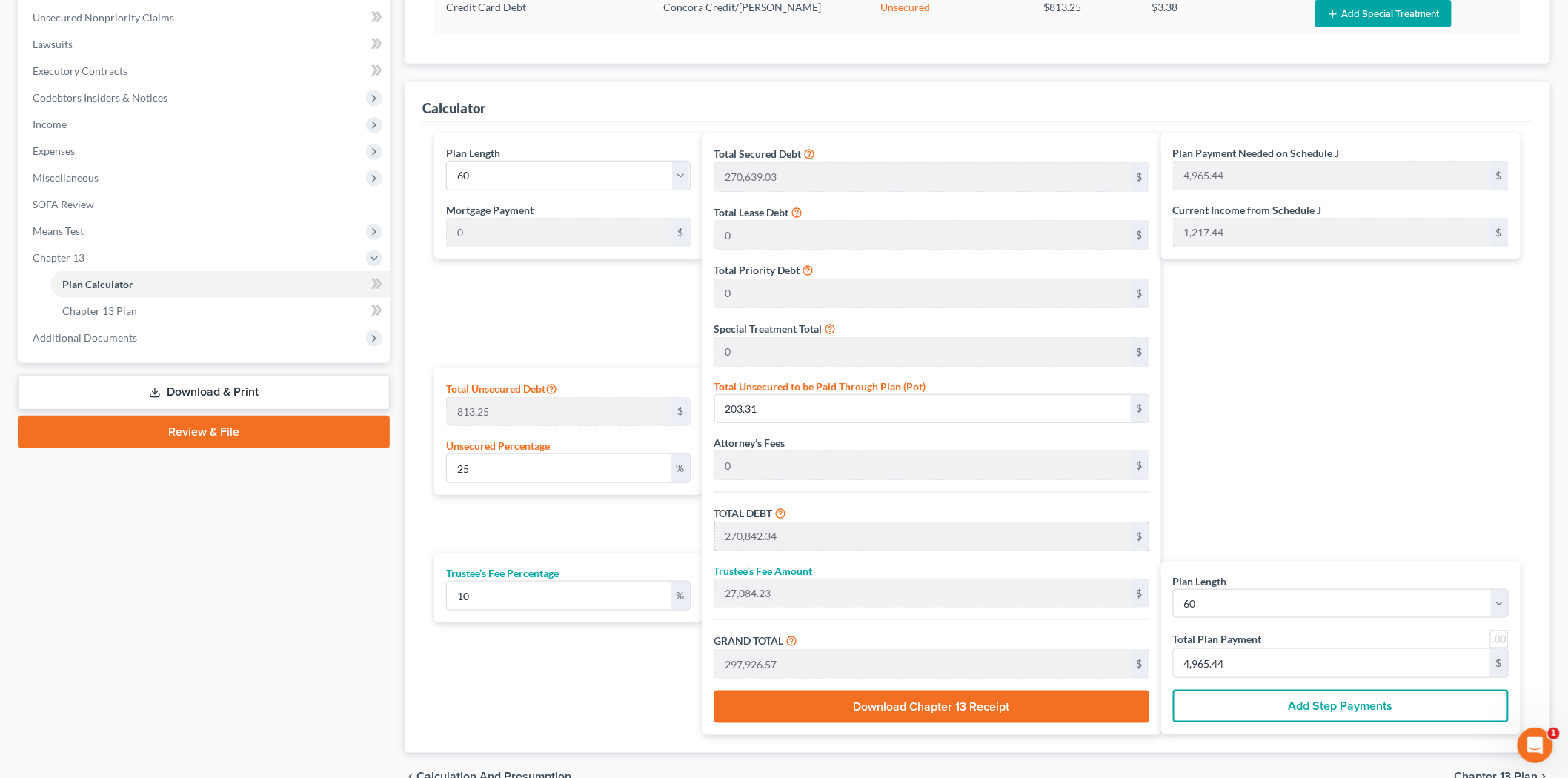
scroll to position [362, 0]
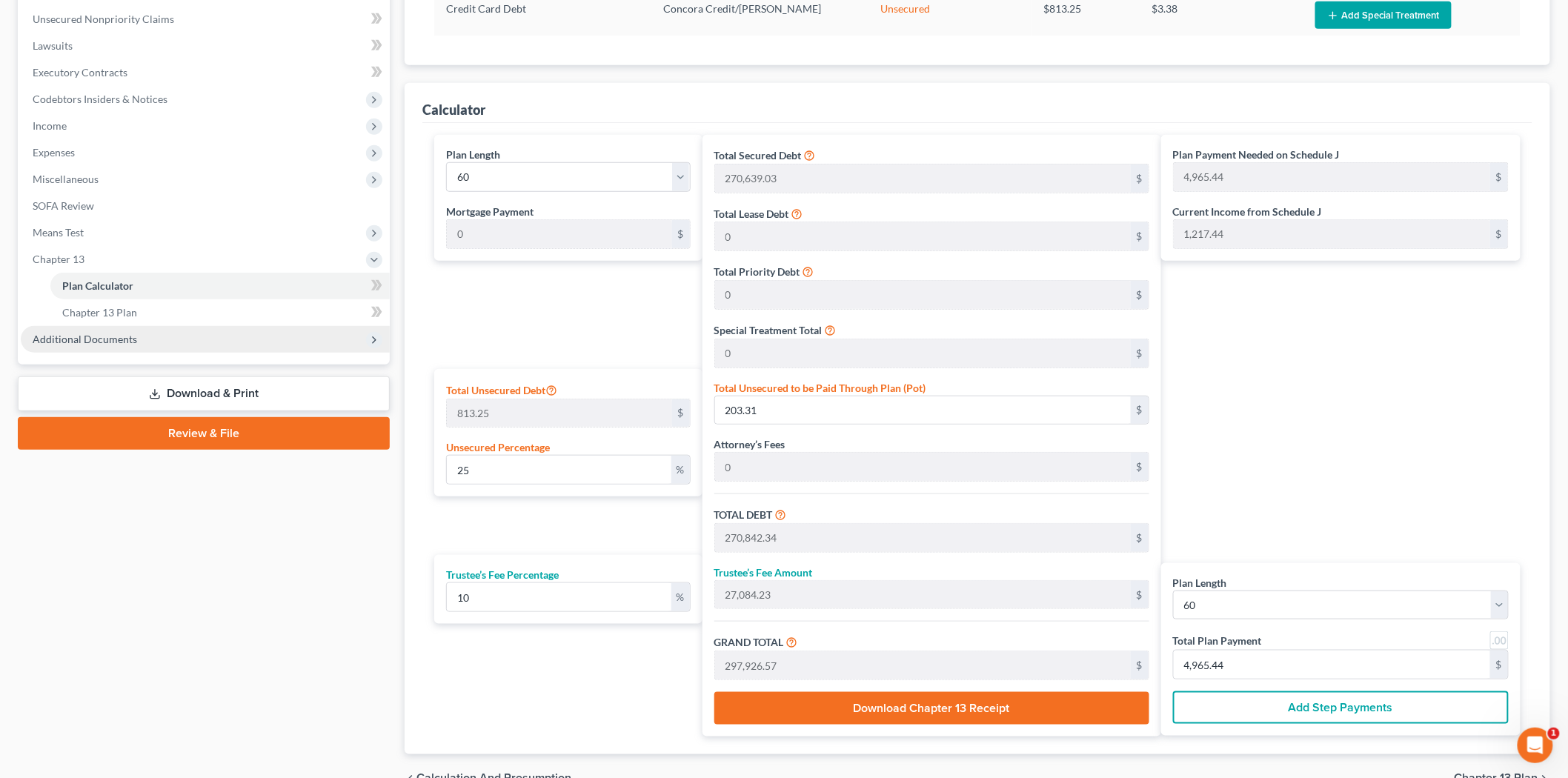
click at [175, 346] on span "Additional Documents" at bounding box center [205, 339] width 369 height 26
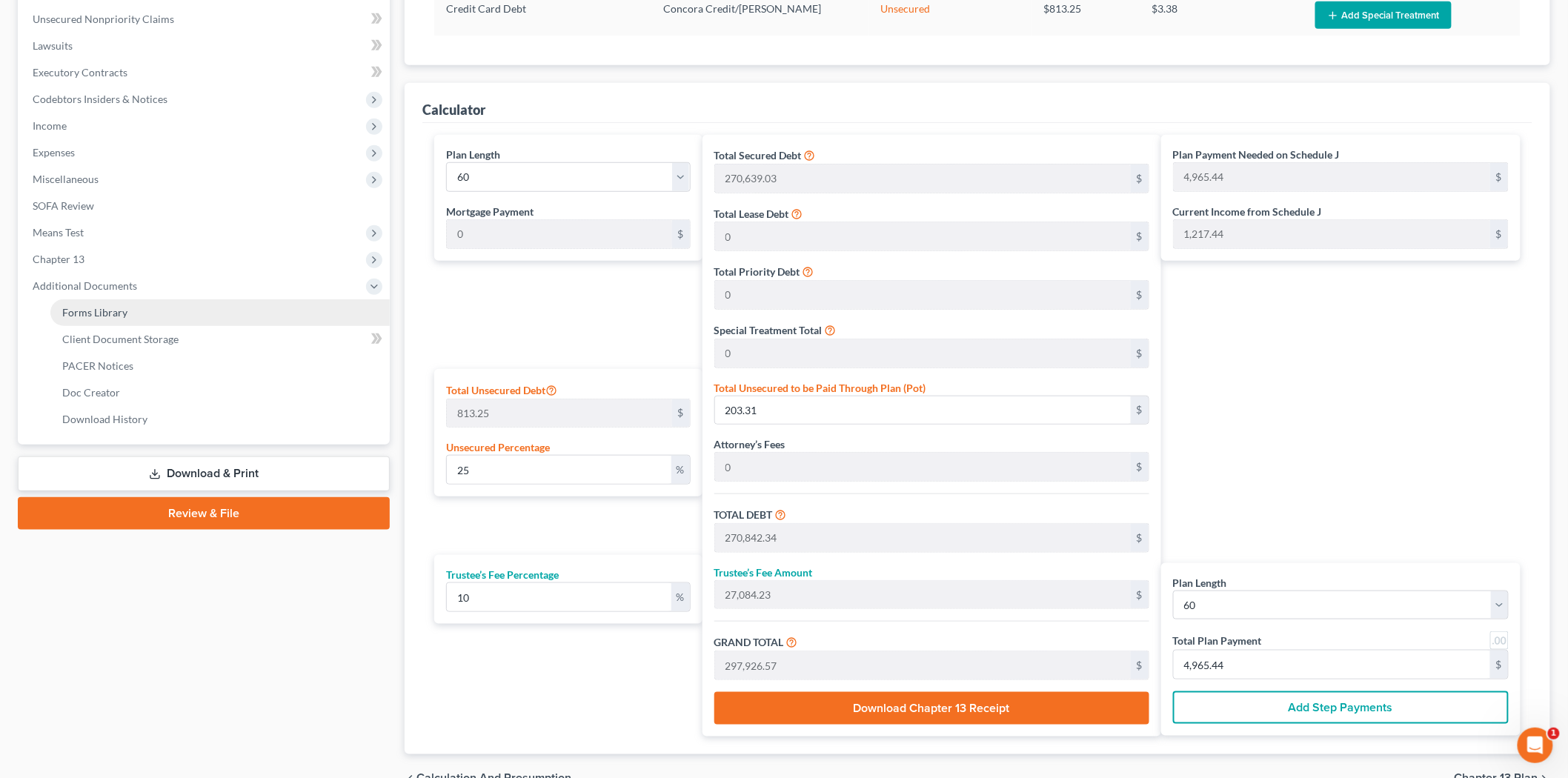
click at [114, 309] on span "Forms Library" at bounding box center [94, 313] width 65 height 13
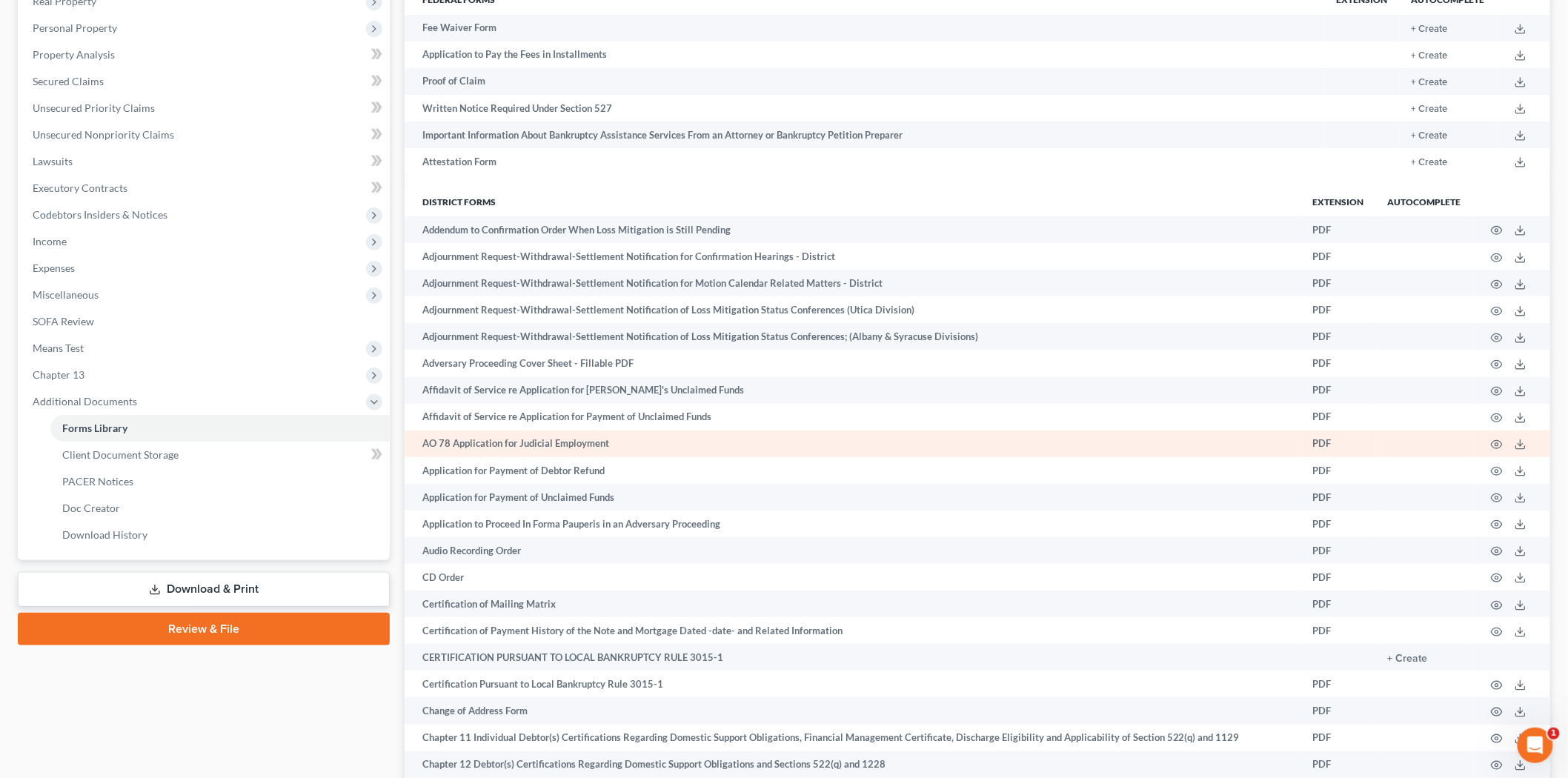
scroll to position [223, 0]
